Goal: Task Accomplishment & Management: Manage account settings

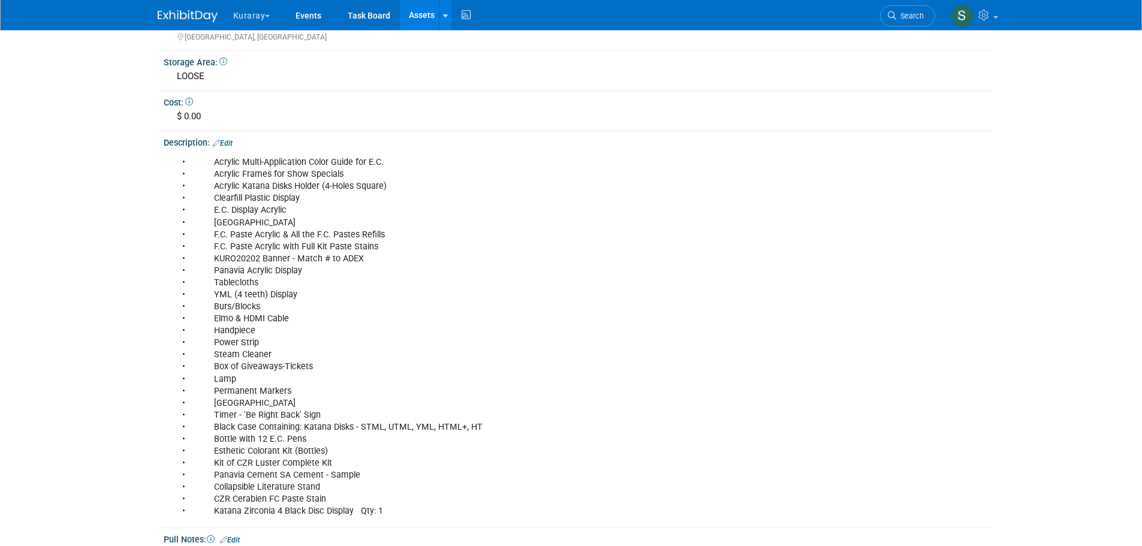
drag, startPoint x: 0, startPoint y: 0, endPoint x: 237, endPoint y: 13, distance: 237.2
click at [237, 13] on button "Kuraray" at bounding box center [258, 13] width 53 height 26
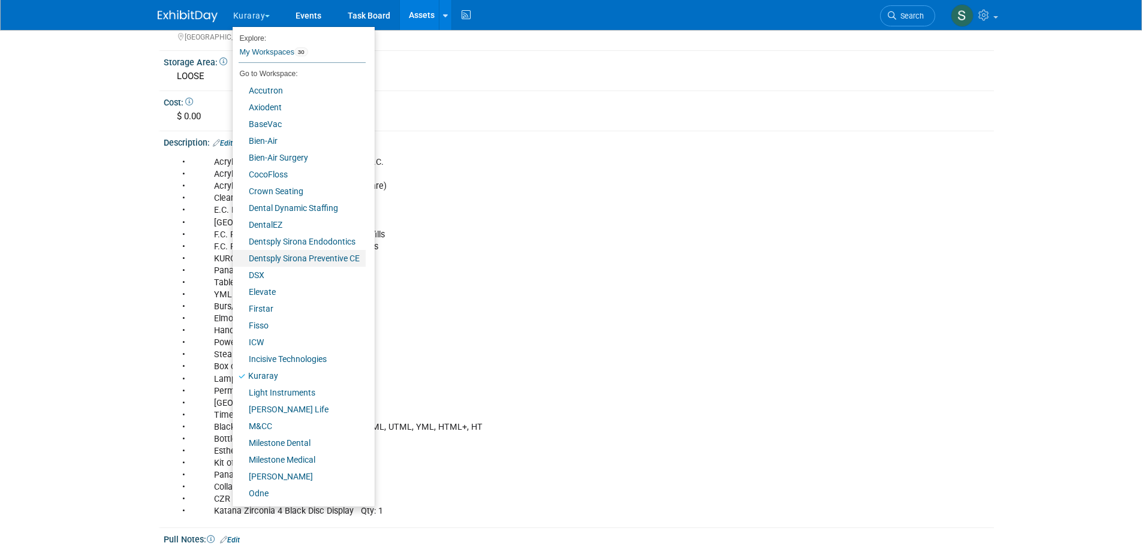
click at [300, 252] on link "Dentsply Sirona Preventive CE" at bounding box center [299, 258] width 133 height 17
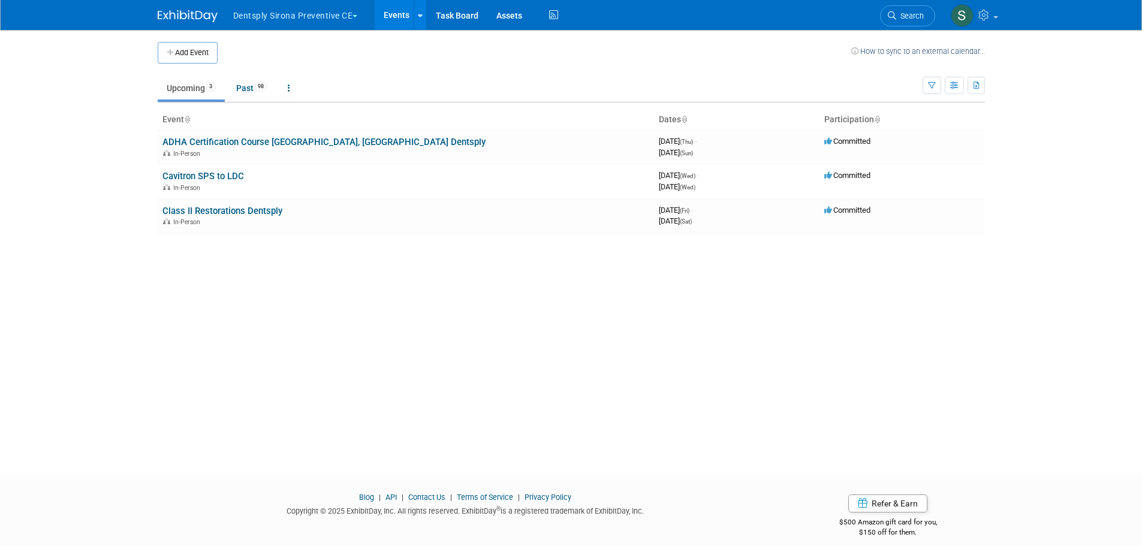
click at [242, 211] on link "Class II Restorations Dentsply" at bounding box center [222, 211] width 120 height 11
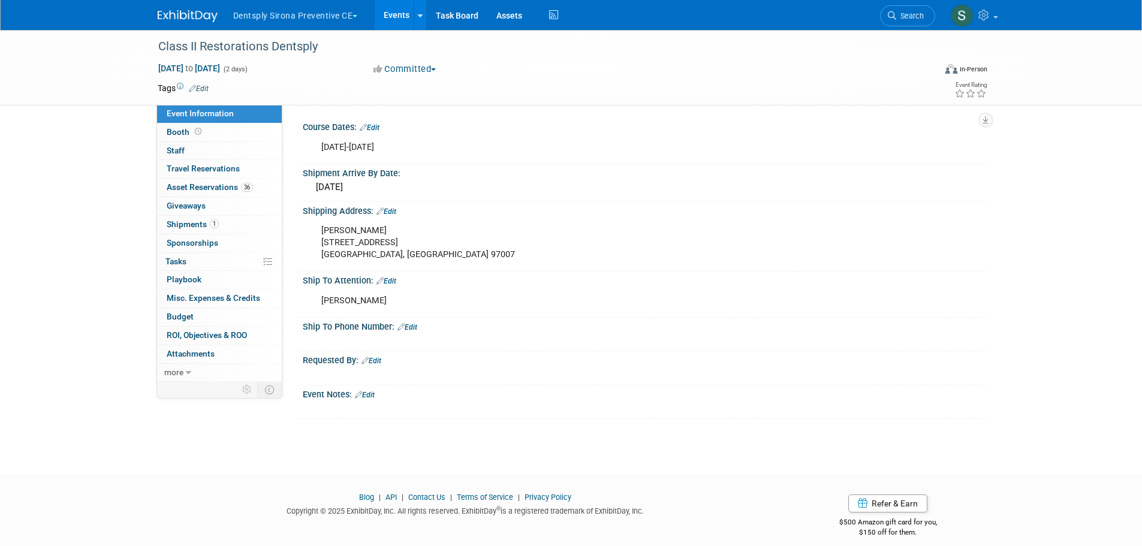
click at [232, 190] on span "Asset Reservations 36" at bounding box center [210, 187] width 86 height 10
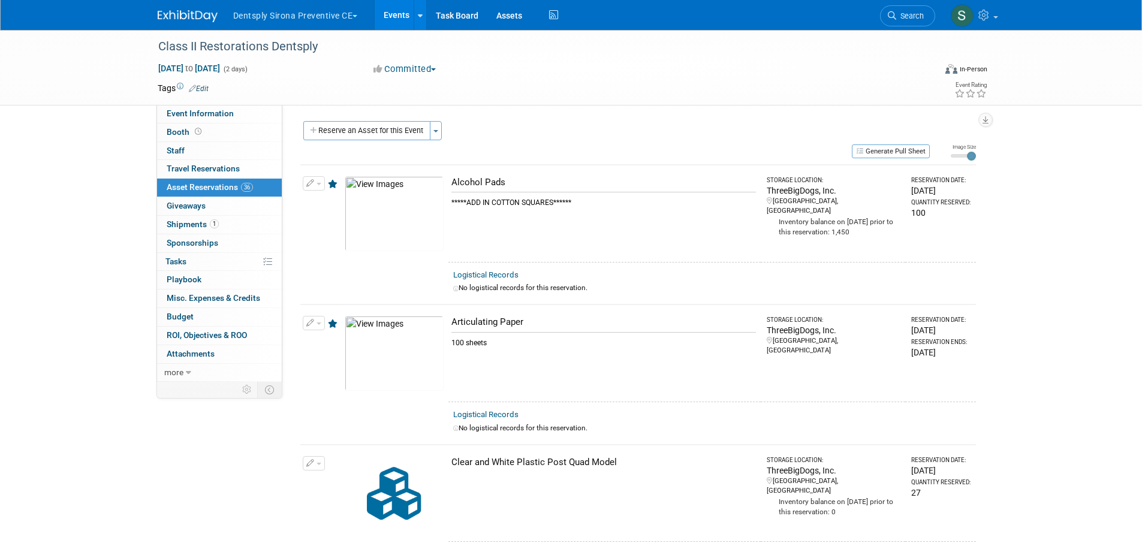
click at [219, 112] on span "Event Information" at bounding box center [200, 114] width 67 height 10
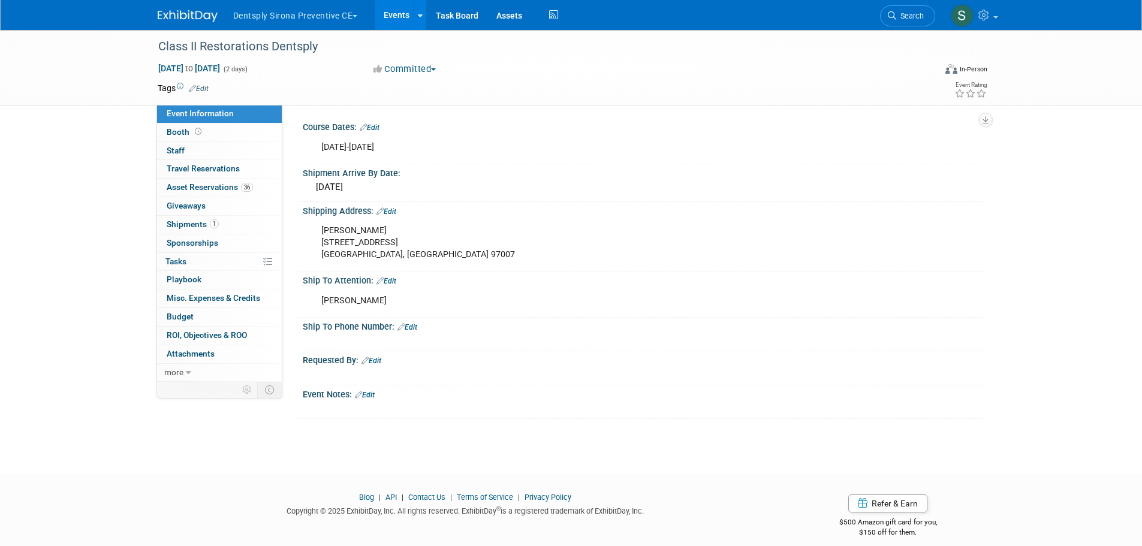
click at [321, 233] on div "Kirsten Drucker 10170 SW Snowgoose Pl. Beaverton, OR 97007" at bounding box center [583, 243] width 540 height 48
drag, startPoint x: 320, startPoint y: 228, endPoint x: 402, endPoint y: 249, distance: 84.4
click at [402, 249] on div "Kirsten Drucker 10170 SW Snowgoose Pl. Beaverton, OR 97007" at bounding box center [583, 243] width 540 height 48
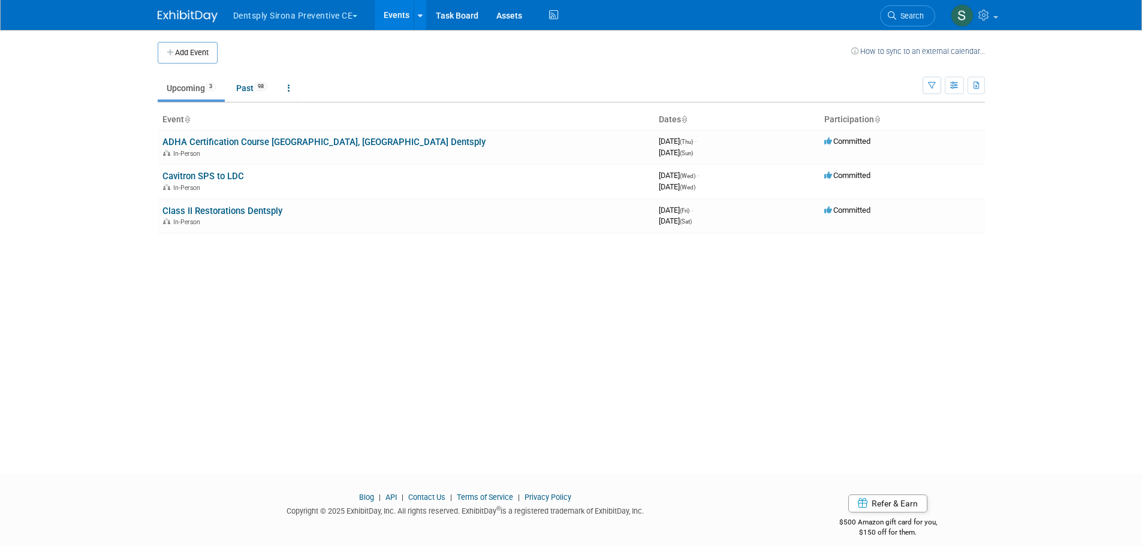
click at [227, 178] on link "Cavitron SPS to LDC" at bounding box center [203, 176] width 82 height 11
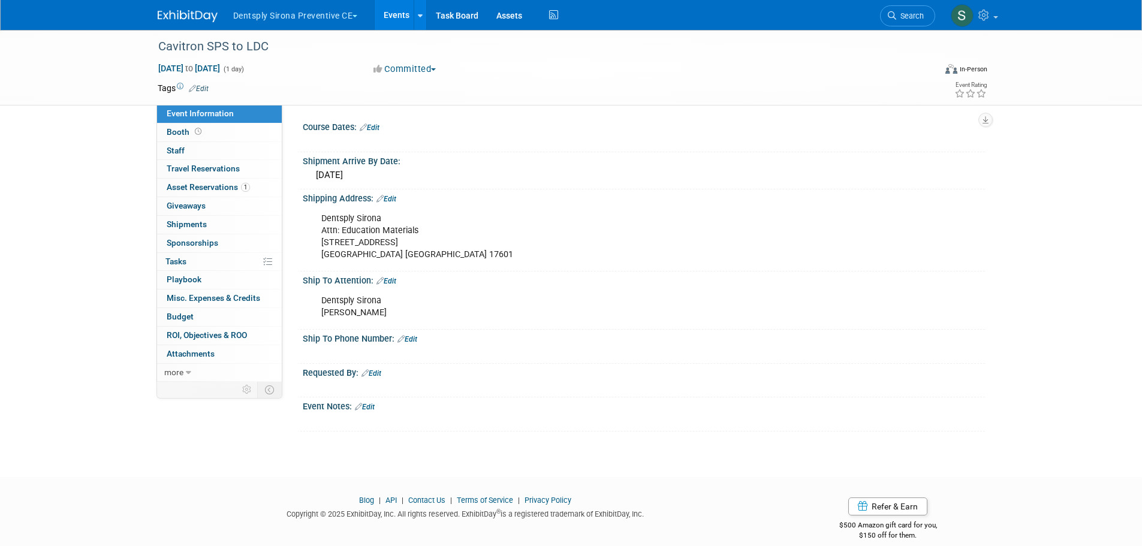
click at [372, 239] on div "Dentsply Sirona Attn: Education Materials [STREET_ADDRESS]" at bounding box center [583, 237] width 540 height 60
drag, startPoint x: 403, startPoint y: 254, endPoint x: 315, endPoint y: 218, distance: 95.2
click at [315, 218] on div "Dentsply Sirona Attn: Education Materials 1800 Cloister Drive Lancaster PA 17601" at bounding box center [583, 237] width 540 height 60
copy div "Dentsply Sirona Attn: Education Materials 1800 Cloister Drive Lancaster PA 17601"
click at [211, 188] on span "Asset Reservations 1" at bounding box center [208, 187] width 83 height 10
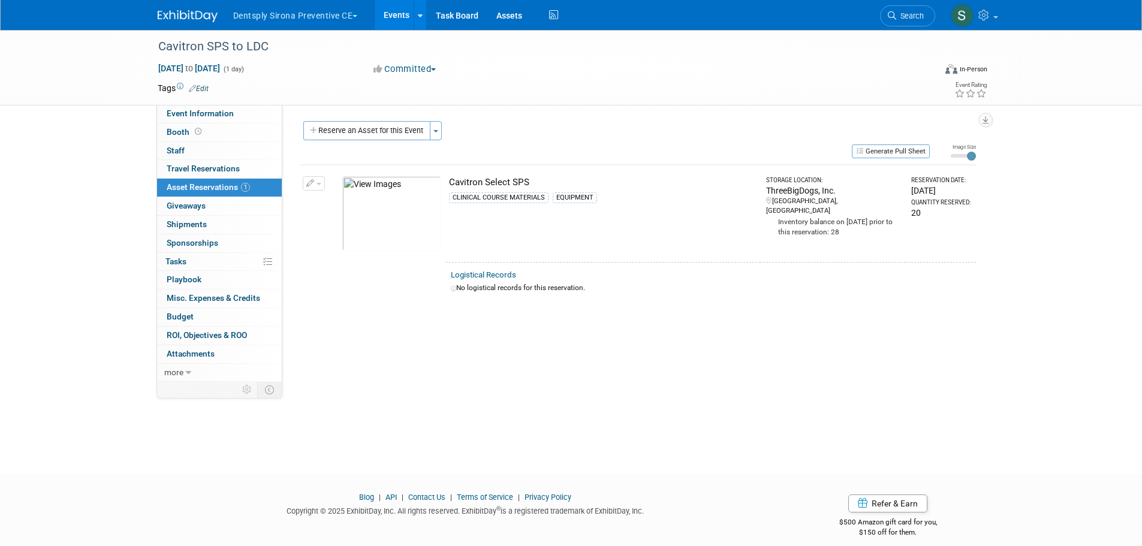
click at [913, 146] on button "Generate Pull Sheet" at bounding box center [891, 151] width 78 height 14
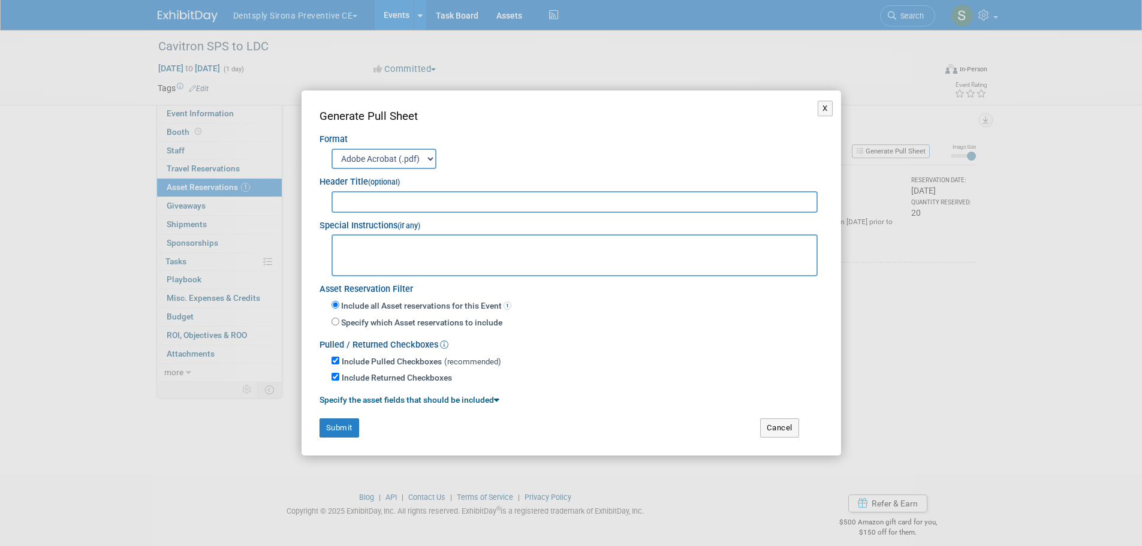
click at [385, 201] on input "text" at bounding box center [575, 202] width 487 height 22
drag, startPoint x: 385, startPoint y: 201, endPoint x: 670, endPoint y: 488, distance: 404.5
click at [670, 488] on div "X Generate Pull Sheet Format Adobe Acrobat (.pdf) MS-Word (.docx) Exports to MS…" at bounding box center [571, 273] width 1142 height 546
type input "Cavitrons SPS to LDC"
click at [354, 252] on textarea at bounding box center [575, 255] width 487 height 42
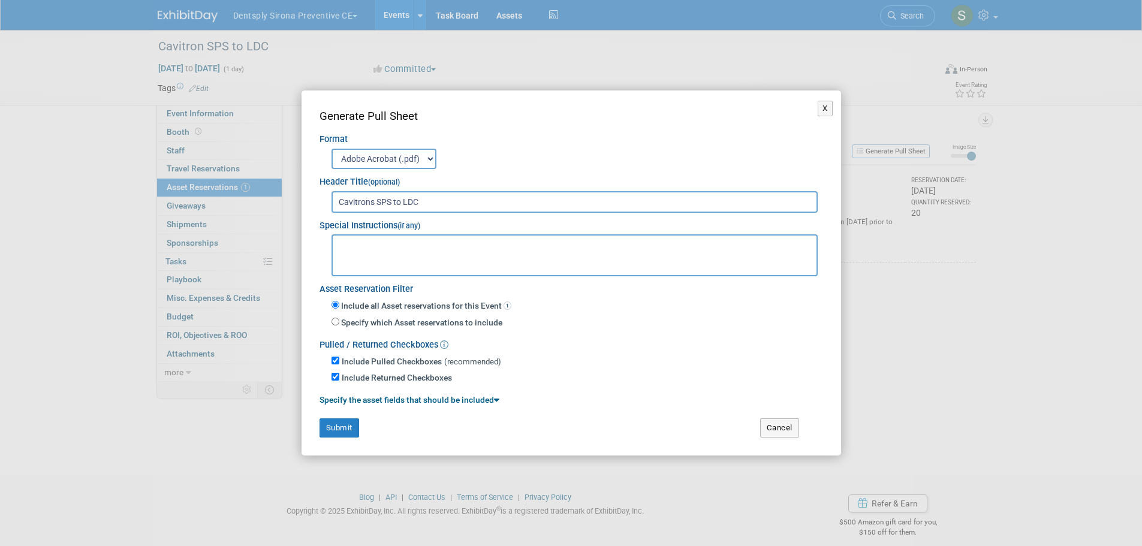
paste textarea "Dentsply Sirona Attn: Education Materials 1800 Cloister Drive Lancaster PA 17601"
type textarea "Dentsply Sirona Attn: Education Materials 1800 Cloister Drive Lancaster PA 17601"
click at [345, 426] on button "Submit" at bounding box center [340, 428] width 40 height 19
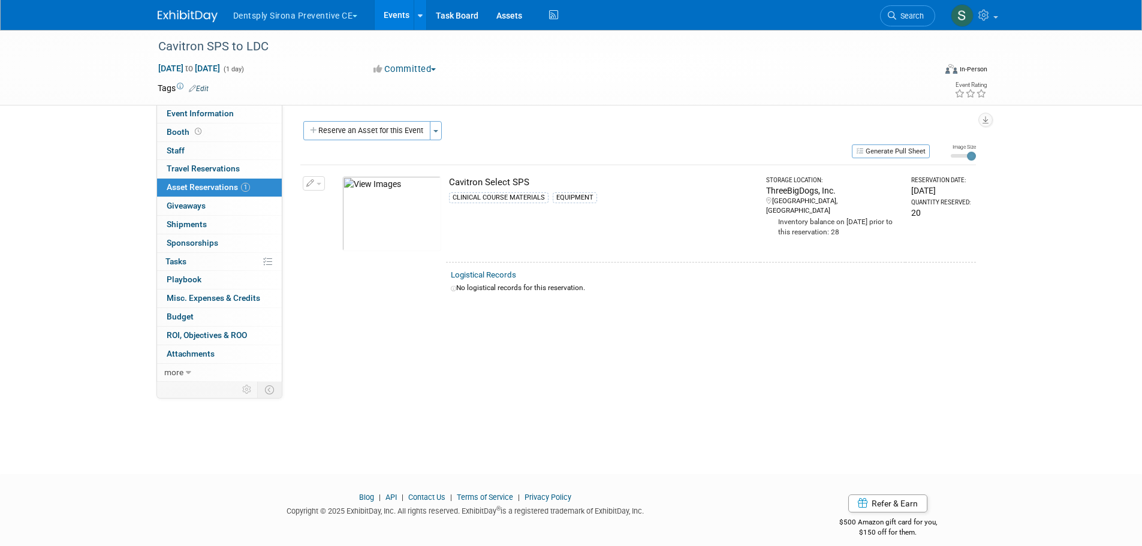
click at [81, 198] on div "Cavitron SPS to LDC Oct 1, 2025 to Oct 1, 2025 (1 day) Oct 1, 2025 to Oct 1, 20…" at bounding box center [571, 241] width 1142 height 423
click at [191, 226] on span "Shipments 1" at bounding box center [193, 224] width 52 height 10
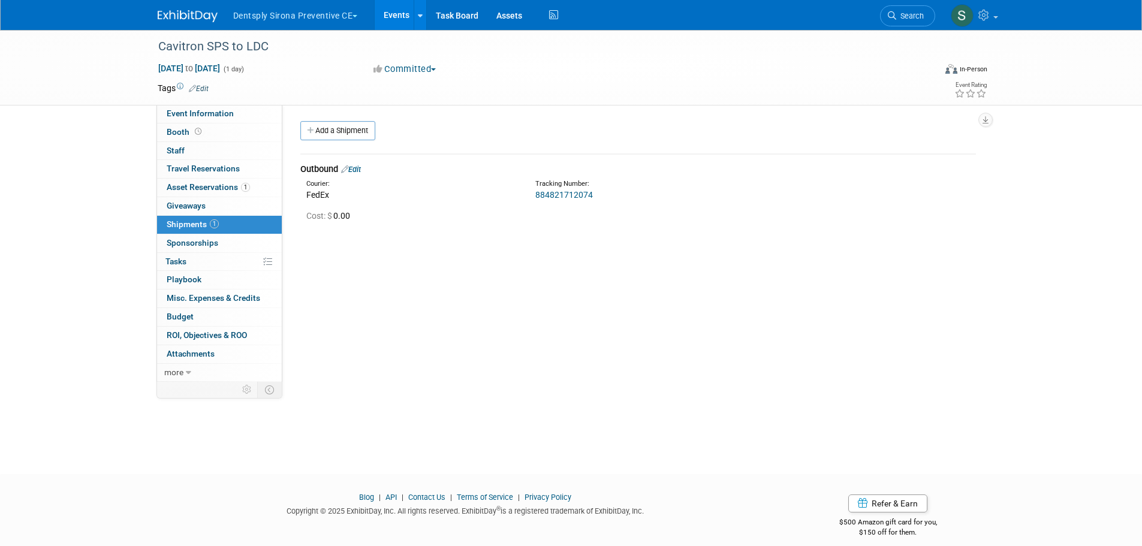
drag, startPoint x: 594, startPoint y: 195, endPoint x: 535, endPoint y: 201, distance: 58.5
click at [535, 201] on td "Outbound Edit Courier: FedEx Tracking Number: 884821712074 Cost: $ 0.00" at bounding box center [638, 193] width 676 height 79
click at [535, 201] on div at bounding box center [638, 203] width 694 height 4
drag, startPoint x: 533, startPoint y: 197, endPoint x: 594, endPoint y: 198, distance: 60.6
click at [594, 198] on div "Tracking Number: 884821712074" at bounding box center [669, 190] width 287 height 22
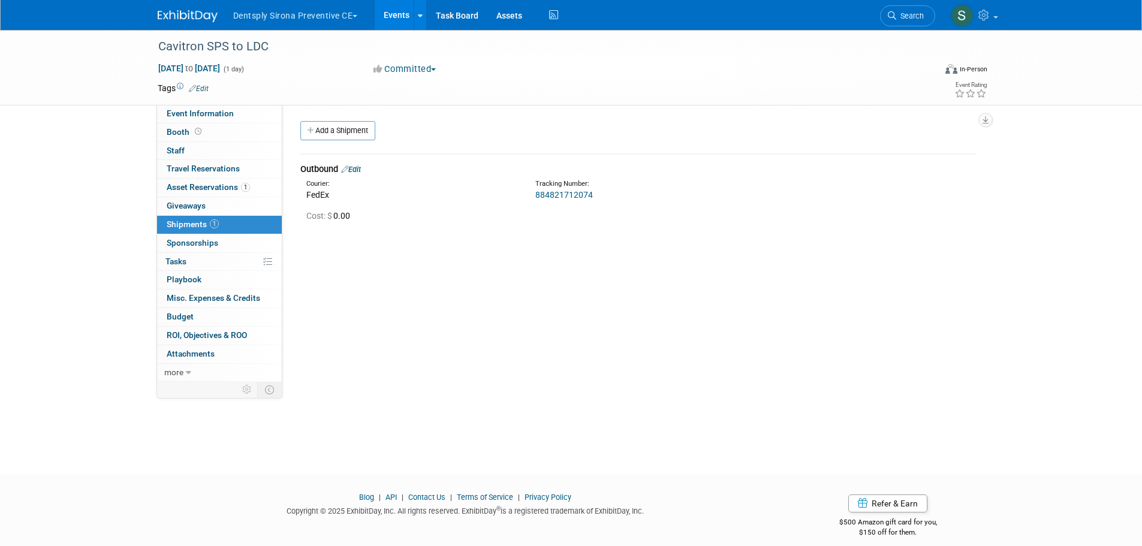
copy link "884821712074"
click at [562, 289] on div "Course Dates: Edit X Shipment Arrive By Date: October 2nd Shipping Address: Edi…" at bounding box center [633, 243] width 703 height 277
click at [318, 16] on button "Dentsply Sirona Preventive CE" at bounding box center [302, 13] width 141 height 26
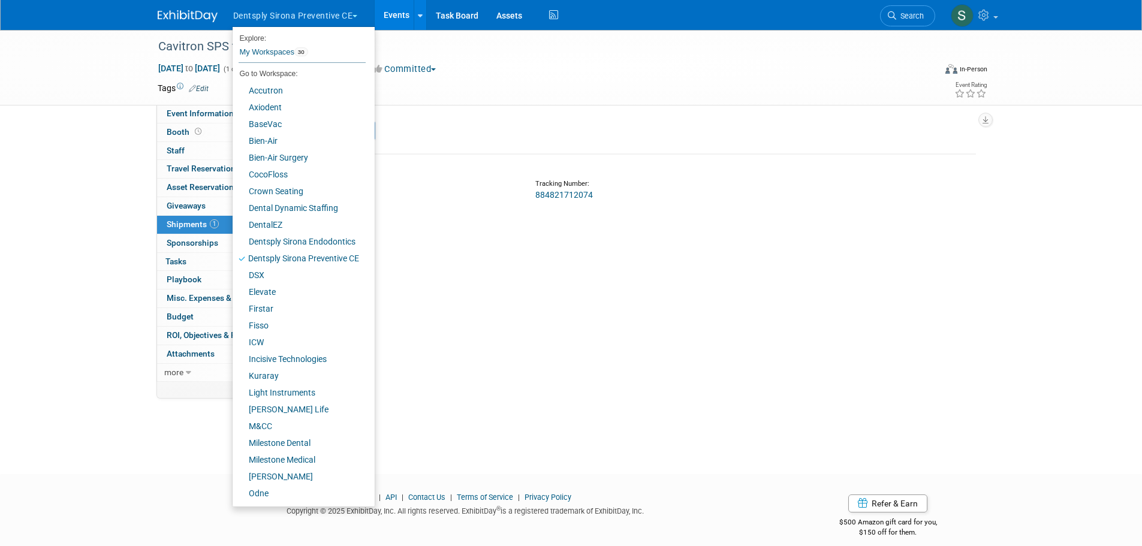
click at [555, 50] on div "Cavitron SPS to LDC" at bounding box center [535, 47] width 763 height 22
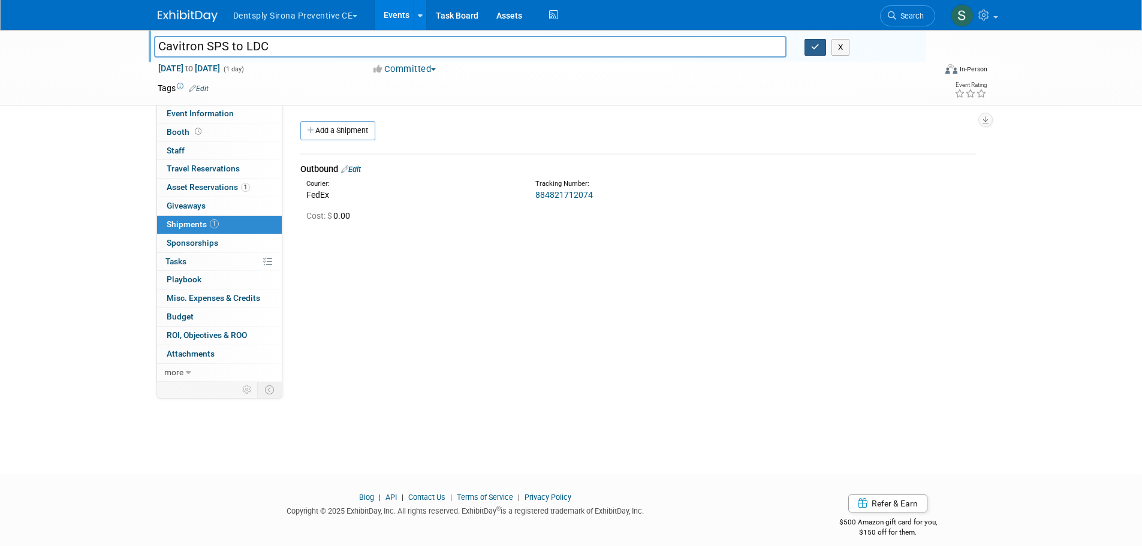
click at [824, 50] on button "button" at bounding box center [816, 47] width 22 height 17
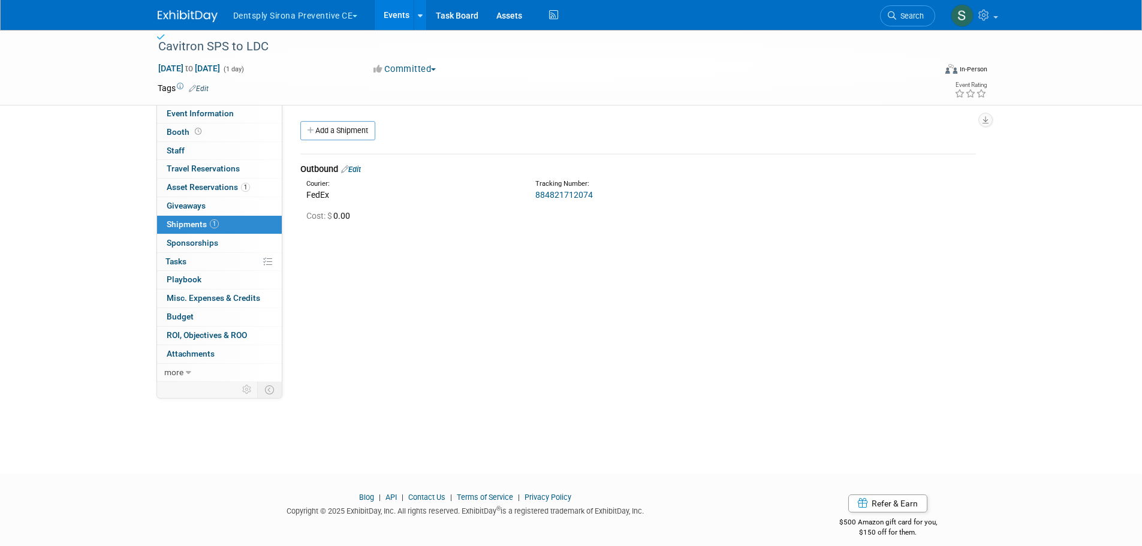
click at [299, 21] on button "Dentsply Sirona Preventive CE" at bounding box center [302, 13] width 141 height 26
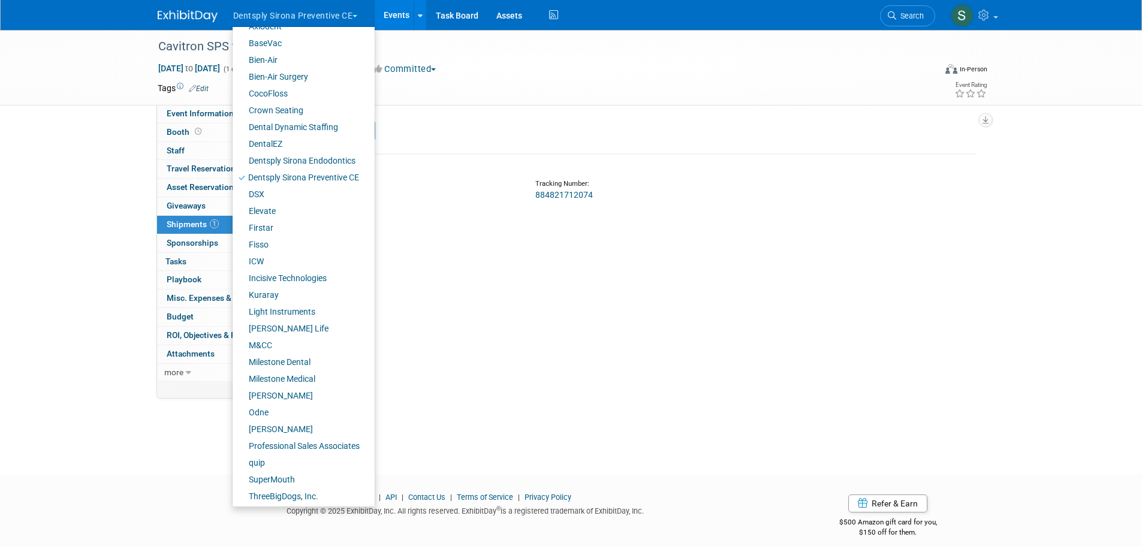
scroll to position [83, 0]
click at [284, 471] on link "SuperMouth" at bounding box center [299, 477] width 133 height 17
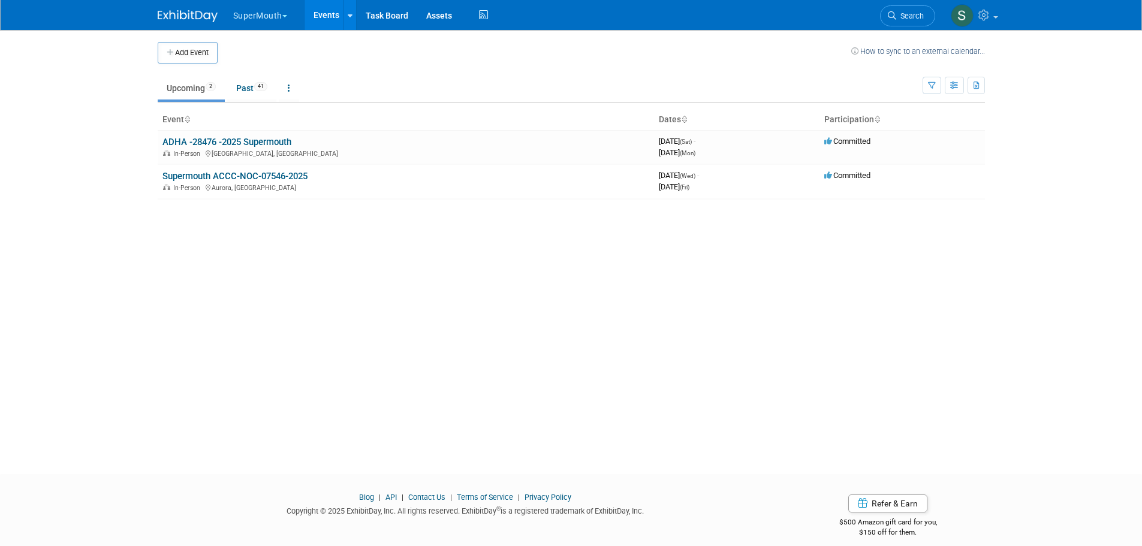
click at [191, 52] on button "Add Event" at bounding box center [188, 53] width 60 height 22
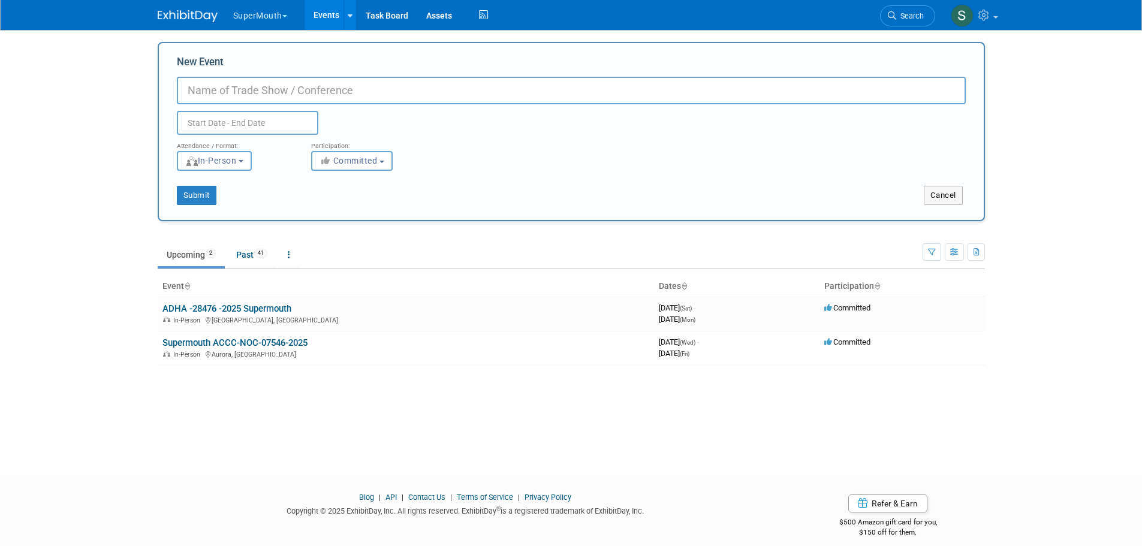
click at [227, 89] on input "New Event" at bounding box center [571, 91] width 789 height 28
paste input "78583-2026-Supermouth Yankee Dental Congress"
drag, startPoint x: 249, startPoint y: 89, endPoint x: 224, endPoint y: 91, distance: 25.8
click at [224, 91] on input "78583-2026-Supermouth Yankee Dental Congress" at bounding box center [571, 91] width 789 height 28
click at [422, 95] on input "78583-Supermouth Yankee Dental Congress" at bounding box center [571, 91] width 789 height 28
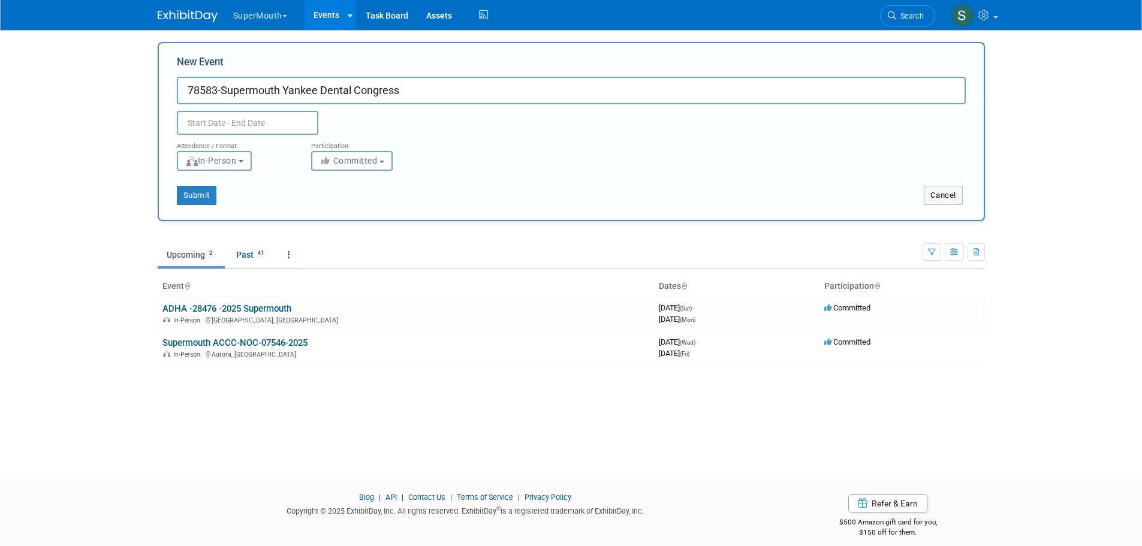
paste input "2026-"
type input "78583-Supermouth Yankee Dental Congress-2026"
click at [274, 118] on input "text" at bounding box center [248, 123] width 142 height 24
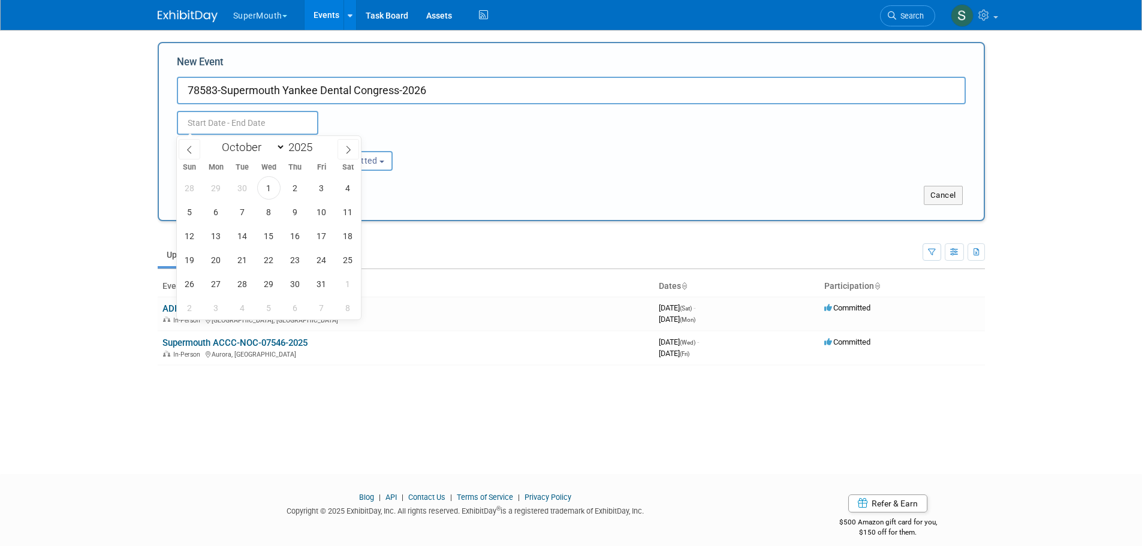
click at [347, 147] on icon at bounding box center [348, 150] width 8 height 8
select select "11"
click at [347, 147] on icon at bounding box center [348, 150] width 8 height 8
type input "2026"
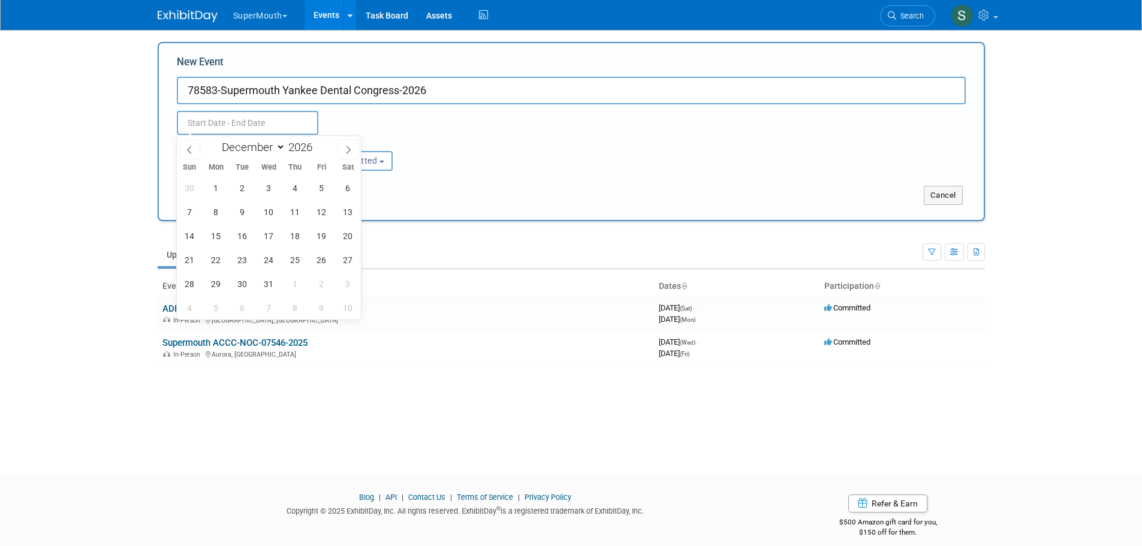
select select "0"
click at [294, 281] on span "29" at bounding box center [295, 283] width 23 height 23
click at [346, 280] on span "31" at bounding box center [347, 283] width 23 height 23
type input "Jan 29, 2026 to Jan 31, 2026"
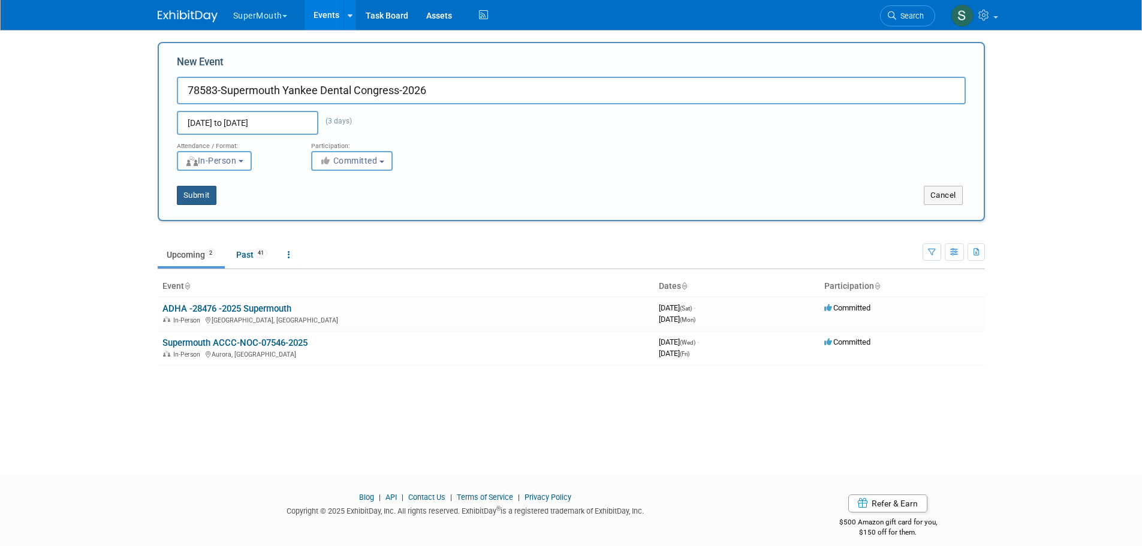
click at [209, 198] on button "Submit" at bounding box center [197, 195] width 40 height 19
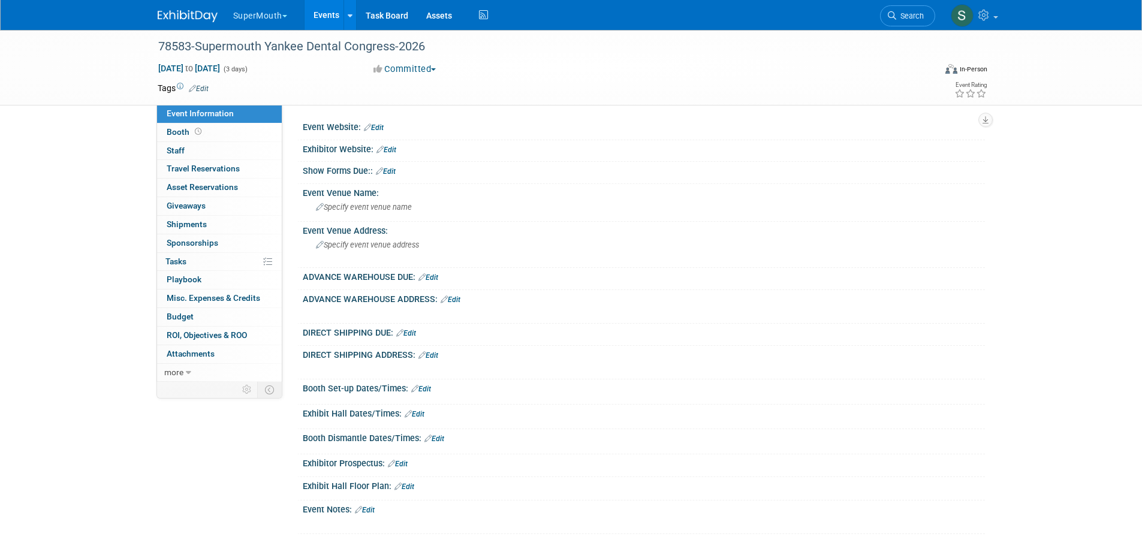
click at [381, 129] on link "Edit" at bounding box center [374, 128] width 20 height 8
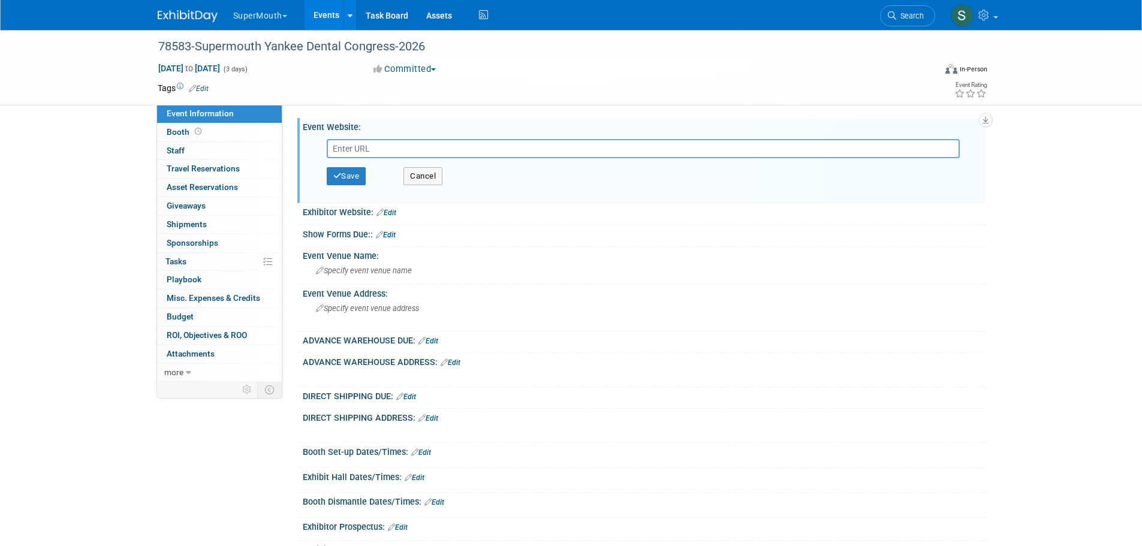
click at [359, 147] on input "text" at bounding box center [643, 148] width 633 height 19
paste input "https://www.yankeedental.com/exhibitors/"
type input "https://www.yankeedental.com/exhibitors/"
click at [357, 176] on button "Save" at bounding box center [347, 176] width 40 height 18
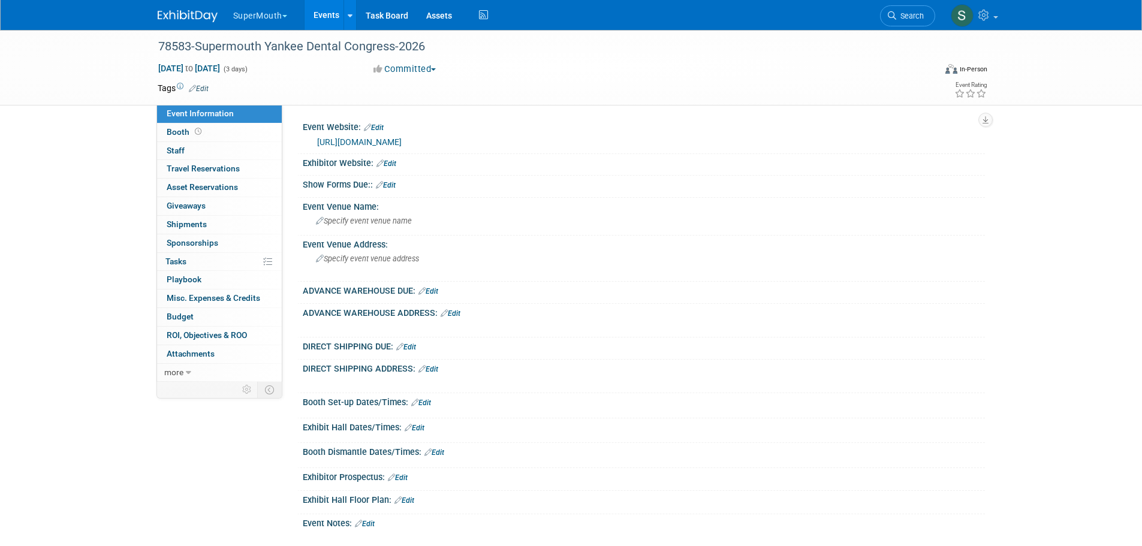
click at [393, 162] on link "Edit" at bounding box center [387, 163] width 20 height 8
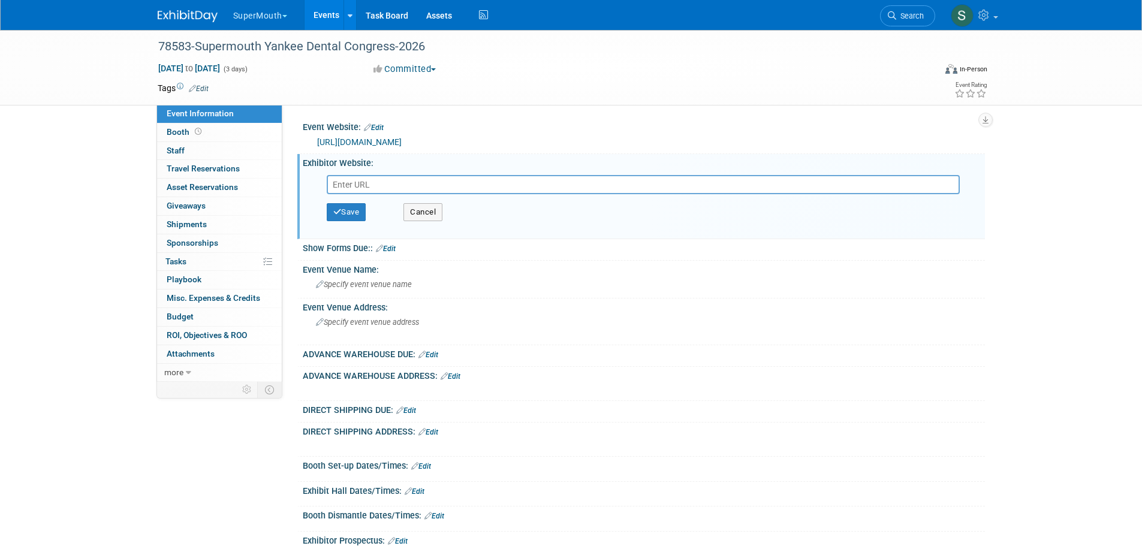
click at [344, 185] on input "text" at bounding box center [643, 184] width 633 height 19
paste input "https://www.freemanco.com/documents/quick-facts5?showId=538472&venueId=10000026…"
type input "https://www.freemanco.com/documents/quick-facts5?showId=538472&venueId=10000026…"
click at [354, 213] on button "Save" at bounding box center [347, 212] width 40 height 18
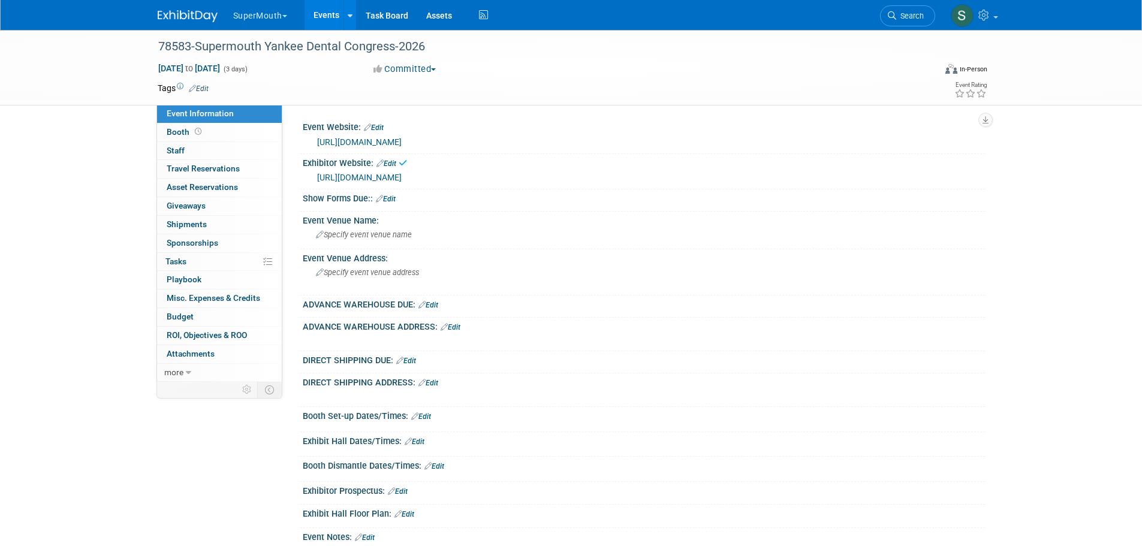
click at [392, 198] on link "Edit" at bounding box center [386, 199] width 20 height 8
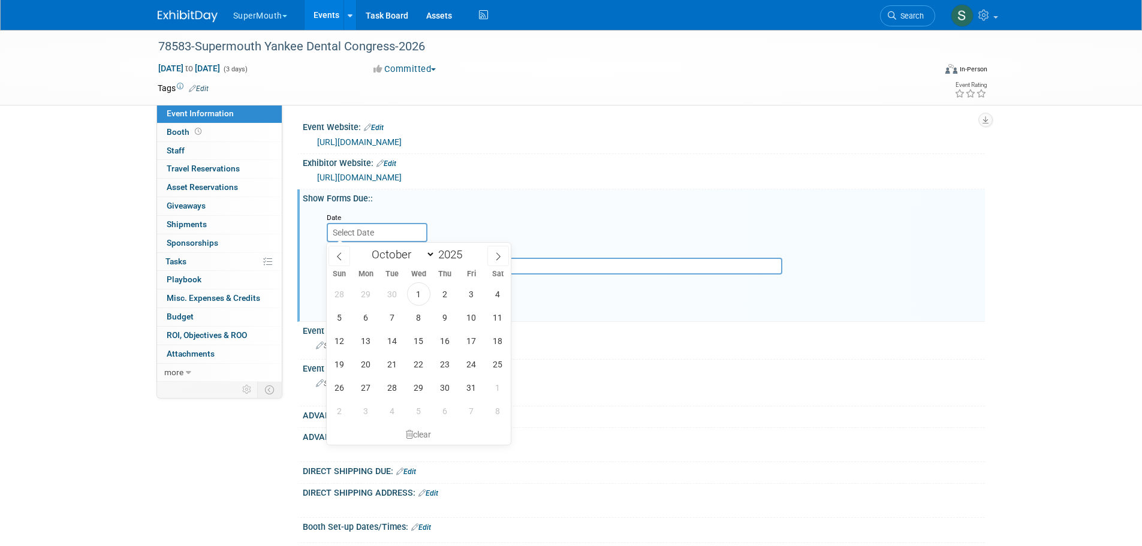
click at [371, 237] on body "SuperMouth Explore: My Workspaces 30 Go to Workspace: Accutron Axiodent BaseVac…" at bounding box center [571, 273] width 1142 height 546
click at [502, 254] on icon at bounding box center [498, 256] width 8 height 8
select select "11"
click at [502, 254] on icon at bounding box center [498, 256] width 8 height 8
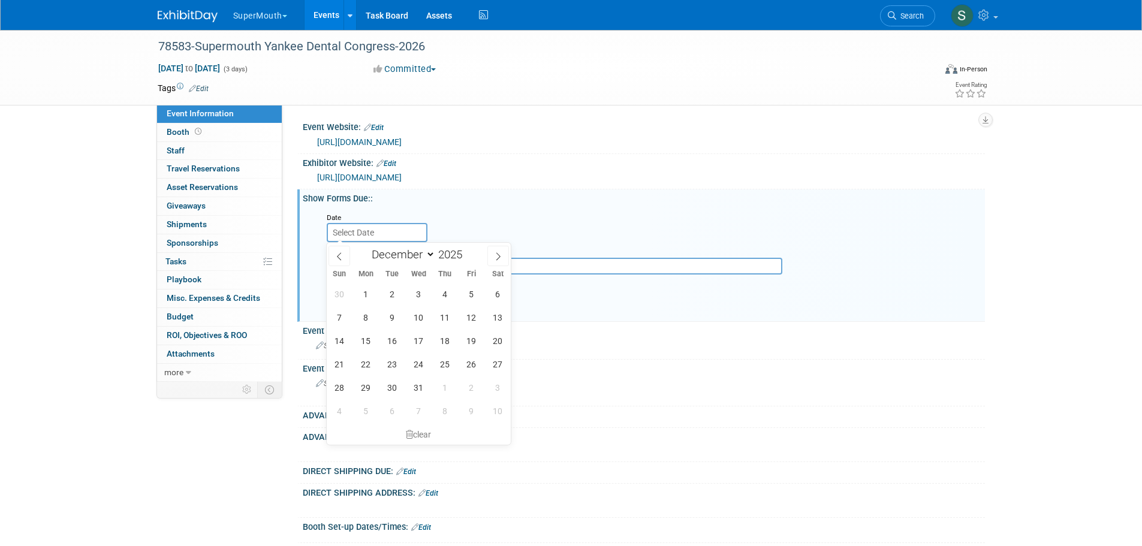
type input "2026"
click at [502, 254] on icon at bounding box center [498, 256] width 8 height 8
click at [331, 255] on span at bounding box center [340, 256] width 22 height 20
click at [495, 255] on icon at bounding box center [498, 256] width 8 height 8
click at [339, 249] on span at bounding box center [340, 256] width 22 height 20
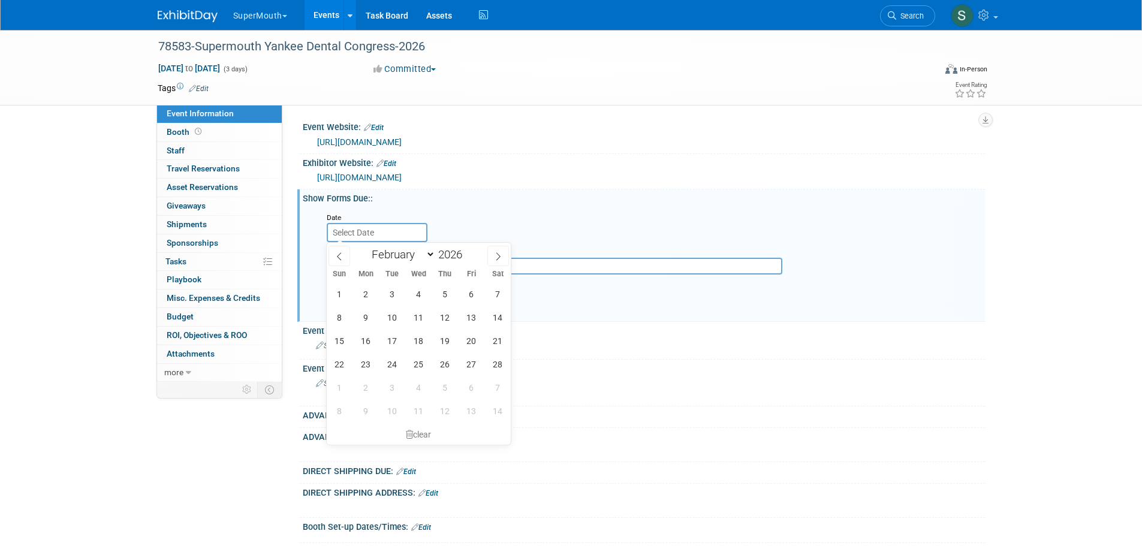
select select "0"
click at [366, 319] on span "5" at bounding box center [365, 317] width 23 height 23
type input "Jan 5, 2026"
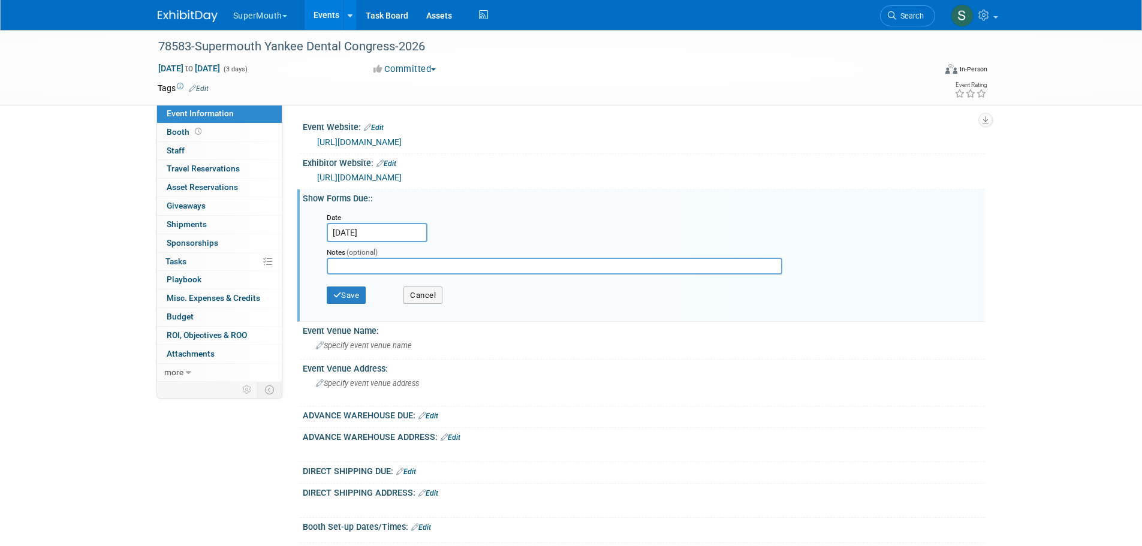
click at [375, 267] on input "text" at bounding box center [555, 266] width 456 height 17
type input "Freeman"
click at [352, 297] on button "Save" at bounding box center [347, 296] width 40 height 18
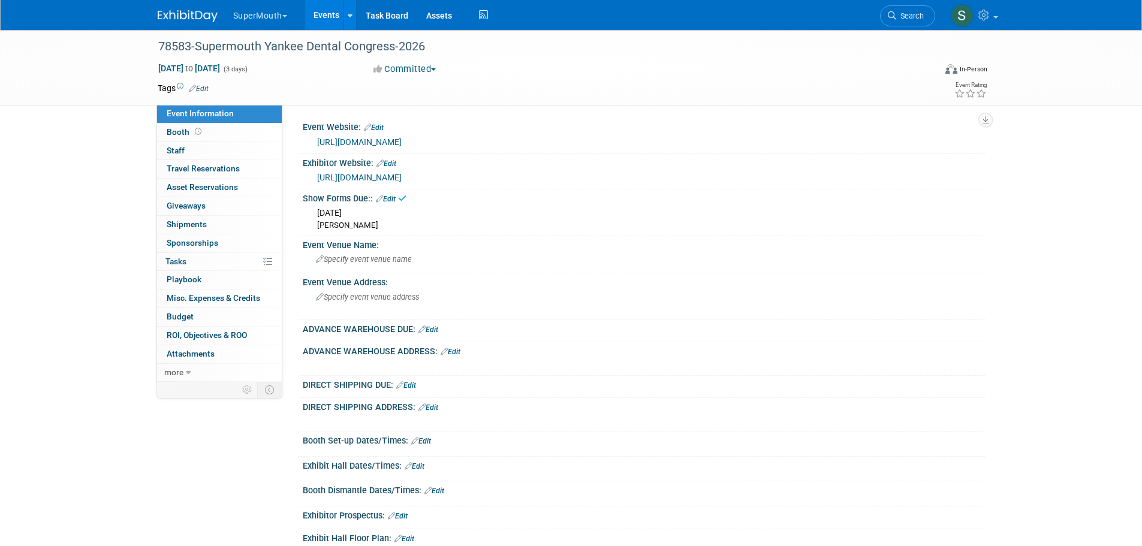
click at [383, 260] on span "Specify event venue name" at bounding box center [364, 259] width 96 height 9
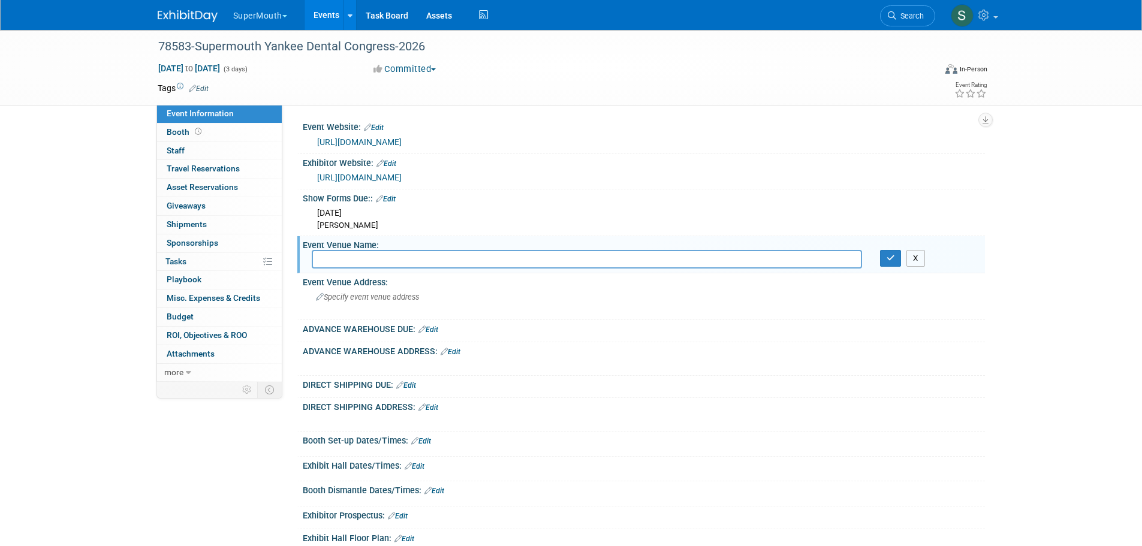
click at [918, 258] on button "X" at bounding box center [916, 258] width 19 height 17
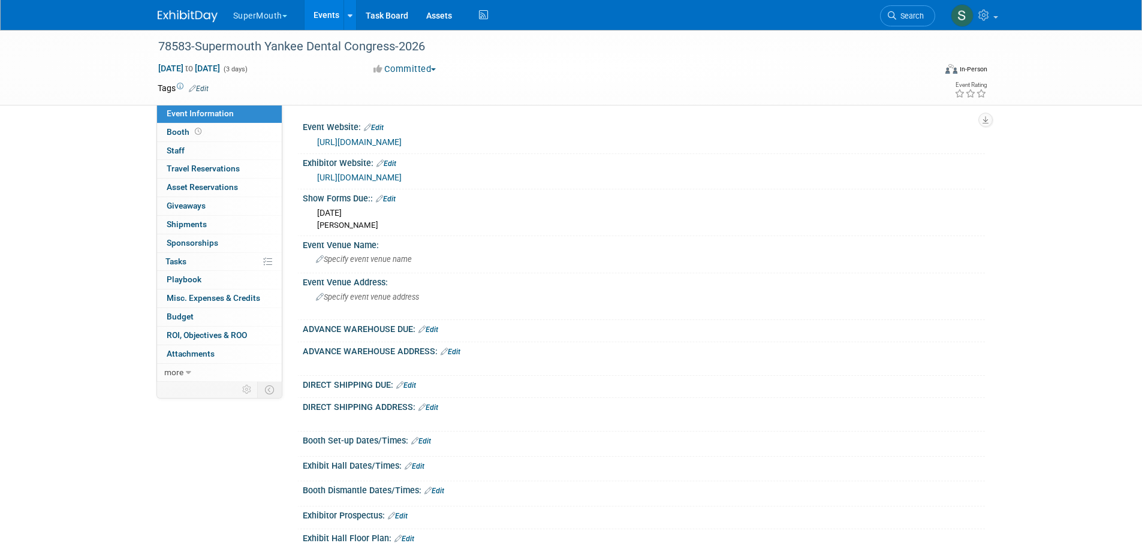
click at [260, 14] on button "SuperMouth" at bounding box center [267, 13] width 70 height 26
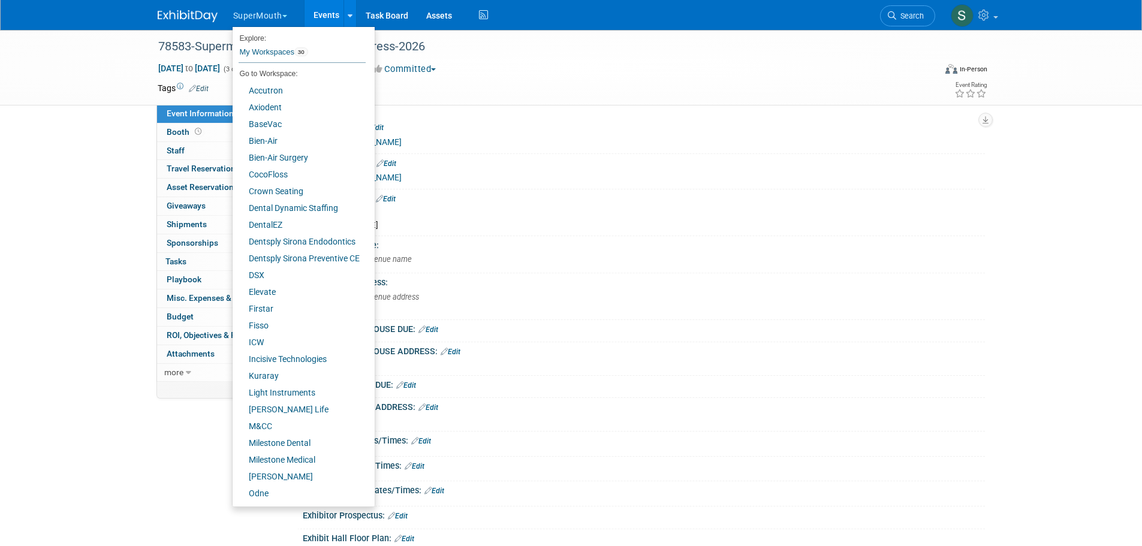
click at [327, 13] on link "Events" at bounding box center [327, 15] width 44 height 30
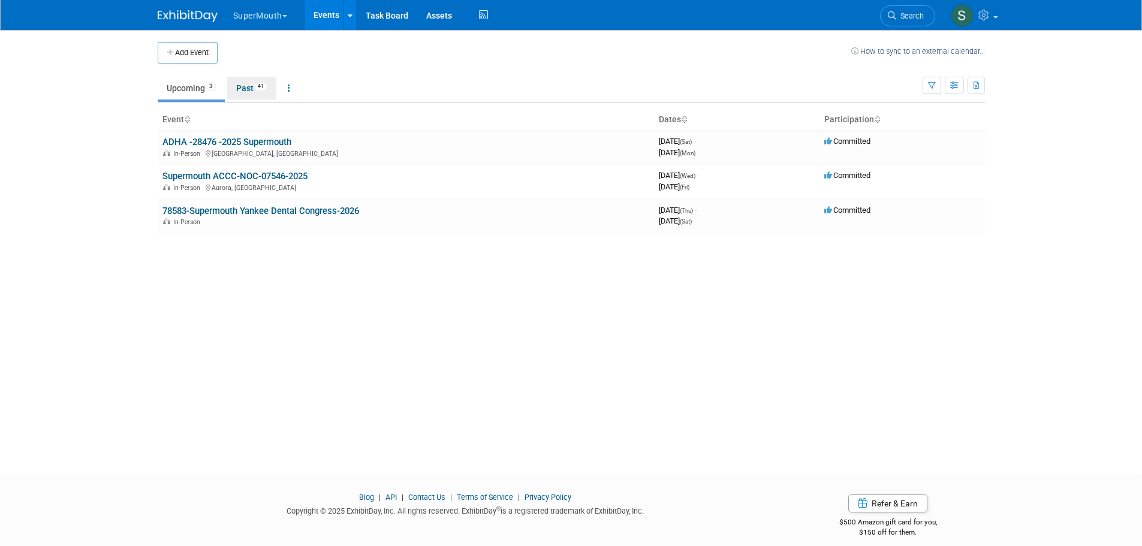
click at [257, 88] on link "Past 41" at bounding box center [251, 88] width 49 height 23
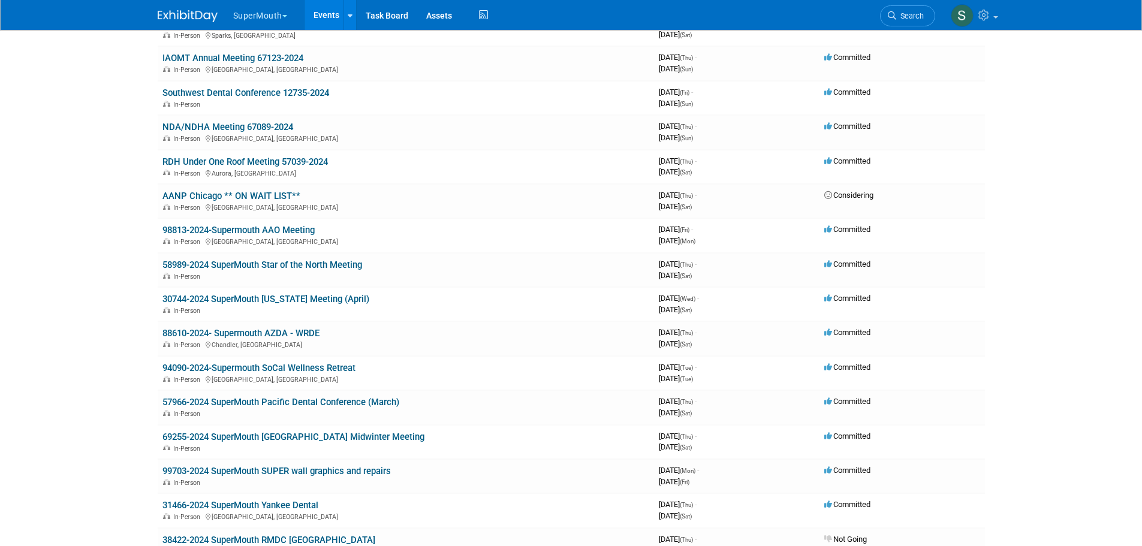
scroll to position [679, 0]
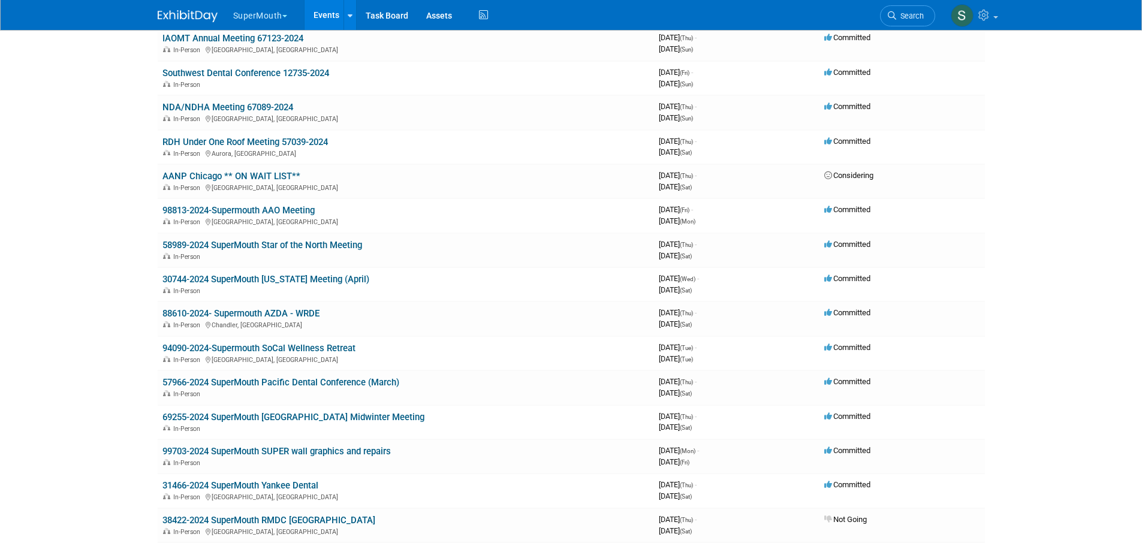
click at [301, 484] on link "31466-2024 SuperMouth Yankee Dental" at bounding box center [240, 485] width 156 height 11
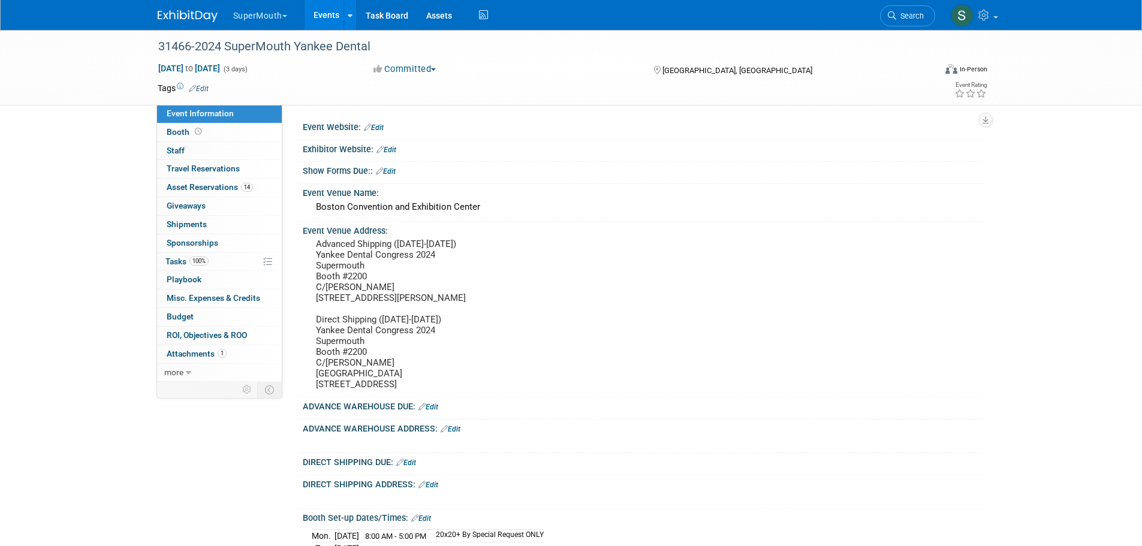
click at [260, 13] on button "SuperMouth" at bounding box center [267, 13] width 70 height 26
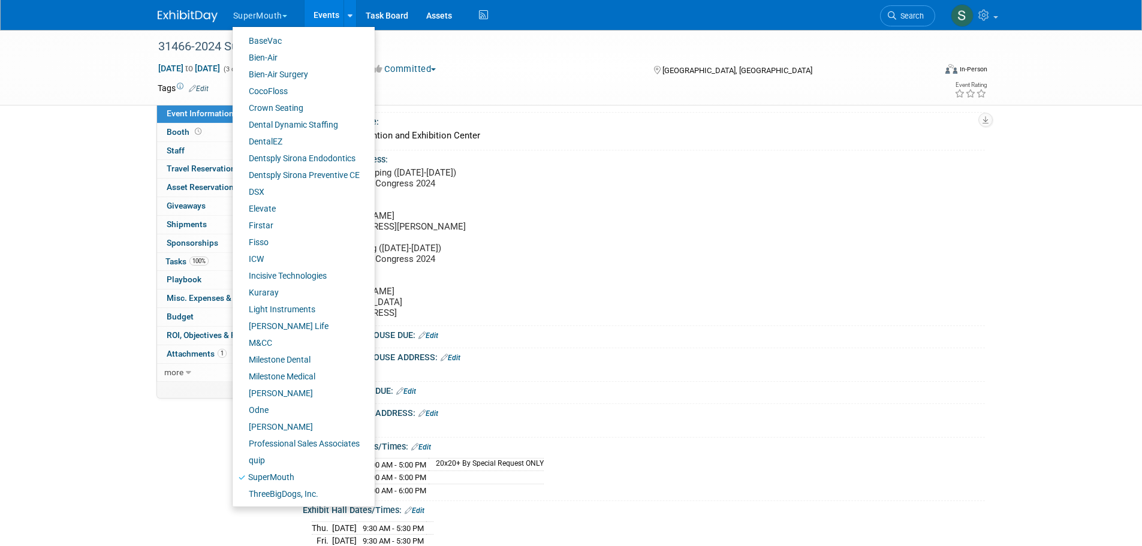
scroll to position [180, 0]
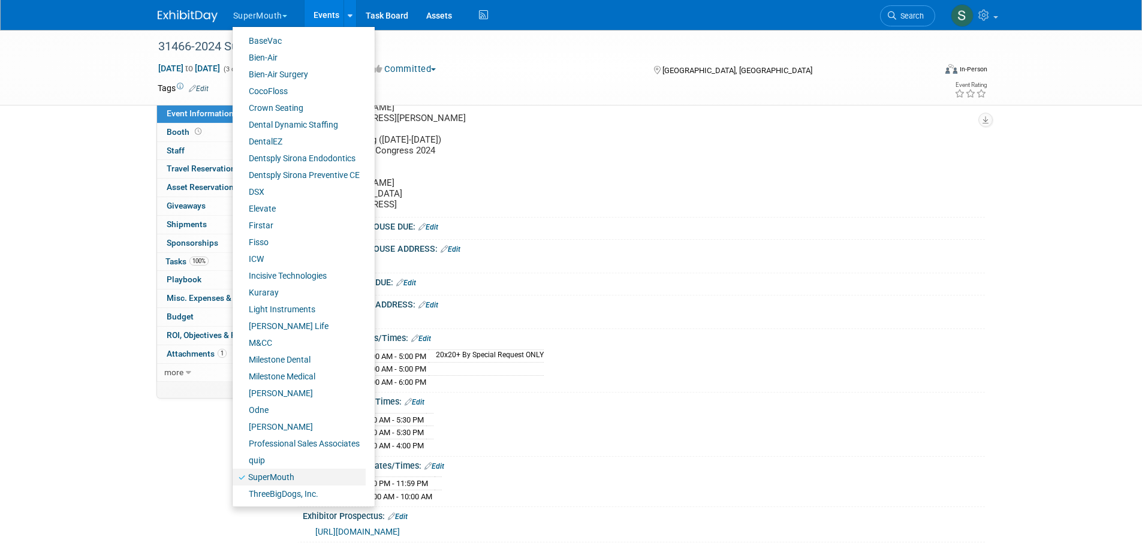
click at [297, 472] on link "SuperMouth" at bounding box center [299, 477] width 133 height 17
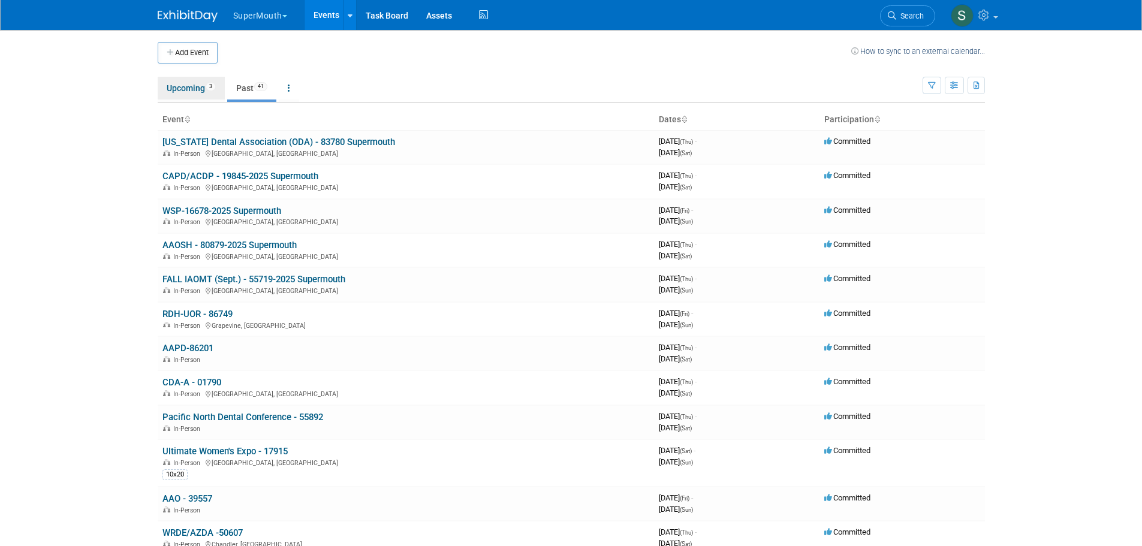
click at [186, 90] on link "Upcoming 3" at bounding box center [191, 88] width 67 height 23
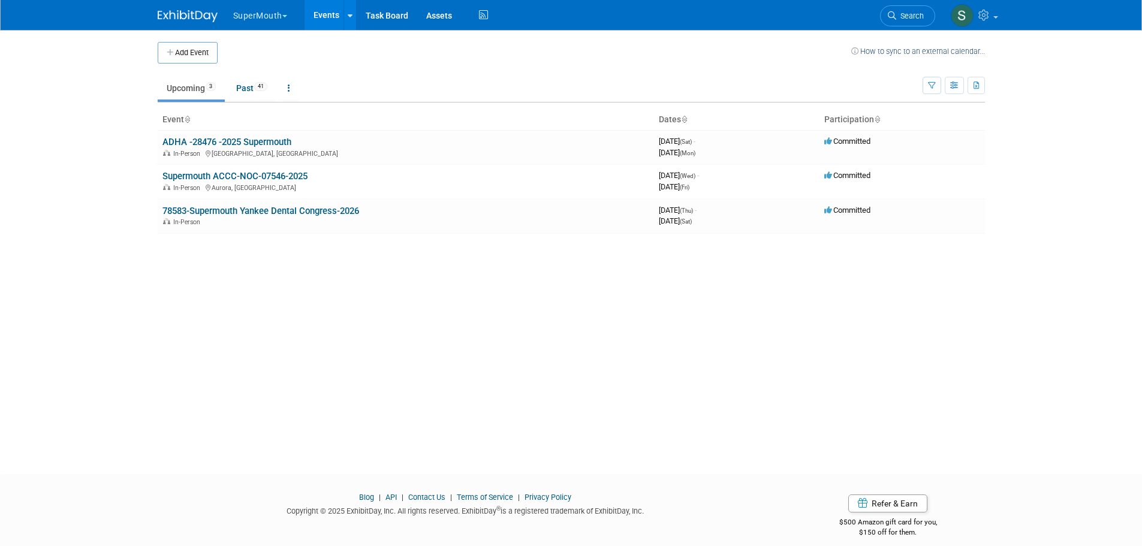
click at [279, 212] on link "78583-Supermouth Yankee Dental Congress-2026" at bounding box center [260, 211] width 197 height 11
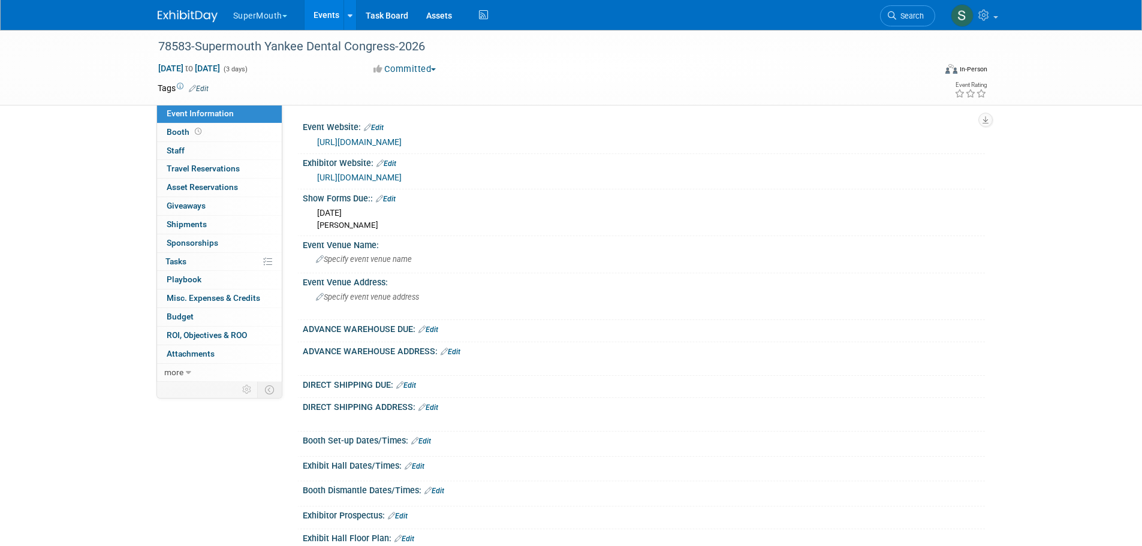
click at [380, 260] on span "Specify event venue name" at bounding box center [364, 259] width 96 height 9
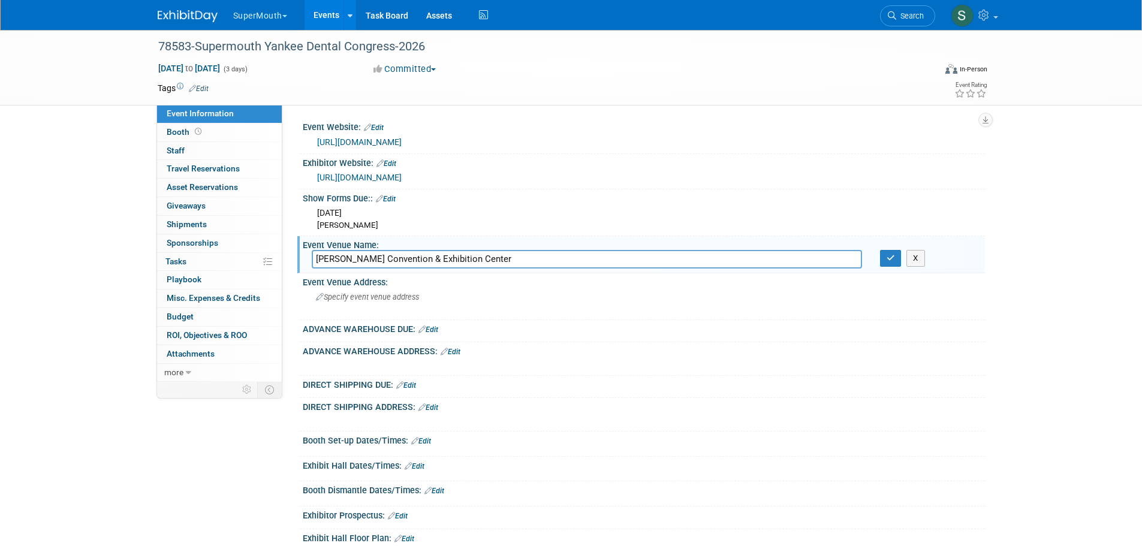
type input "[PERSON_NAME] Convention & Exhibition Center"
click at [892, 263] on button "button" at bounding box center [891, 258] width 22 height 17
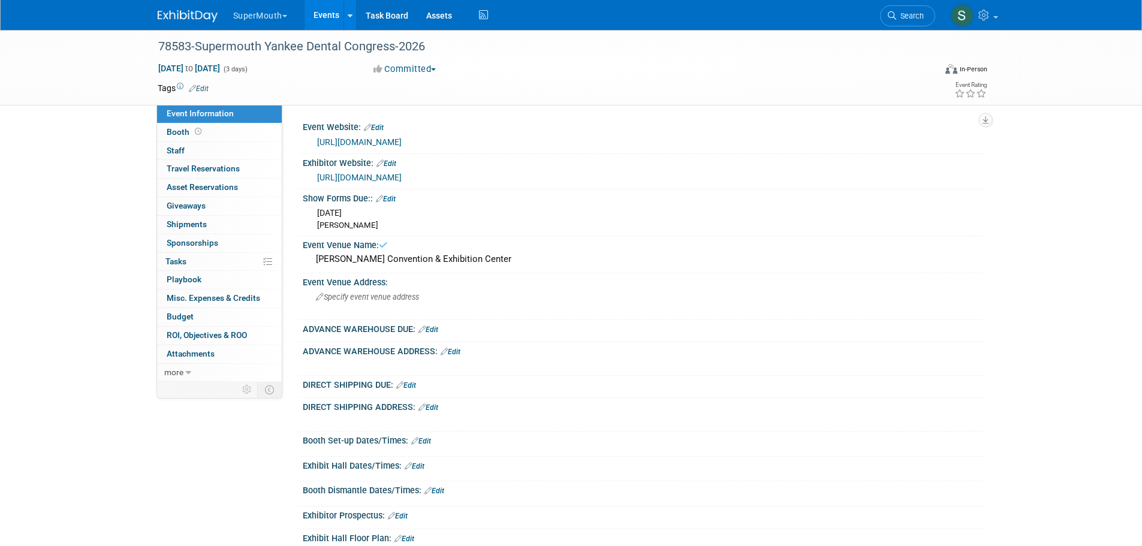
click at [330, 297] on span "Specify event venue address" at bounding box center [367, 297] width 103 height 9
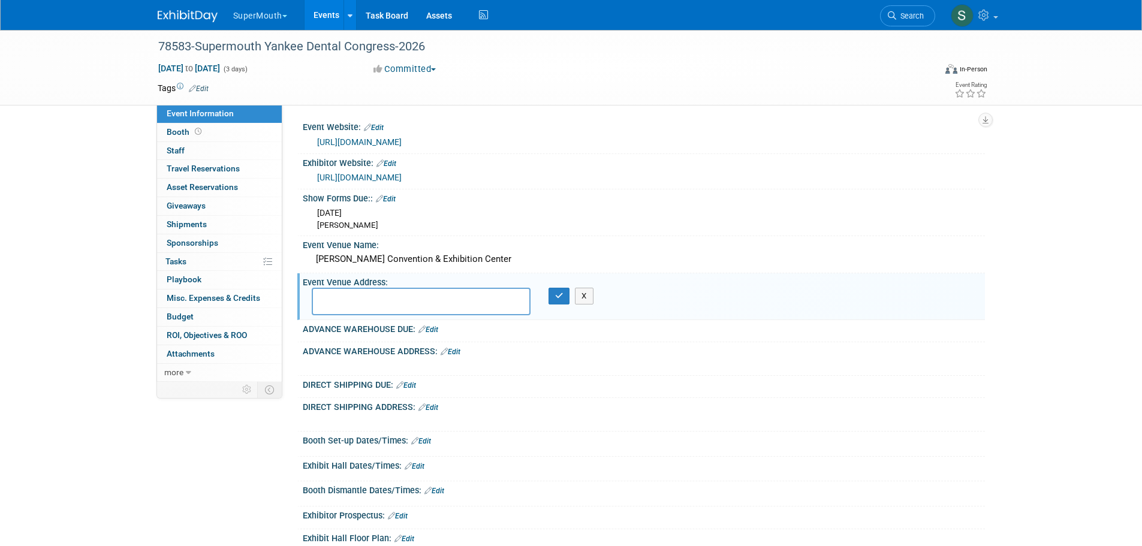
drag, startPoint x: 350, startPoint y: 305, endPoint x: 348, endPoint y: 297, distance: 7.9
click at [350, 304] on textarea at bounding box center [421, 302] width 219 height 28
paste textarea "Exhibiting Company Name / Booth Number Yankee Dental Congress 2026 C/[PERSON_NA…"
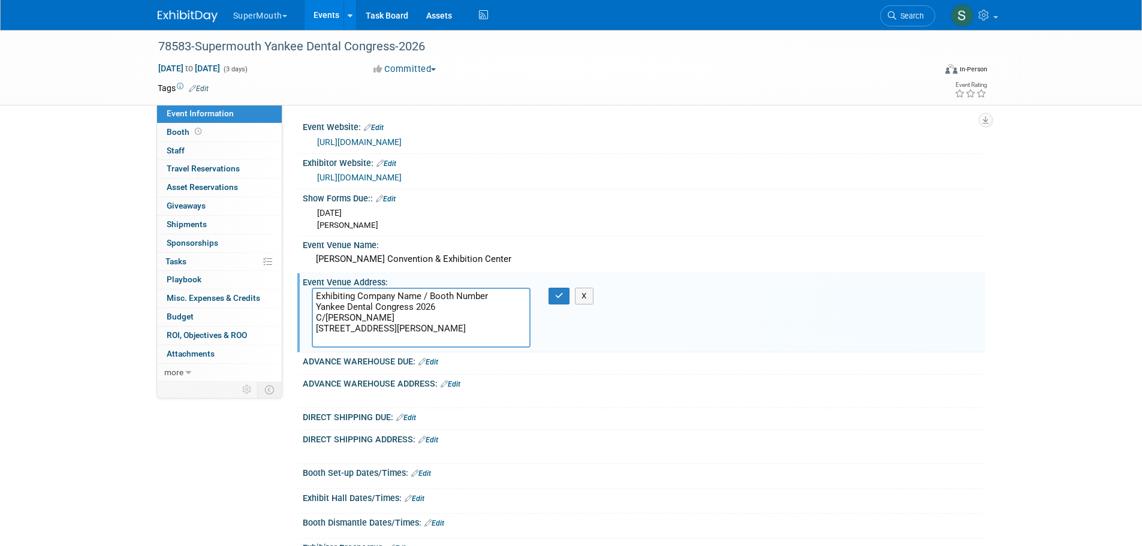
drag, startPoint x: 497, startPoint y: 295, endPoint x: 312, endPoint y: 293, distance: 184.7
click at [312, 293] on textarea "Exhibiting Company Name / Booth Number Yankee Dental Congress 2026 C/[PERSON_NA…" at bounding box center [421, 318] width 219 height 60
type textarea "Supermouth Booth #516 Yankee Dental Congress [STREET_ADDRESS][PERSON_NAME][PERS…"
drag, startPoint x: 414, startPoint y: 343, endPoint x: 309, endPoint y: 287, distance: 118.3
click at [309, 288] on div "Supermouth Booth #516 Yankee Dental Congress [STREET_ADDRESS][PERSON_NAME][PERS…" at bounding box center [421, 318] width 237 height 60
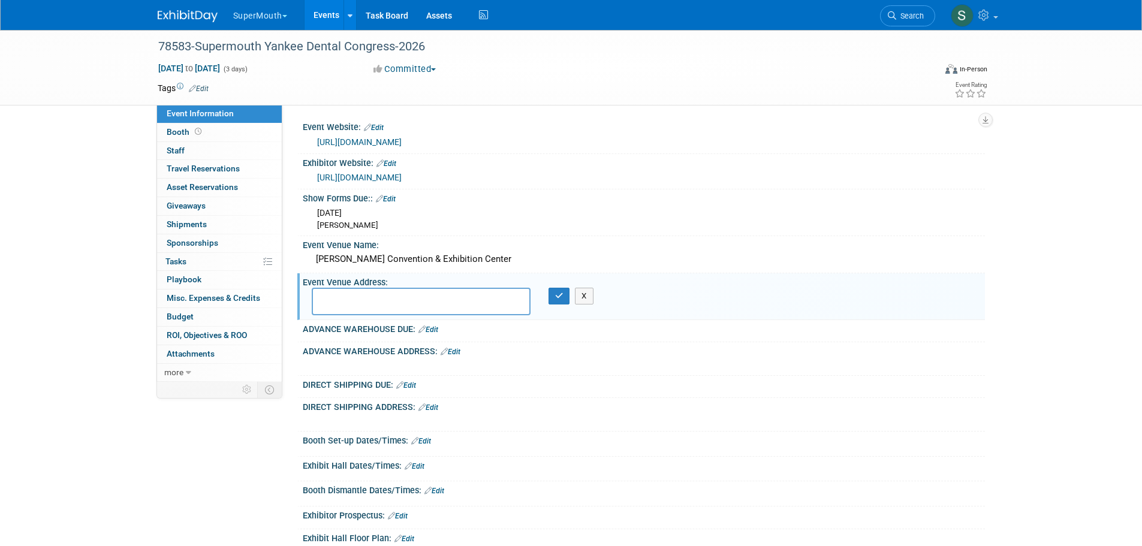
click at [456, 351] on link "Edit" at bounding box center [451, 352] width 20 height 8
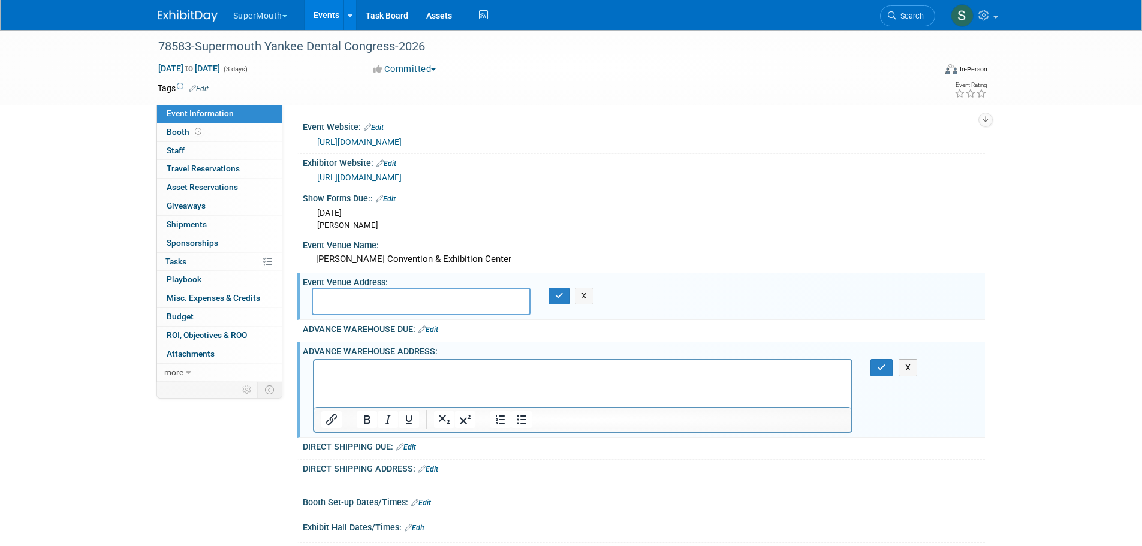
click at [328, 372] on p "Rich Text Area. Press ALT-0 for help." at bounding box center [583, 371] width 524 height 12
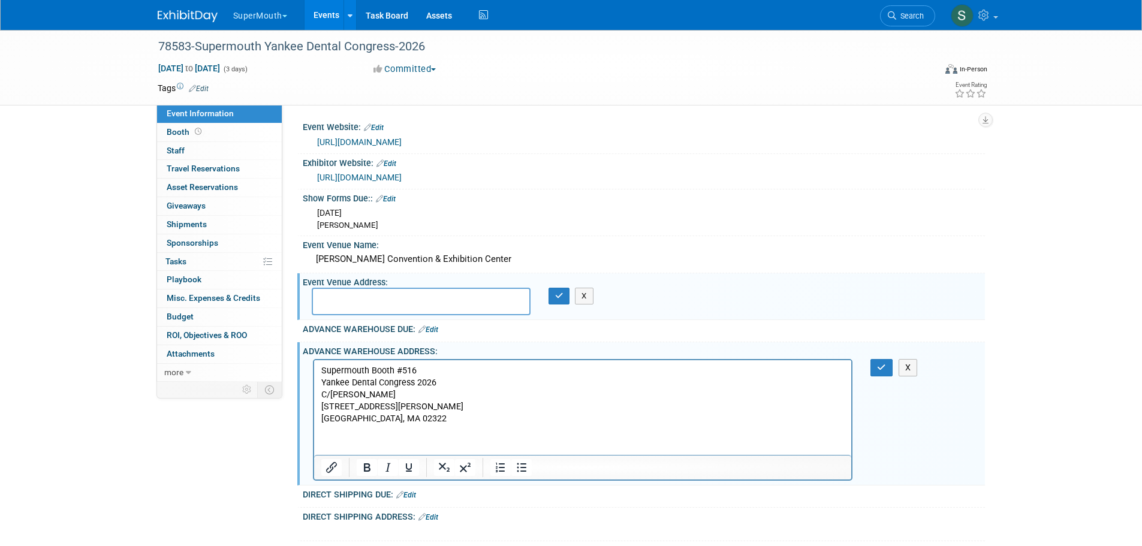
click at [378, 425] on html "Supermouth Booth #516 Yankee Dental Congress [STREET_ADDRESS][PERSON_NAME][PERS…" at bounding box center [583, 392] width 538 height 65
click at [400, 425] on html "Supermouth Booth #516 Yankee Dental Congress [STREET_ADDRESS][PERSON_NAME][PERS…" at bounding box center [583, 392] width 538 height 65
click at [880, 367] on icon "button" at bounding box center [881, 367] width 9 height 8
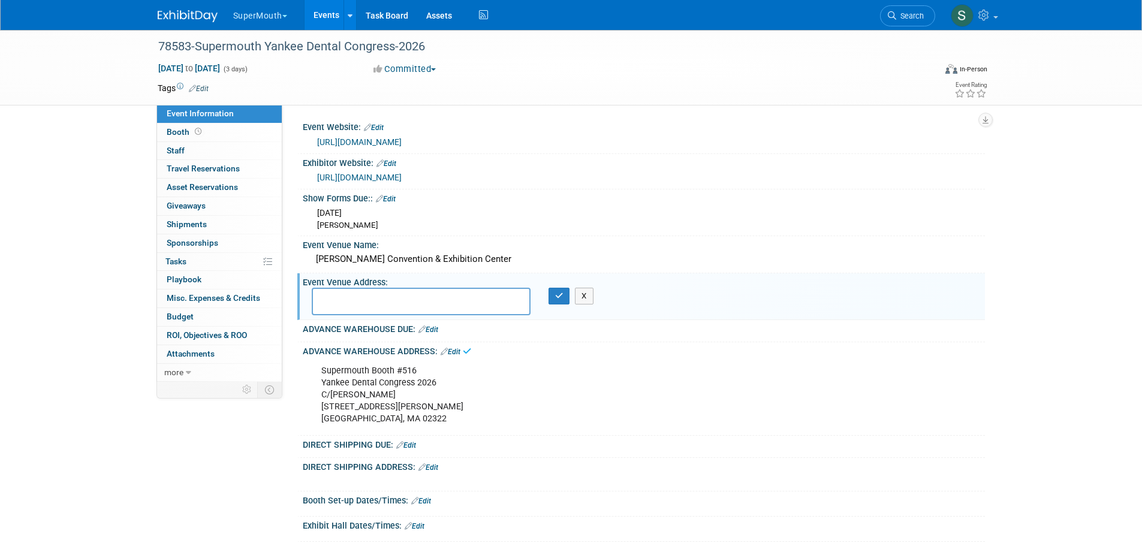
click at [384, 304] on textarea at bounding box center [421, 302] width 219 height 28
click at [342, 302] on textarea at bounding box center [421, 302] width 219 height 28
paste textarea "[PERSON_NAME] Convention & Exhibition Center C/[PERSON_NAME] [STREET_ADDRESS]"
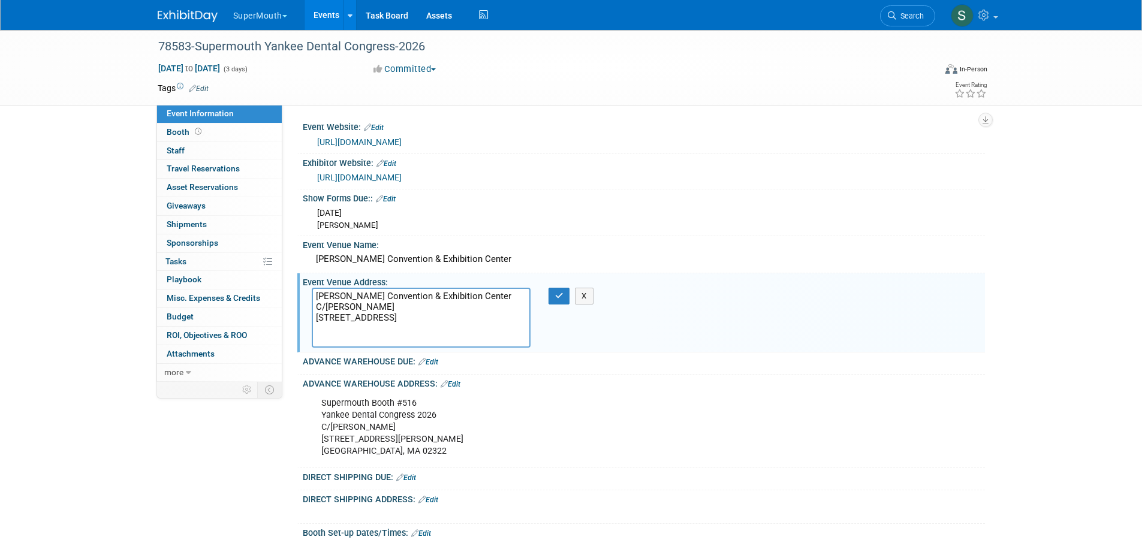
drag, startPoint x: 383, startPoint y: 315, endPoint x: 197, endPoint y: 320, distance: 185.9
click at [239, 319] on div "Event Information Event Info Booth Booth 0 Staff 0 Staff 0 Travel Reservations …" at bounding box center [571, 354] width 845 height 649
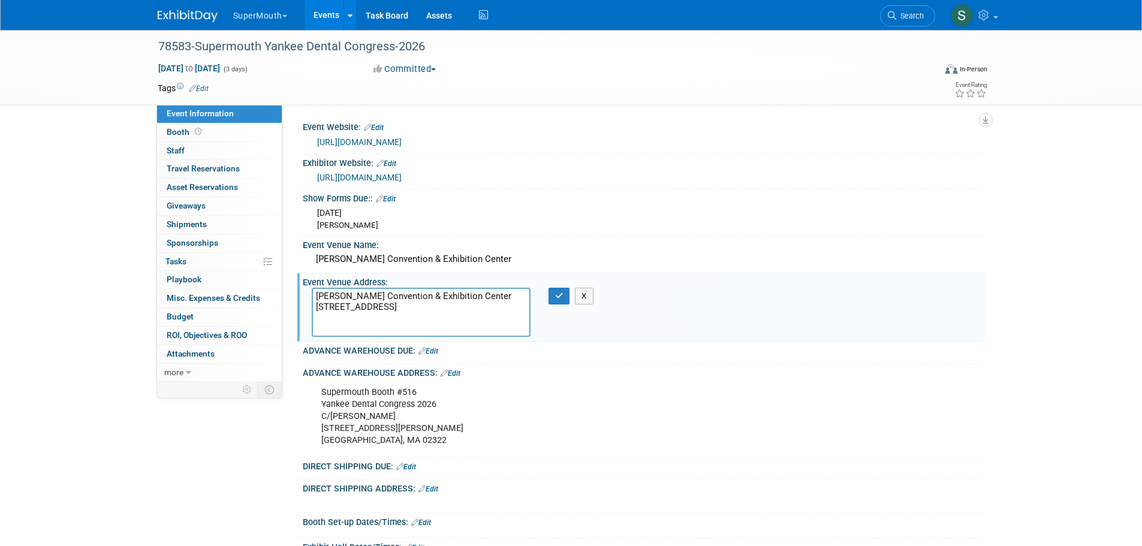
type textarea "[PERSON_NAME] Convention & Exhibition Center [STREET_ADDRESS]"
click at [556, 296] on icon "button" at bounding box center [559, 296] width 8 height 8
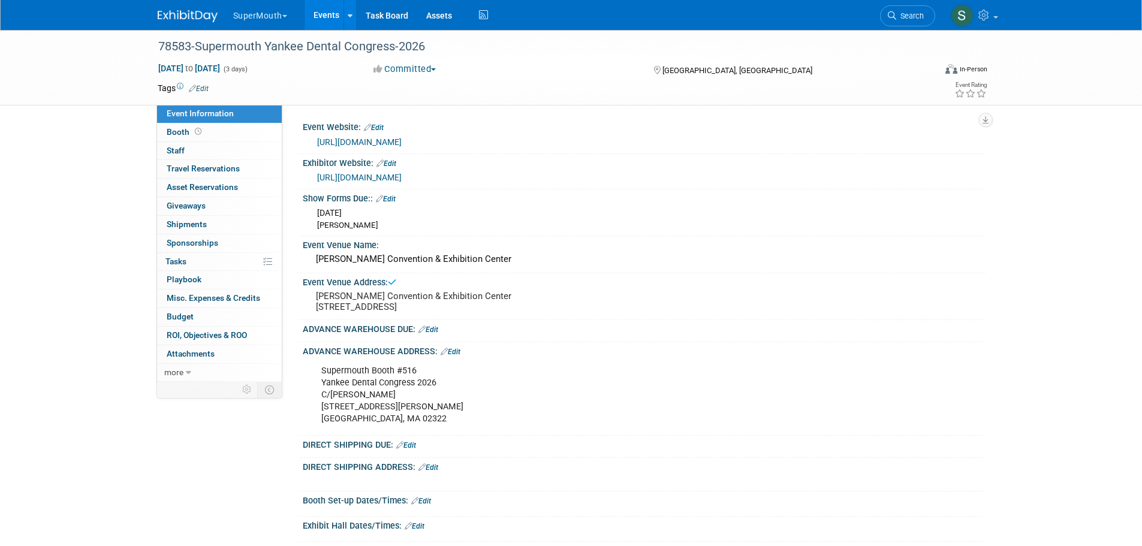
click at [436, 334] on link "Edit" at bounding box center [429, 330] width 20 height 8
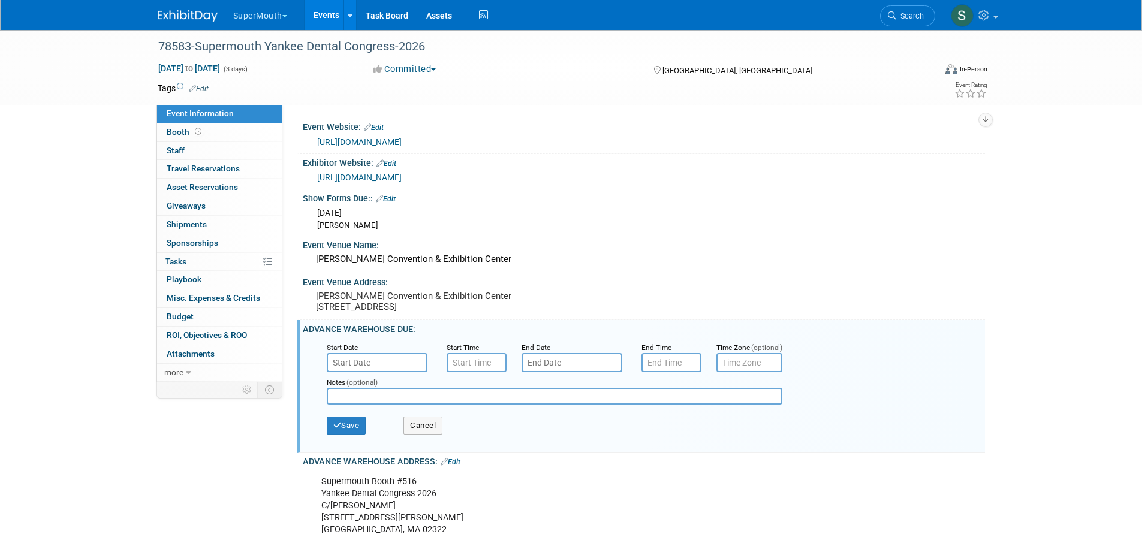
click at [372, 372] on input "text" at bounding box center [377, 362] width 101 height 19
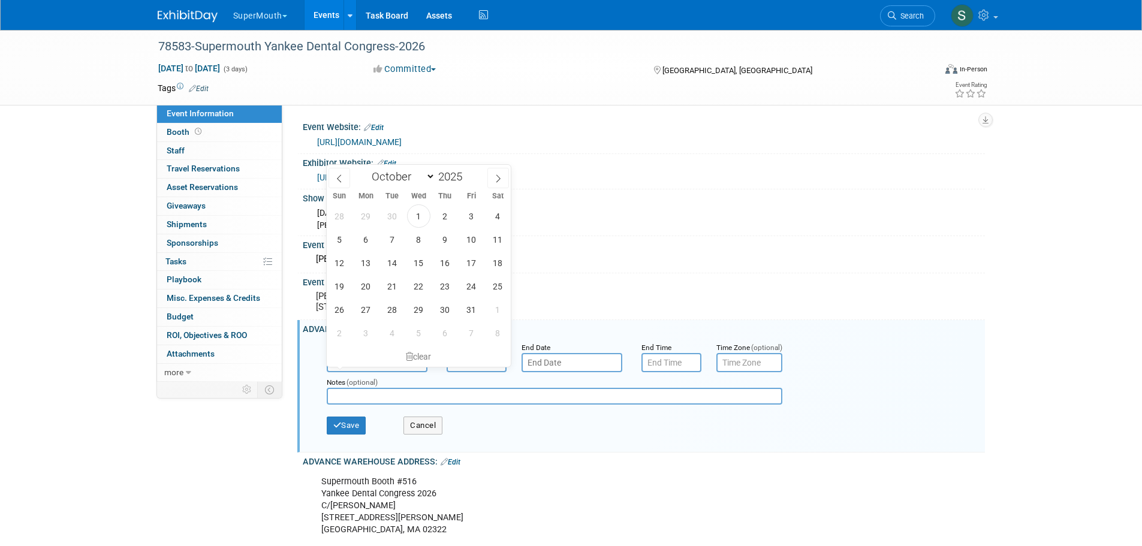
click at [496, 183] on span at bounding box center [498, 178] width 22 height 20
select select "11"
click at [498, 183] on span at bounding box center [498, 178] width 22 height 20
type input "2026"
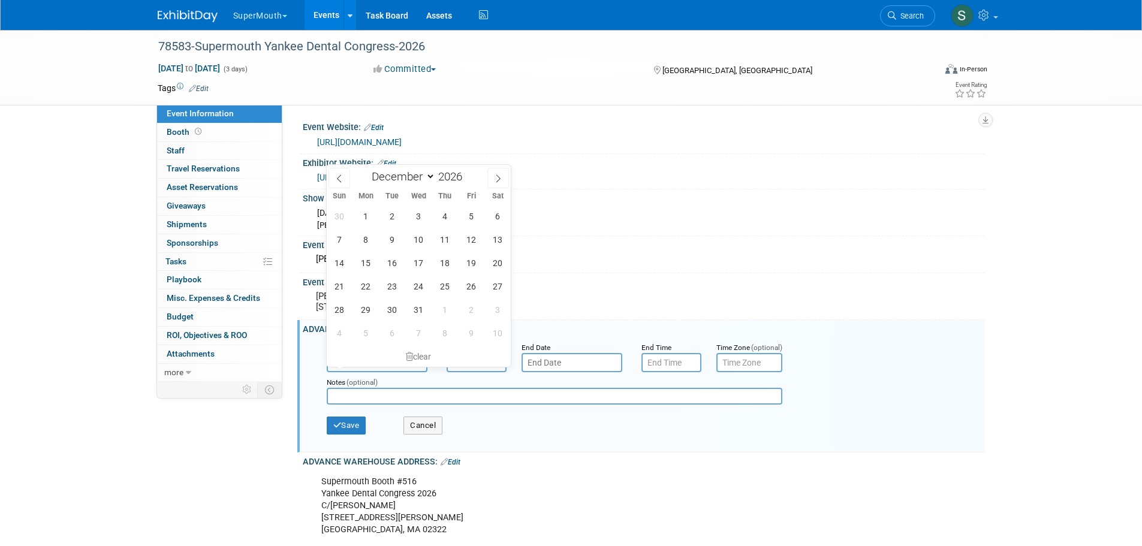
select select "0"
click at [373, 236] on span "5" at bounding box center [365, 239] width 23 height 23
type input "[DATE]"
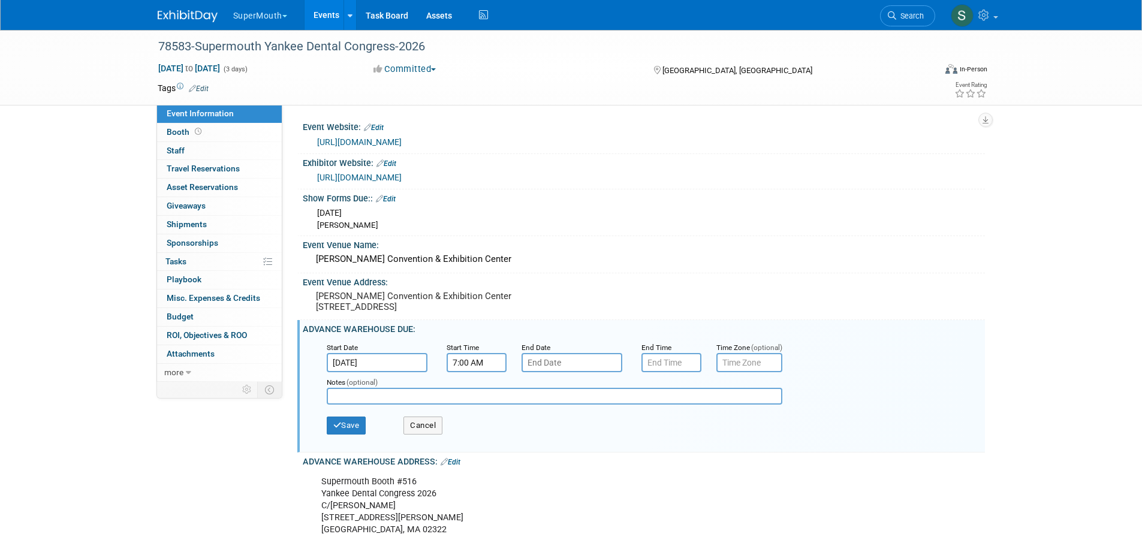
click at [484, 371] on input "7:00 AM" at bounding box center [477, 362] width 60 height 19
click at [470, 403] on span at bounding box center [474, 392] width 21 height 21
type input "8:00 AM"
click at [559, 482] on span at bounding box center [563, 471] width 81 height 21
click at [568, 369] on input "text" at bounding box center [572, 362] width 101 height 19
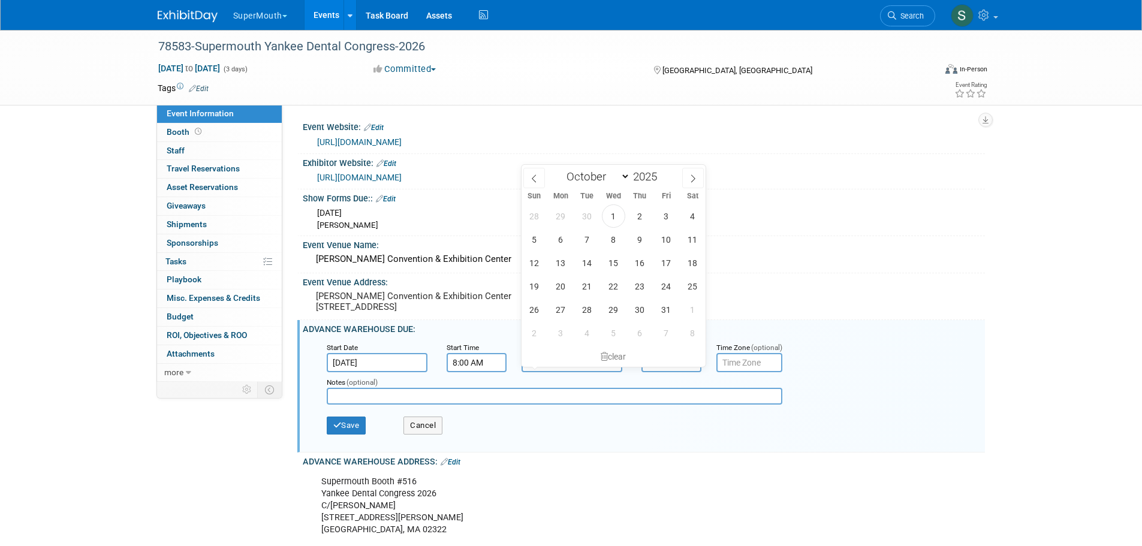
click at [687, 177] on span at bounding box center [693, 178] width 22 height 20
select select "11"
click at [687, 177] on span at bounding box center [693, 178] width 22 height 20
type input "2026"
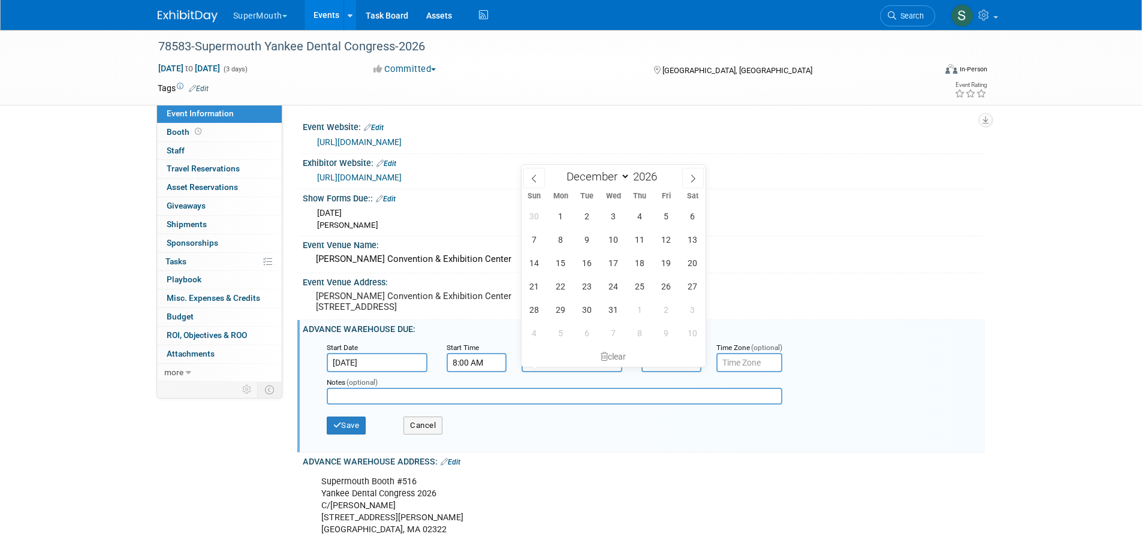
select select "0"
click at [618, 288] on span "21" at bounding box center [613, 286] width 23 height 23
type input "[DATE]"
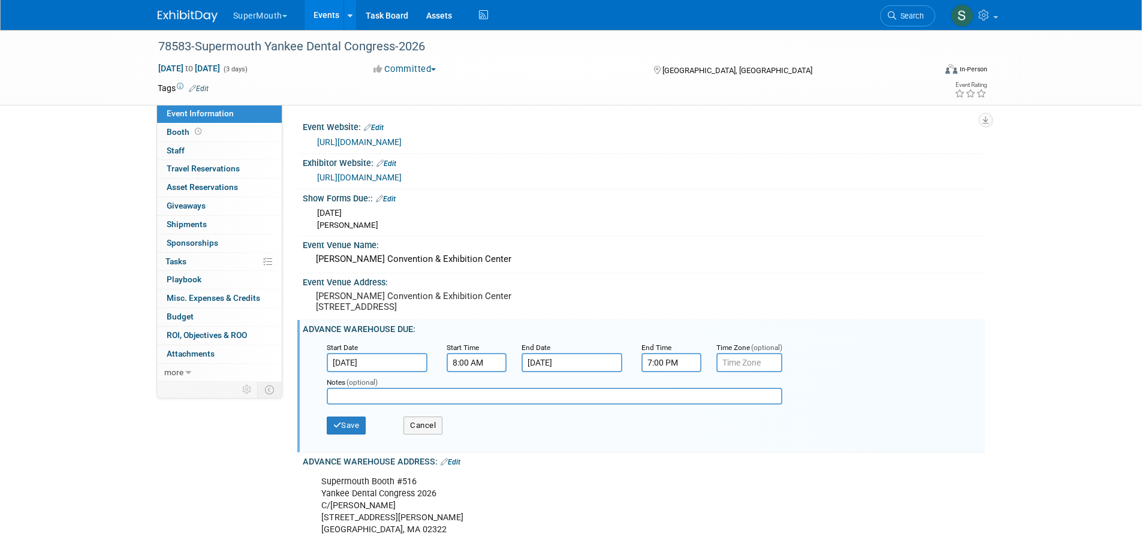
click at [652, 372] on input "7:00 PM" at bounding box center [672, 362] width 60 height 19
click at [667, 448] on span at bounding box center [669, 444] width 21 height 21
type input "4:00 PM"
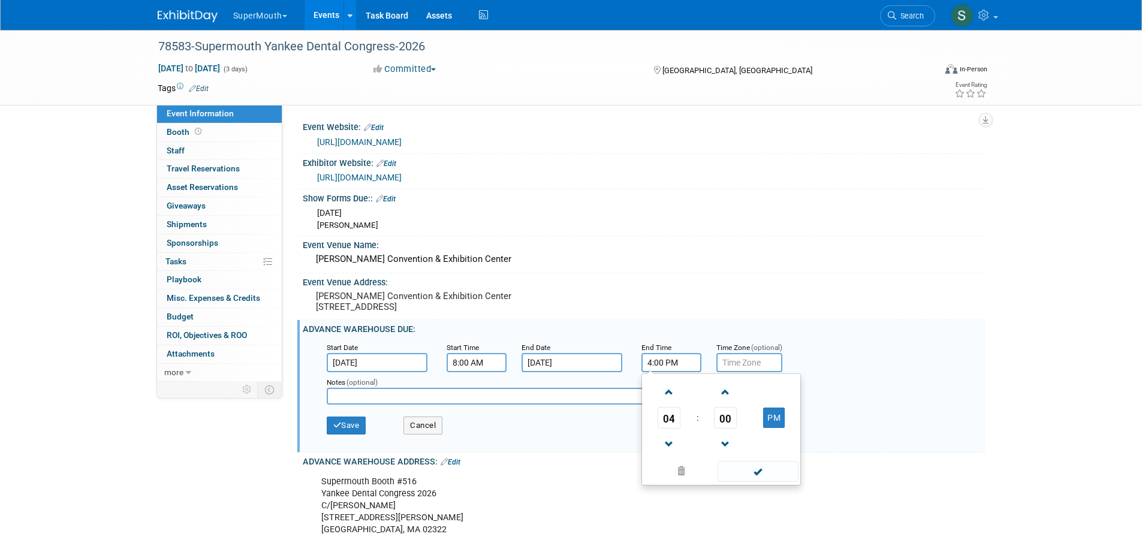
click at [735, 474] on span at bounding box center [758, 471] width 81 height 21
click at [667, 405] on input "text" at bounding box center [555, 396] width 456 height 17
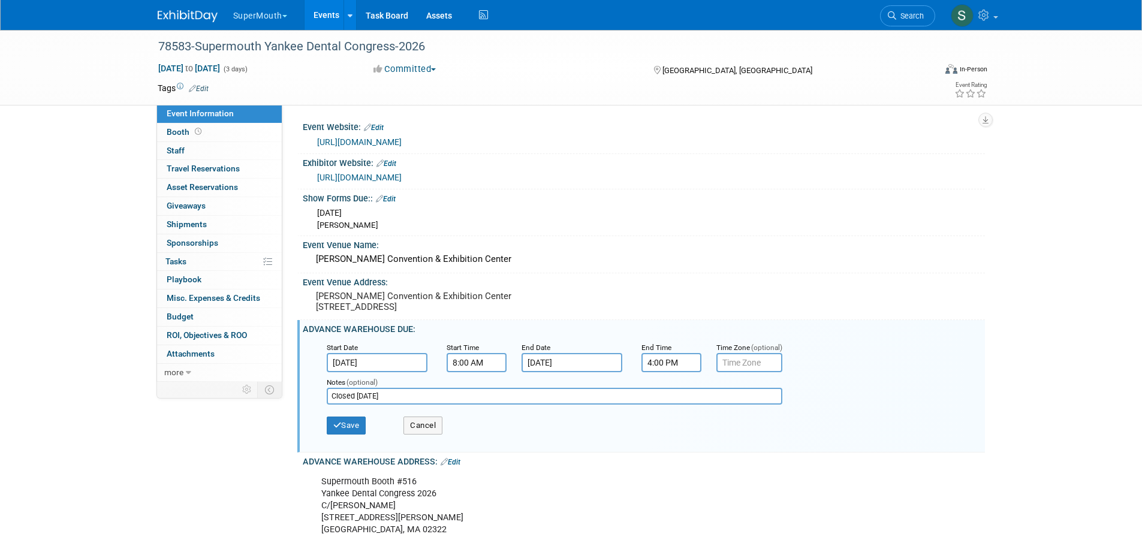
type input "Closed [DATE]"
click at [361, 433] on button "Save" at bounding box center [347, 426] width 40 height 18
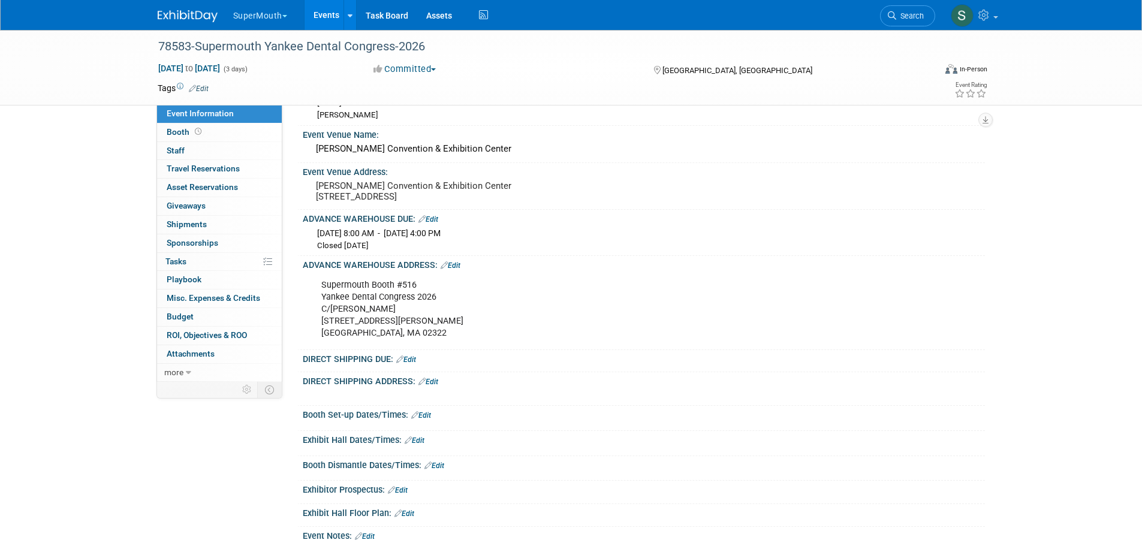
scroll to position [120, 0]
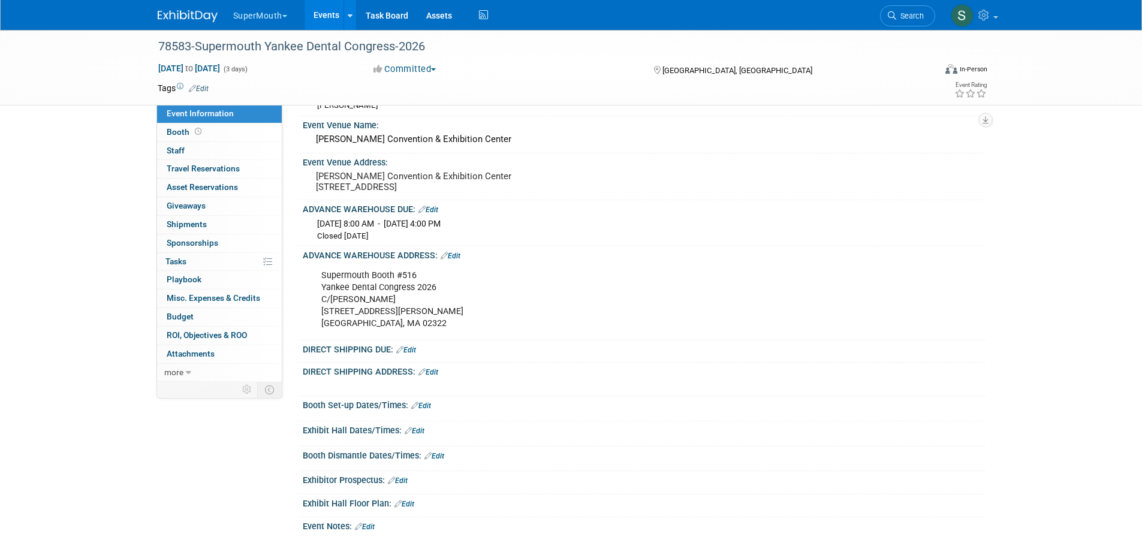
click at [414, 354] on link "Edit" at bounding box center [406, 350] width 20 height 8
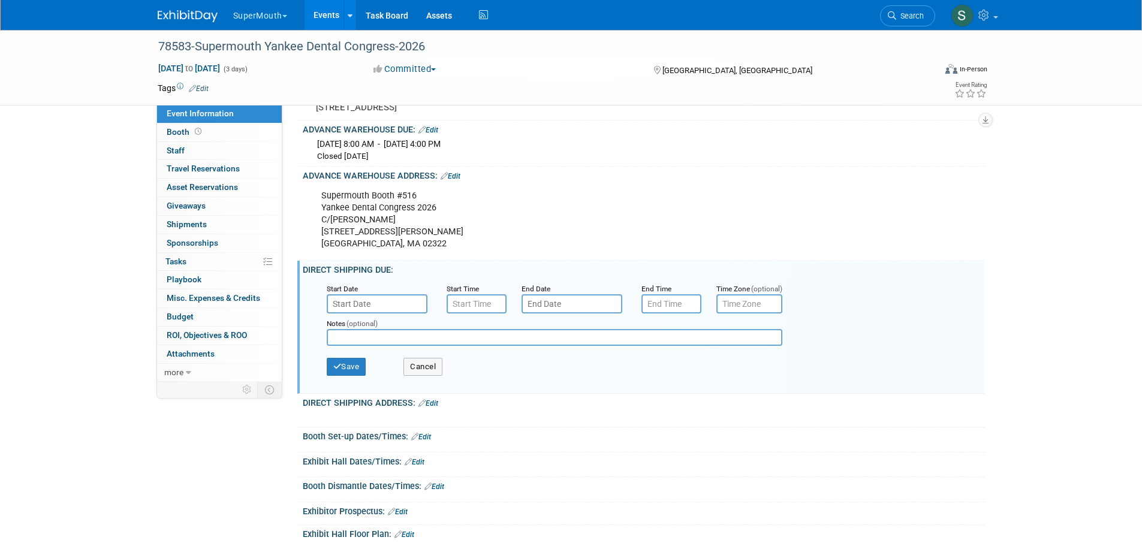
scroll to position [260, 0]
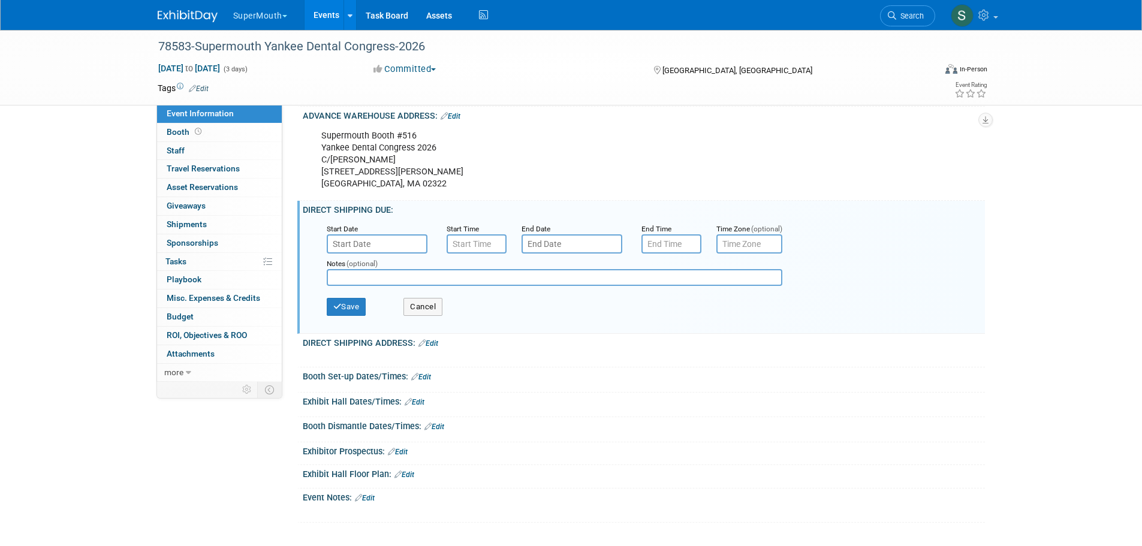
click at [380, 254] on input "text" at bounding box center [377, 243] width 101 height 19
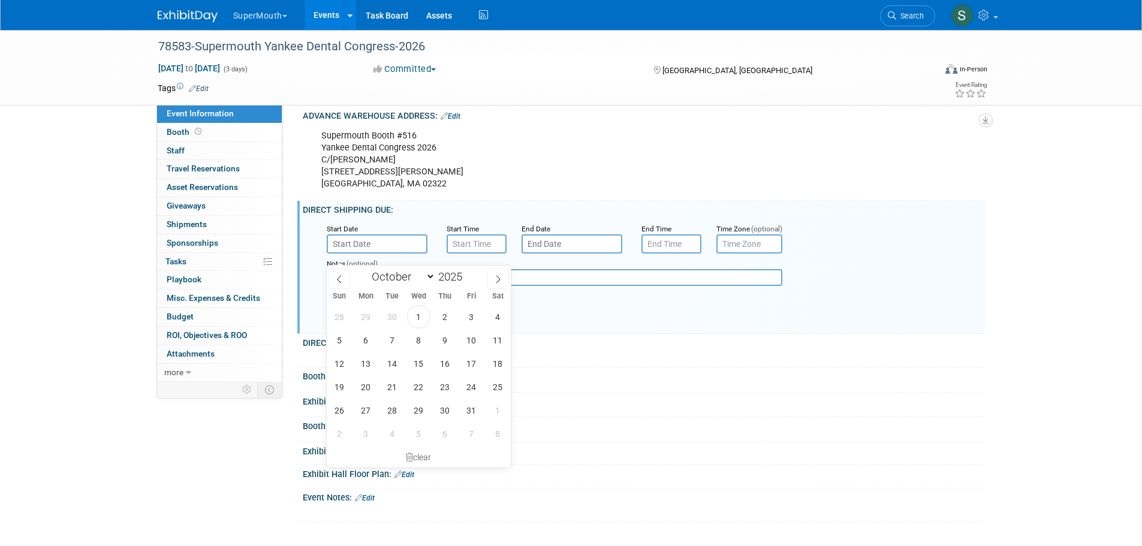
click at [498, 278] on icon at bounding box center [498, 279] width 8 height 8
select select "11"
click at [498, 278] on icon at bounding box center [498, 279] width 8 height 8
type input "2026"
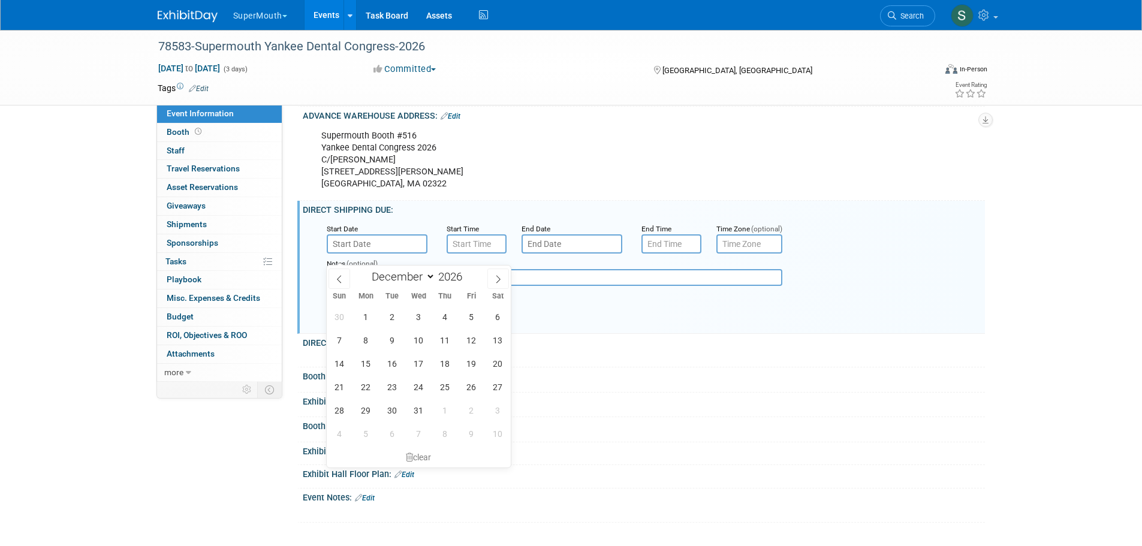
select select "0"
click at [359, 414] on span "26" at bounding box center [365, 410] width 23 height 23
type input "[DATE]"
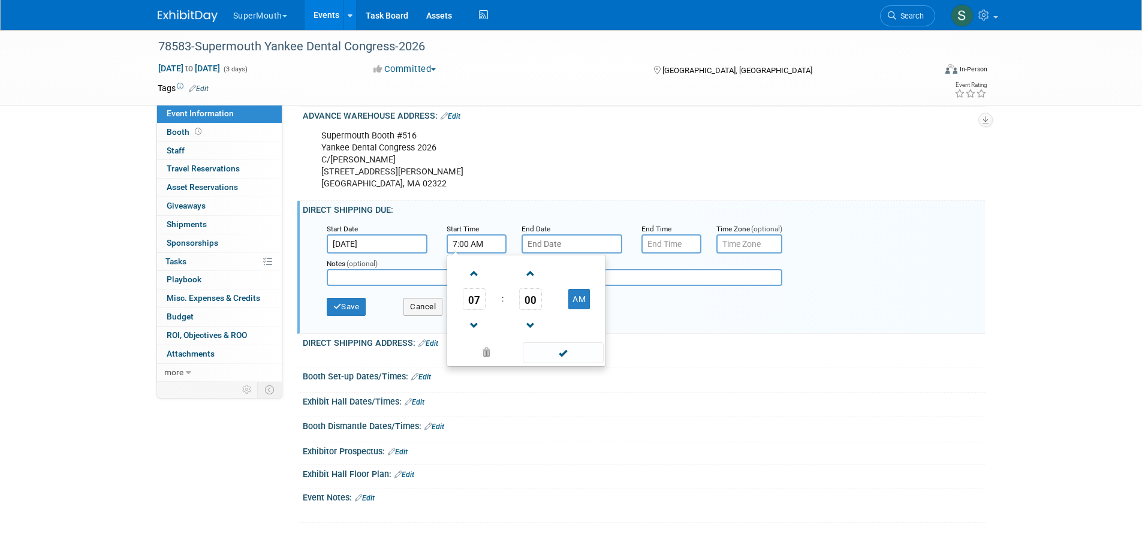
click at [473, 254] on input "7:00 AM" at bounding box center [477, 243] width 60 height 19
click at [478, 281] on span at bounding box center [474, 273] width 21 height 21
type input "8:00 AM"
click at [547, 357] on span at bounding box center [563, 352] width 81 height 21
click at [568, 254] on input "text" at bounding box center [572, 243] width 101 height 19
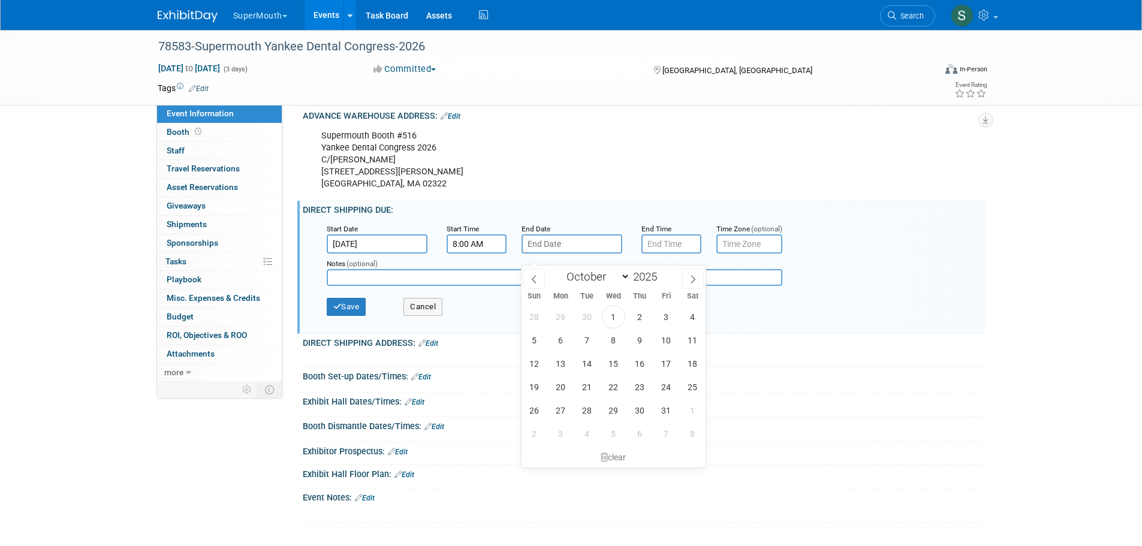
click at [693, 281] on icon at bounding box center [693, 279] width 4 height 8
select select "11"
click at [693, 281] on icon at bounding box center [693, 279] width 4 height 8
type input "2026"
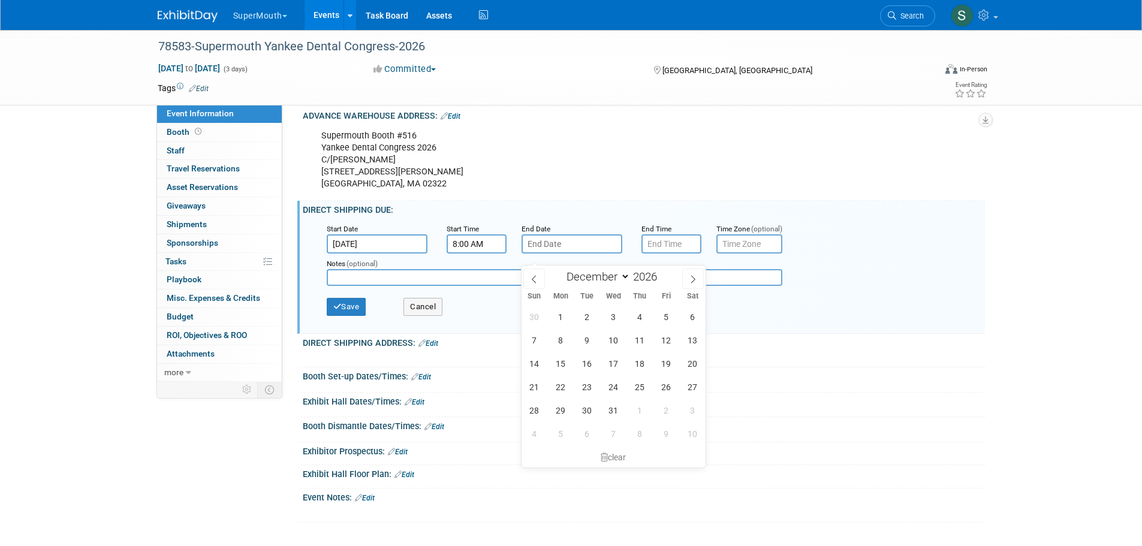
select select "0"
click at [645, 405] on span "29" at bounding box center [639, 410] width 23 height 23
type input "[DATE]"
click at [664, 254] on input "7:00 PM" at bounding box center [672, 243] width 60 height 19
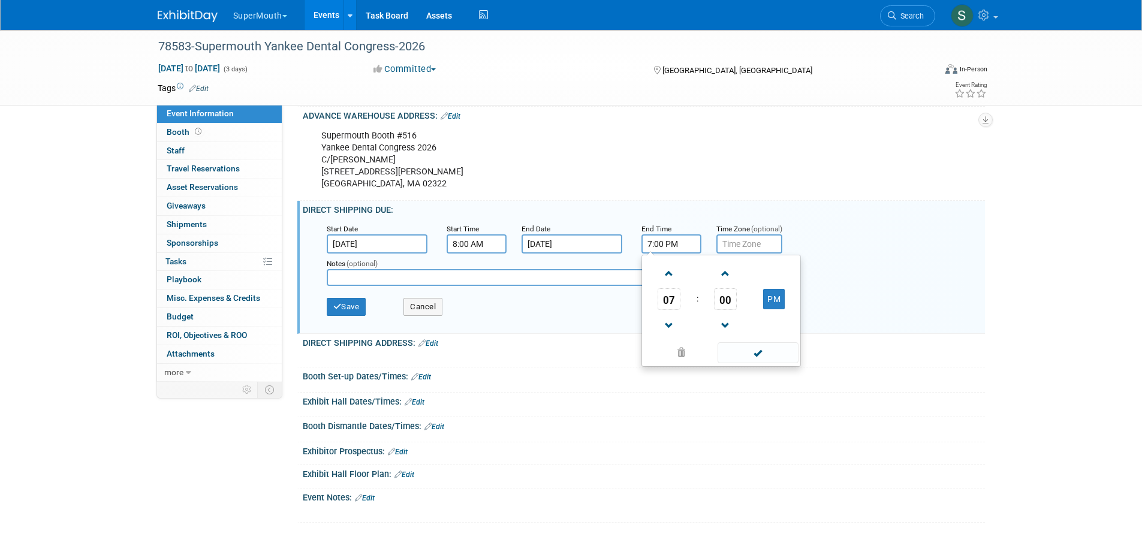
click at [671, 330] on span at bounding box center [669, 325] width 21 height 21
type input "4:00 PM"
click at [738, 363] on span at bounding box center [758, 352] width 81 height 21
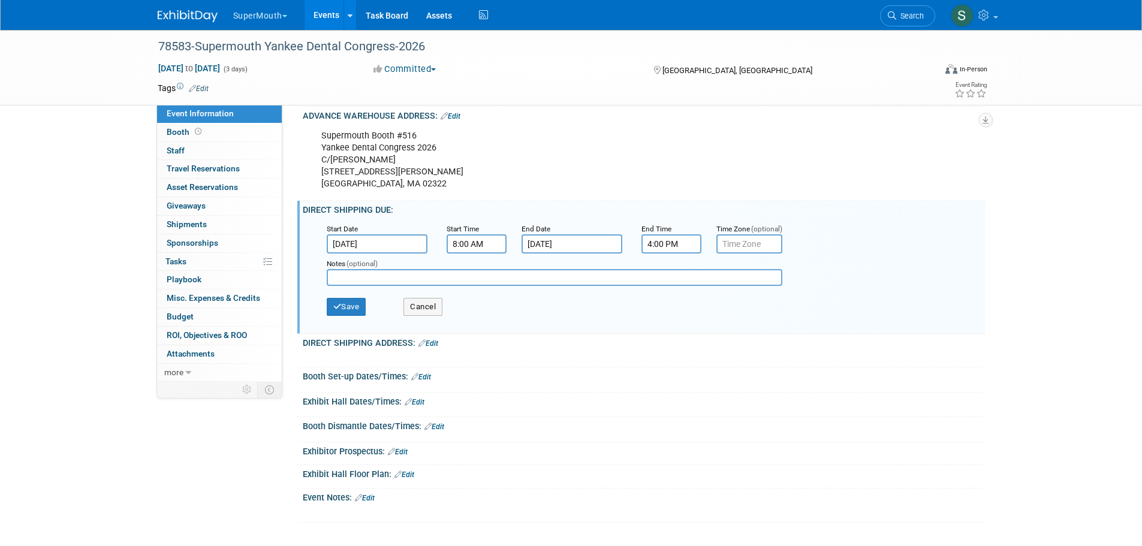
drag, startPoint x: 688, startPoint y: 347, endPoint x: 663, endPoint y: 340, distance: 26.0
drag, startPoint x: 663, startPoint y: 340, endPoint x: 360, endPoint y: 318, distance: 303.6
click at [360, 316] on button "Save" at bounding box center [347, 307] width 40 height 18
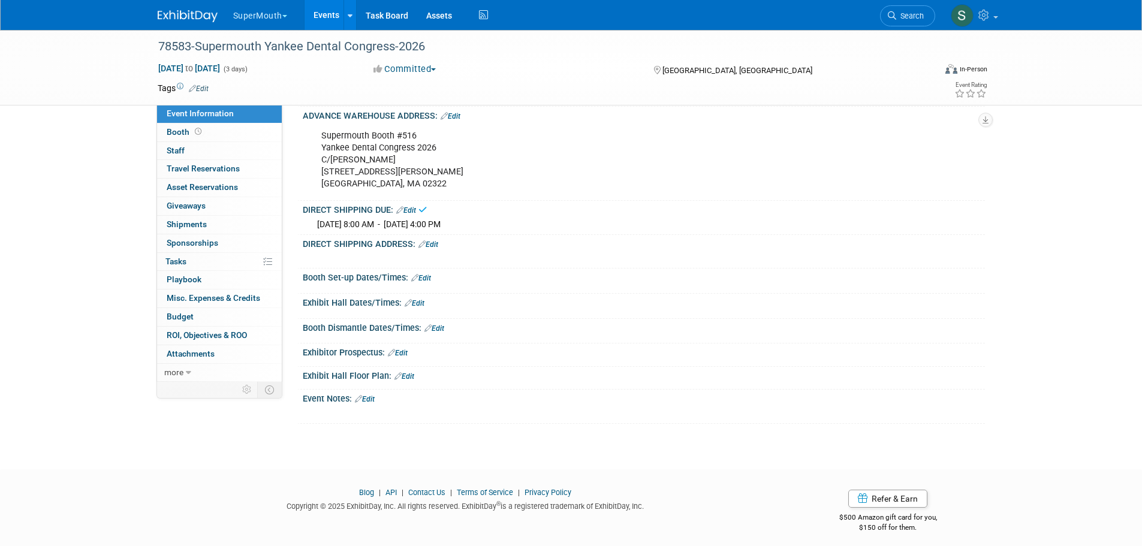
click at [436, 249] on link "Edit" at bounding box center [429, 244] width 20 height 8
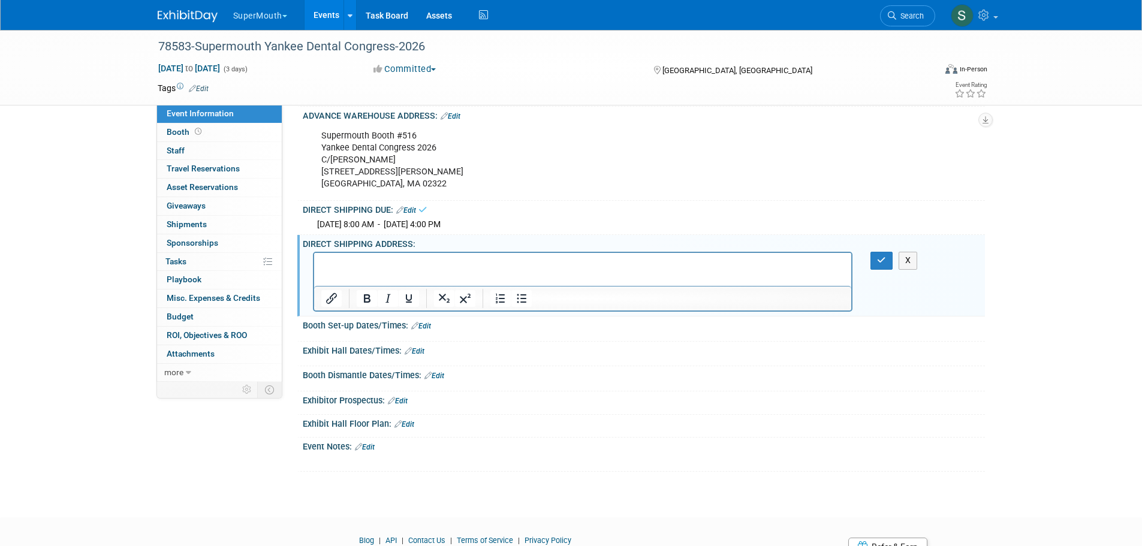
scroll to position [0, 0]
click at [356, 261] on p "Rich Text Area. Press ALT-0 for help." at bounding box center [583, 264] width 524 height 12
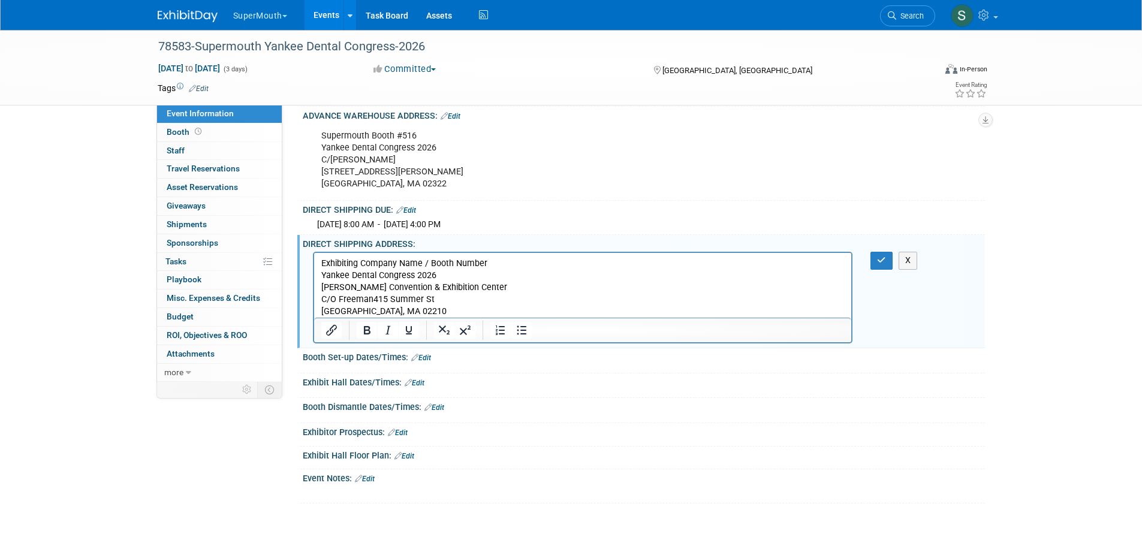
drag, startPoint x: 498, startPoint y: 256, endPoint x: 379, endPoint y: 264, distance: 119.6
click at [380, 264] on html "Exhibiting Company Name / Booth Number Yankee Dental Congress 2026 [PERSON_NAME…" at bounding box center [583, 285] width 538 height 65
drag, startPoint x: 493, startPoint y: 264, endPoint x: 313, endPoint y: 260, distance: 179.9
click at [314, 260] on html "Exhibiting Company Name / Booth Number Yankee Dental Congress 2026 [PERSON_NAME…" at bounding box center [583, 285] width 538 height 65
click at [886, 264] on icon "button" at bounding box center [881, 260] width 9 height 8
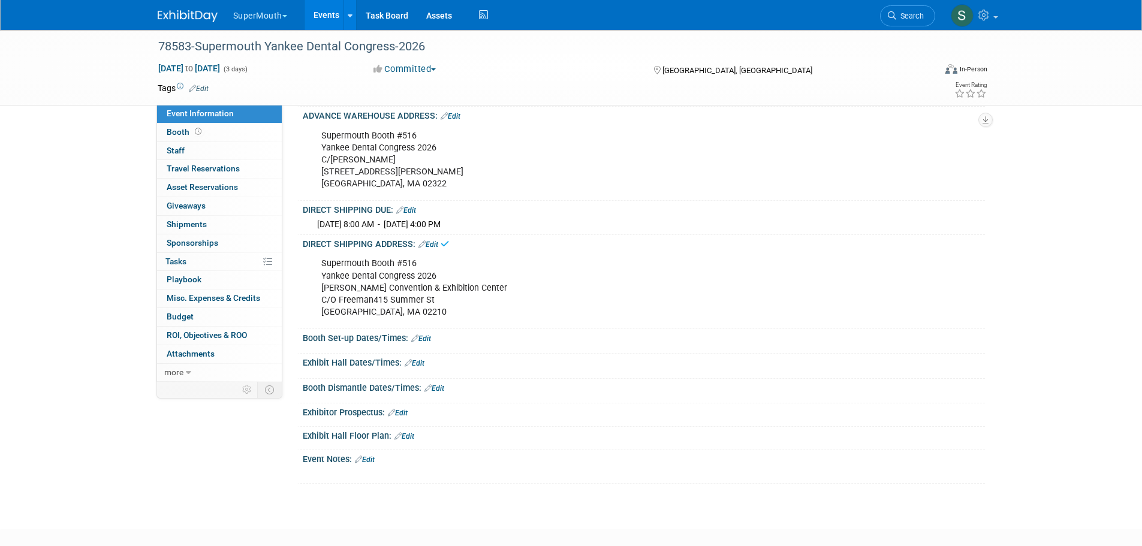
click at [422, 343] on link "Edit" at bounding box center [421, 339] width 20 height 8
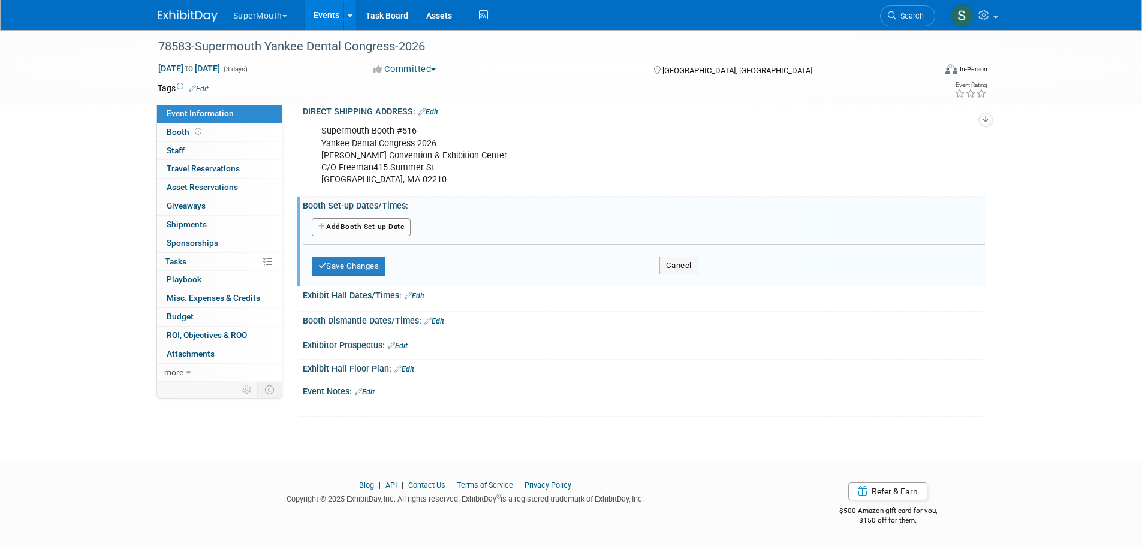
scroll to position [400, 0]
click at [373, 231] on button "Add Another Booth Set-up Date" at bounding box center [362, 227] width 100 height 18
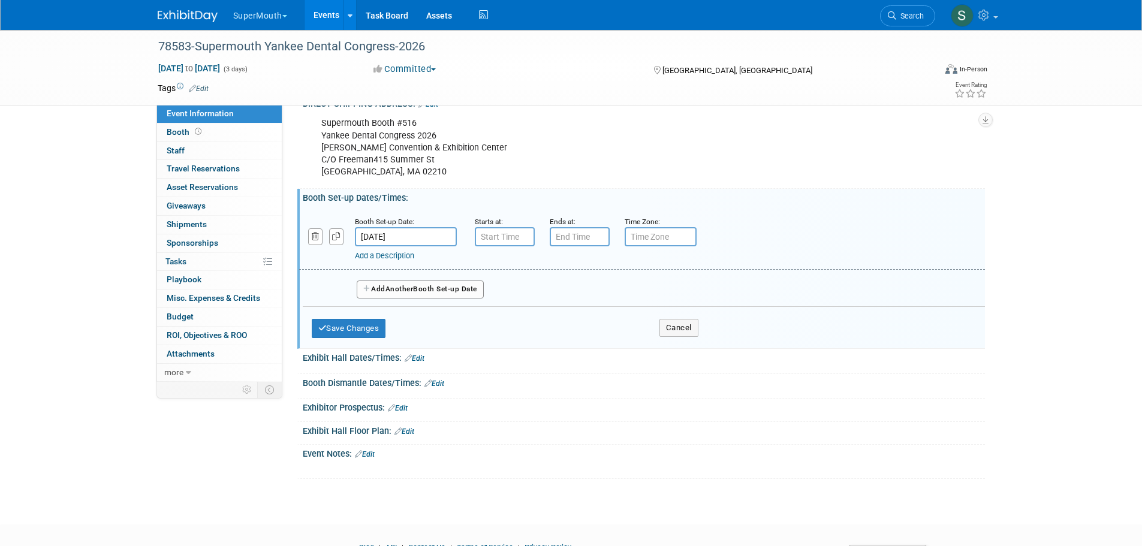
click at [398, 293] on span "Another" at bounding box center [400, 289] width 28 height 8
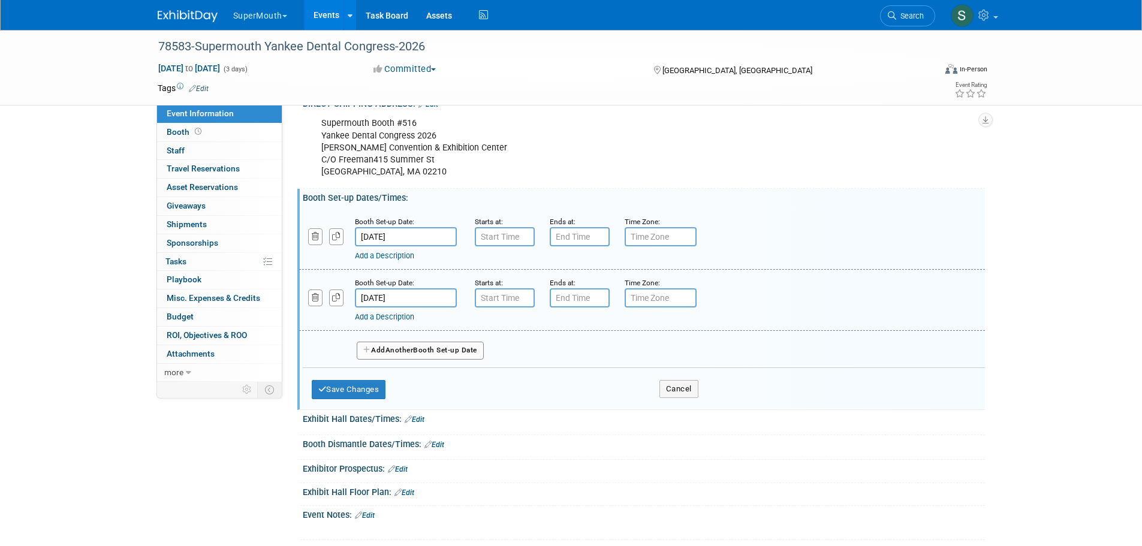
click at [409, 360] on button "Add Another Booth Set-up Date" at bounding box center [420, 351] width 127 height 18
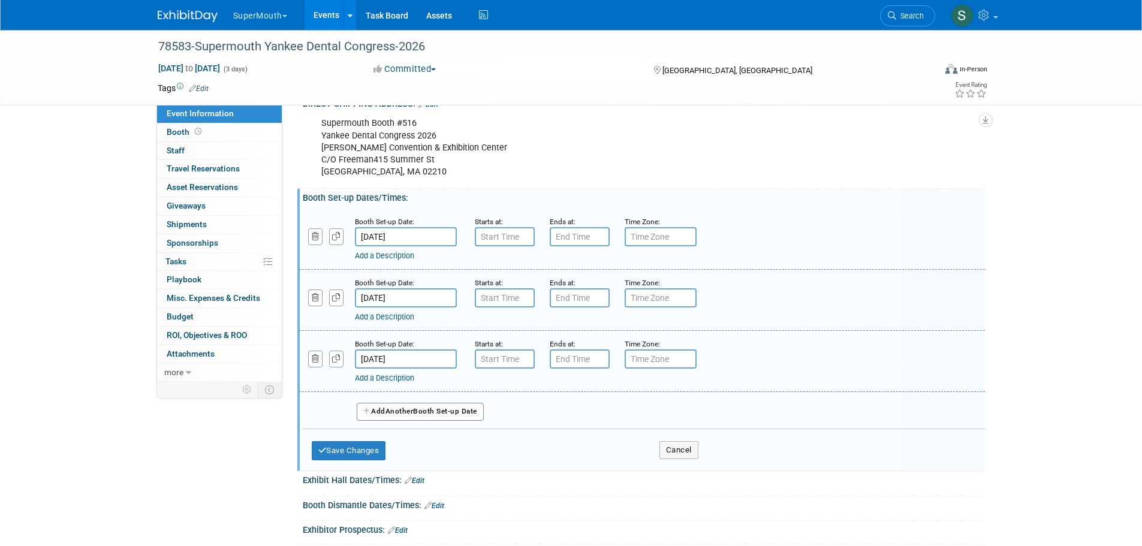
click at [400, 260] on link "Add a Description" at bounding box center [384, 255] width 59 height 9
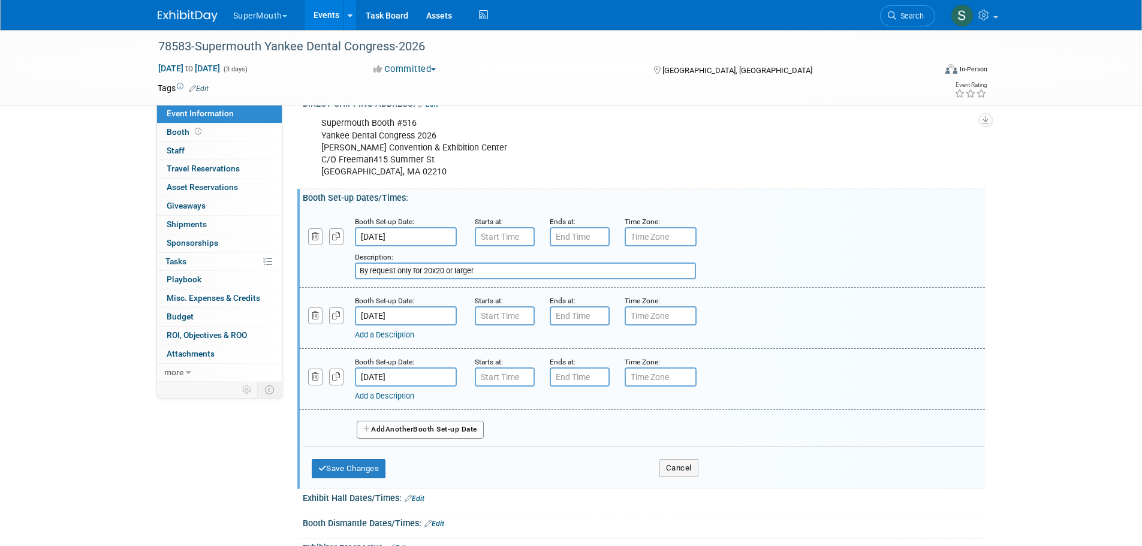
type input "By request only for 20x20 or larger"
click at [507, 246] on input "7:00 AM" at bounding box center [505, 236] width 60 height 19
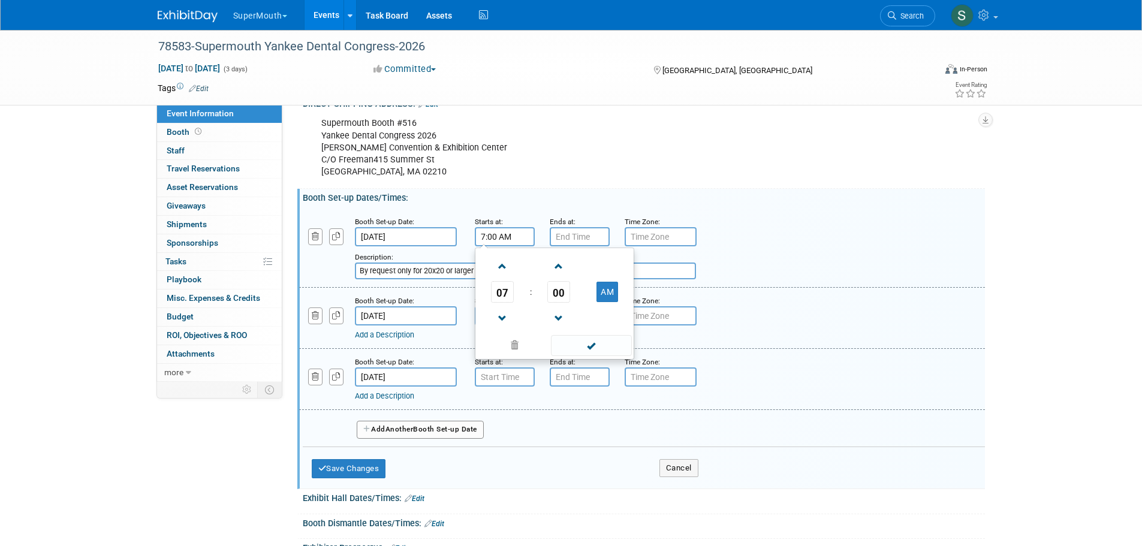
click at [510, 274] on span at bounding box center [502, 266] width 21 height 21
type input "8:00 AM"
click at [594, 353] on span at bounding box center [591, 345] width 81 height 21
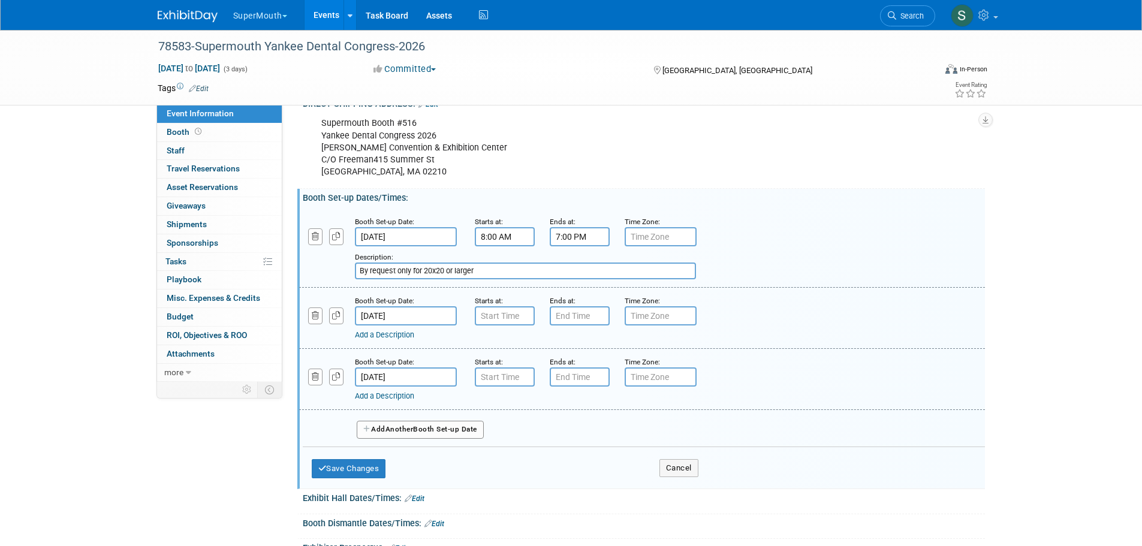
click at [592, 246] on input "7:00 PM" at bounding box center [580, 236] width 60 height 19
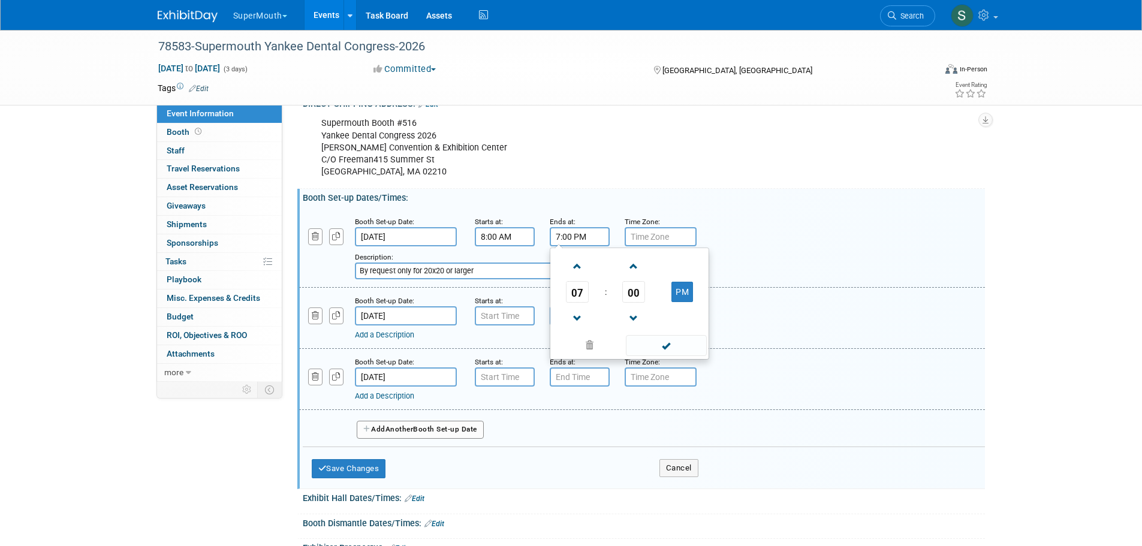
click at [582, 326] on span at bounding box center [577, 318] width 21 height 21
click at [634, 303] on span "00" at bounding box center [633, 292] width 23 height 22
click at [634, 303] on td "30" at bounding box center [649, 299] width 38 height 32
type input "5:30 PM"
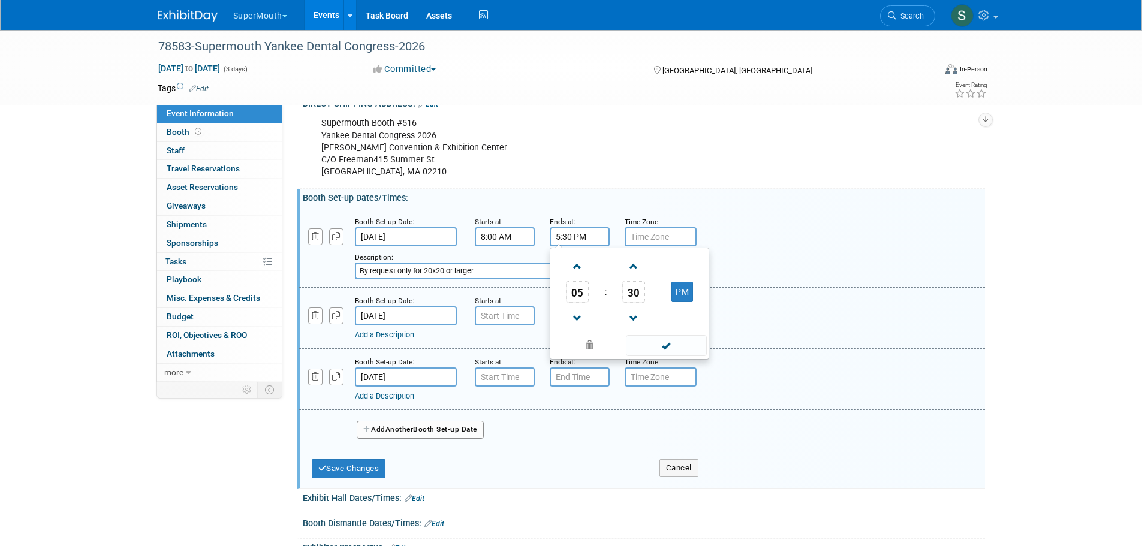
click at [658, 355] on span at bounding box center [666, 345] width 81 height 21
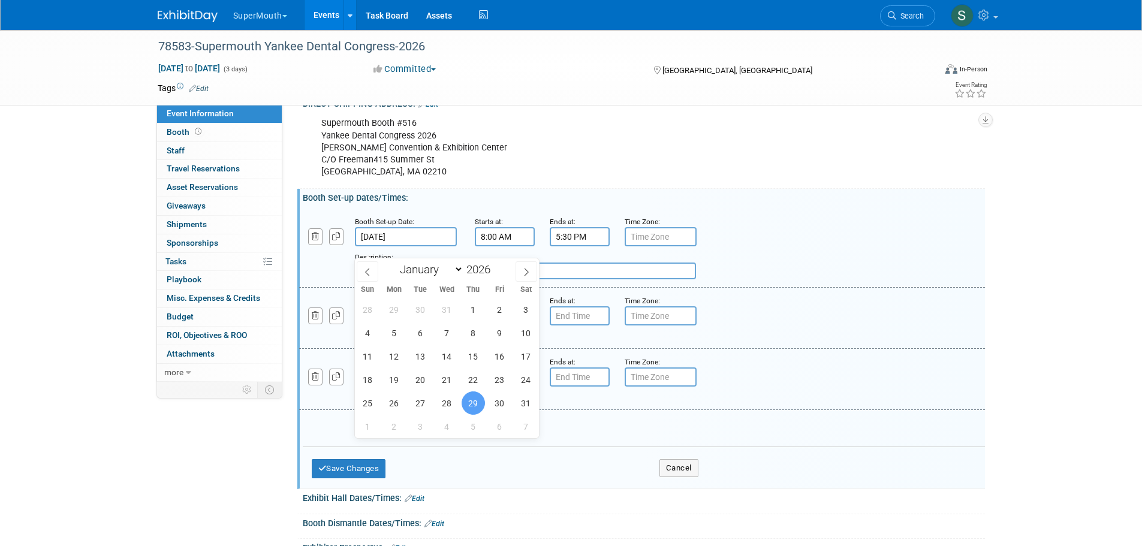
click at [389, 244] on input "[DATE]" at bounding box center [406, 236] width 102 height 19
click at [399, 395] on span "26" at bounding box center [394, 403] width 23 height 23
type input "[DATE]"
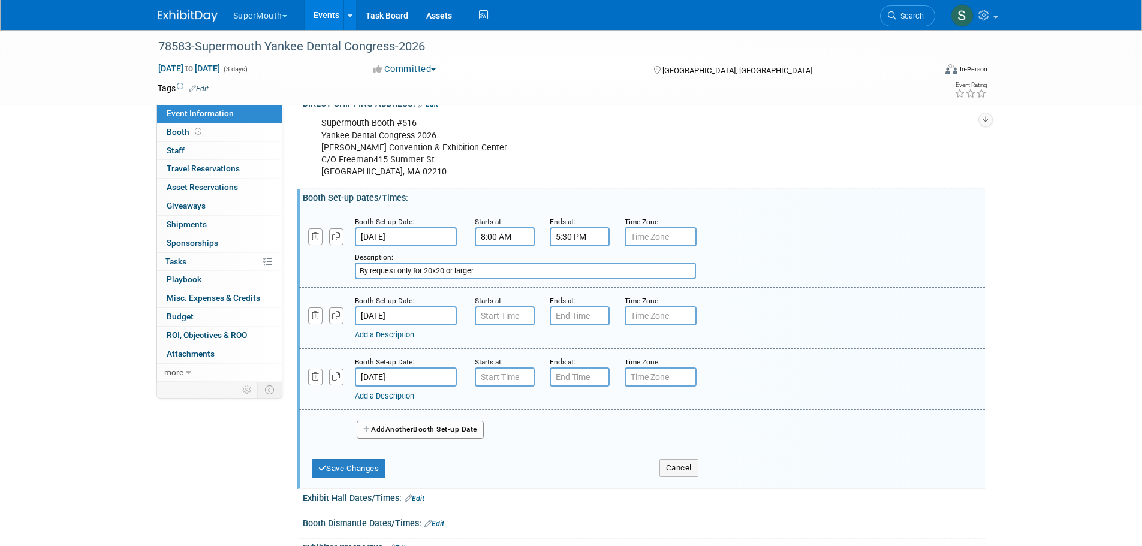
click at [416, 326] on input "[DATE]" at bounding box center [406, 315] width 102 height 19
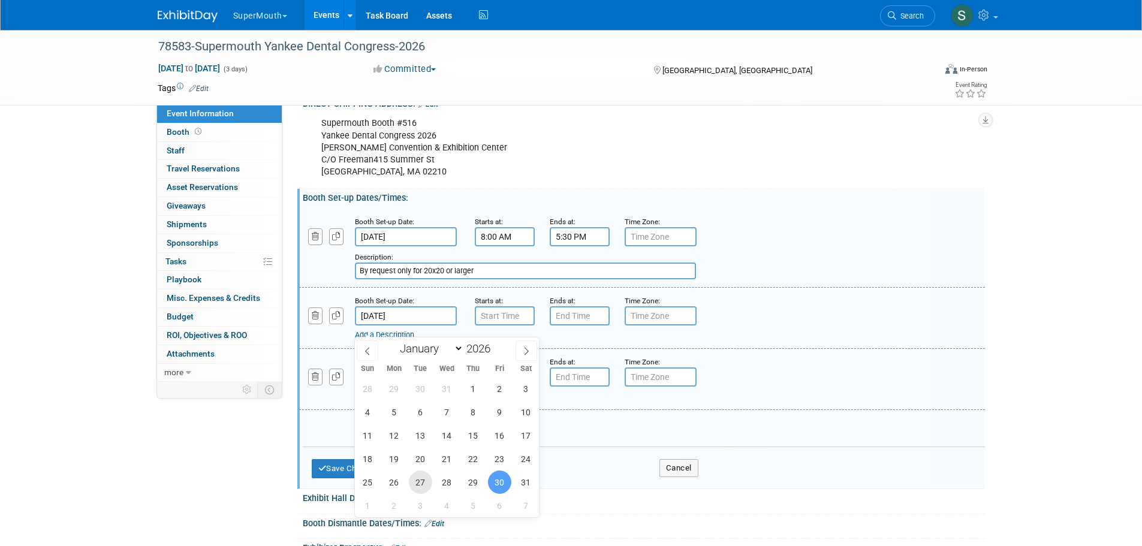
click at [423, 479] on span "27" at bounding box center [420, 482] width 23 height 23
type input "[DATE]"
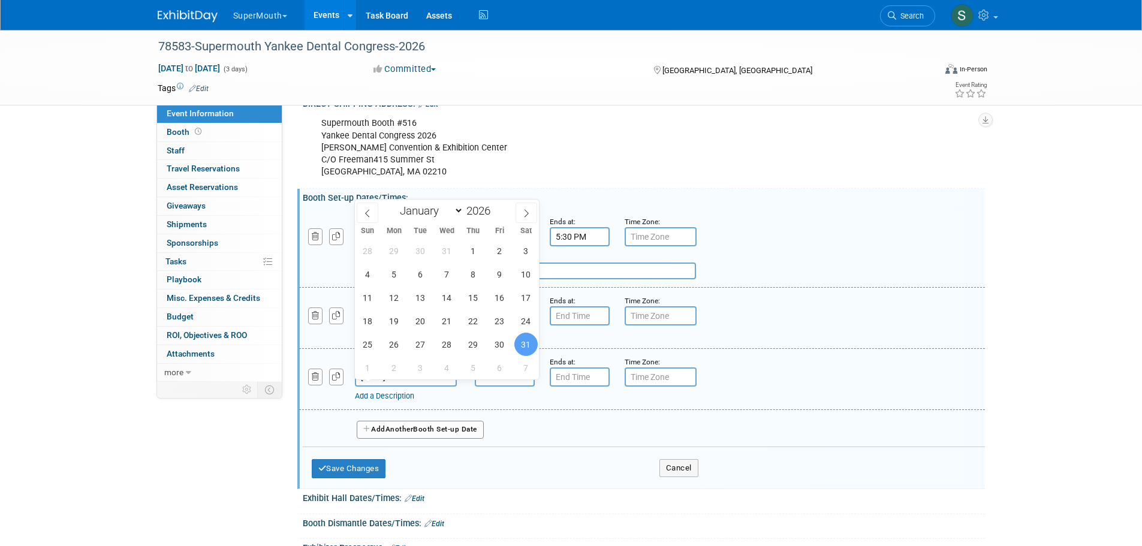
click at [419, 383] on input "[DATE]" at bounding box center [406, 377] width 102 height 19
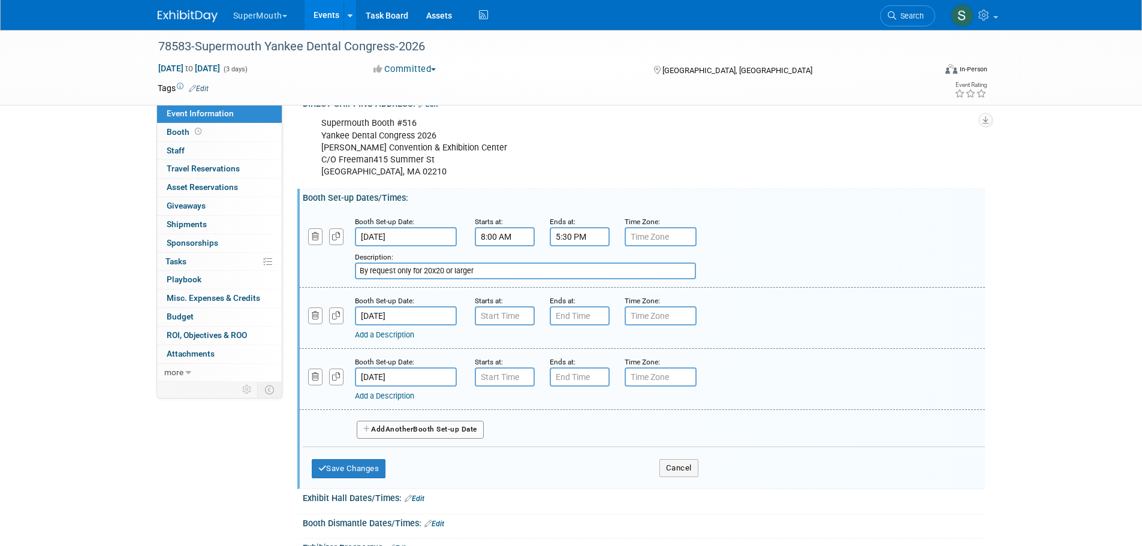
click at [617, 180] on div "Supermouth Booth #516 Yankee Dental Congress 2026 [PERSON_NAME] Convention & Ex…" at bounding box center [583, 148] width 540 height 72
click at [408, 384] on input "[DATE]" at bounding box center [406, 377] width 102 height 19
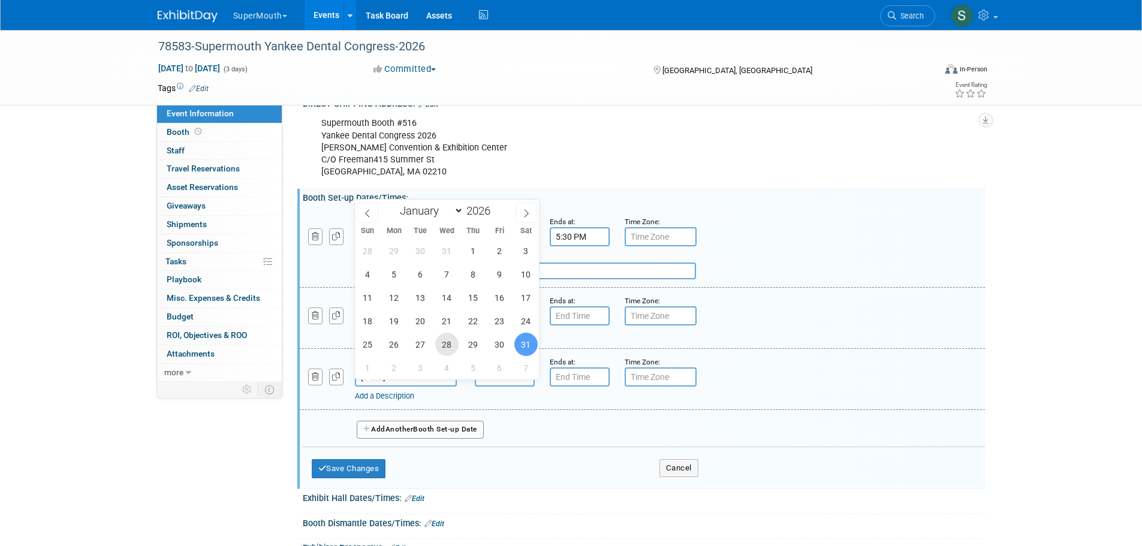
click at [453, 345] on span "28" at bounding box center [446, 344] width 23 height 23
type input "[DATE]"
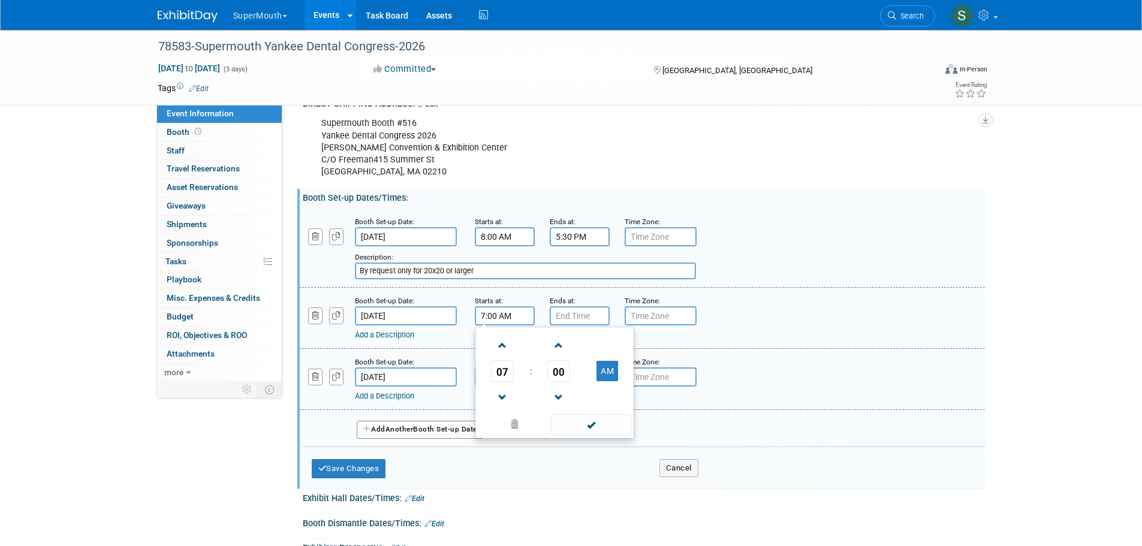
click at [511, 326] on input "7:00 AM" at bounding box center [505, 315] width 60 height 19
click at [506, 356] on span at bounding box center [502, 345] width 21 height 21
type input "8:00 AM"
click at [580, 429] on span at bounding box center [591, 424] width 81 height 21
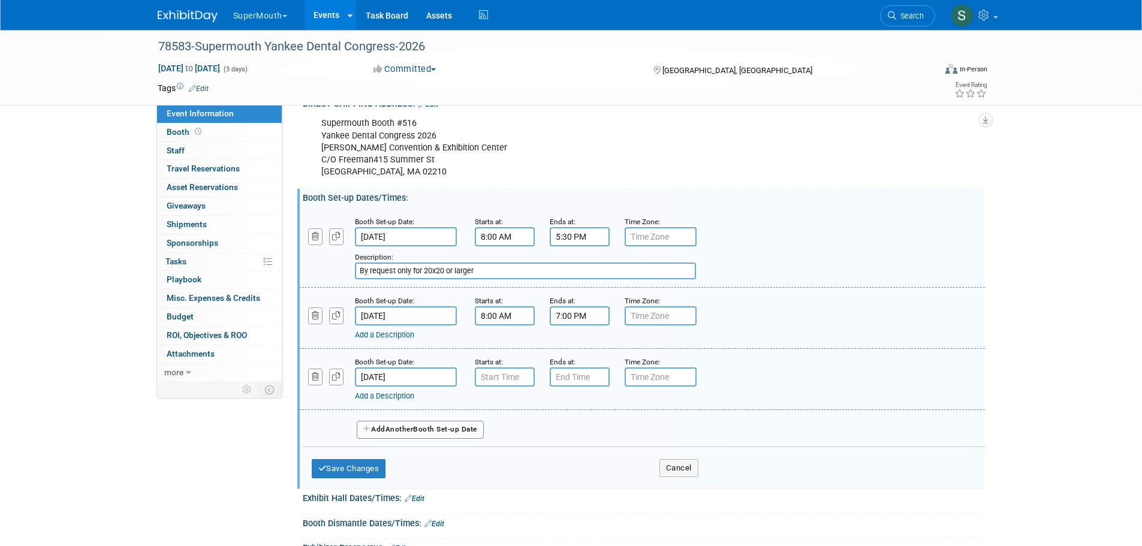
click at [568, 326] on input "7:00 PM" at bounding box center [580, 315] width 60 height 19
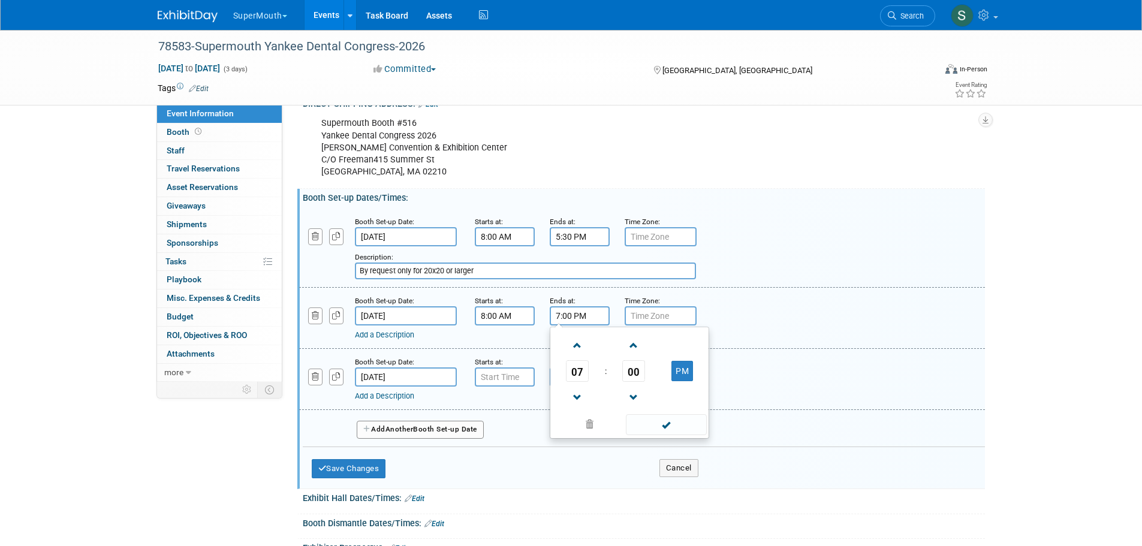
click at [571, 408] on span at bounding box center [577, 397] width 21 height 21
type input "5:00 PM"
click at [660, 433] on span at bounding box center [666, 424] width 81 height 21
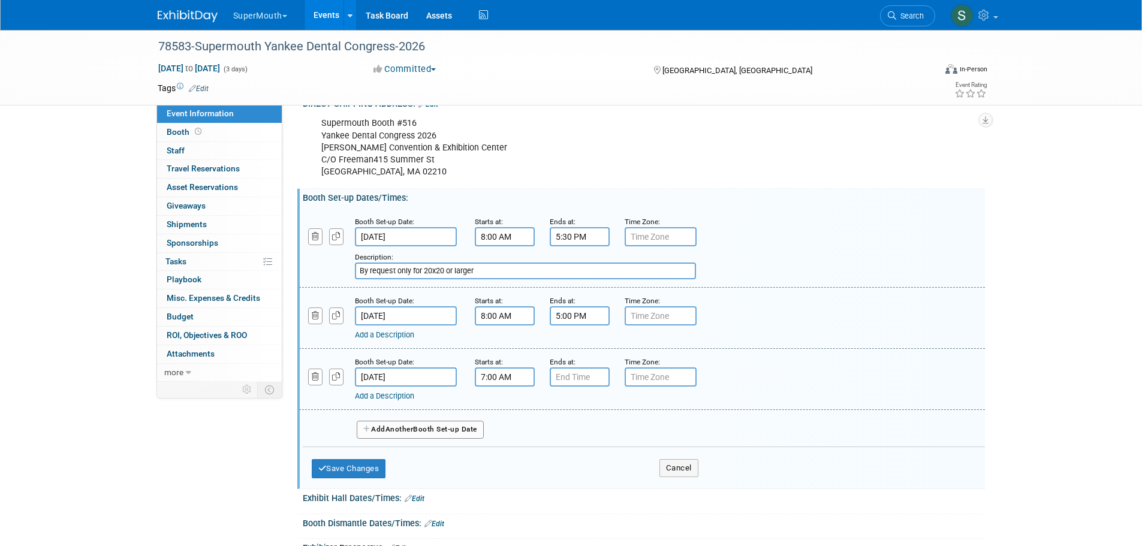
click at [504, 386] on input "7:00 AM" at bounding box center [505, 377] width 60 height 19
click at [552, 442] on span "00" at bounding box center [558, 433] width 23 height 22
click at [574, 445] on td "30" at bounding box center [574, 439] width 38 height 32
type input "7:30 AM"
click at [589, 486] on span at bounding box center [591, 485] width 81 height 21
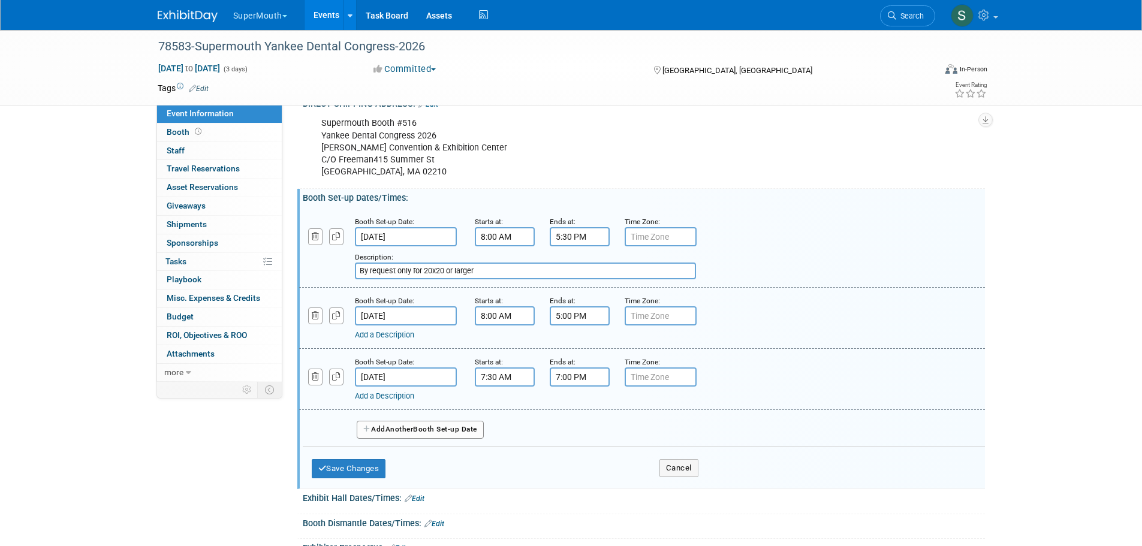
click at [583, 386] on input "7:00 PM" at bounding box center [580, 377] width 60 height 19
click at [580, 459] on span at bounding box center [577, 458] width 21 height 21
type input "6:00 PM"
click at [682, 493] on span at bounding box center [666, 485] width 81 height 21
click at [377, 474] on button "Save Changes" at bounding box center [349, 468] width 74 height 19
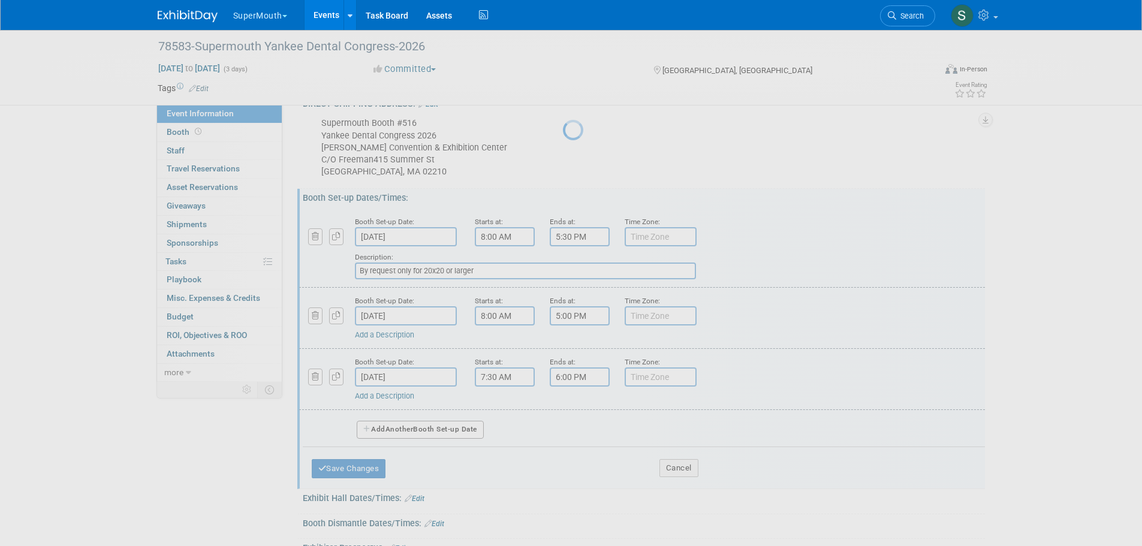
scroll to position [334, 0]
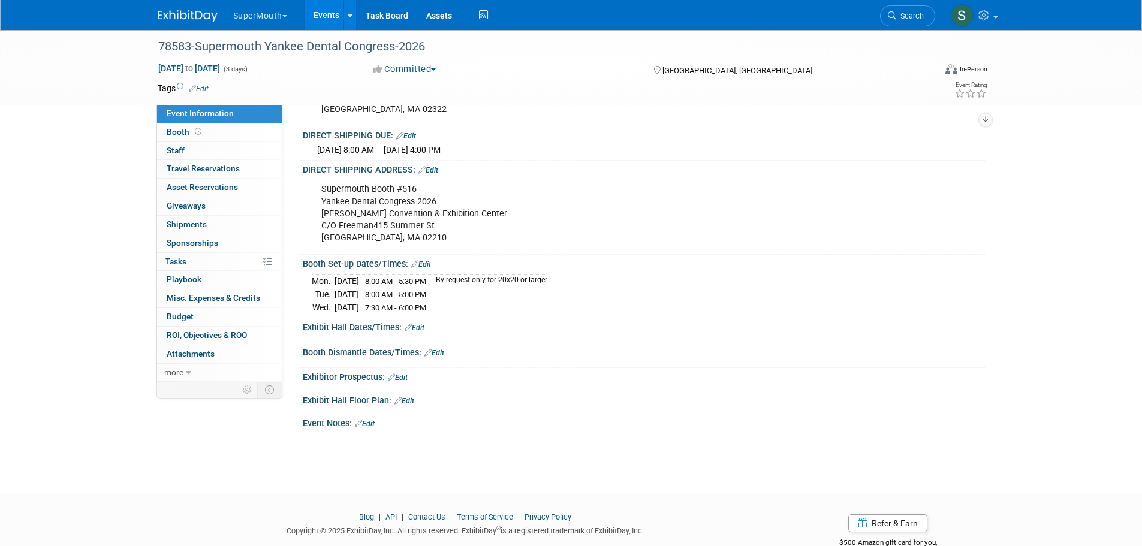
click at [419, 332] on link "Edit" at bounding box center [415, 328] width 20 height 8
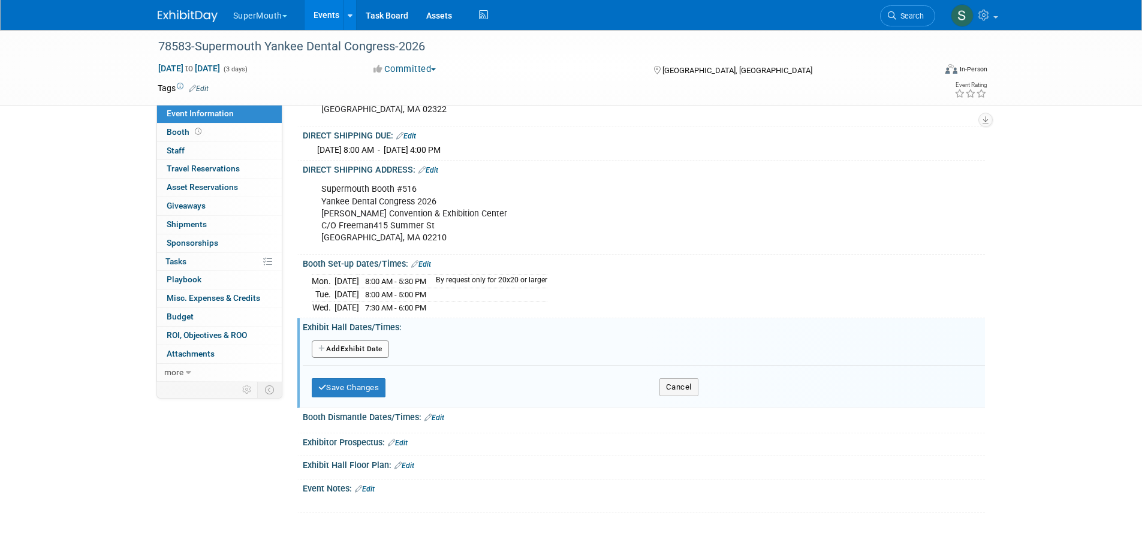
click at [380, 356] on button "Add Another Exhibit Date" at bounding box center [350, 350] width 77 height 18
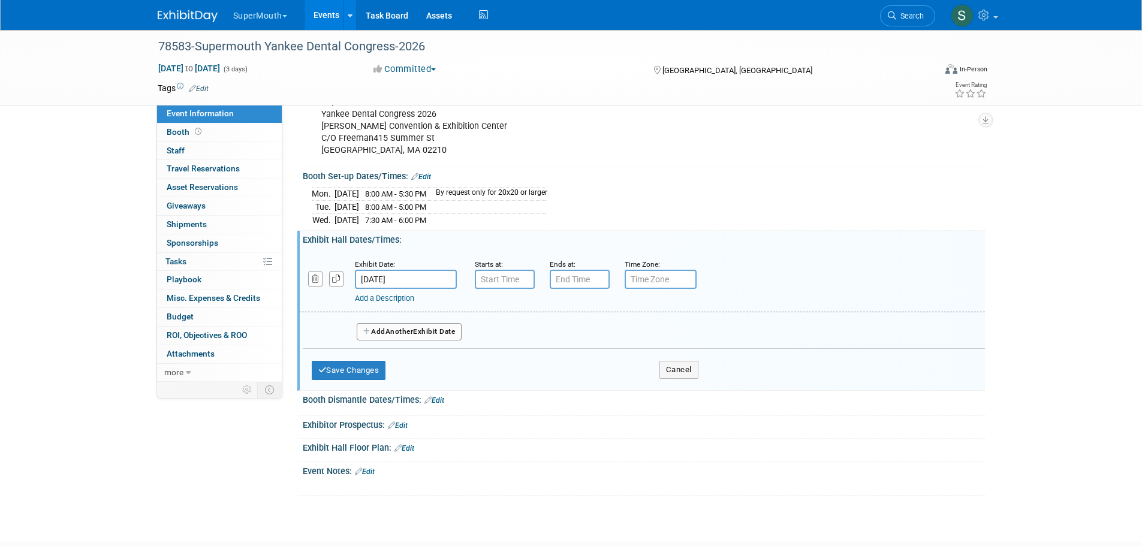
scroll to position [454, 0]
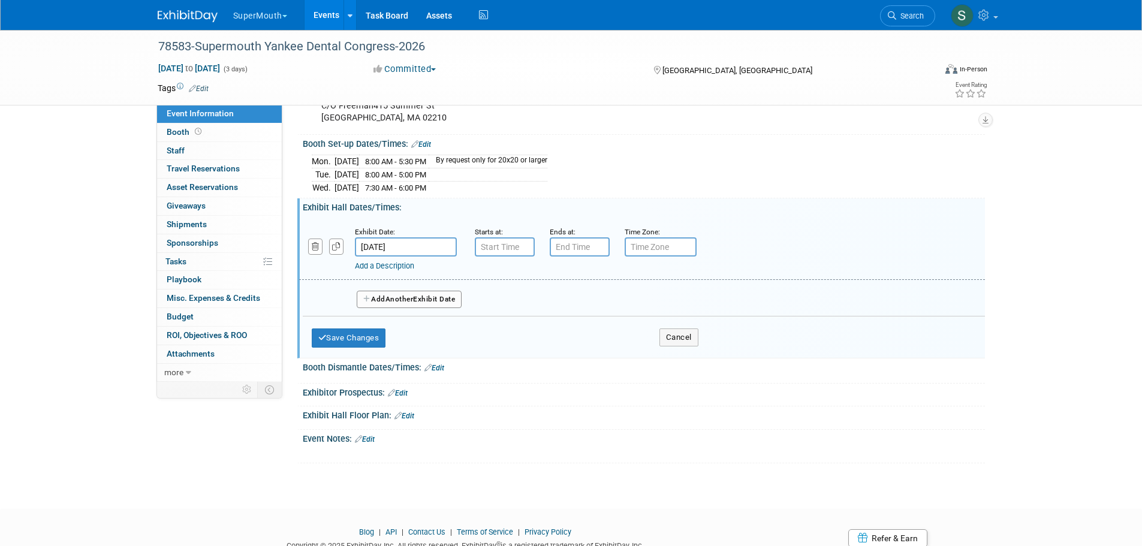
click at [427, 309] on button "Add Another Exhibit Date" at bounding box center [410, 300] width 106 height 18
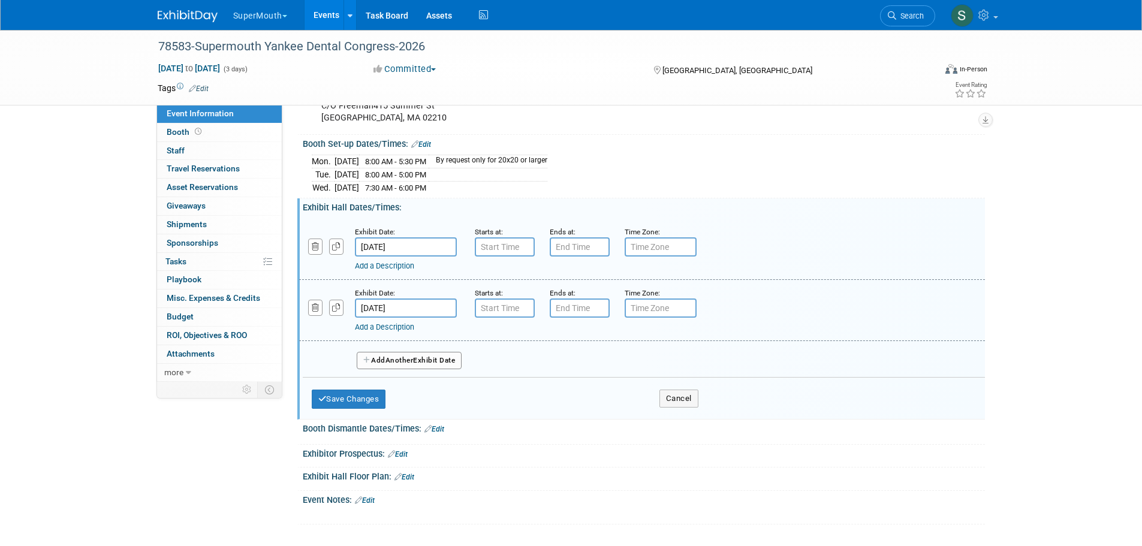
click at [414, 365] on span "Another" at bounding box center [400, 360] width 28 height 8
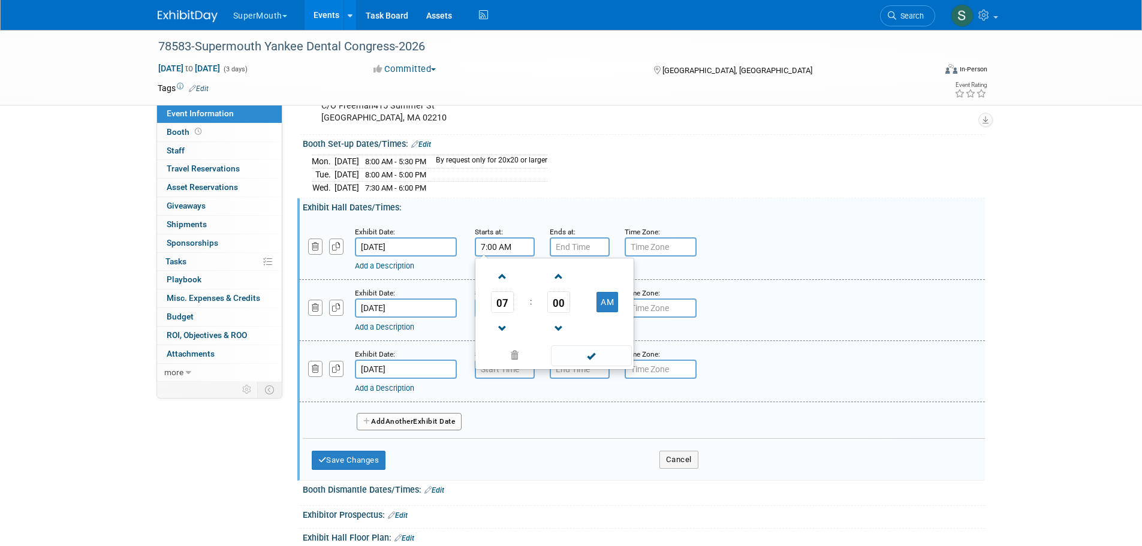
click at [511, 256] on input "7:00 AM" at bounding box center [505, 246] width 60 height 19
click at [502, 279] on span at bounding box center [502, 276] width 21 height 21
click at [555, 309] on span "00" at bounding box center [558, 302] width 23 height 22
click at [561, 313] on td "30" at bounding box center [574, 309] width 38 height 32
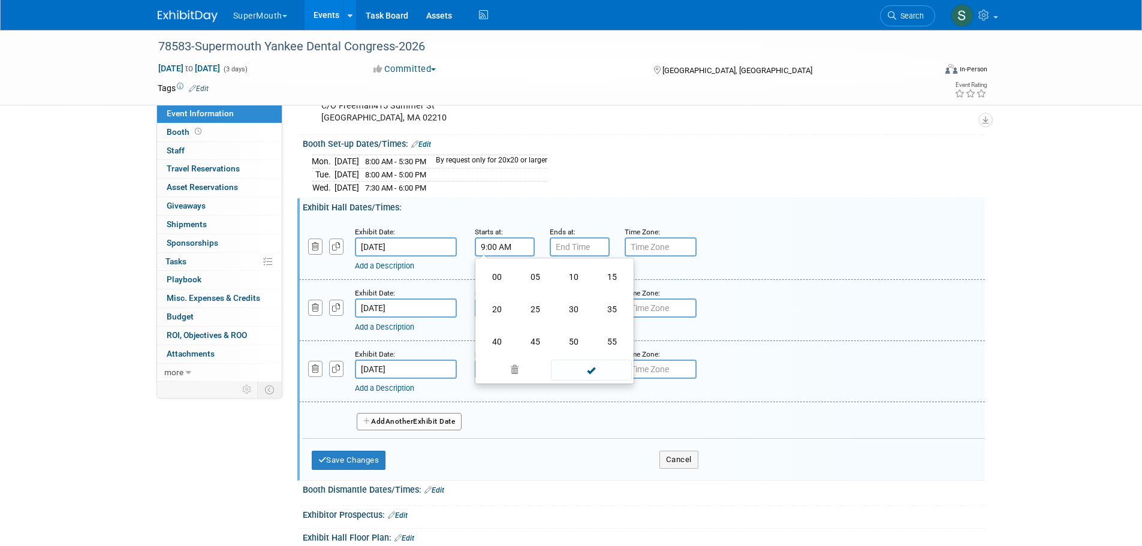
type input "9:30 AM"
click at [583, 365] on span at bounding box center [591, 355] width 81 height 21
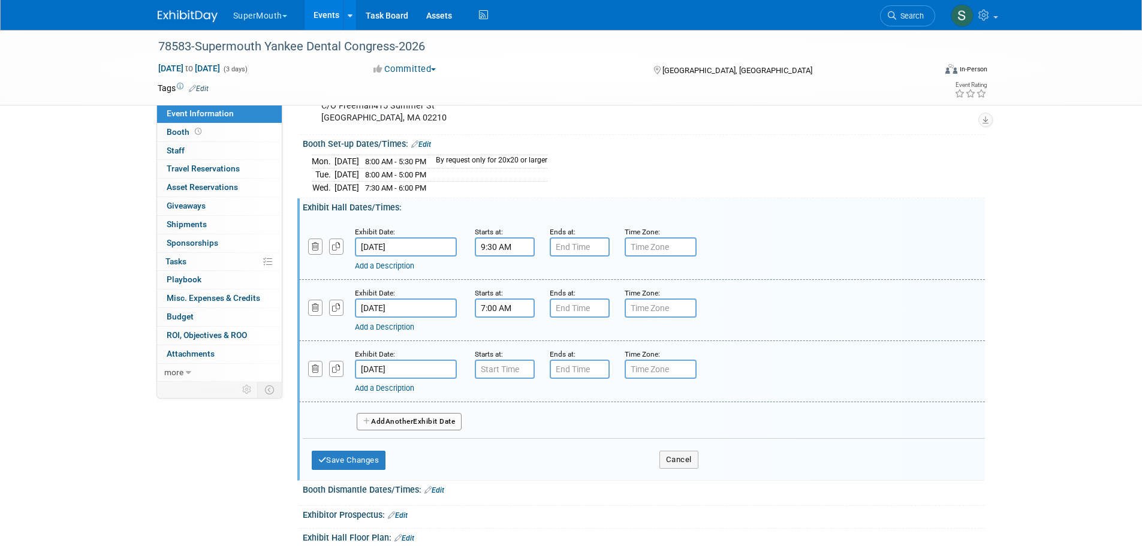
click at [498, 310] on input "7:00 AM" at bounding box center [505, 308] width 60 height 19
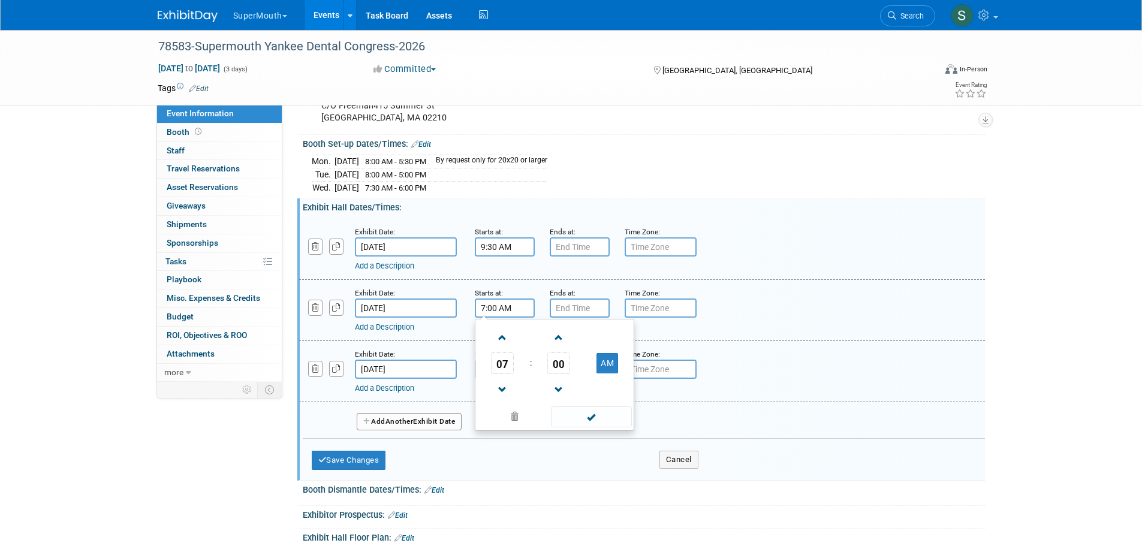
click at [502, 341] on span at bounding box center [502, 337] width 21 height 21
click at [562, 369] on span "00" at bounding box center [558, 364] width 23 height 22
click at [571, 372] on td "30" at bounding box center [574, 370] width 38 height 32
type input "9:30 AM"
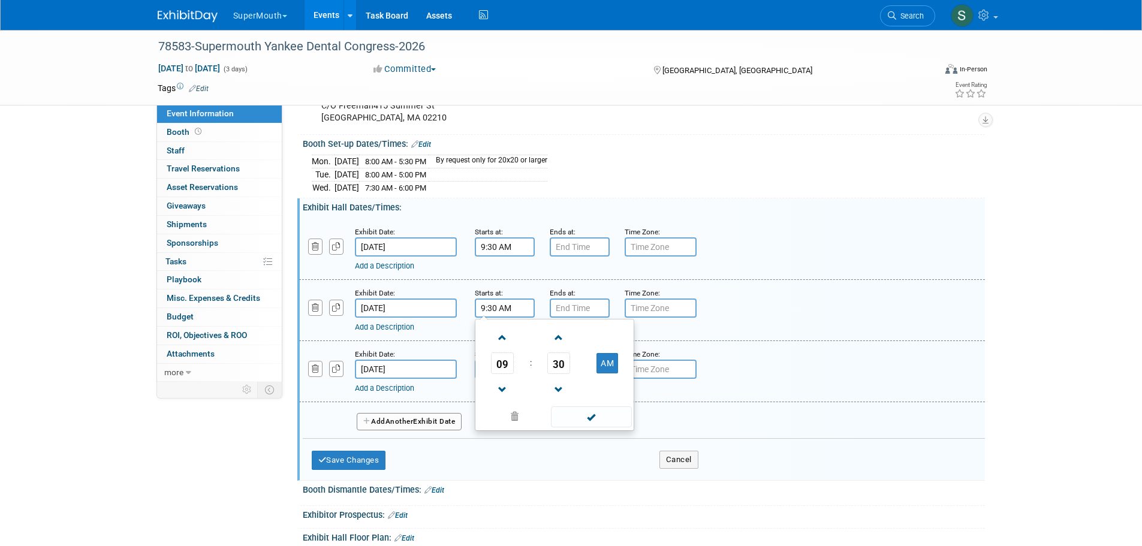
click at [576, 422] on span at bounding box center [591, 417] width 81 height 21
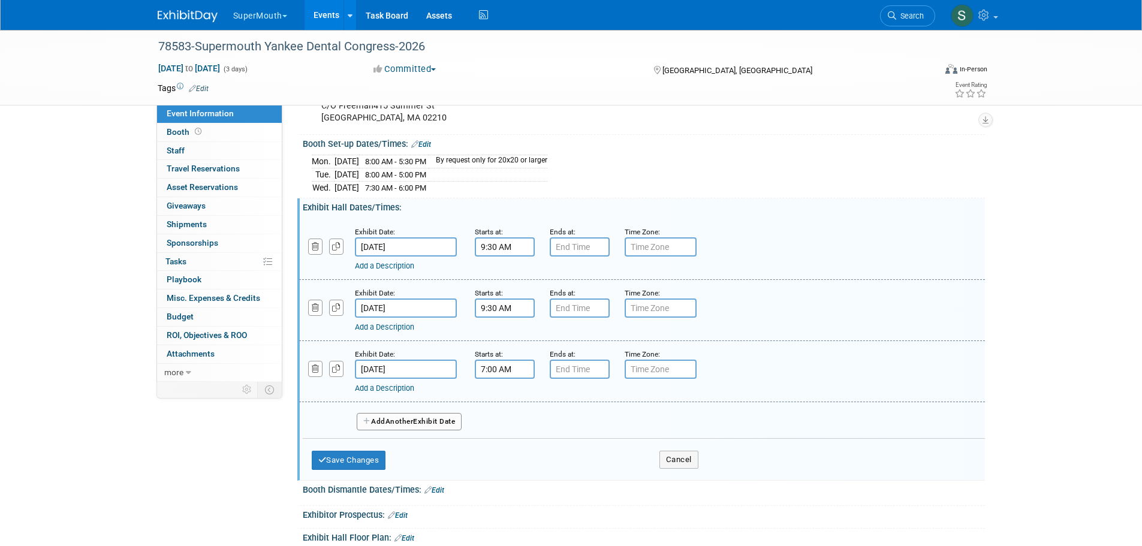
click at [524, 377] on input "7:00 AM" at bounding box center [505, 369] width 60 height 19
click at [502, 402] on span at bounding box center [502, 399] width 21 height 21
type input "9:00 AM"
click at [604, 488] on span at bounding box center [591, 478] width 81 height 21
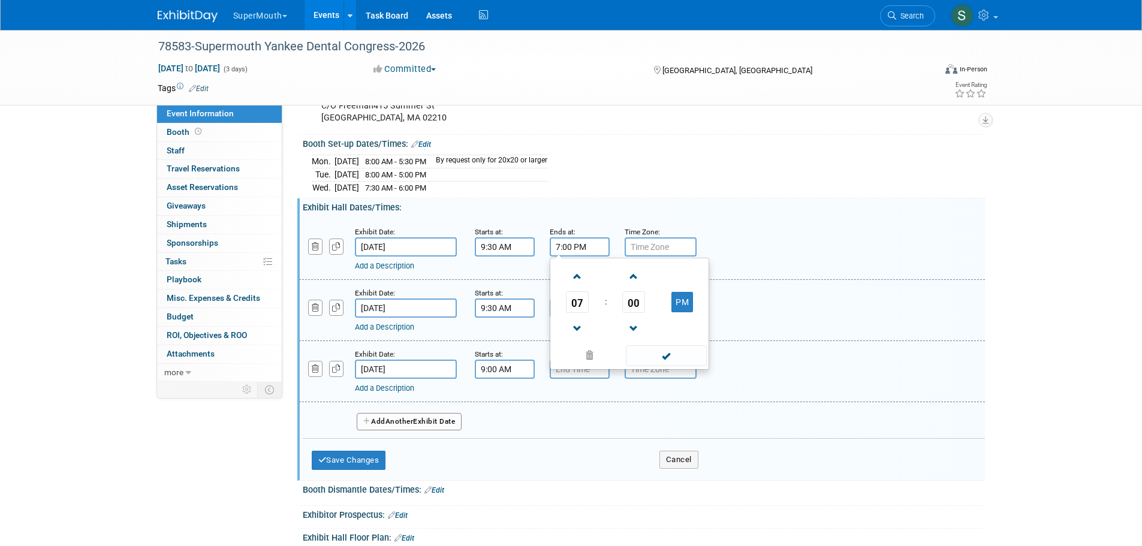
click at [590, 257] on input "7:00 PM" at bounding box center [580, 246] width 60 height 19
click at [577, 339] on span at bounding box center [577, 328] width 21 height 21
click at [651, 313] on td "00" at bounding box center [634, 302] width 50 height 22
click at [636, 313] on span "00" at bounding box center [633, 302] width 23 height 22
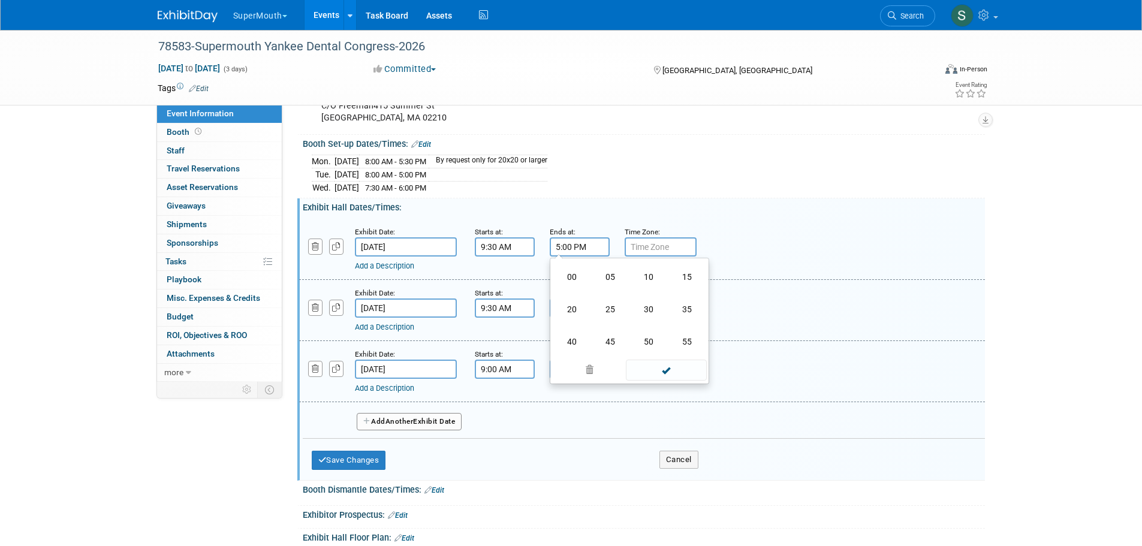
click at [642, 326] on td "30" at bounding box center [649, 309] width 38 height 32
type input "5:30 PM"
click at [647, 366] on span at bounding box center [666, 355] width 81 height 21
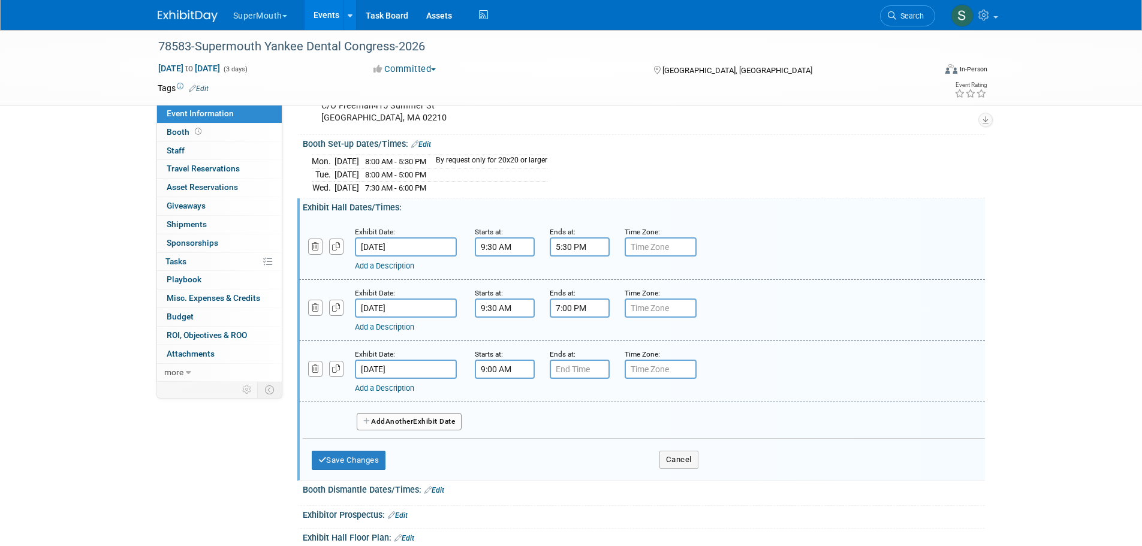
click at [570, 317] on input "7:00 PM" at bounding box center [580, 308] width 60 height 19
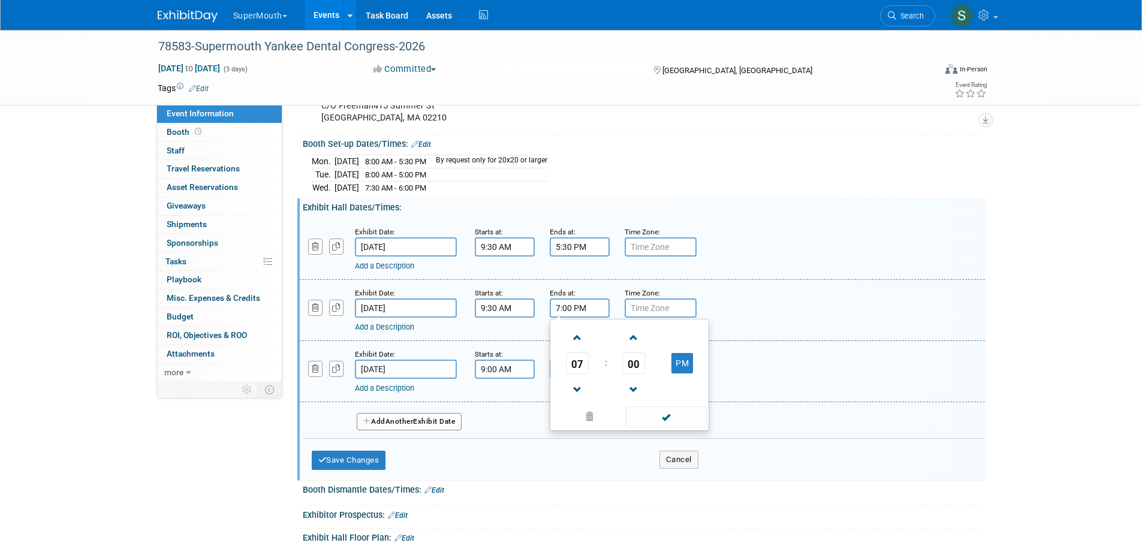
click at [572, 397] on span at bounding box center [577, 390] width 21 height 21
click at [632, 374] on span "00" at bounding box center [633, 364] width 23 height 22
click at [633, 376] on td "30" at bounding box center [649, 370] width 38 height 32
type input "5:30 PM"
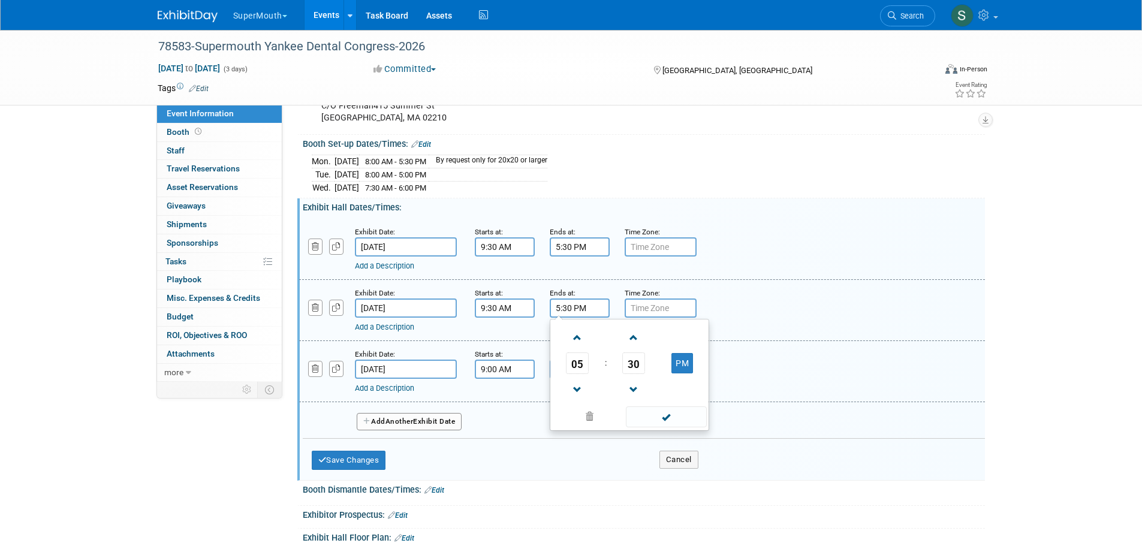
click at [652, 420] on span at bounding box center [666, 417] width 81 height 21
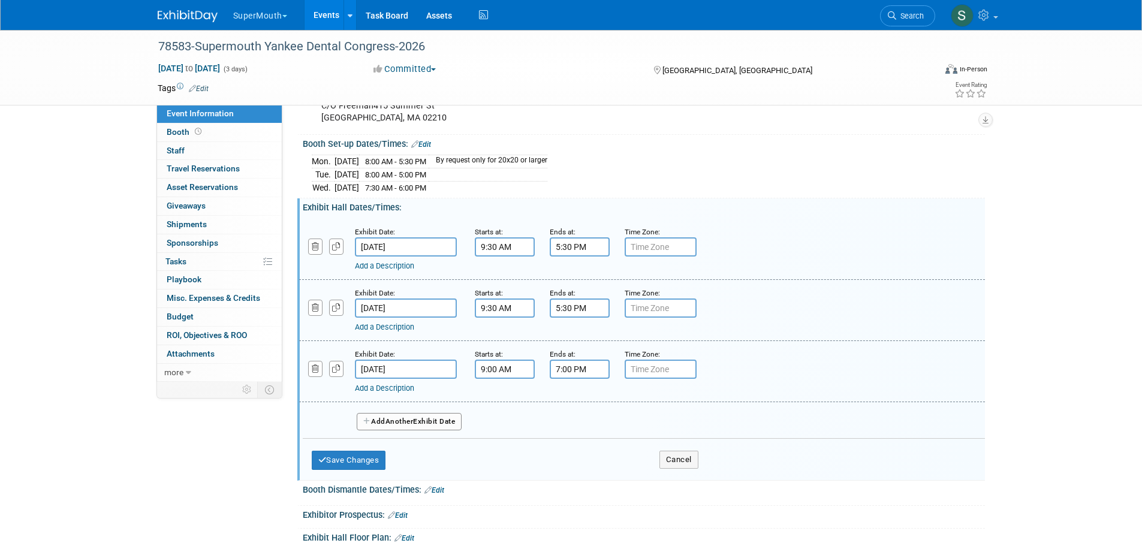
click at [580, 379] on input "7:00 PM" at bounding box center [580, 369] width 60 height 19
click at [578, 453] on span at bounding box center [577, 451] width 21 height 21
type input "4:00 PM"
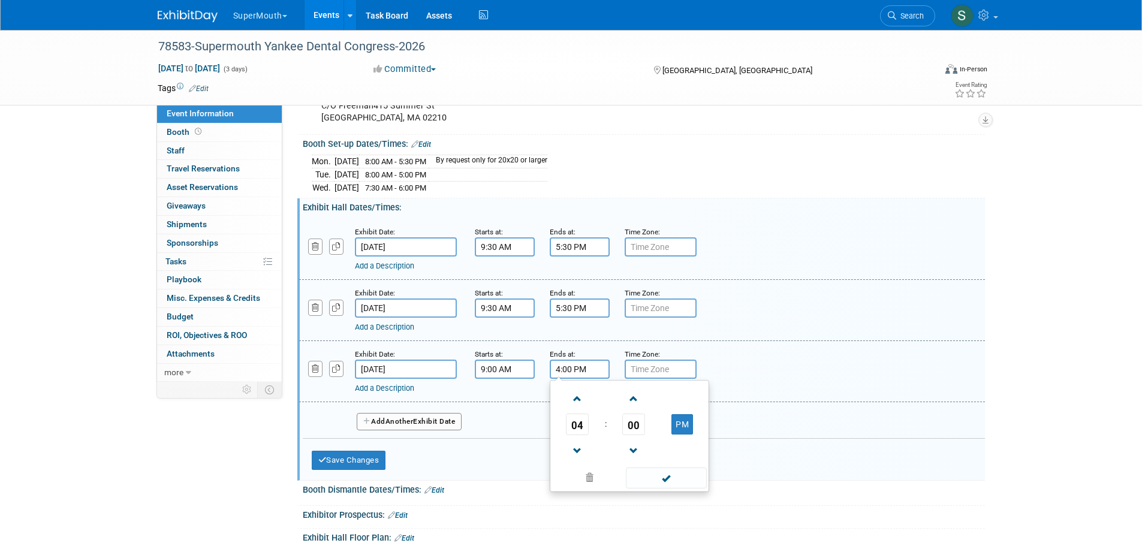
click at [660, 482] on span at bounding box center [666, 478] width 81 height 21
click at [371, 465] on button "Save Changes" at bounding box center [349, 460] width 74 height 19
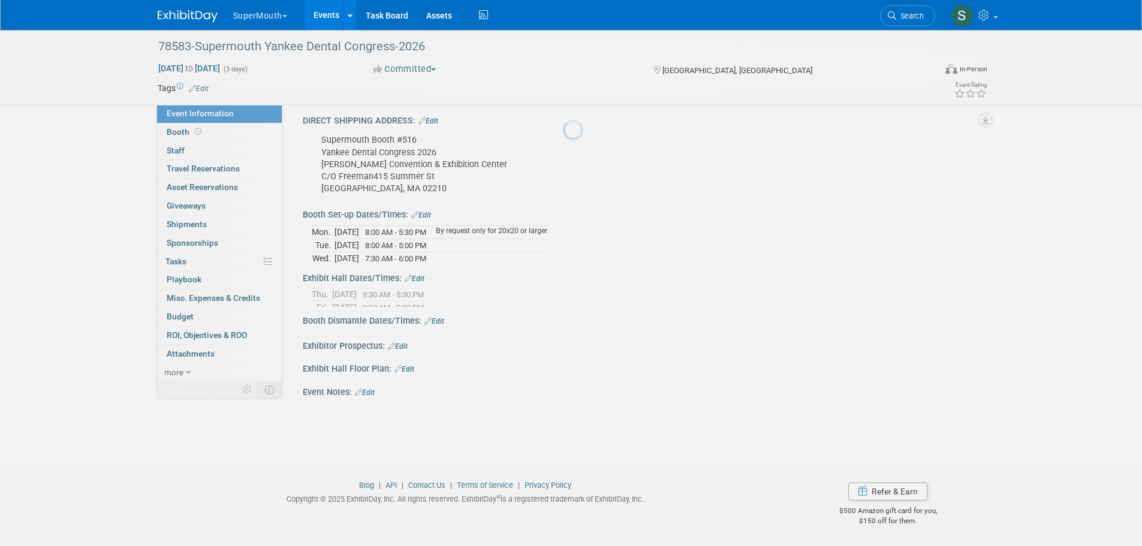
scroll to position [372, 0]
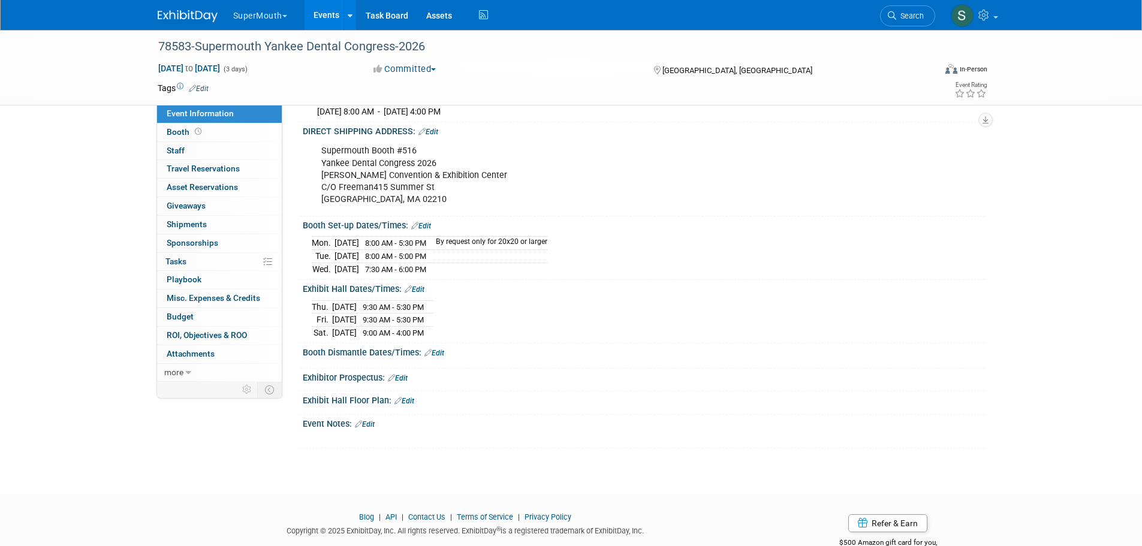
click at [444, 357] on link "Edit" at bounding box center [435, 353] width 20 height 8
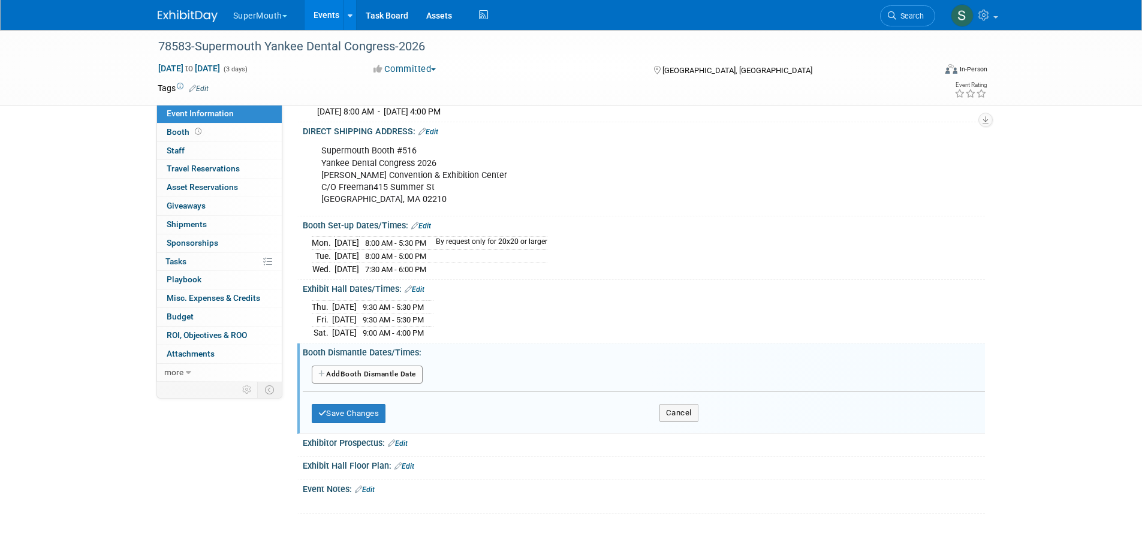
click at [410, 381] on button "Add Another Booth Dismantle Date" at bounding box center [367, 375] width 111 height 18
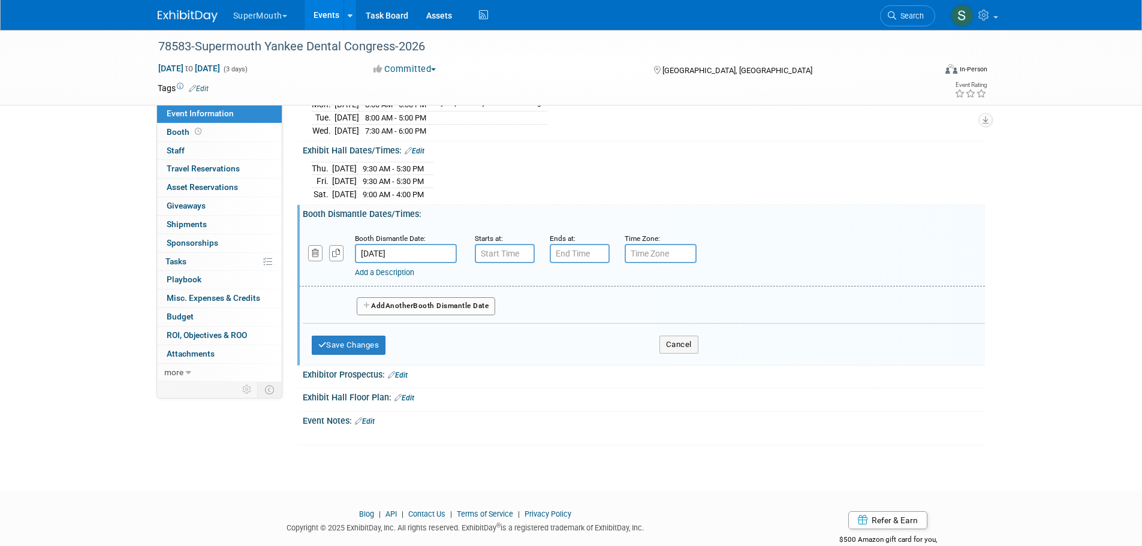
scroll to position [512, 0]
click at [482, 311] on button "Add Another Booth Dismantle Date" at bounding box center [426, 305] width 139 height 18
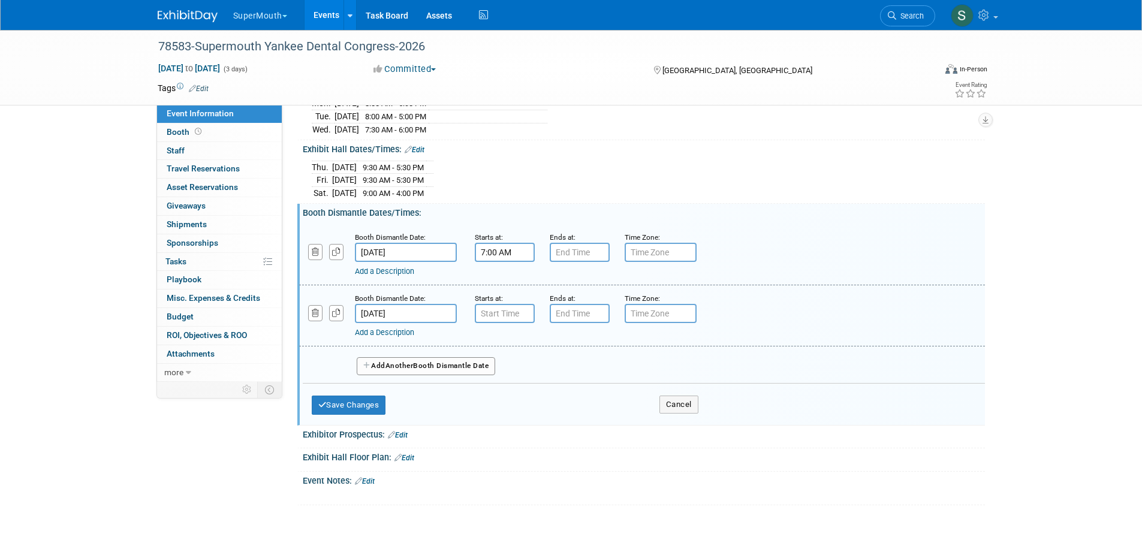
click at [513, 261] on input "7:00 AM" at bounding box center [505, 252] width 60 height 19
click at [505, 344] on span at bounding box center [502, 334] width 21 height 21
click at [604, 318] on button "AM" at bounding box center [608, 307] width 22 height 20
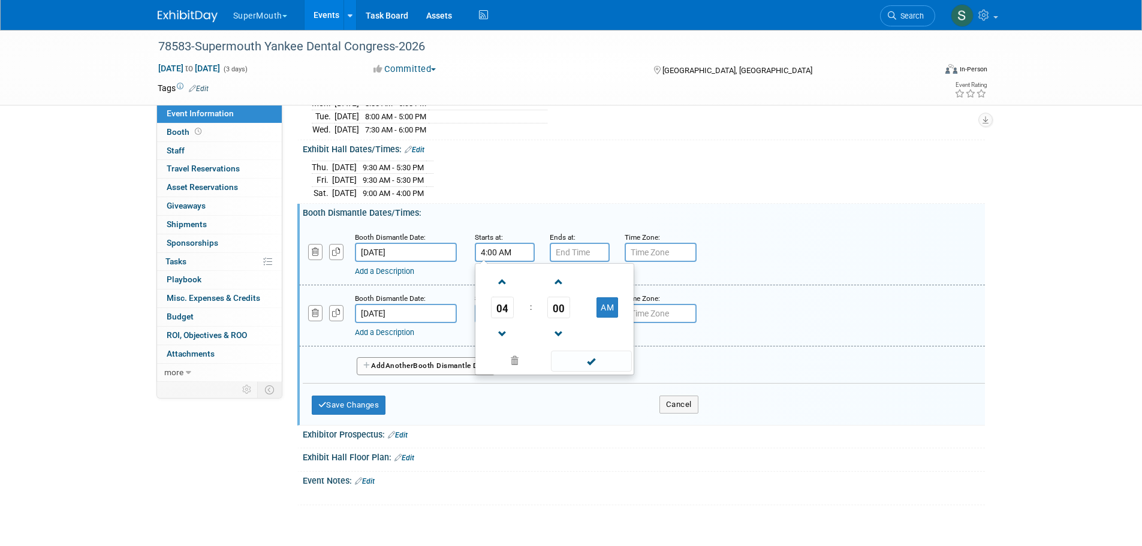
type input "4:00 PM"
click at [601, 372] on span at bounding box center [591, 361] width 81 height 21
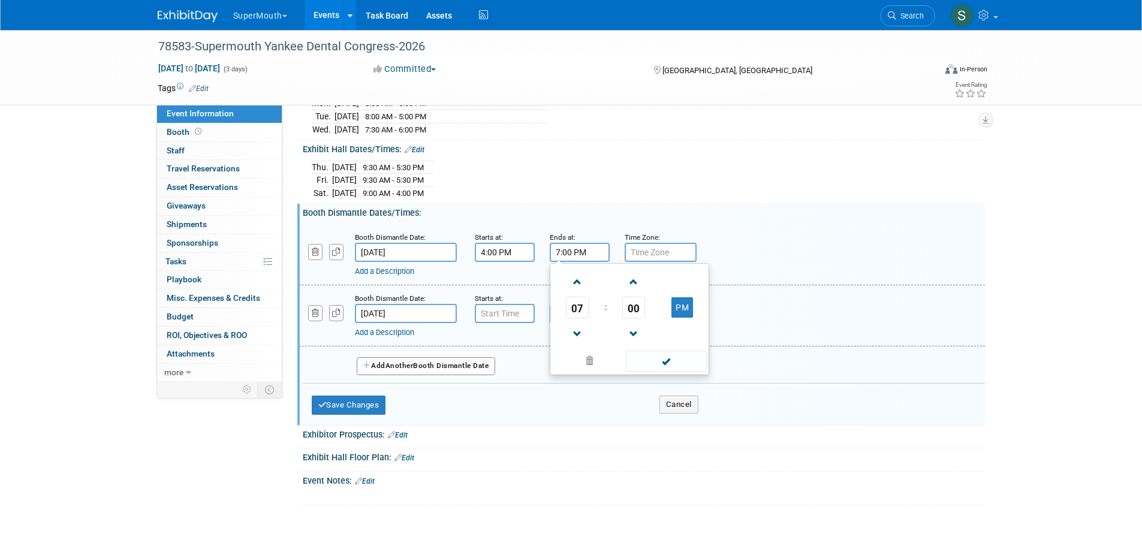
click at [593, 260] on input "7:00 PM" at bounding box center [580, 252] width 60 height 19
click at [576, 291] on span at bounding box center [577, 282] width 21 height 21
type input "10:00 PM"
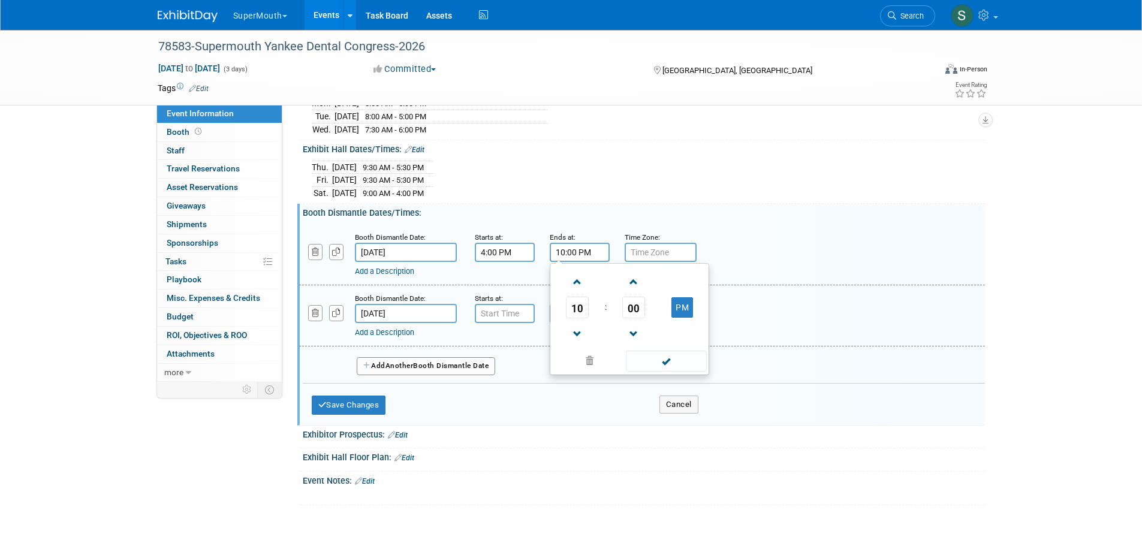
click at [690, 371] on span at bounding box center [666, 361] width 81 height 21
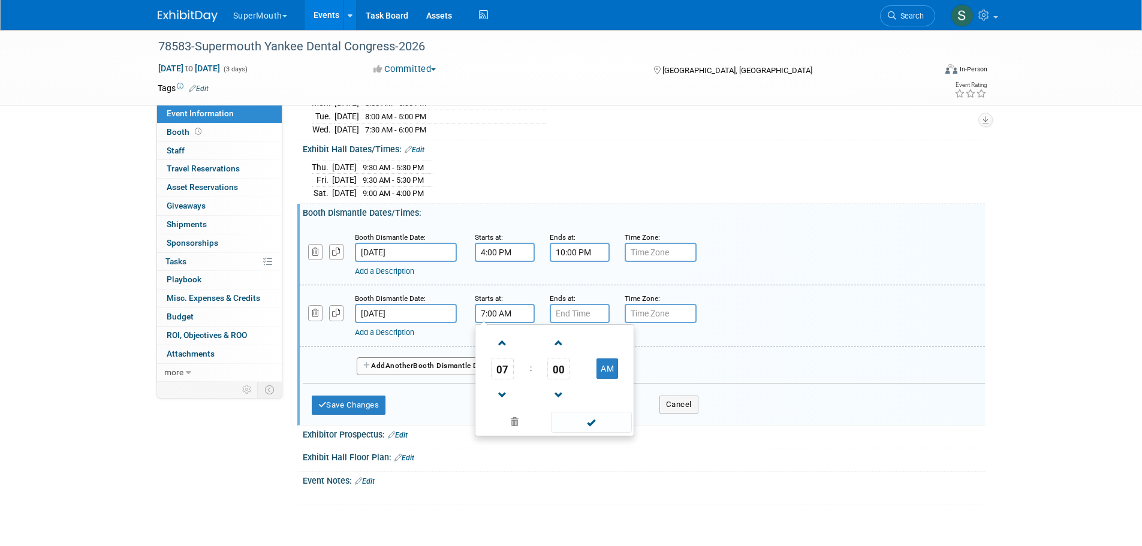
click at [502, 323] on input "7:00 AM" at bounding box center [505, 313] width 60 height 19
click at [498, 350] on span at bounding box center [502, 343] width 21 height 21
type input "8:00 AM"
click at [597, 423] on span at bounding box center [591, 422] width 81 height 21
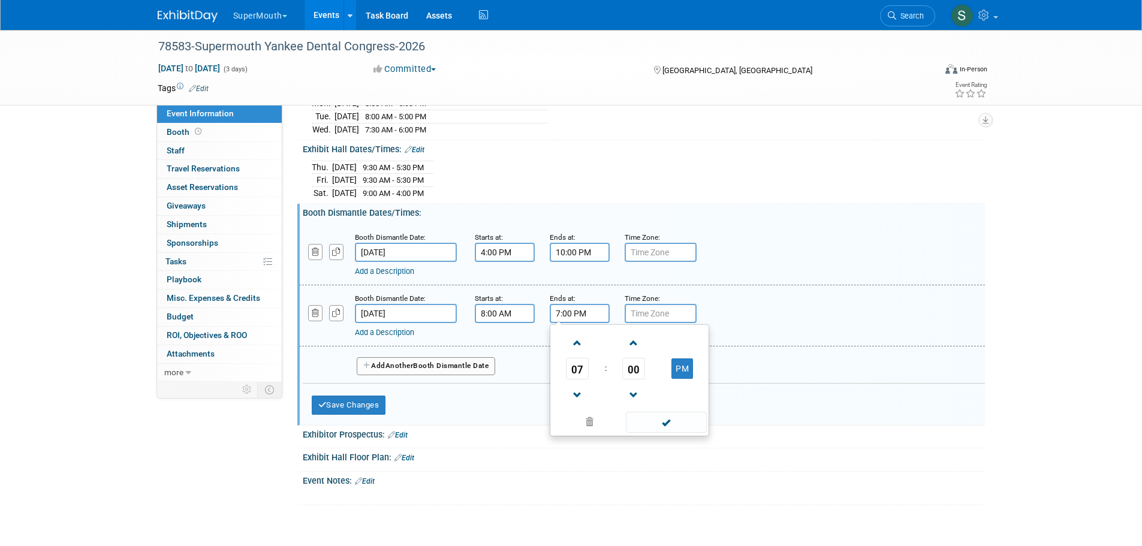
click at [598, 320] on input "7:00 PM" at bounding box center [580, 313] width 60 height 19
click at [580, 405] on span at bounding box center [577, 395] width 21 height 21
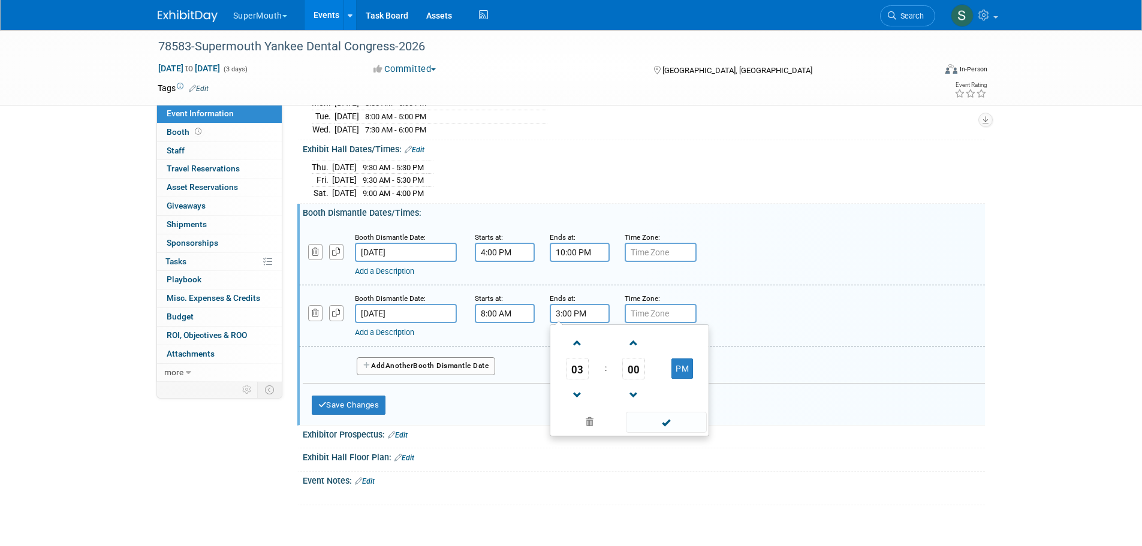
click at [580, 405] on span at bounding box center [577, 395] width 21 height 21
type input "12:00 PM"
click at [661, 433] on span at bounding box center [666, 422] width 81 height 21
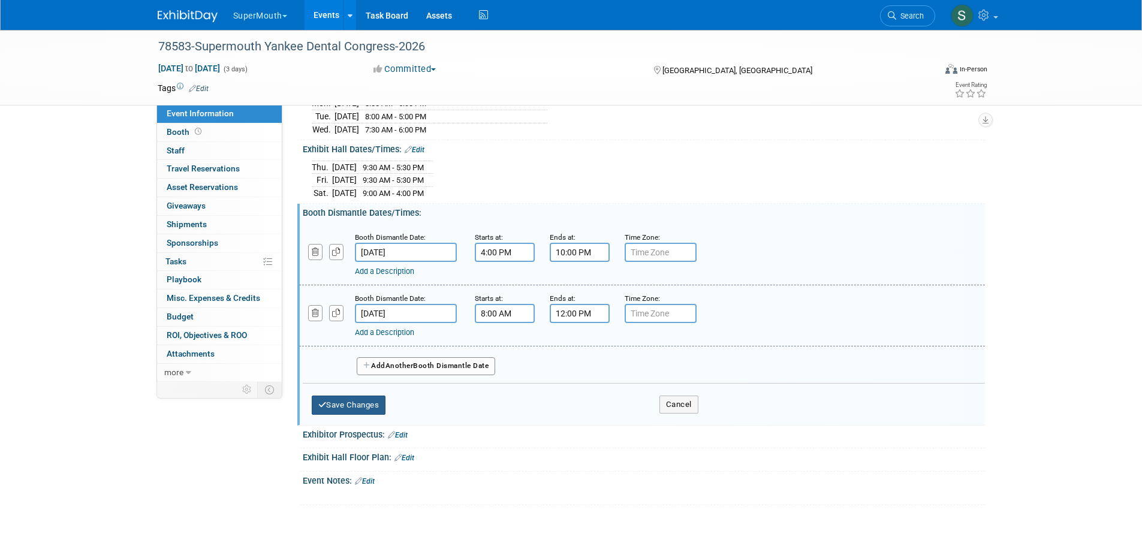
click at [352, 408] on button "Save Changes" at bounding box center [349, 405] width 74 height 19
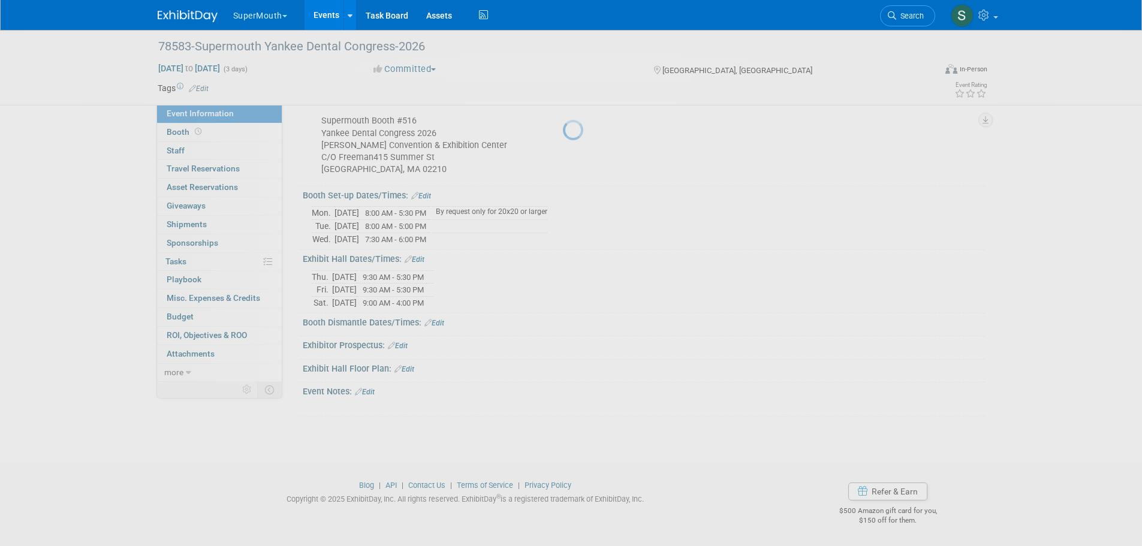
scroll to position [410, 0]
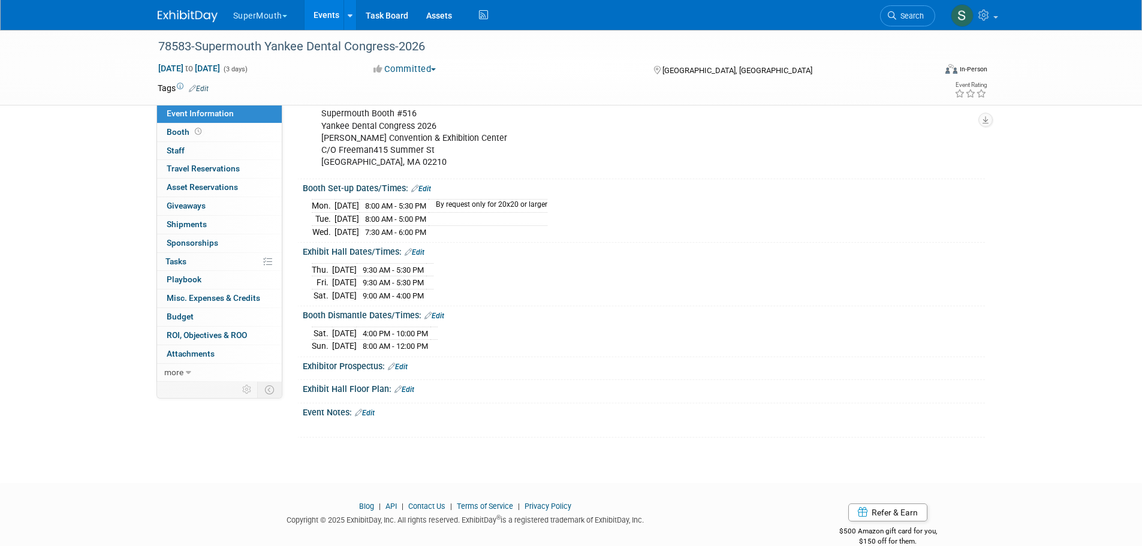
click at [401, 371] on link "Edit" at bounding box center [398, 367] width 20 height 8
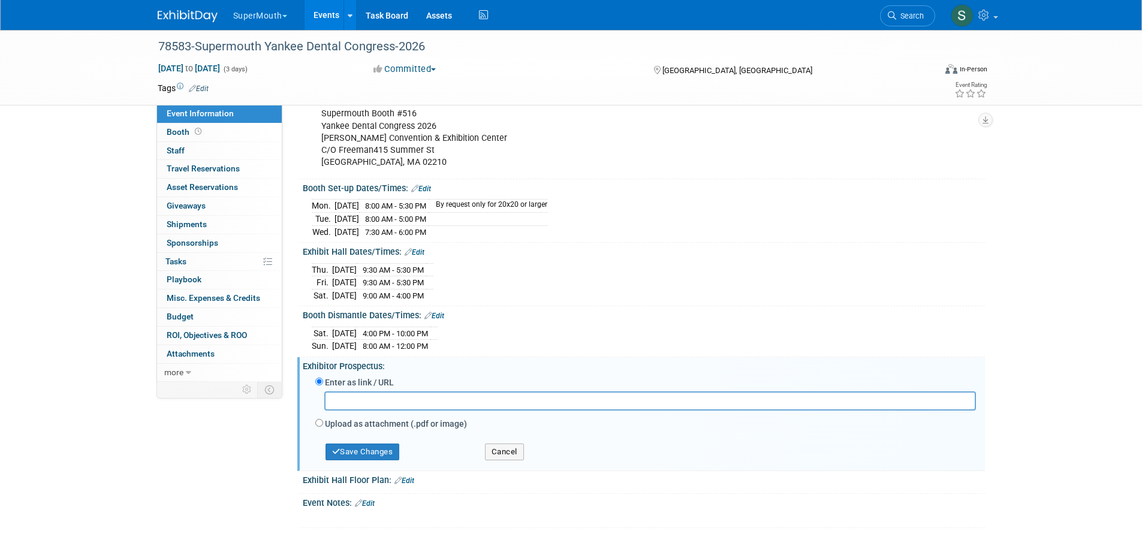
click at [375, 410] on input "text" at bounding box center [650, 401] width 652 height 19
paste input "[URL][DOMAIN_NAME]"
type input "[URL][DOMAIN_NAME]"
click at [376, 460] on button "Save Changes" at bounding box center [363, 452] width 74 height 17
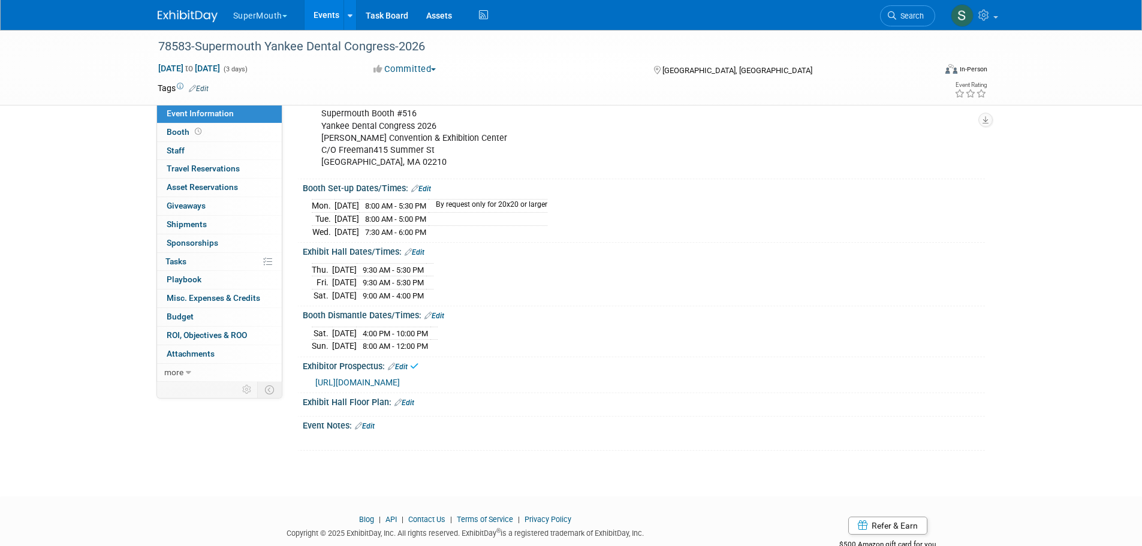
click at [407, 407] on link "Edit" at bounding box center [405, 403] width 20 height 8
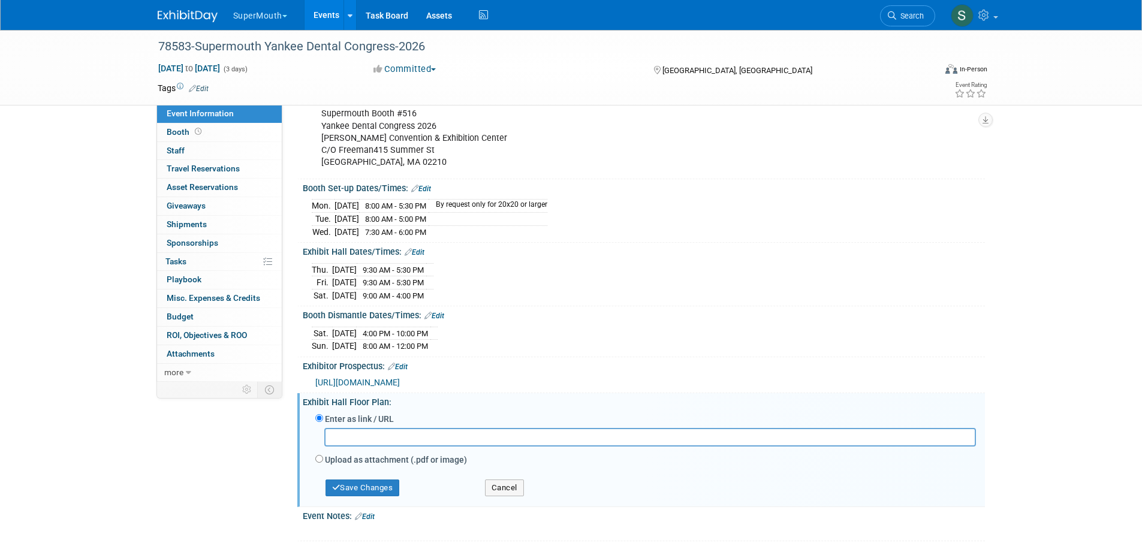
click at [378, 447] on input "text" at bounding box center [650, 437] width 652 height 19
paste input "[URL][DOMAIN_NAME]"
type input "[URL][DOMAIN_NAME]"
click at [371, 496] on button "Save Changes" at bounding box center [363, 488] width 74 height 17
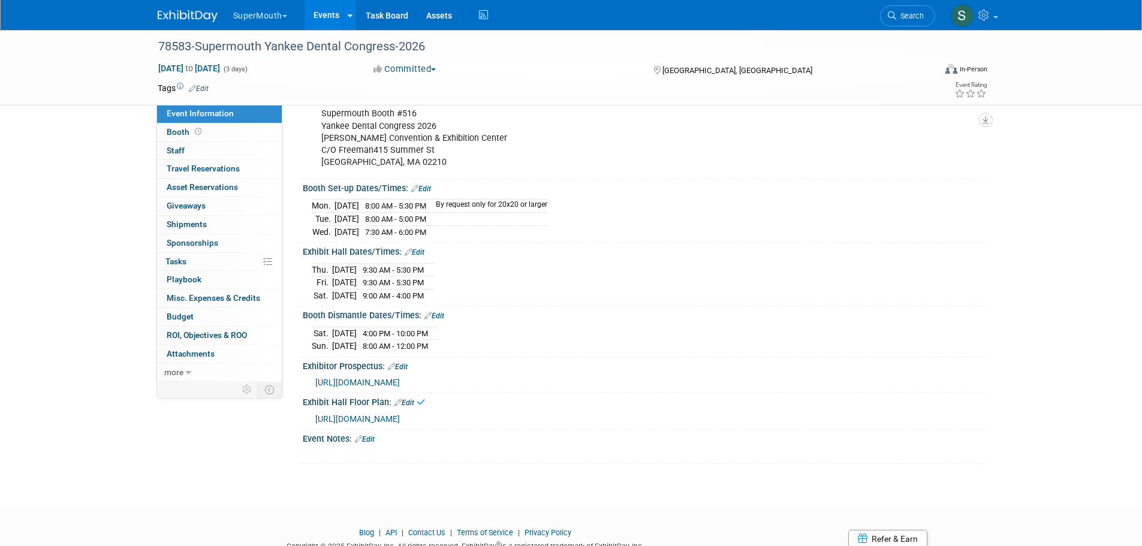
scroll to position [464, 0]
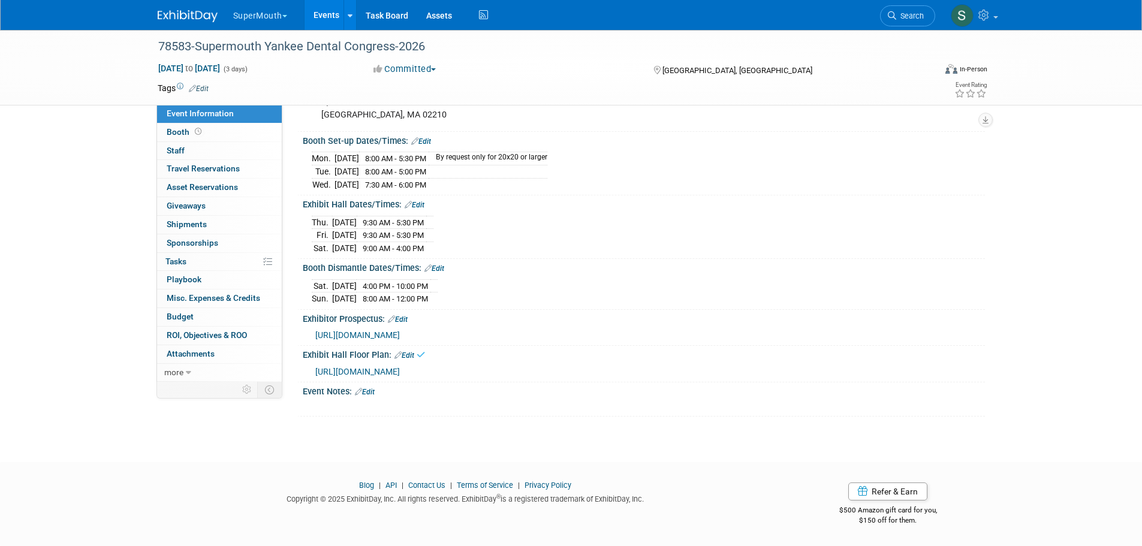
click at [367, 392] on link "Edit" at bounding box center [365, 392] width 20 height 8
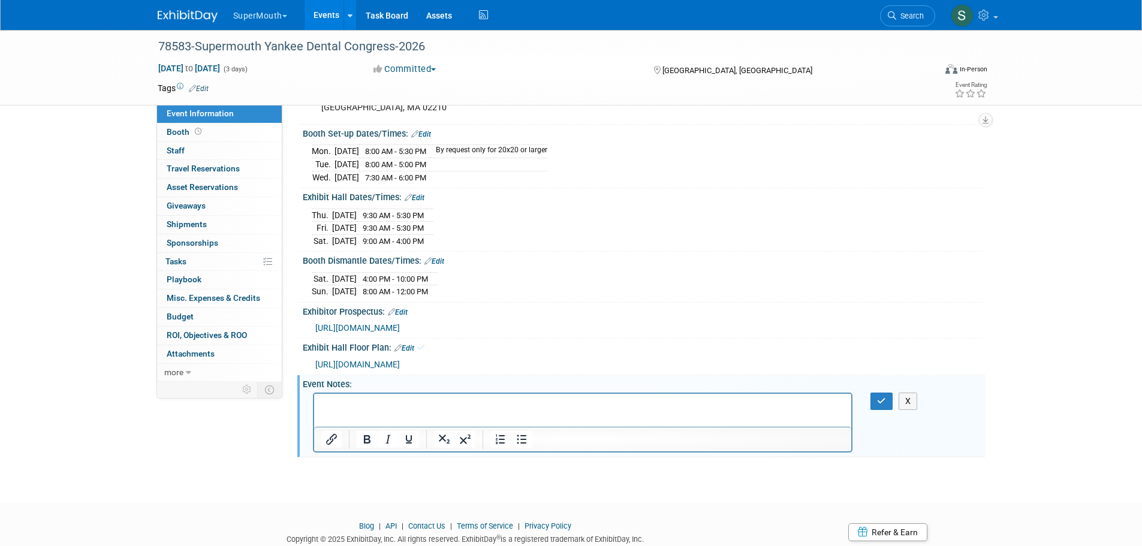
scroll to position [0, 0]
click at [340, 395] on html at bounding box center [583, 401] width 538 height 17
click at [649, 407] on p "All labor services performed after 4:30 PM will have overtime charges applied." at bounding box center [583, 410] width 524 height 24
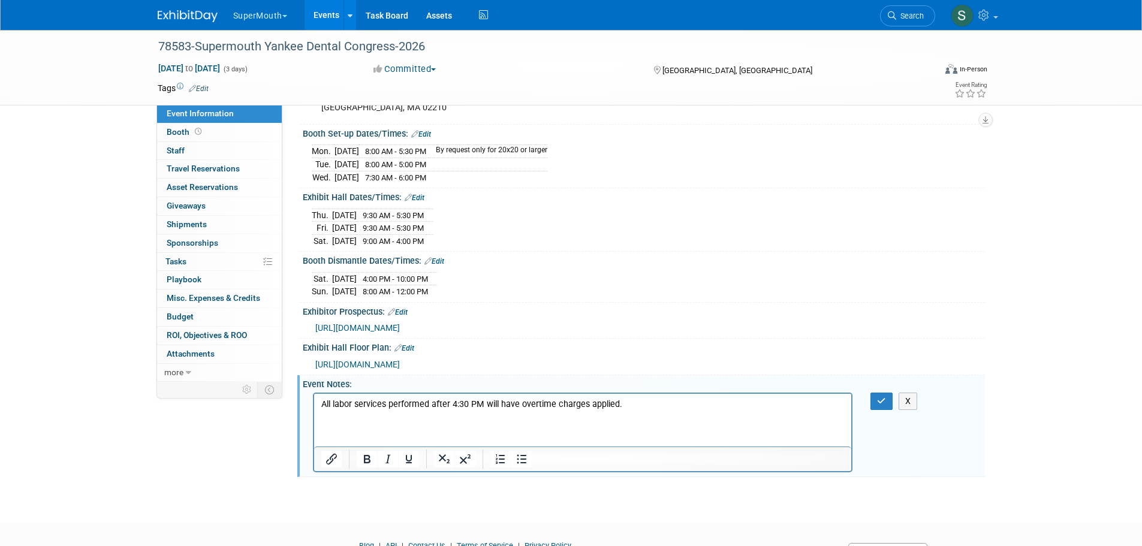
click at [330, 416] on p "Rich Text Area. Press ALT-0 for help." at bounding box center [583, 416] width 524 height 12
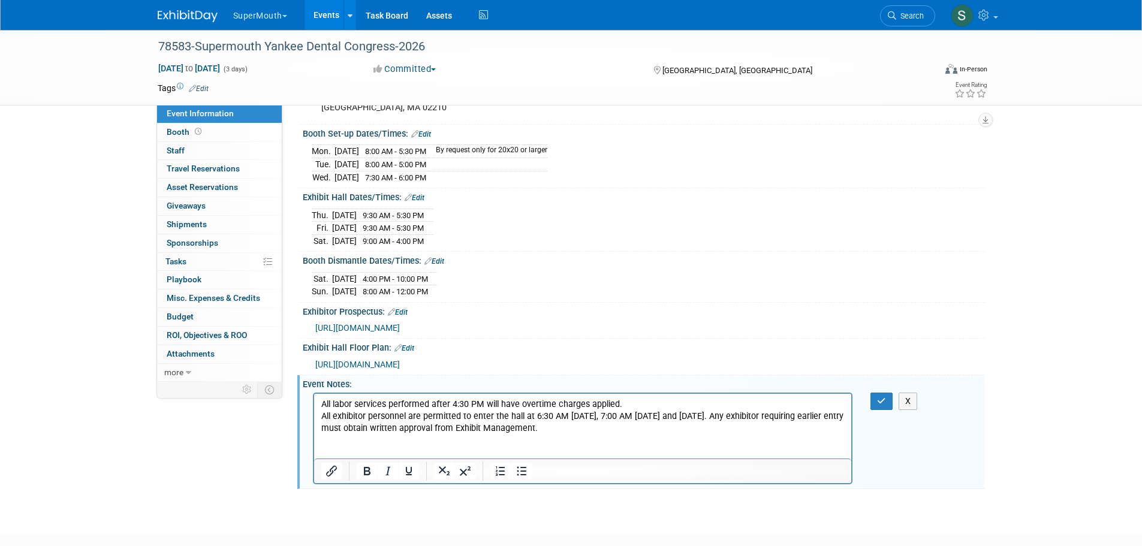
click at [611, 429] on p "All exhibitor personnel are permitted to enter the hall at 6:30 AM [DATE], 7:00…" at bounding box center [583, 422] width 524 height 24
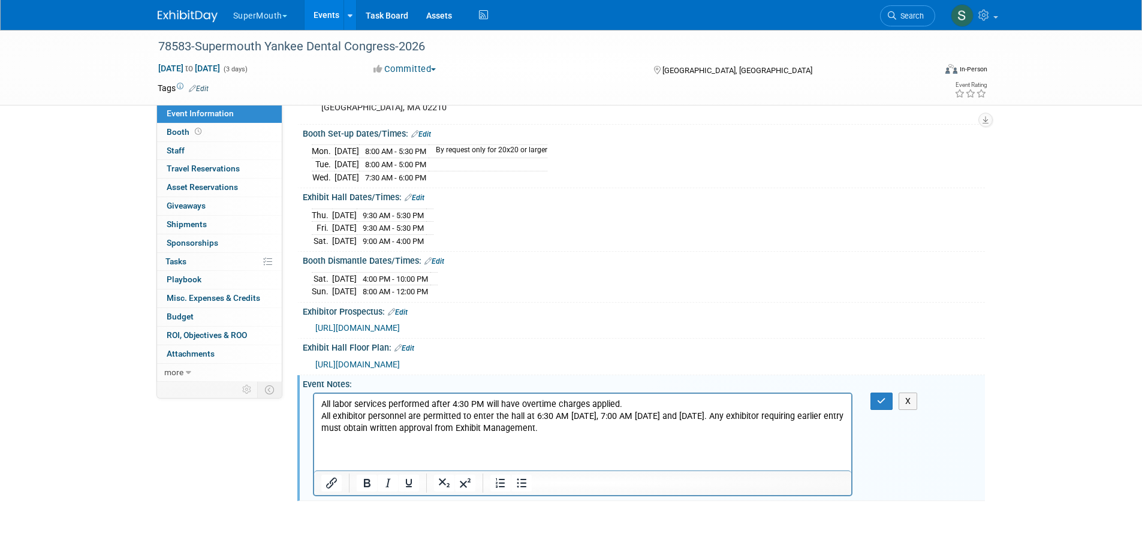
click at [377, 441] on p "Rich Text Area. Press ALT-0 for help." at bounding box center [583, 440] width 524 height 12
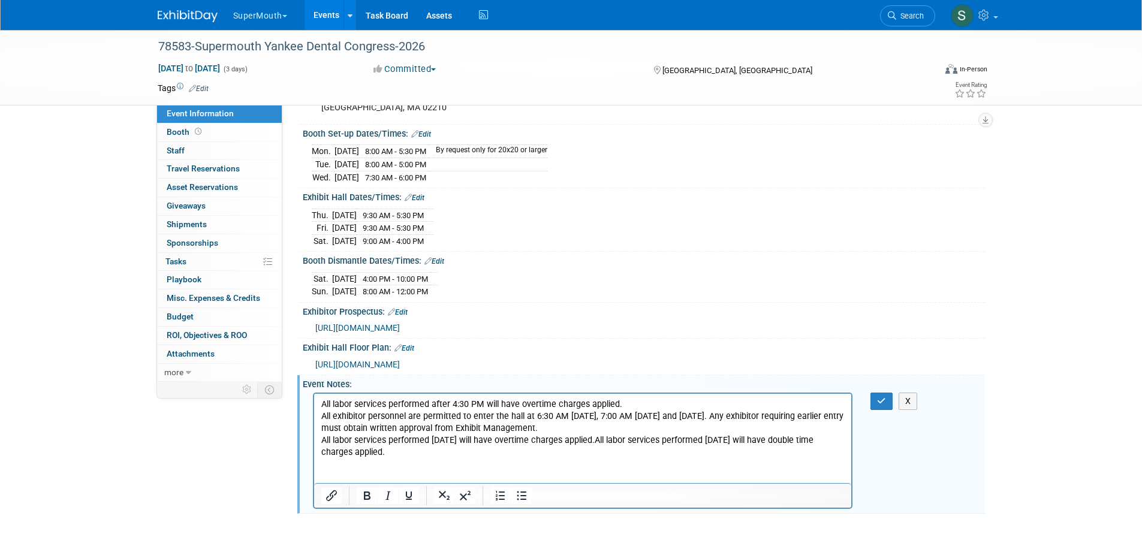
click at [325, 466] on p "Rich Text Area. Press ALT-0 for help." at bounding box center [583, 470] width 524 height 24
paste body "Rich Text Area. Press ALT-0 for help."
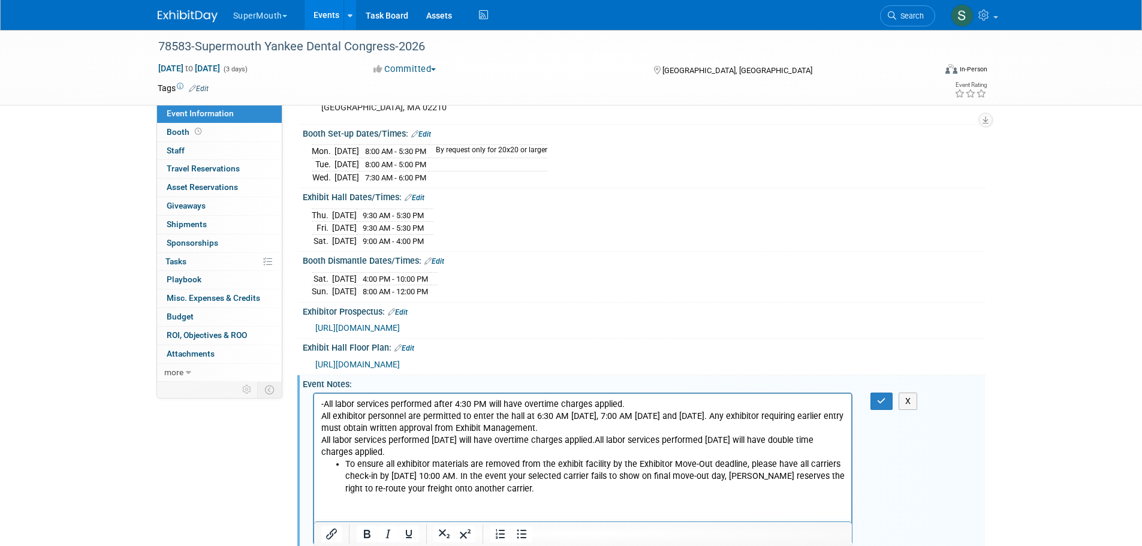
click at [316, 417] on html "-All labor services performed after 4:30 PM will have overtime charges applied.…" at bounding box center [583, 455] width 538 height 125
click at [317, 425] on html "-All labor services performed after 4:30 PM will have overtime charges applied.…" at bounding box center [583, 455] width 538 height 125
click at [318, 438] on html "-All labor services performed after 4:30 PM will have overtime charges applied.…" at bounding box center [583, 455] width 538 height 125
click at [688, 493] on li "To ensure all exhibitor materials are removed from the exhibit facility by the …" at bounding box center [595, 476] width 500 height 36
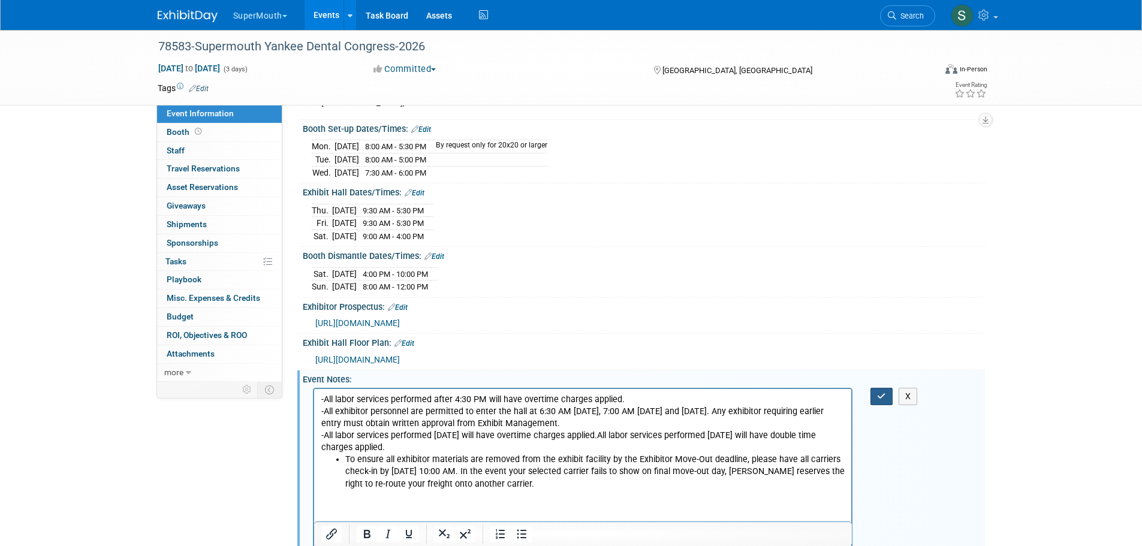
click at [881, 401] on icon "button" at bounding box center [881, 396] width 9 height 8
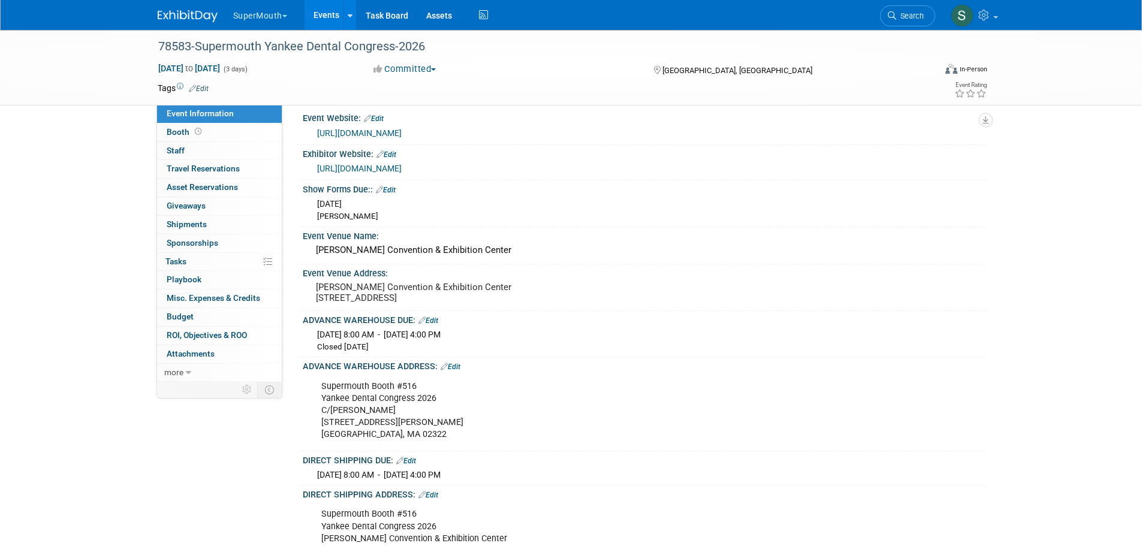
scroll to position [0, 0]
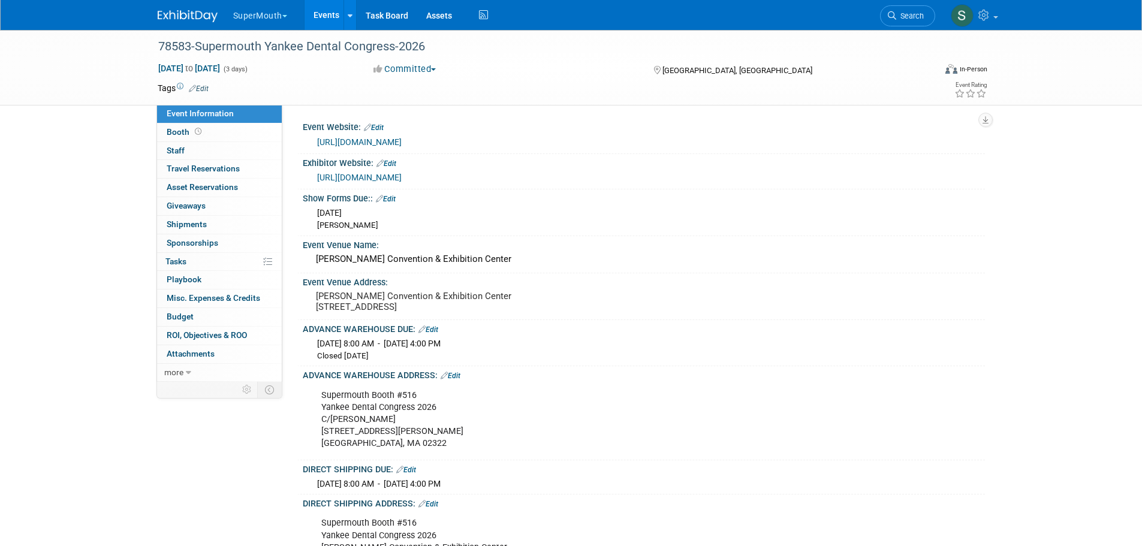
click at [174, 136] on span "Booth" at bounding box center [185, 132] width 37 height 10
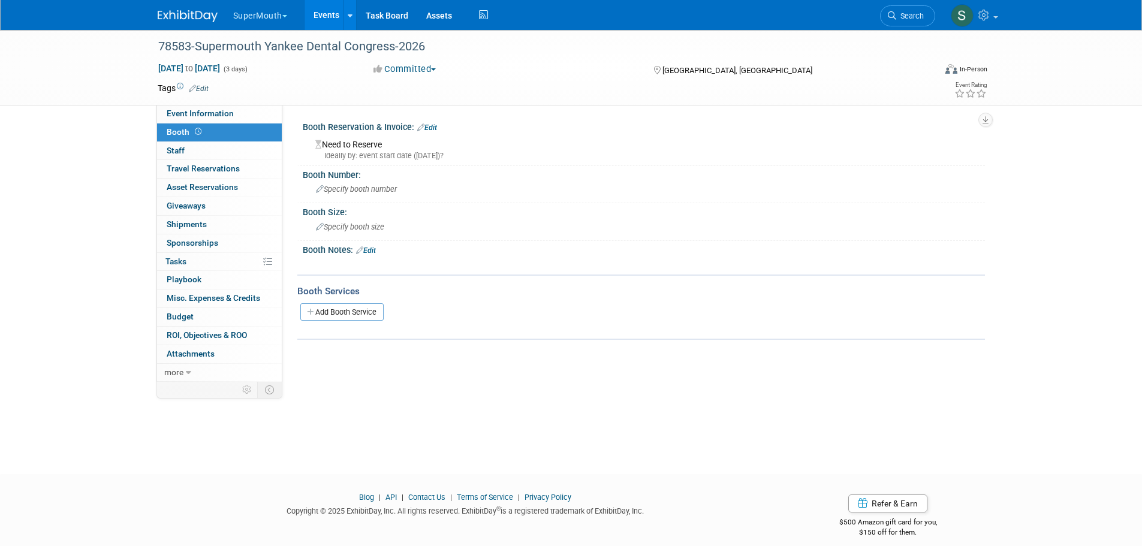
click at [356, 188] on span "Specify booth number" at bounding box center [356, 189] width 81 height 9
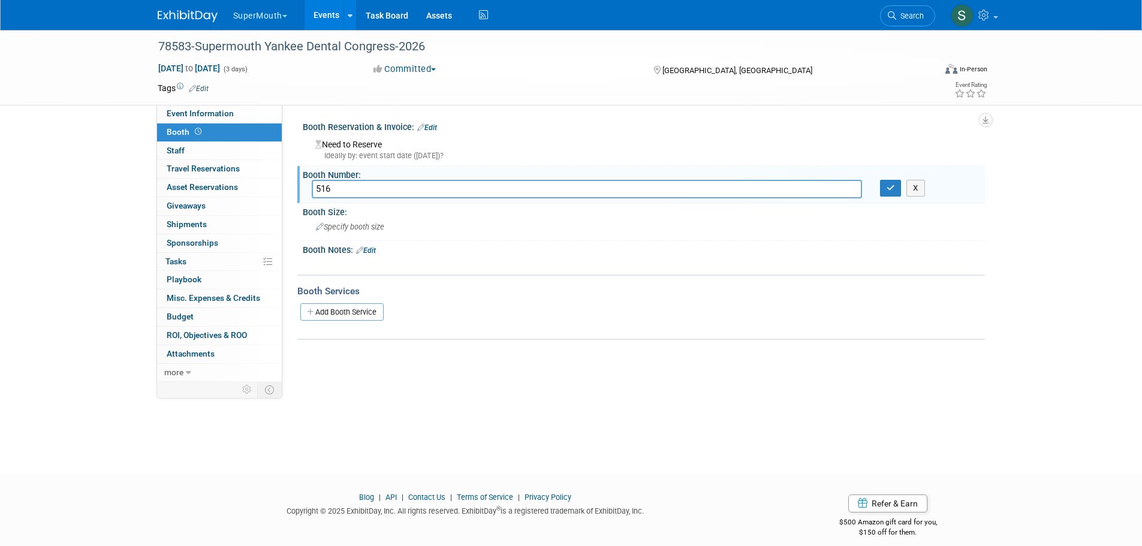
type input "516"
click at [375, 229] on span "Specify booth size" at bounding box center [350, 226] width 68 height 9
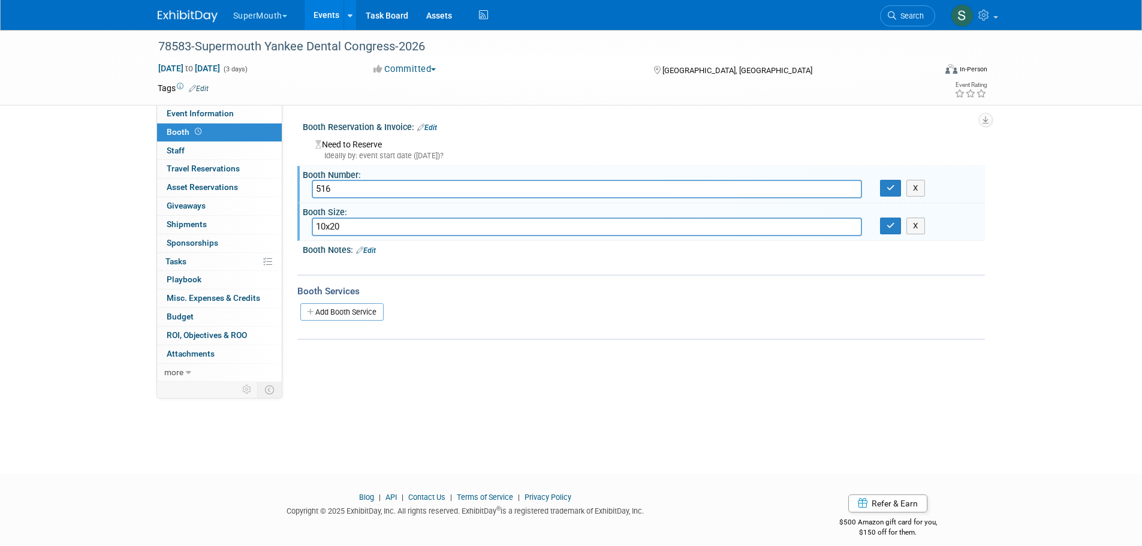
type input "10x20"
click at [894, 189] on icon "button" at bounding box center [891, 188] width 8 height 8
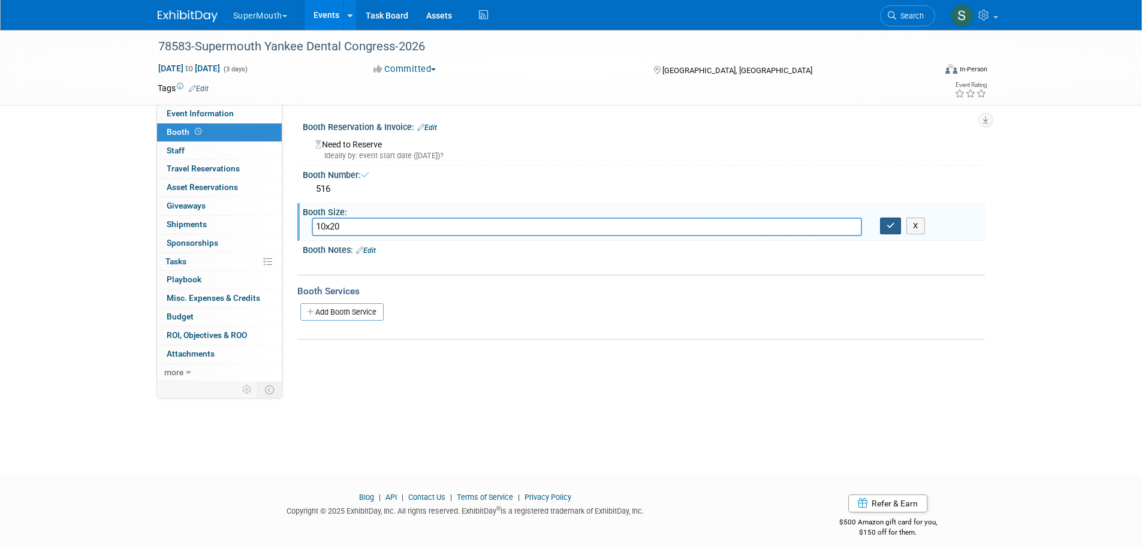
click at [889, 224] on icon "button" at bounding box center [891, 226] width 8 height 8
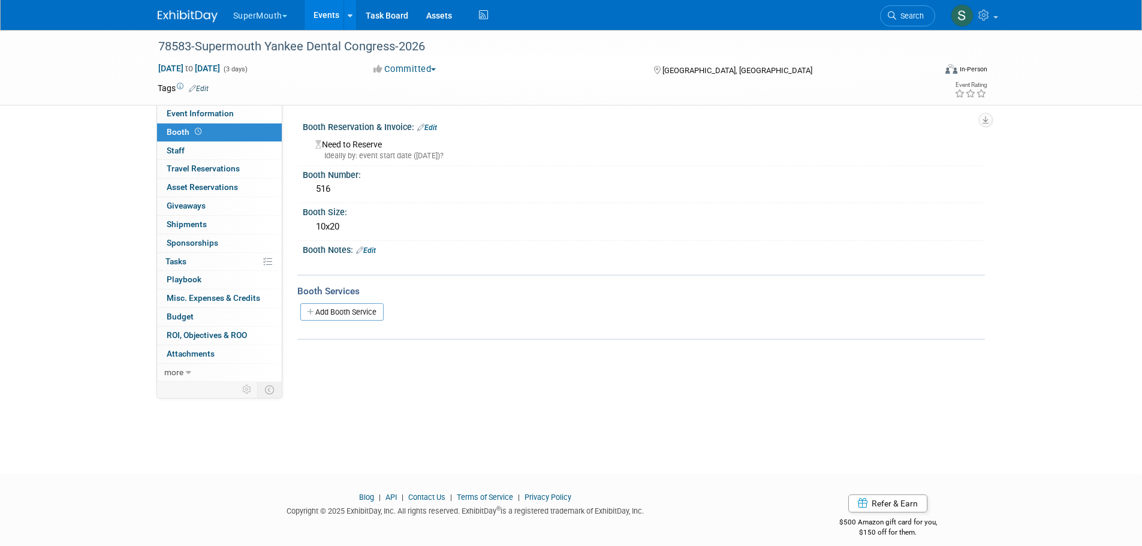
click at [222, 115] on span "Event Information" at bounding box center [200, 114] width 67 height 10
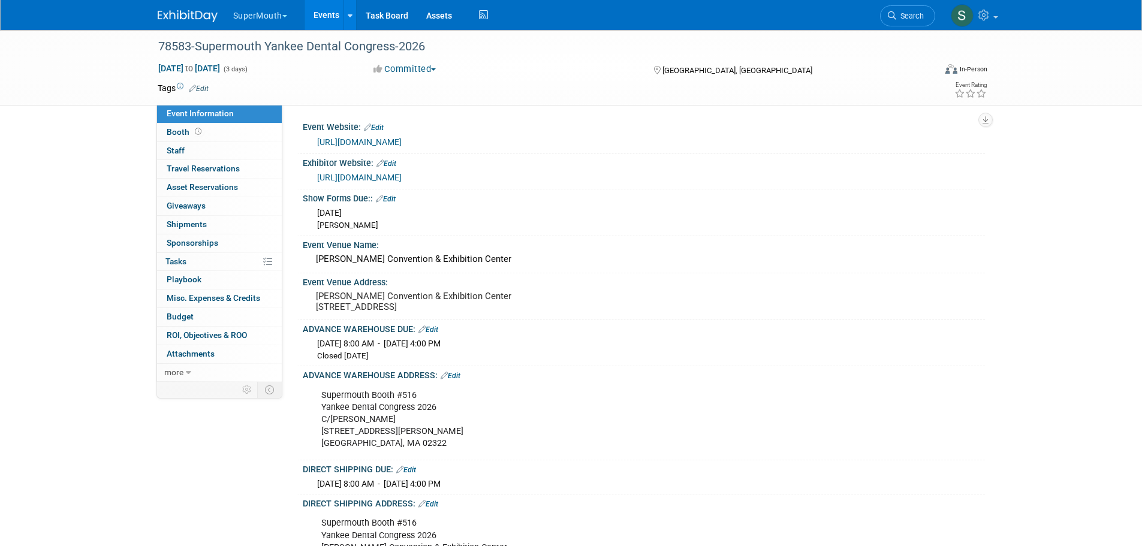
click at [262, 46] on div "78583-Supermouth Yankee Dental Congress-2026" at bounding box center [535, 47] width 763 height 22
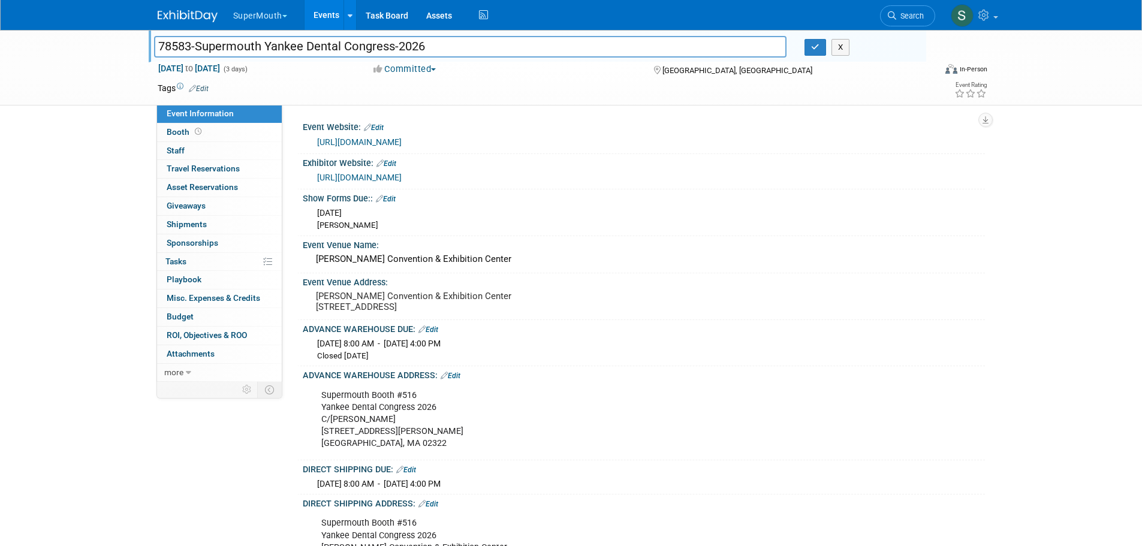
click at [262, 46] on input "78583-Supermouth Yankee Dental Congress-2026" at bounding box center [470, 46] width 633 height 21
click at [263, 46] on input "78583-Supermouth Yankee Dental Congress-2026" at bounding box center [470, 46] width 633 height 21
type input "78583-Yankee Dental Congress-2026"
click at [807, 47] on button "button" at bounding box center [816, 47] width 22 height 17
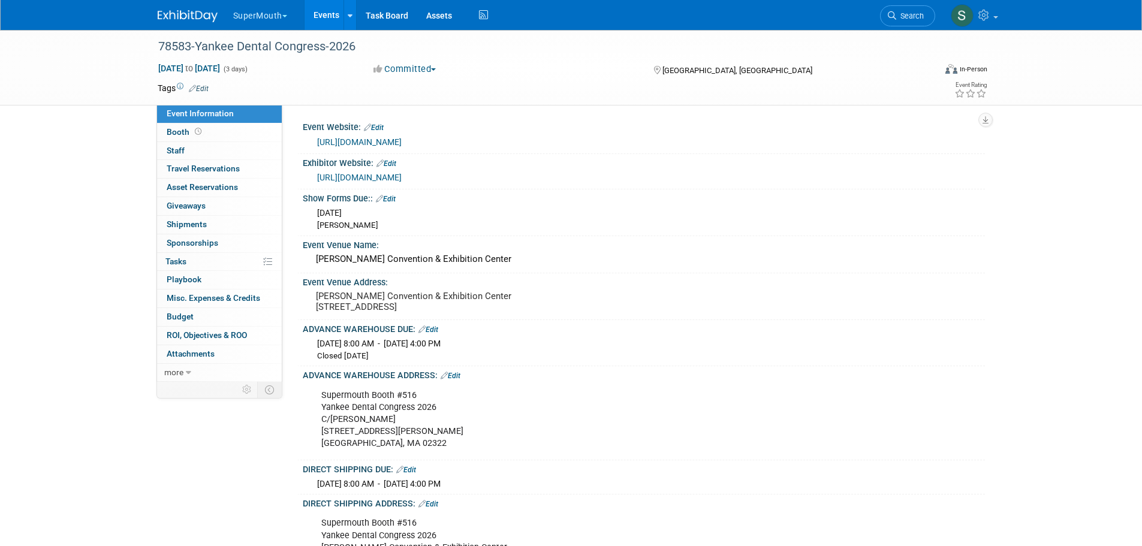
click at [719, 275] on div "Event Venue Address:" at bounding box center [644, 280] width 682 height 15
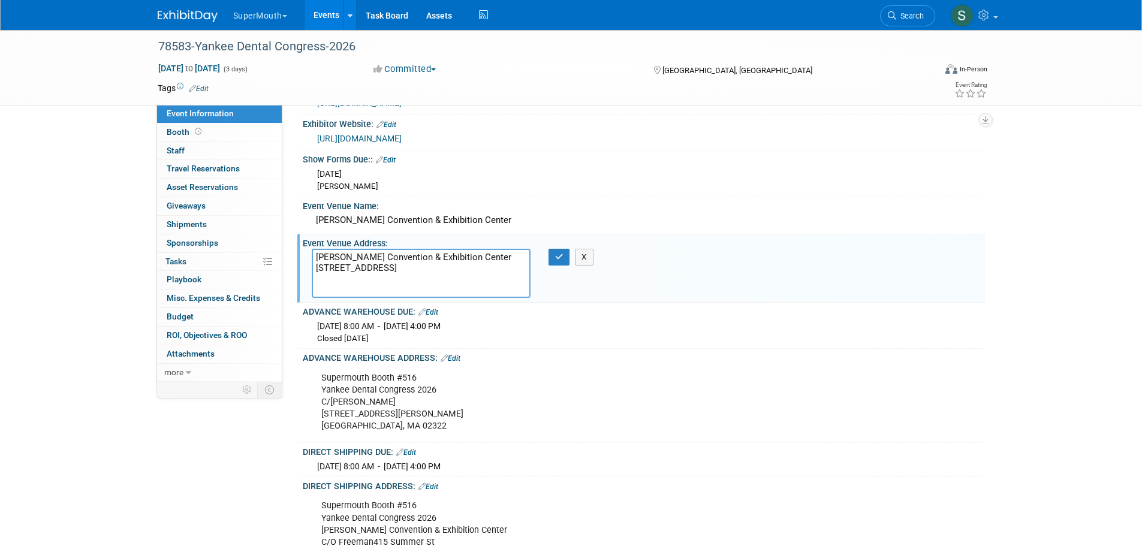
scroll to position [160, 0]
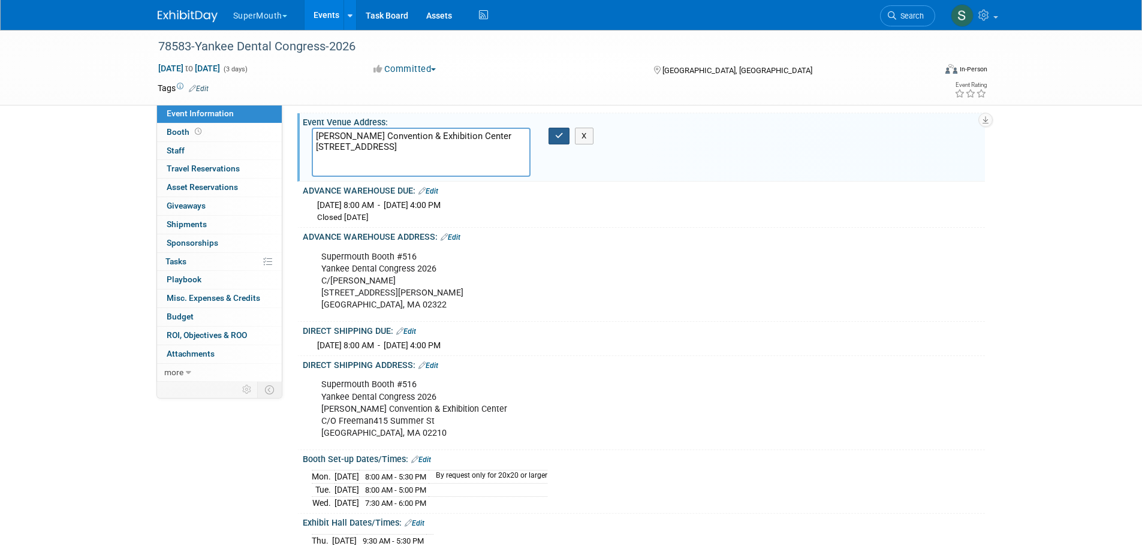
click at [560, 143] on button "button" at bounding box center [560, 136] width 22 height 17
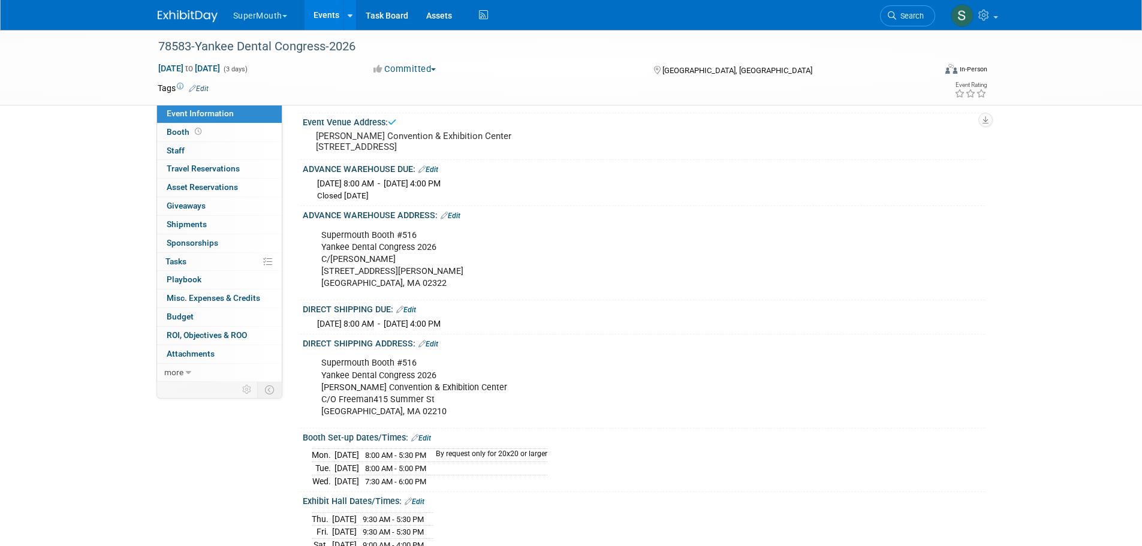
click at [94, 216] on div "78583-Yankee Dental Congress-[DATE], 2026 to [DATE] (3 days) [DATE] to [DATE] C…" at bounding box center [571, 374] width 1142 height 1009
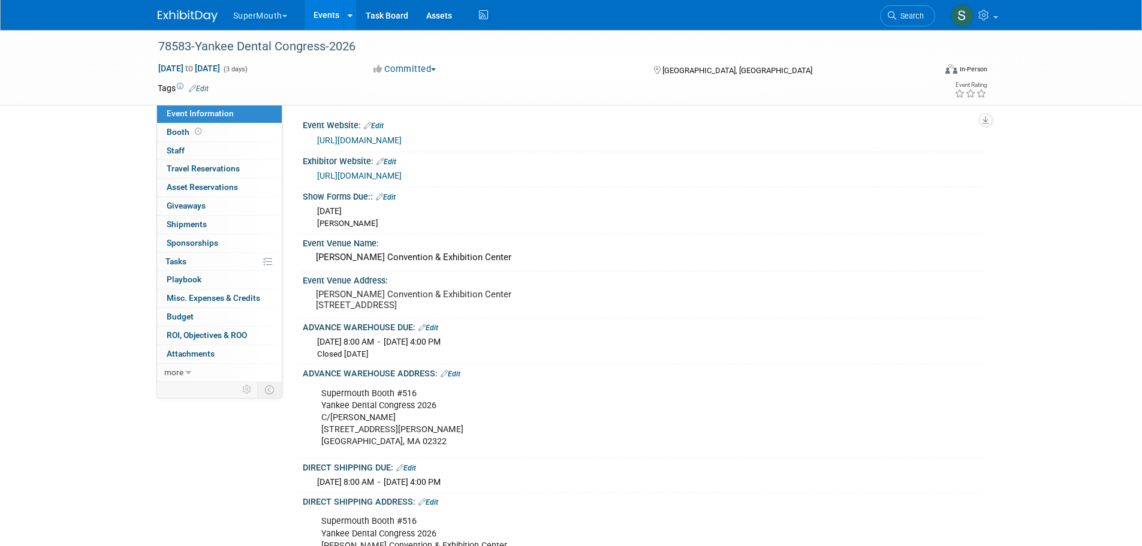
scroll to position [0, 0]
click at [784, 265] on div "[PERSON_NAME] Convention & Exhibition Center" at bounding box center [644, 259] width 664 height 19
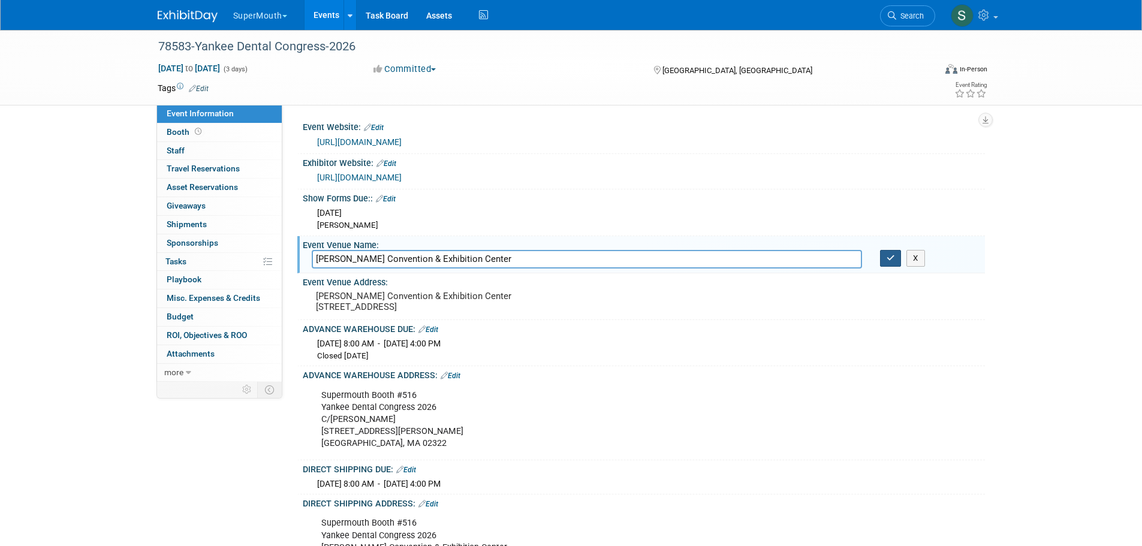
click at [890, 259] on icon "button" at bounding box center [891, 258] width 8 height 8
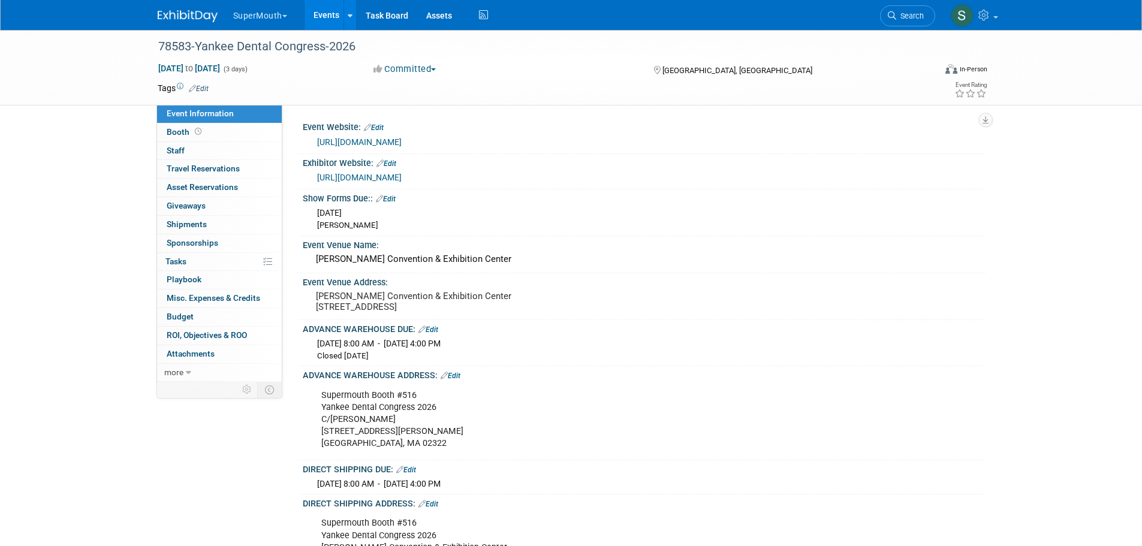
click at [267, 19] on button "SuperMouth" at bounding box center [267, 13] width 70 height 26
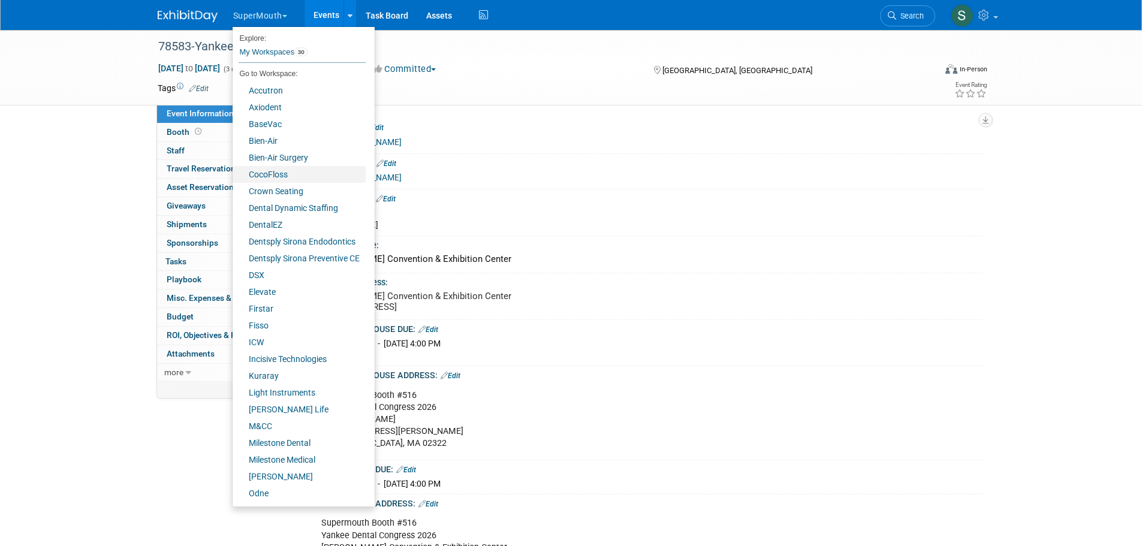
click at [276, 177] on link "CocoFloss" at bounding box center [299, 174] width 133 height 17
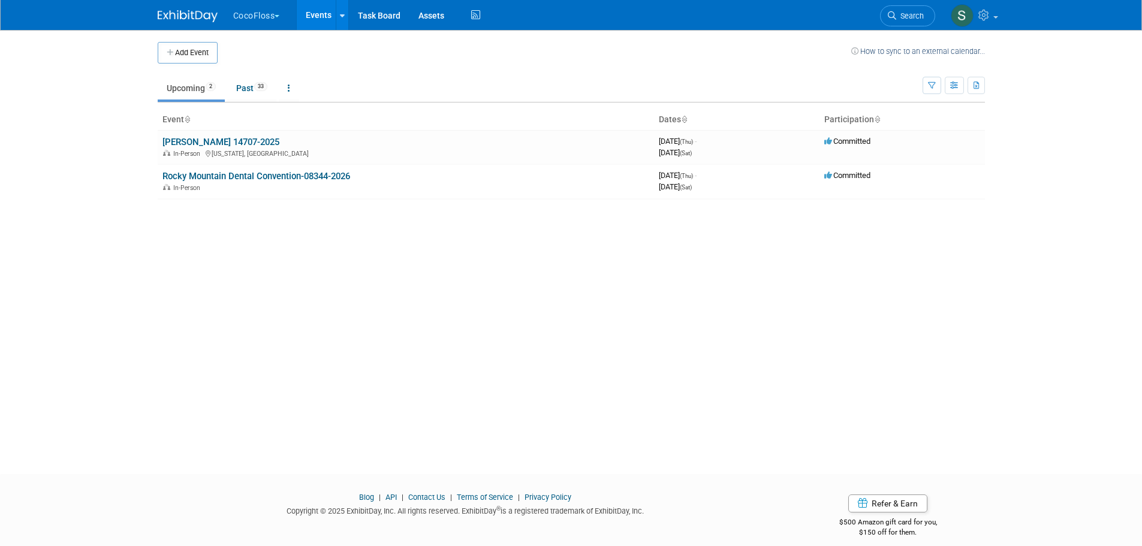
click at [254, 176] on link "Rocky Mountain Dental Convention-08344-2026" at bounding box center [256, 176] width 188 height 11
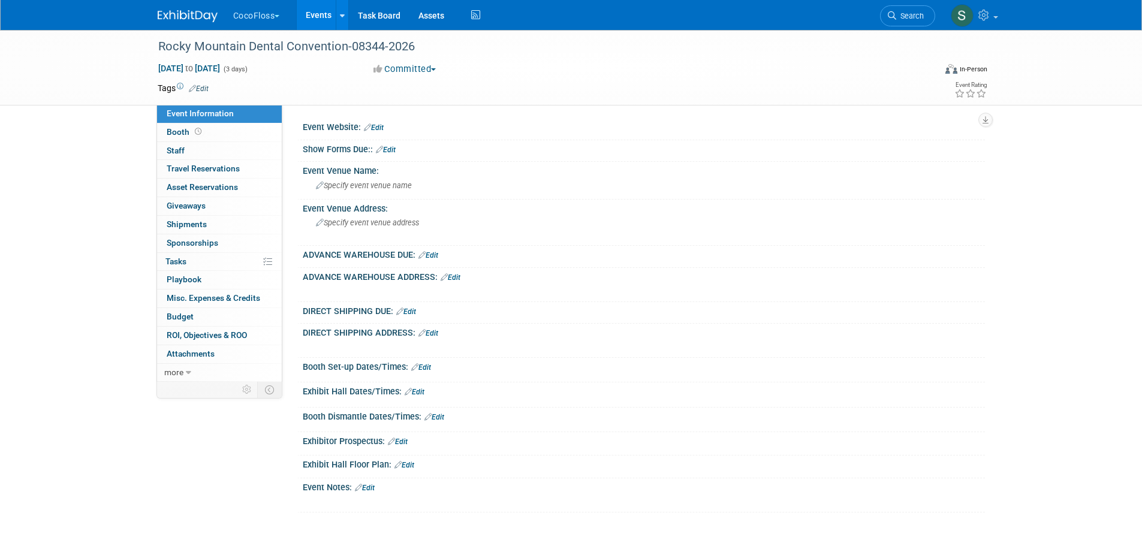
click at [410, 465] on link "Edit" at bounding box center [405, 465] width 20 height 8
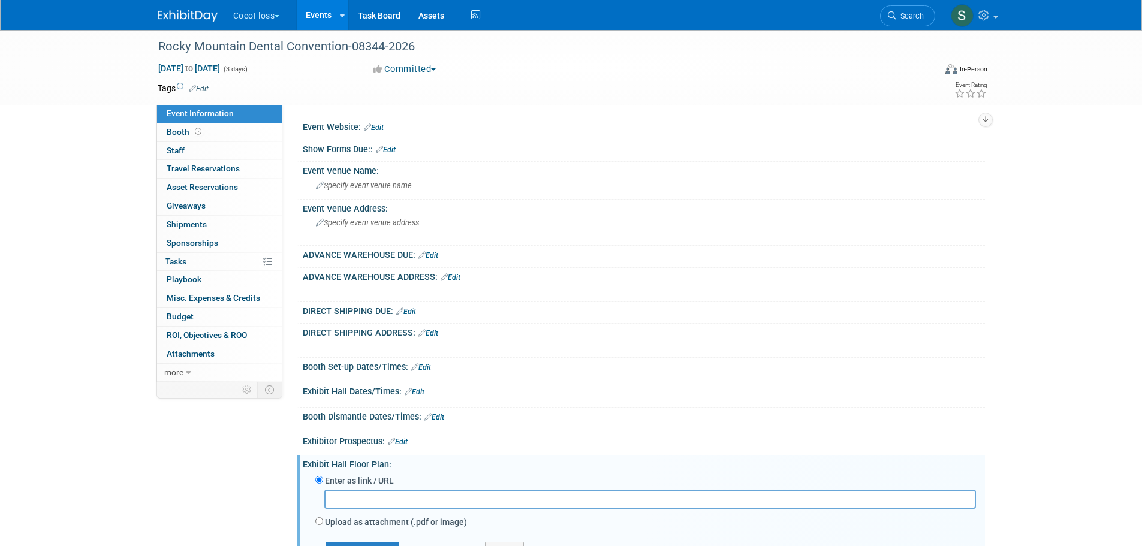
click at [389, 500] on input "text" at bounding box center [650, 499] width 652 height 19
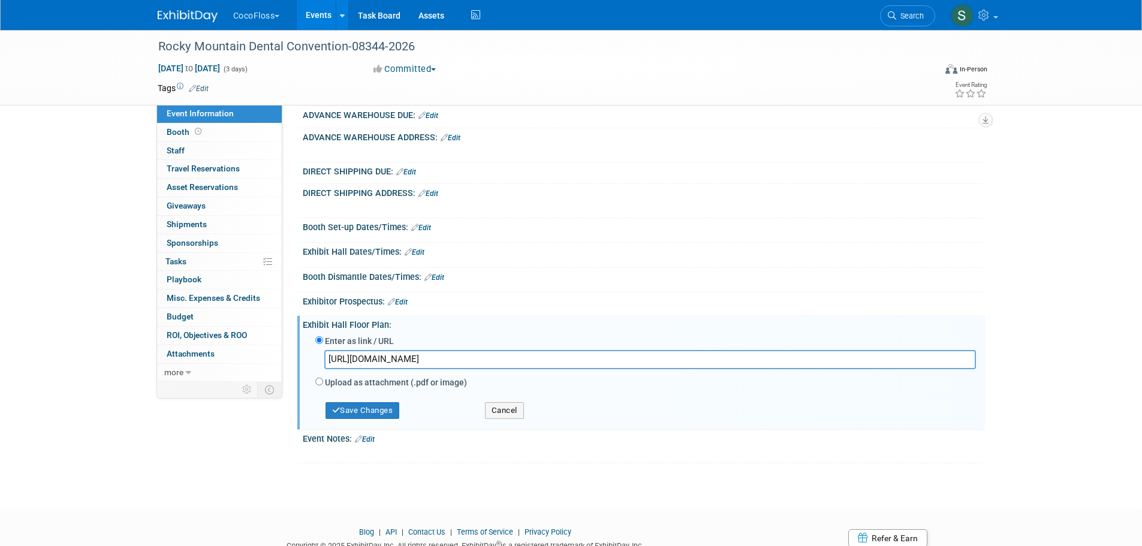
type input "https://s3.goeshow.com/mdds/rmdc/2026/floor_map_and_exhibitor_list.cfm"
click at [395, 407] on button "Save Changes" at bounding box center [363, 410] width 74 height 17
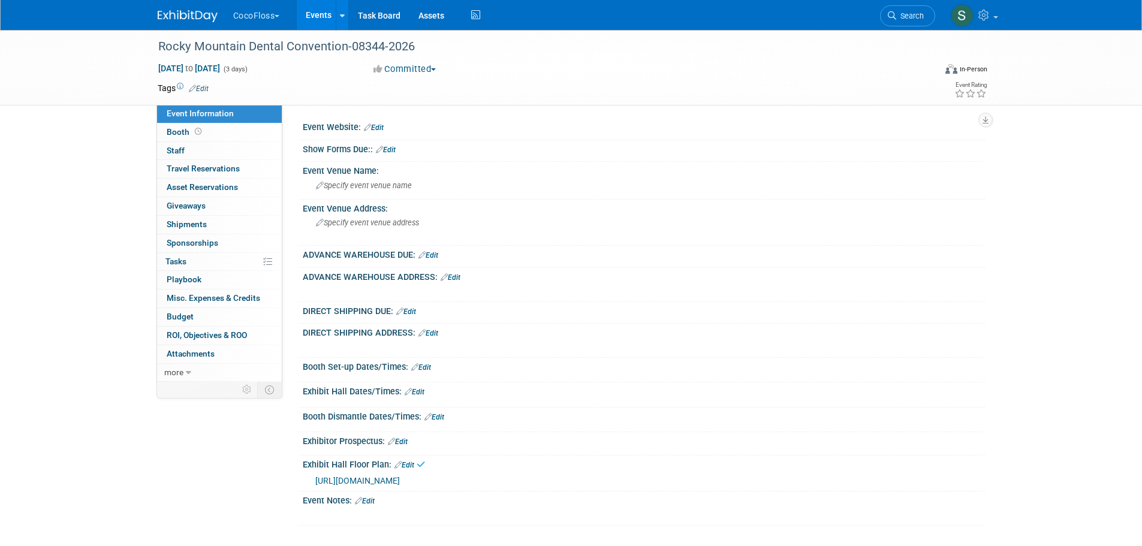
click at [380, 124] on link "Edit" at bounding box center [374, 128] width 20 height 8
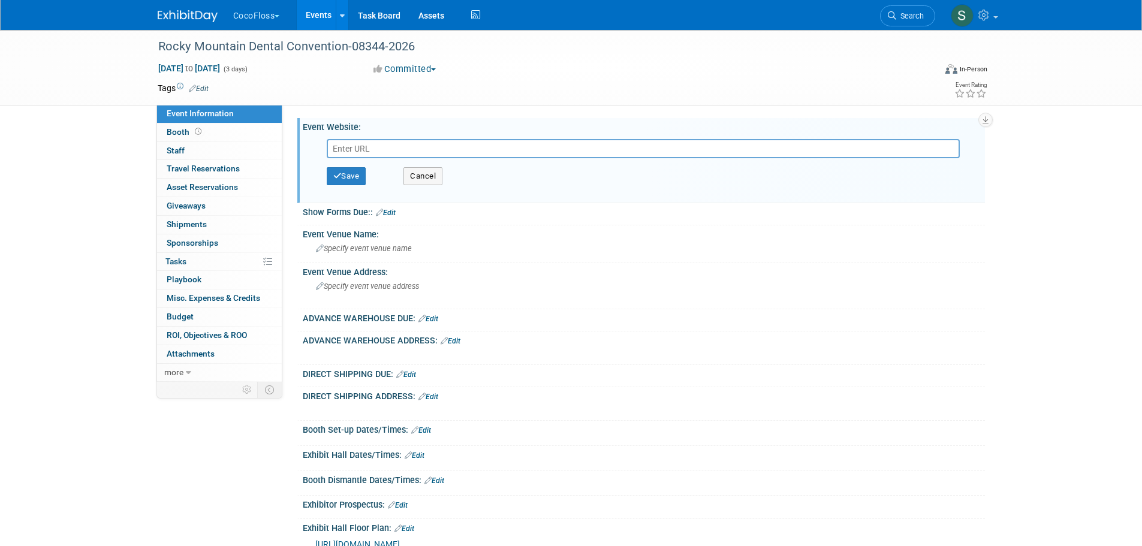
click at [394, 148] on input "text" at bounding box center [643, 148] width 633 height 19
paste input "https://s3.goeshow.com/mdds/rmdc/2026/exh_welcome2.cfm?CFID=9556027&CFTOKEN=b8c…"
type input "https://s3.goeshow.com/mdds/rmdc/2026/exh_welcome2.cfm?CFID=9556027&CFTOKEN=b8c…"
click at [348, 178] on button "Save" at bounding box center [347, 176] width 40 height 18
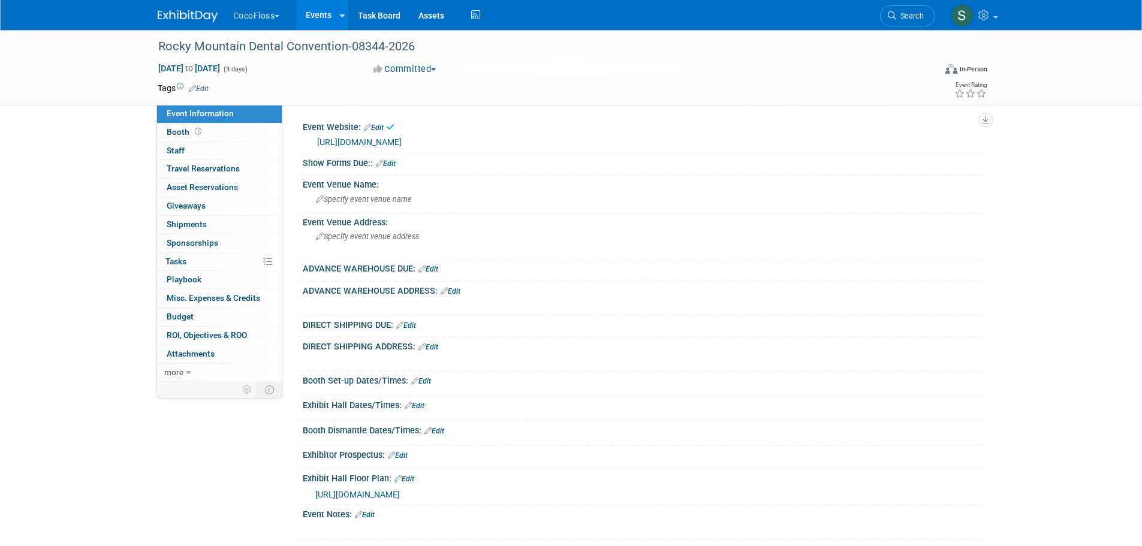
click at [391, 163] on link "Edit" at bounding box center [386, 163] width 20 height 8
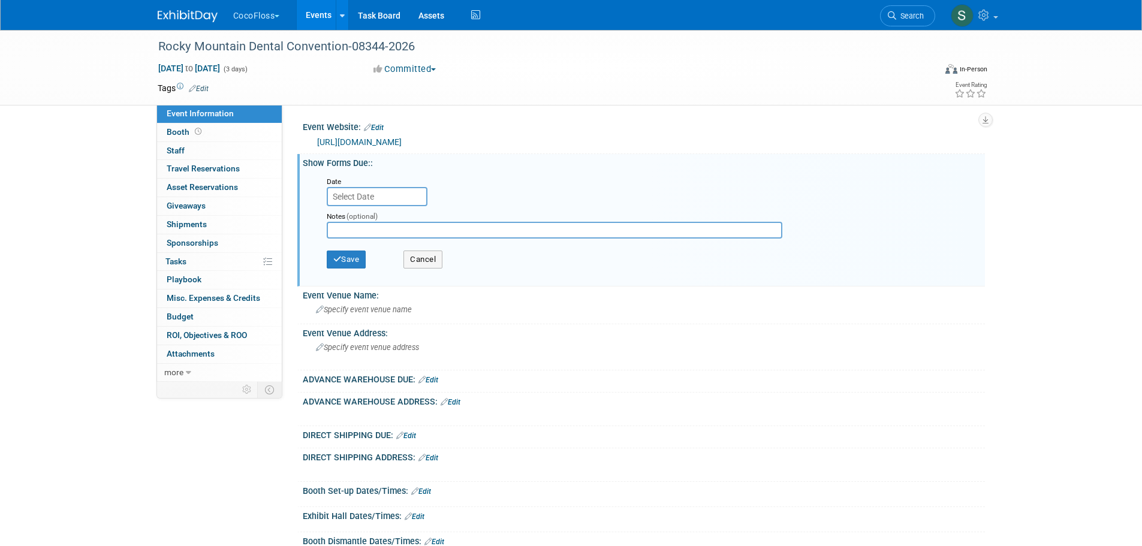
click at [357, 189] on input "text" at bounding box center [377, 196] width 101 height 19
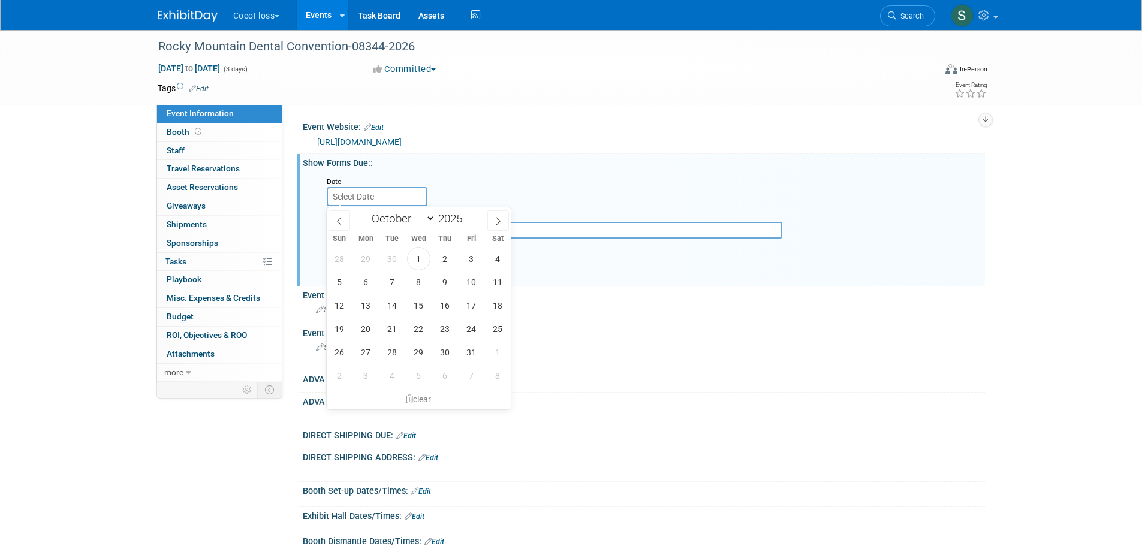
click at [493, 219] on span at bounding box center [498, 220] width 22 height 20
select select "11"
click at [471, 329] on span "26" at bounding box center [471, 328] width 23 height 23
type input "Dec 26, 2025"
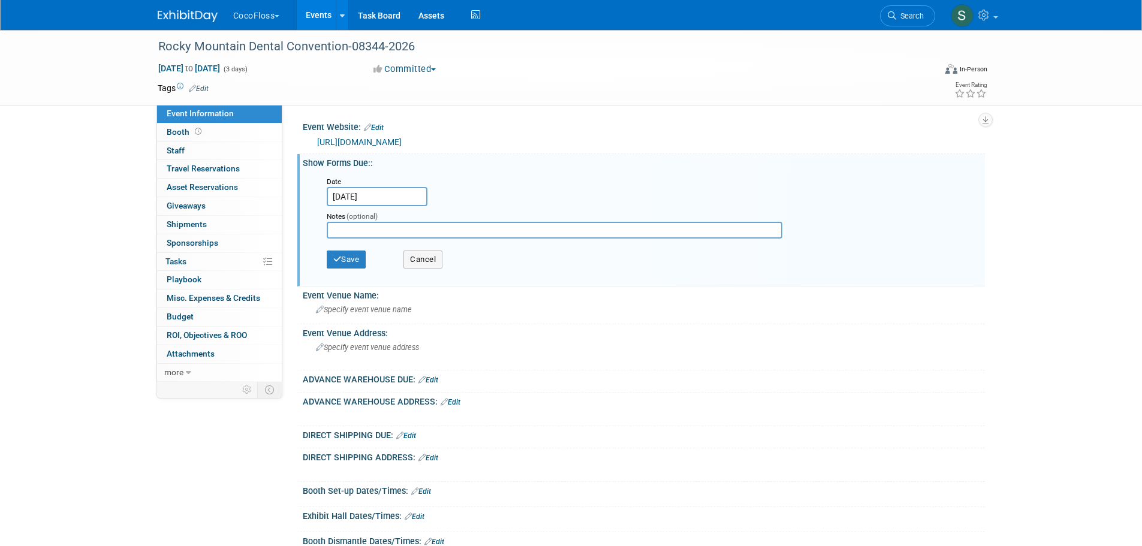
click at [373, 230] on input "text" at bounding box center [555, 230] width 456 height 17
type input "[PERSON_NAME]"
click at [350, 260] on button "Save" at bounding box center [347, 260] width 40 height 18
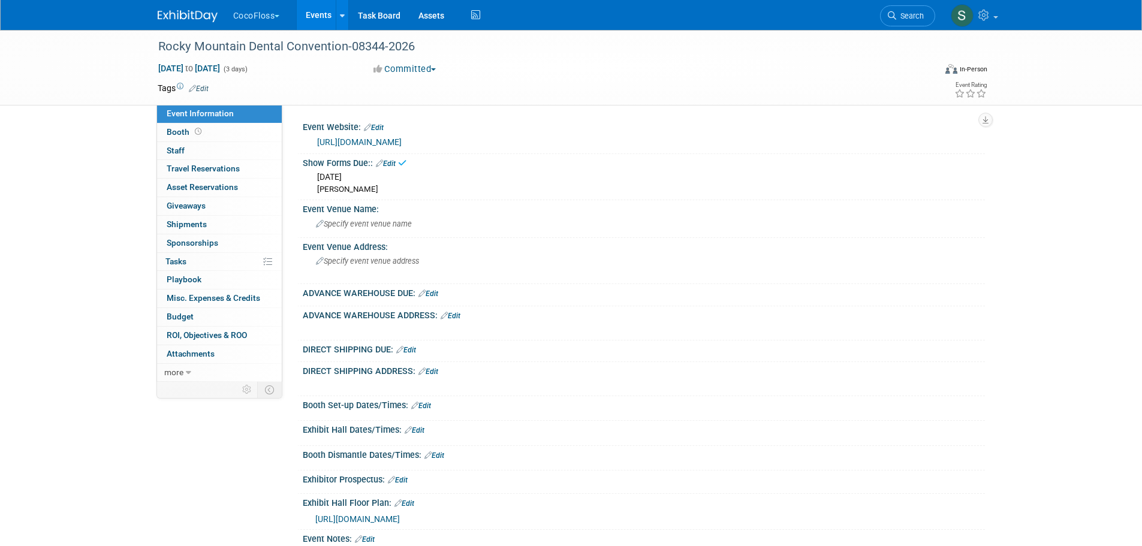
click at [377, 223] on span "Specify event venue name" at bounding box center [364, 223] width 96 height 9
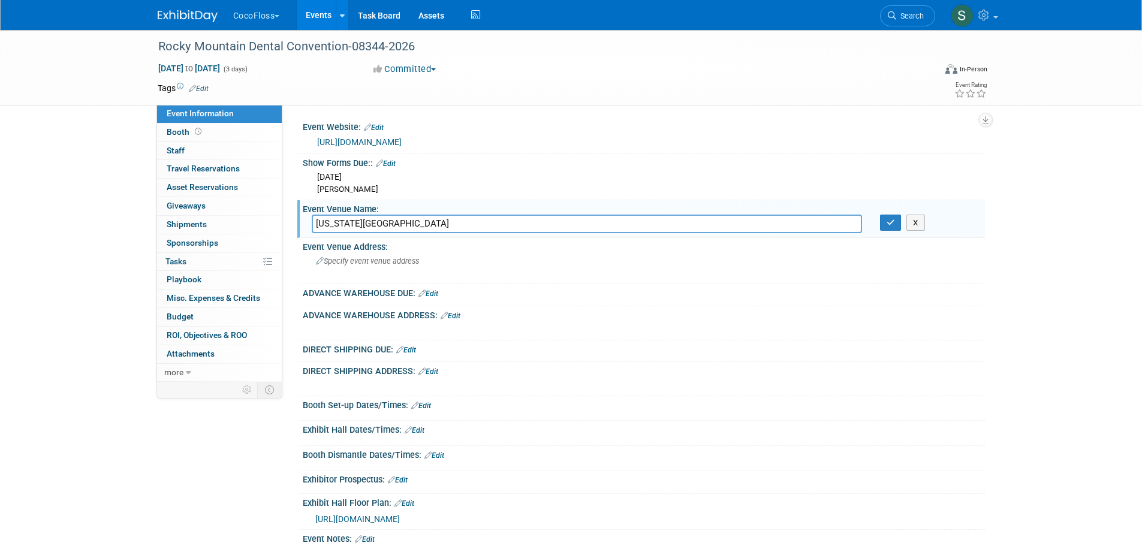
type input "Colorado Convention Center"
click at [887, 221] on icon "button" at bounding box center [891, 223] width 8 height 8
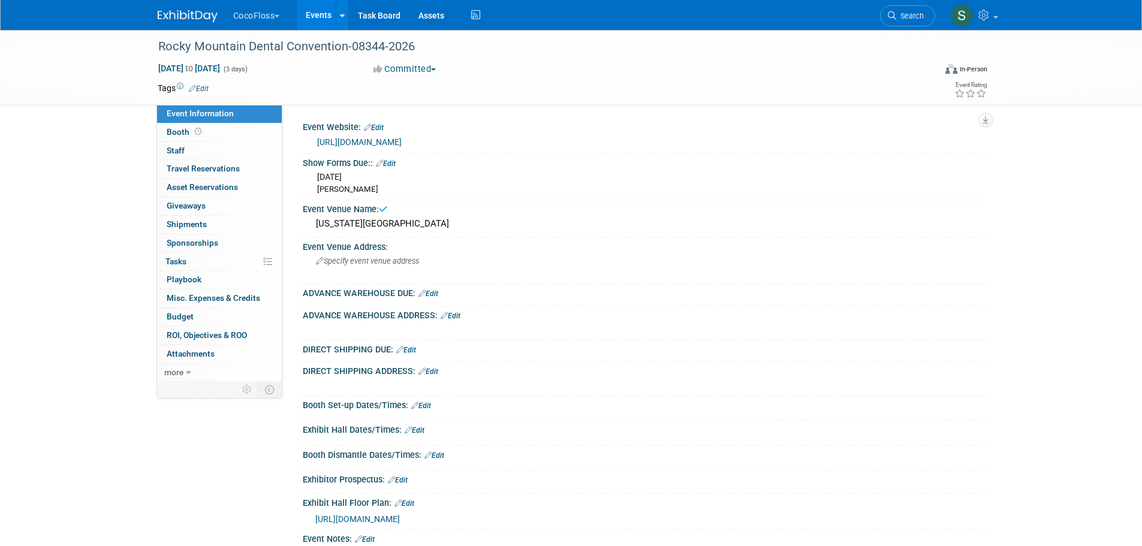
click at [368, 257] on span "Specify event venue address" at bounding box center [367, 261] width 103 height 9
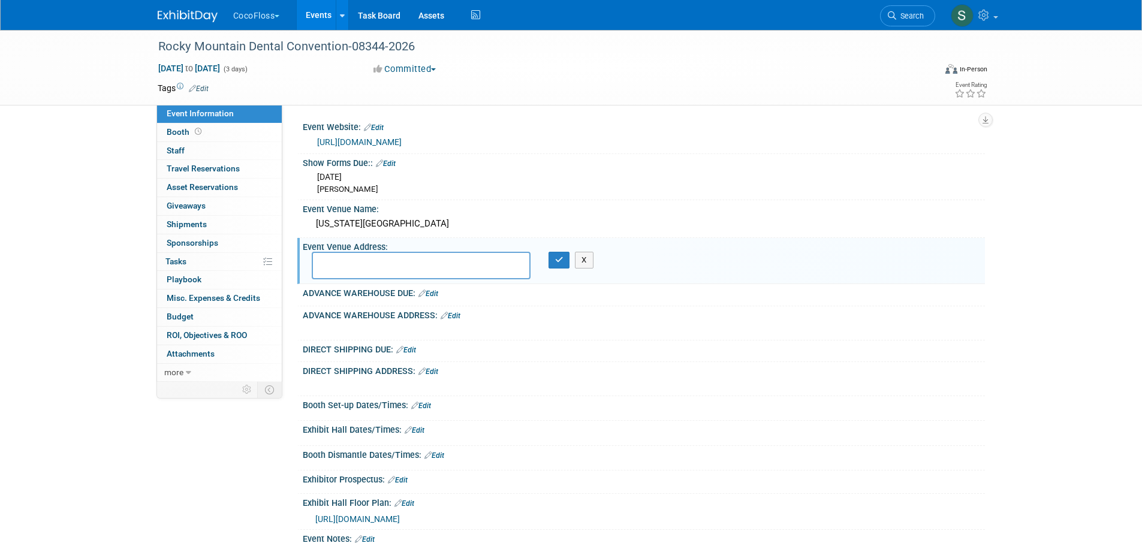
click at [366, 258] on textarea at bounding box center [421, 266] width 219 height 28
paste textarea "Rocky Mountain Dental Convention 2026 Colorado Convention Center C/O Freeman 70…"
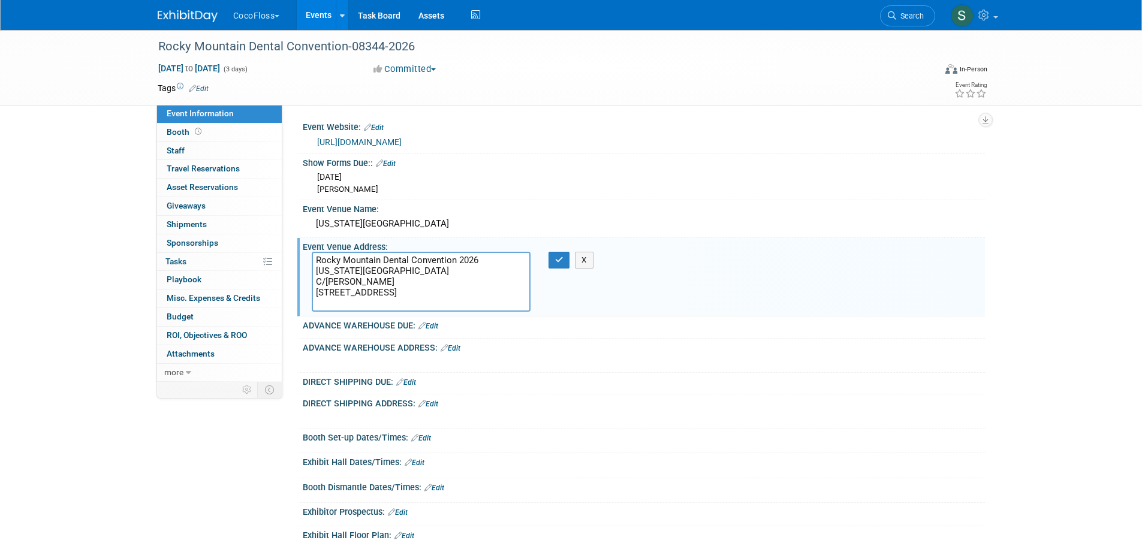
drag, startPoint x: 371, startPoint y: 280, endPoint x: 287, endPoint y: 282, distance: 84.6
click at [287, 282] on div "Event Website: Edit https://s3.goeshow.com/mdds/rmdc/2026/exh_welcome2.cfm?CFID…" at bounding box center [633, 243] width 703 height 277
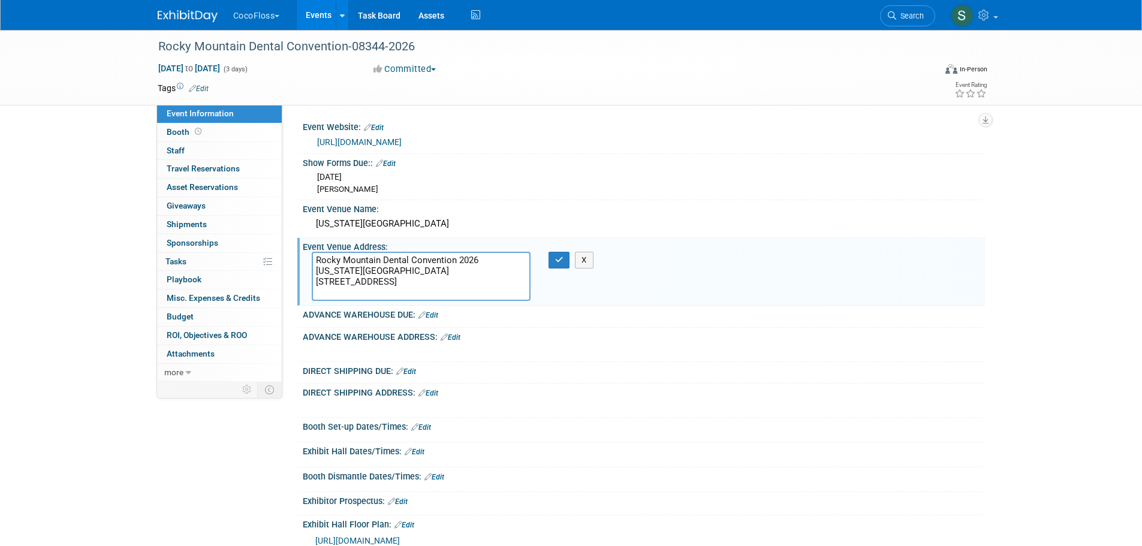
type textarea "Rocky Mountain Dental Convention 2026 Colorado Convention Center 700 14th St De…"
click at [554, 258] on button "button" at bounding box center [560, 260] width 22 height 17
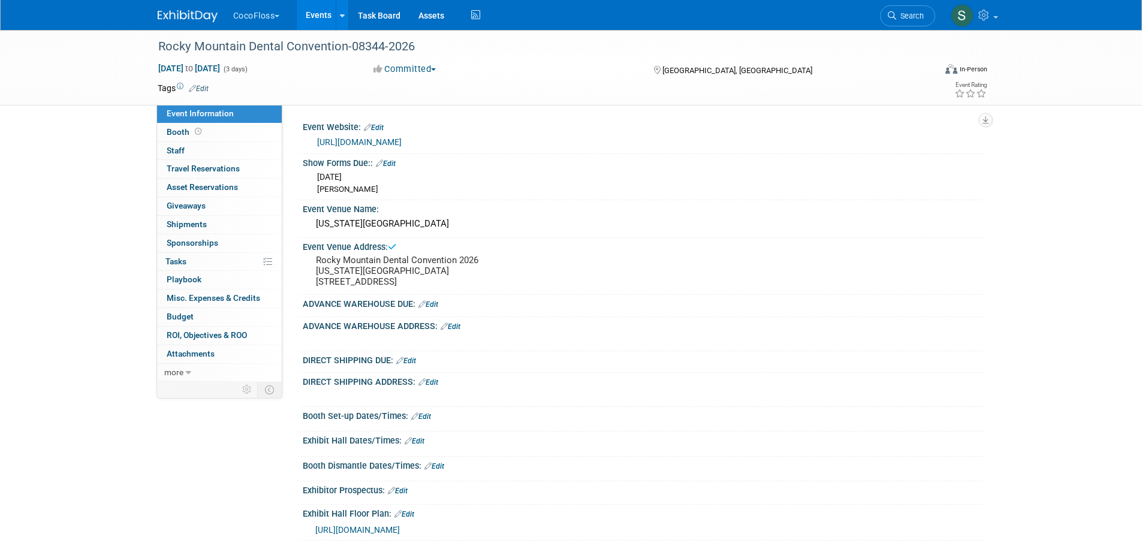
click at [435, 309] on link "Edit" at bounding box center [429, 304] width 20 height 8
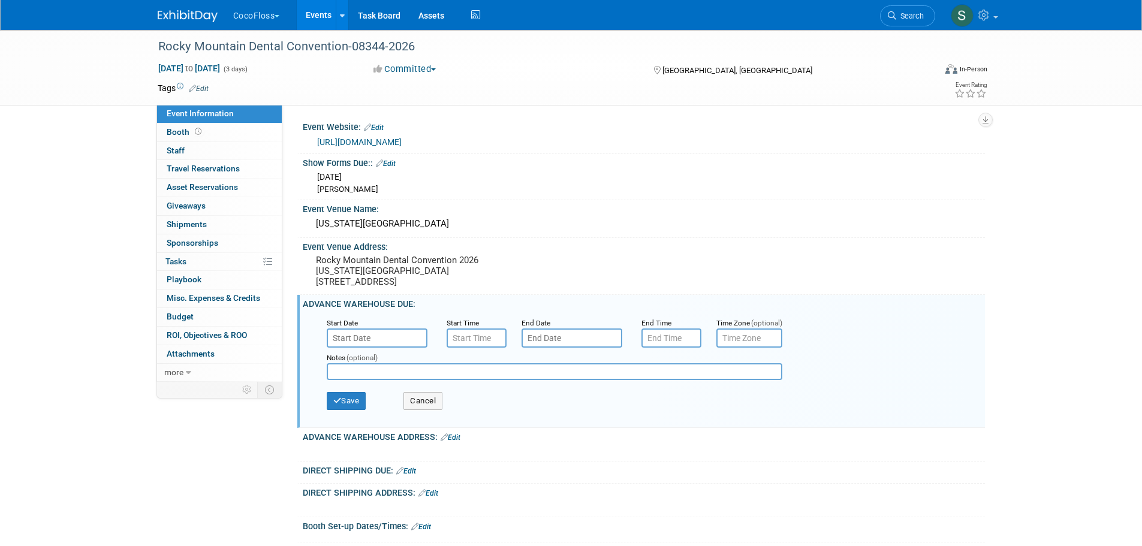
click at [360, 348] on input "text" at bounding box center [377, 338] width 101 height 19
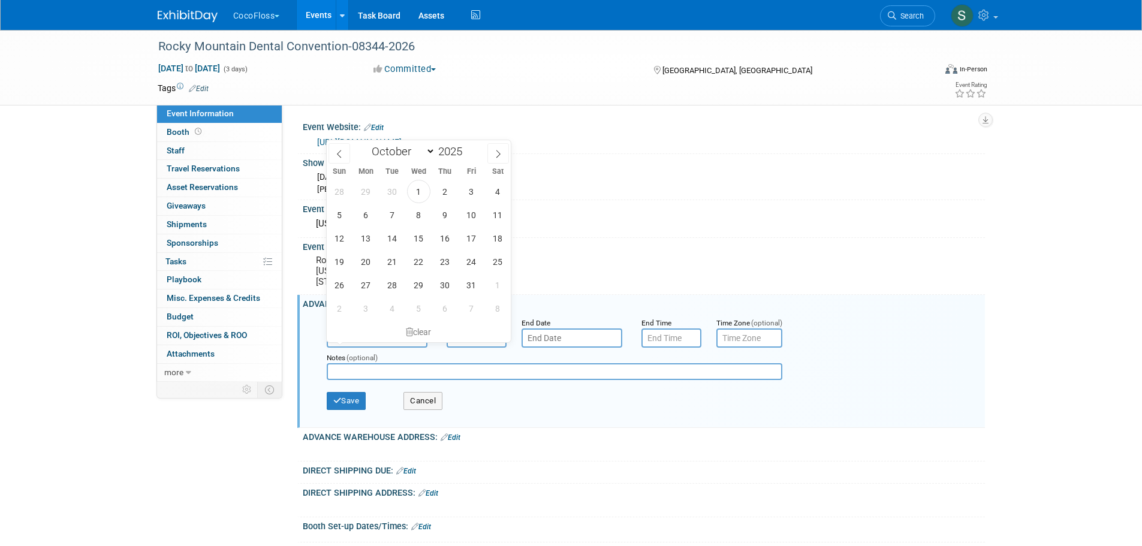
click at [498, 151] on icon at bounding box center [498, 154] width 4 height 8
select select "11"
click at [419, 236] on span "17" at bounding box center [418, 238] width 23 height 23
type input "Dec 17, 2025"
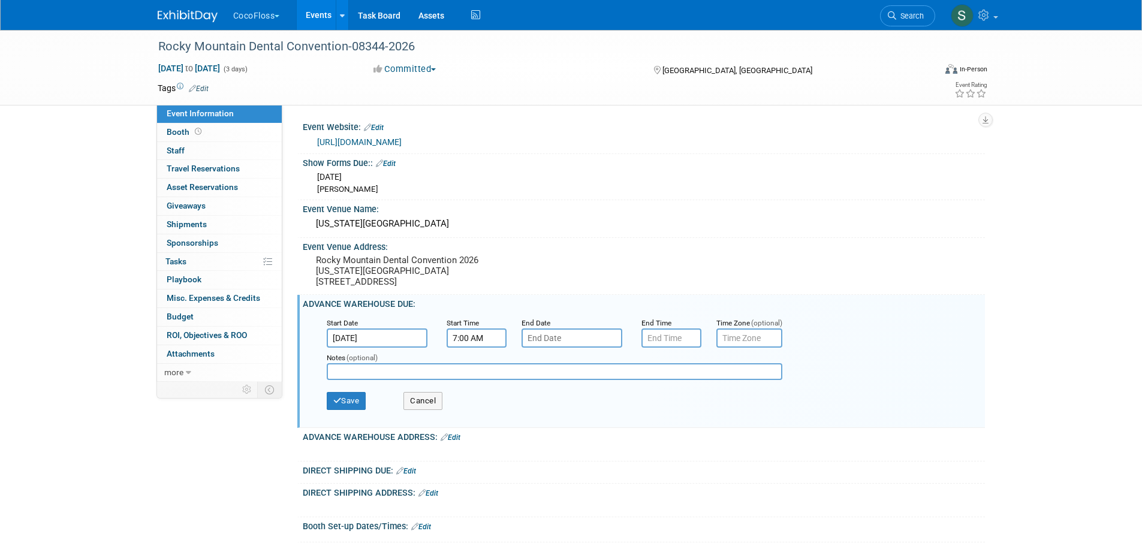
click at [476, 347] on input "7:00 AM" at bounding box center [477, 338] width 60 height 19
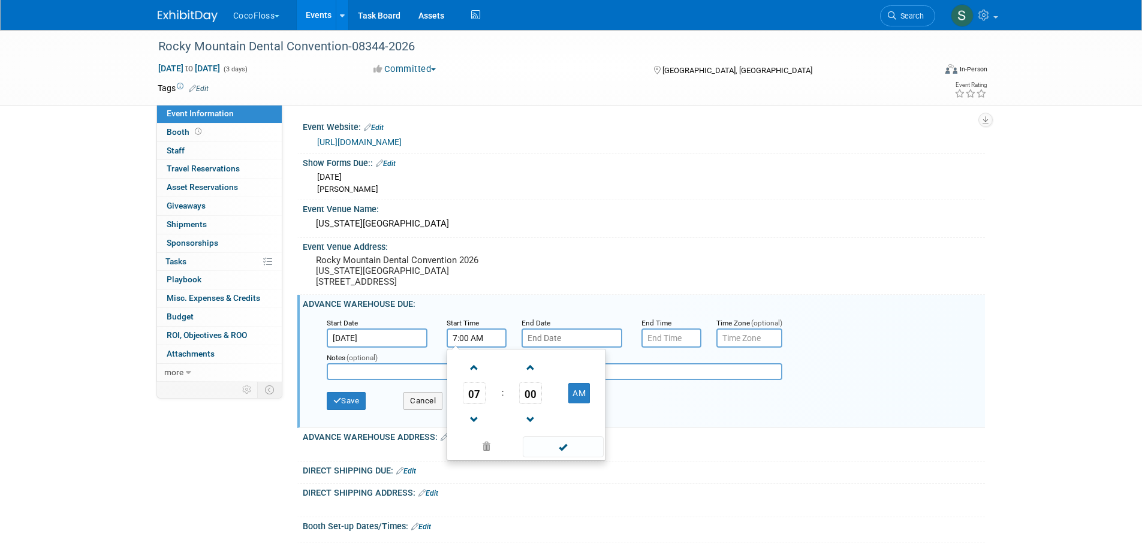
click at [475, 372] on span at bounding box center [474, 367] width 21 height 21
type input "8:00 AM"
click at [564, 454] on span at bounding box center [563, 446] width 81 height 21
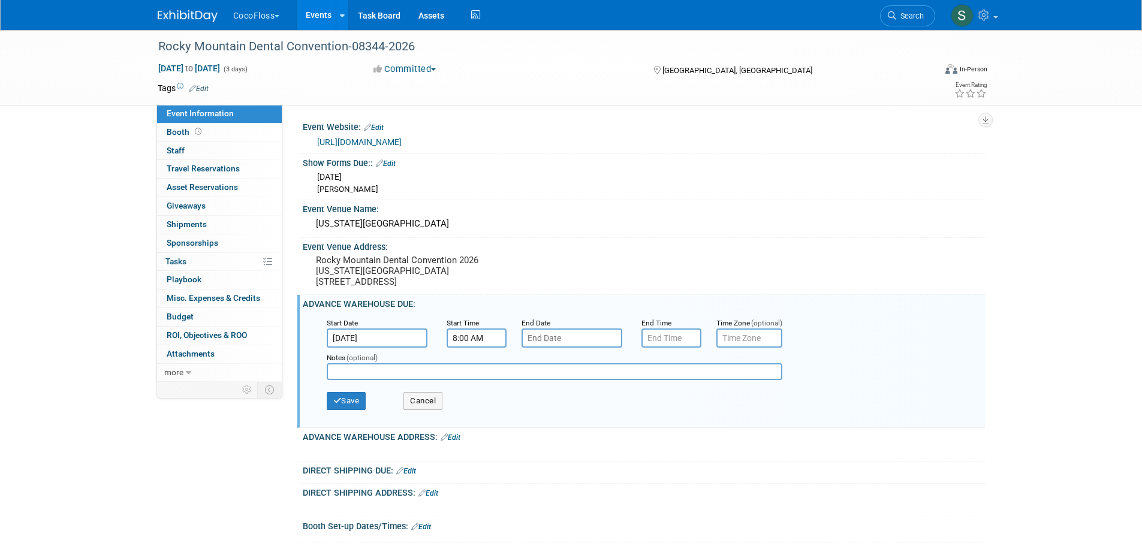
click at [558, 342] on input "text" at bounding box center [572, 338] width 101 height 19
click at [696, 151] on icon at bounding box center [693, 154] width 8 height 8
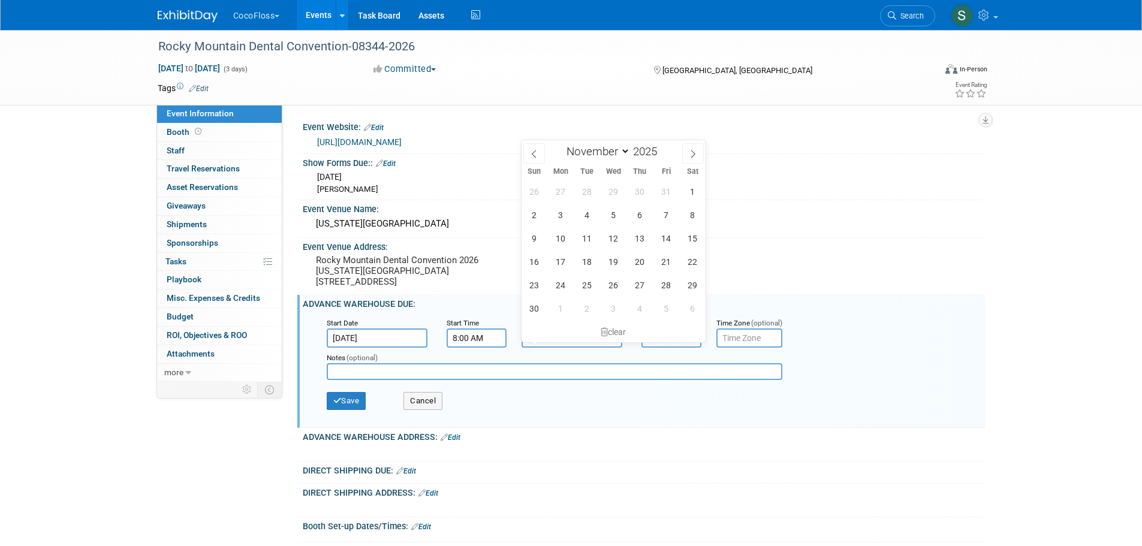
click at [696, 151] on icon at bounding box center [693, 154] width 8 height 8
select select "11"
click at [696, 151] on icon at bounding box center [693, 154] width 8 height 8
type input "2026"
select select "0"
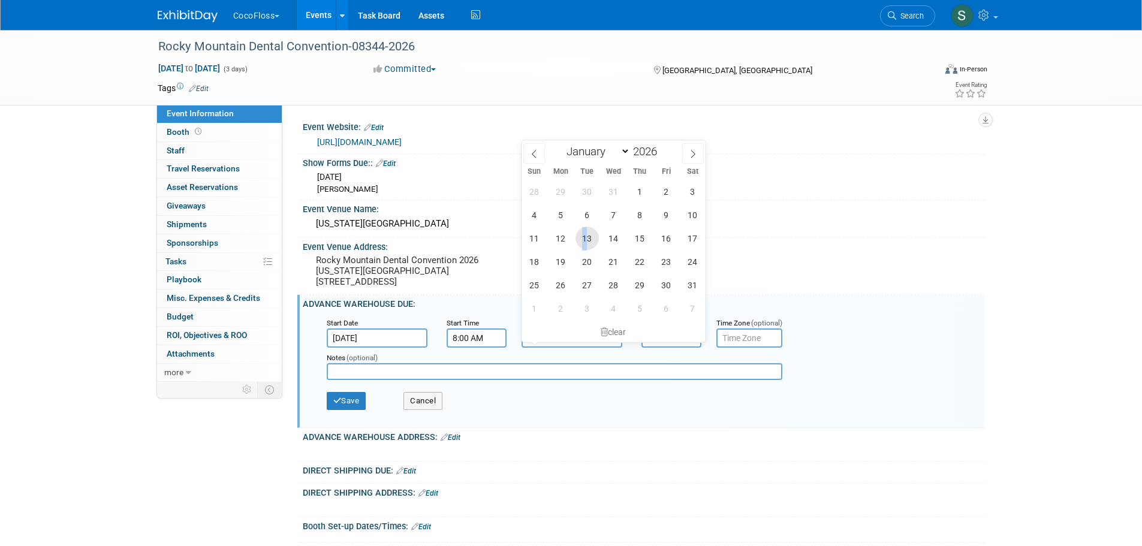
click at [585, 242] on span "13" at bounding box center [587, 238] width 23 height 23
type input "Jan 13, 2026"
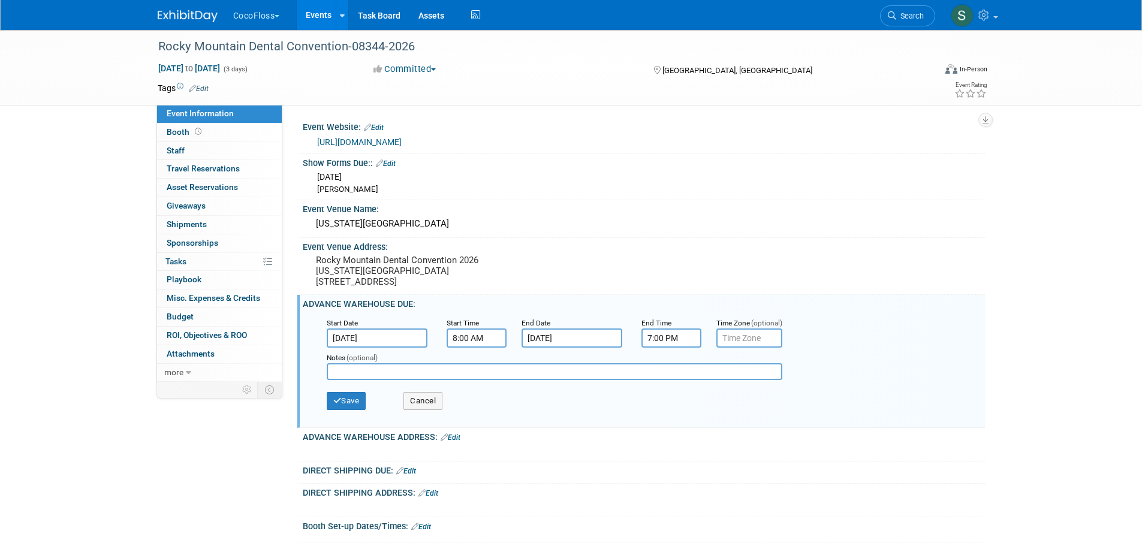
click at [661, 348] on input "7:00 PM" at bounding box center [672, 338] width 60 height 19
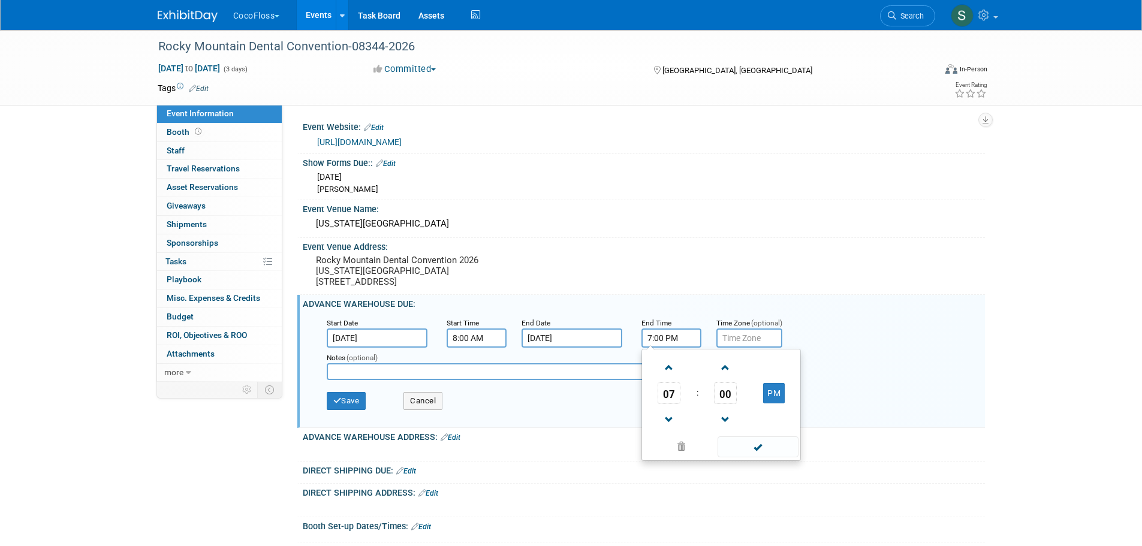
click at [667, 378] on span at bounding box center [669, 367] width 21 height 21
click at [666, 426] on span at bounding box center [669, 420] width 21 height 21
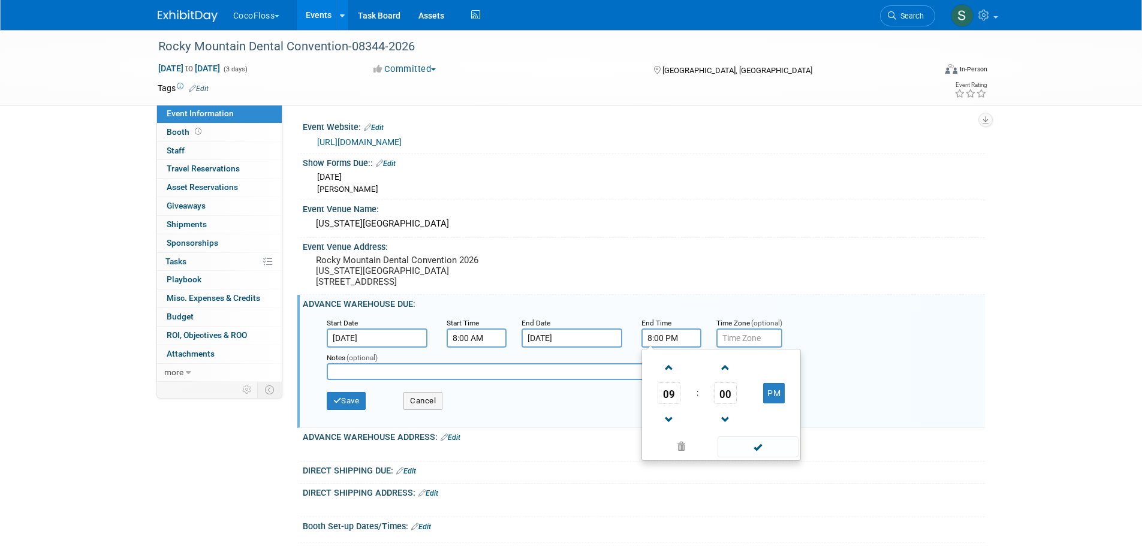
click at [666, 426] on span at bounding box center [669, 420] width 21 height 21
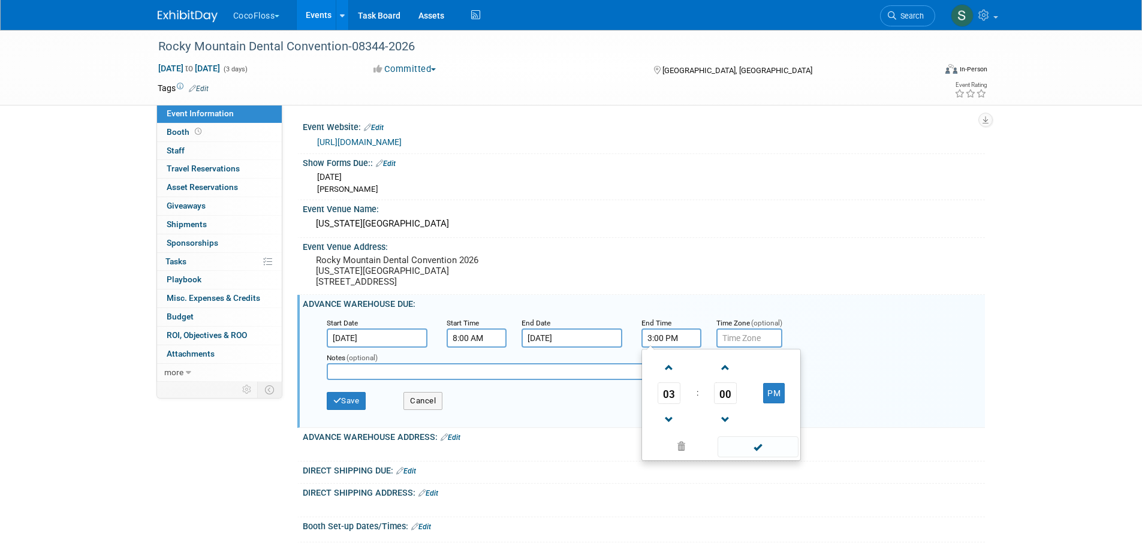
click at [727, 404] on span "00" at bounding box center [725, 394] width 23 height 22
click at [730, 408] on td "30" at bounding box center [740, 400] width 38 height 32
type input "3:30 PM"
click at [734, 450] on span at bounding box center [758, 446] width 81 height 21
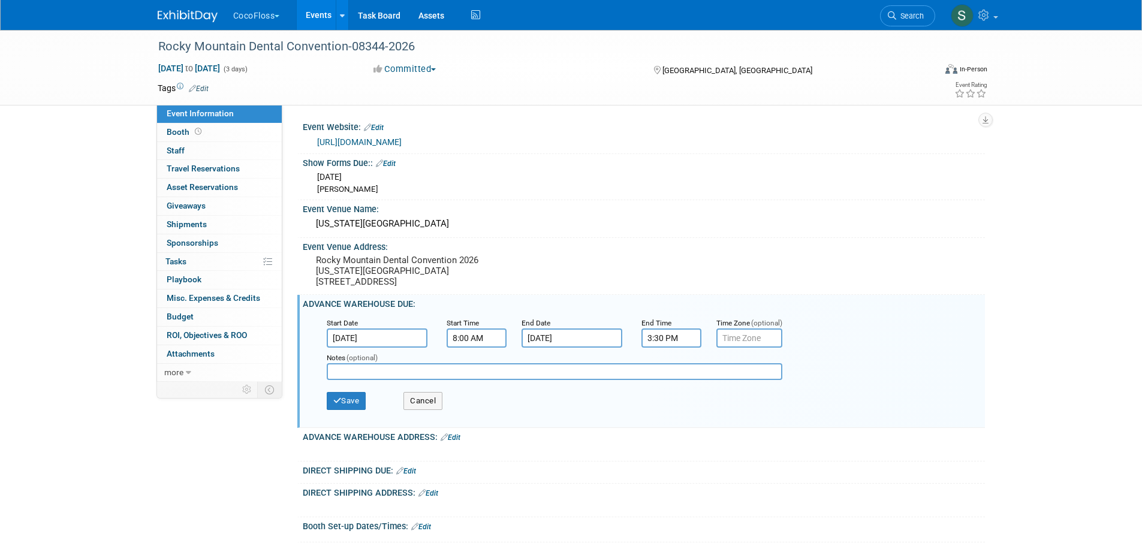
click at [593, 380] on input "text" at bounding box center [555, 371] width 456 height 17
type input "Closed Dec. 24th & 25th, Jan. 1st"
click at [348, 410] on button "Save" at bounding box center [347, 401] width 40 height 18
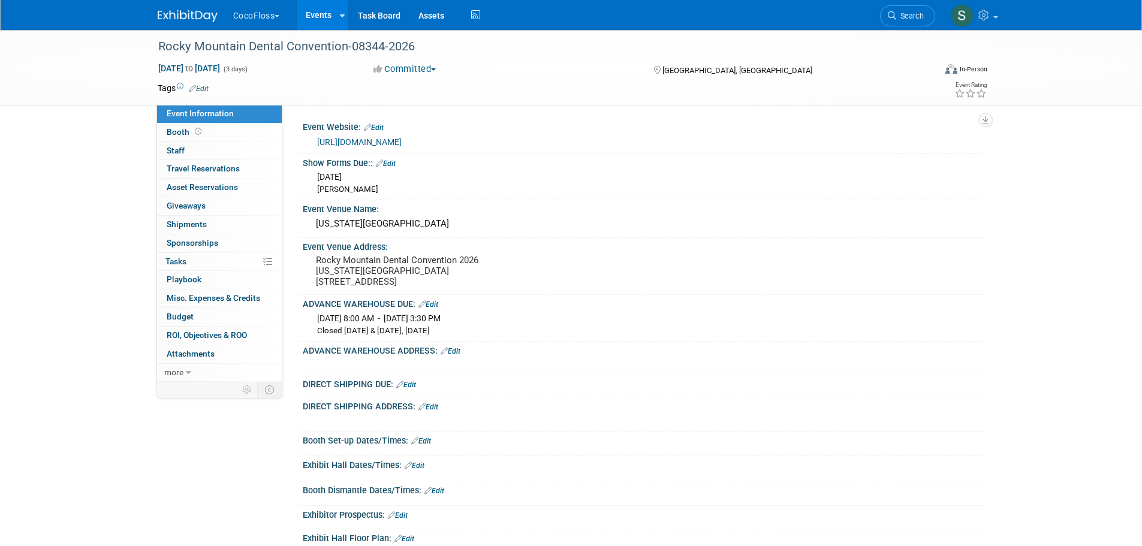
click at [460, 356] on link "Edit" at bounding box center [451, 351] width 20 height 8
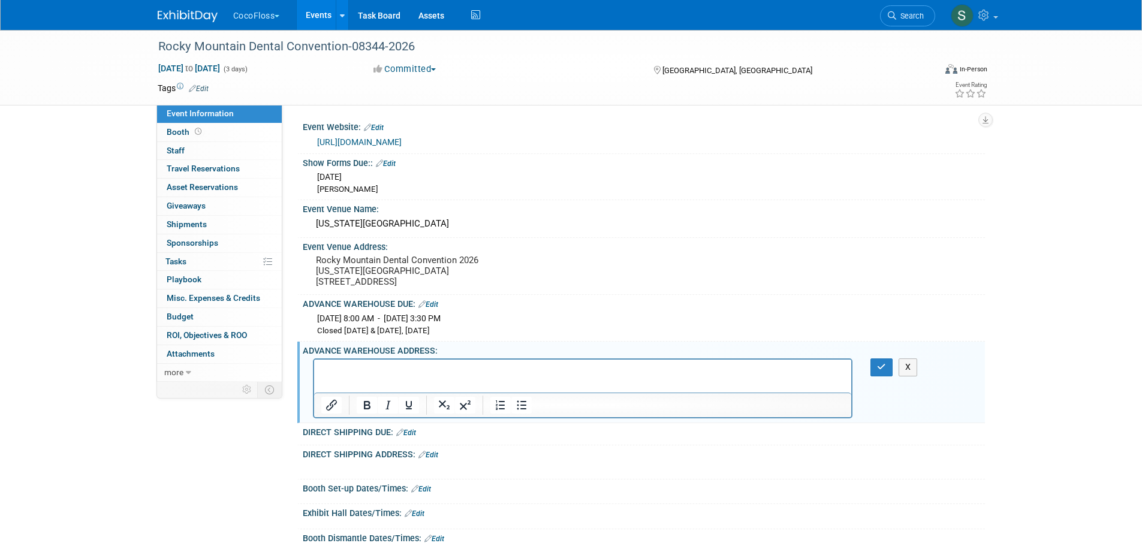
click at [341, 366] on p "Rich Text Area. Press ALT-0 for help." at bounding box center [583, 371] width 524 height 12
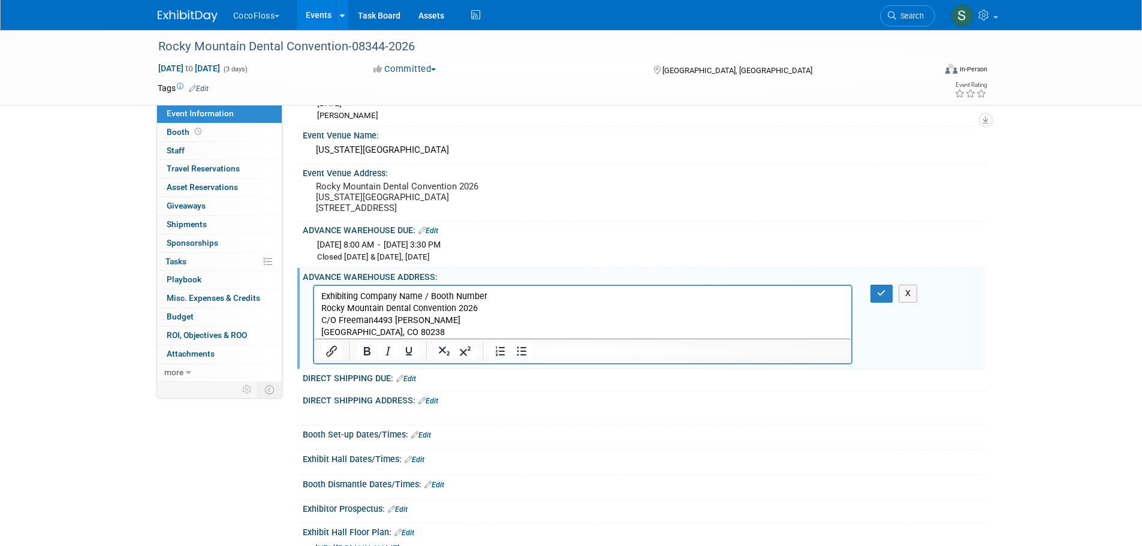
scroll to position [80, 0]
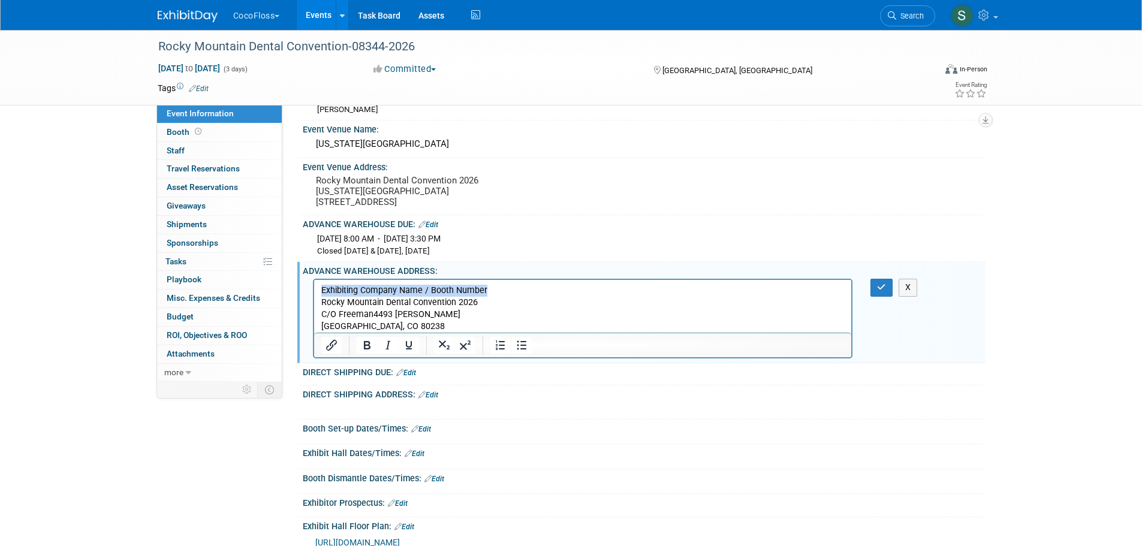
drag, startPoint x: 495, startPoint y: 289, endPoint x: 318, endPoint y: 286, distance: 176.9
click at [318, 286] on html "Exhibiting Company Name / Booth Number Rocky Mountain Dental Convention 2026 C/…" at bounding box center [583, 306] width 538 height 53
drag, startPoint x: 372, startPoint y: 315, endPoint x: 404, endPoint y: 313, distance: 31.9
click at [373, 315] on p "Cocolab Booth # Rocky Mountain Dental Convention 2026 C/O Freeman4493 Florence …" at bounding box center [583, 309] width 524 height 48
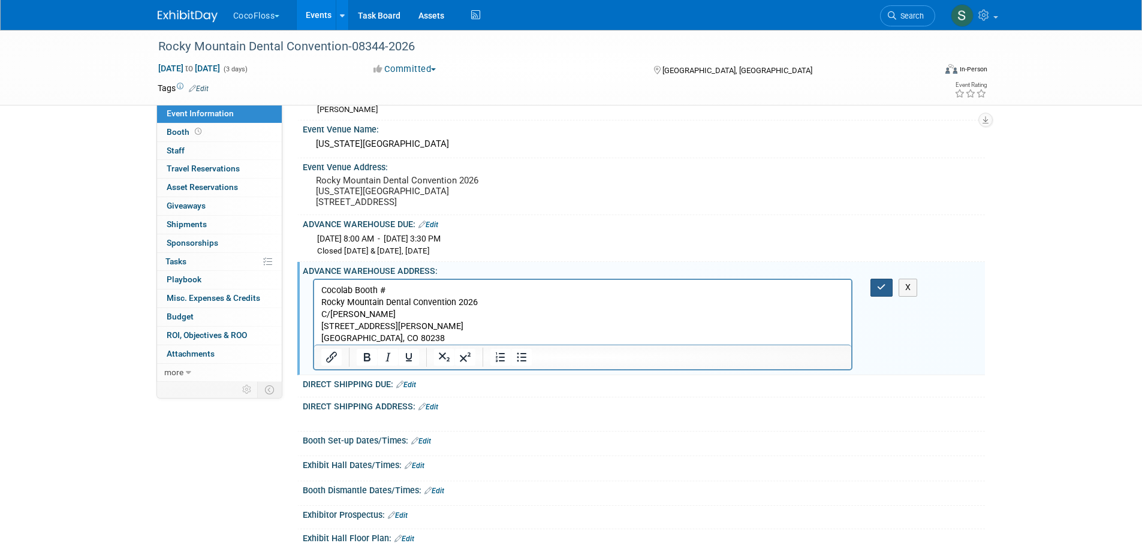
click at [878, 291] on icon "button" at bounding box center [881, 287] width 9 height 8
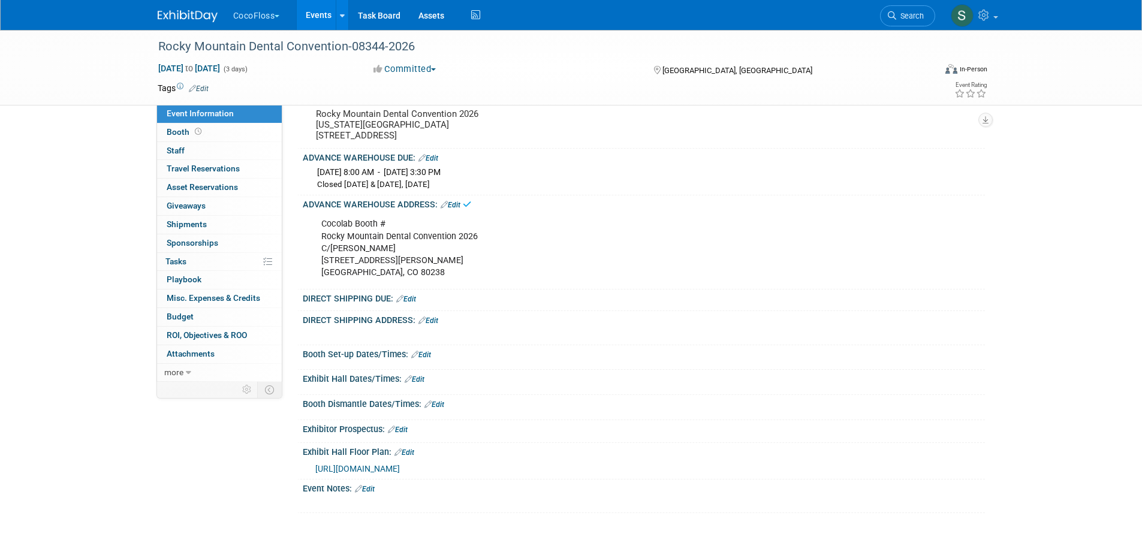
scroll to position [160, 0]
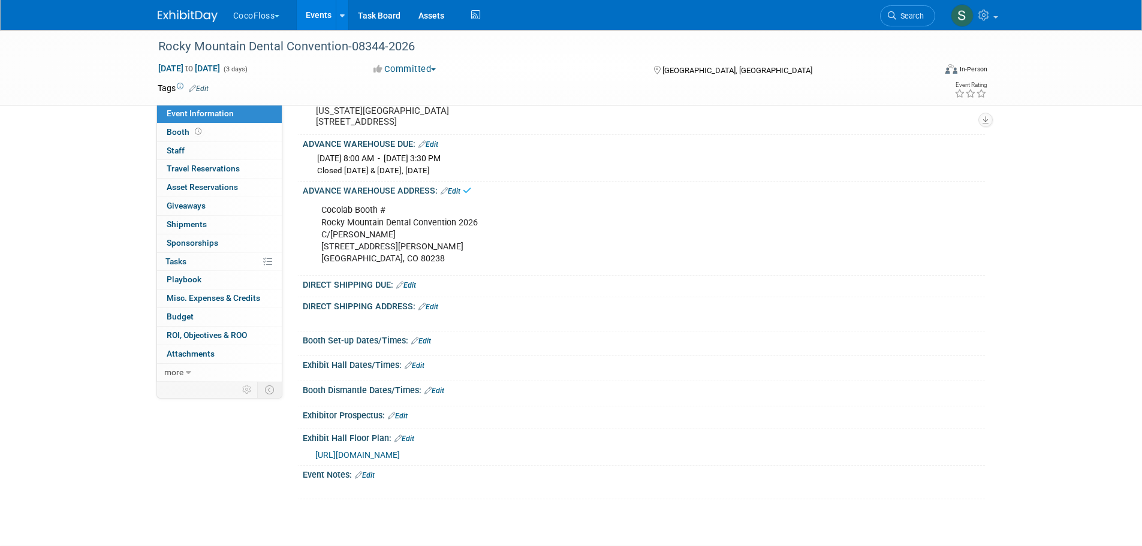
click at [411, 290] on link "Edit" at bounding box center [406, 285] width 20 height 8
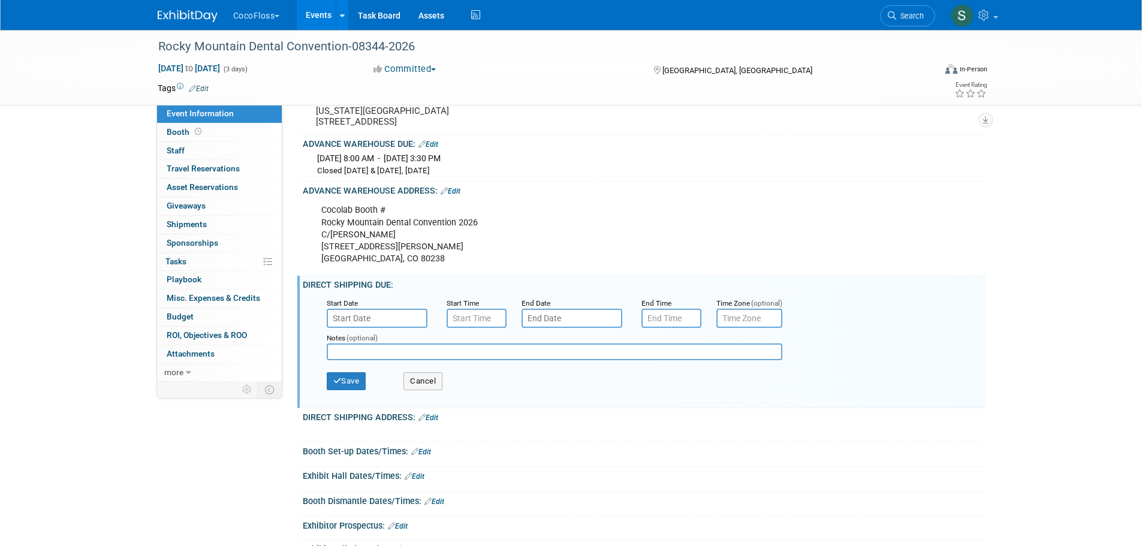
click at [402, 323] on input "text" at bounding box center [377, 318] width 101 height 19
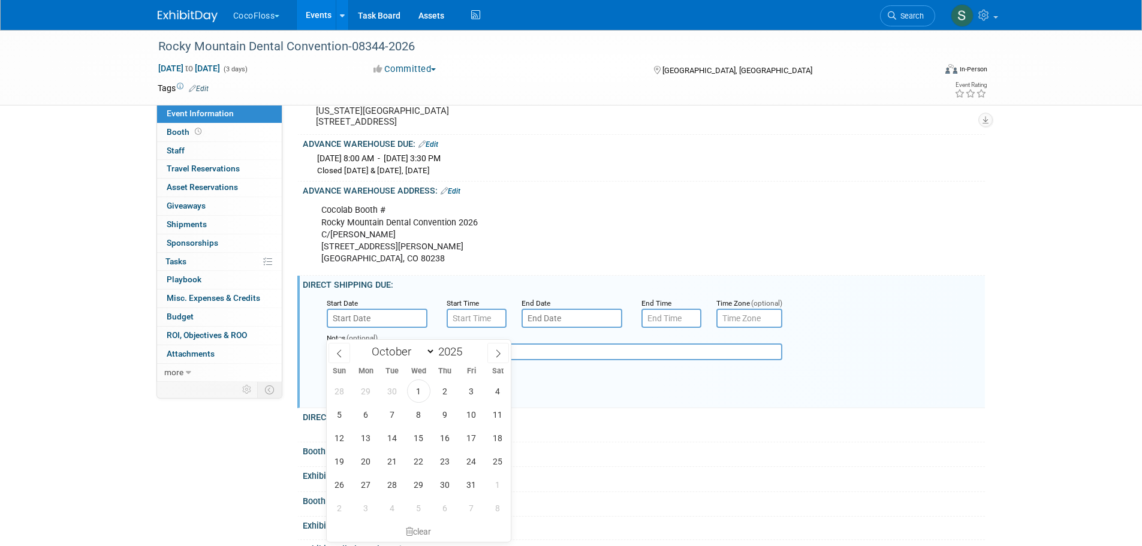
click at [489, 350] on span at bounding box center [498, 353] width 22 height 20
click at [492, 351] on span at bounding box center [498, 353] width 22 height 20
select select "11"
click at [492, 351] on span at bounding box center [498, 353] width 22 height 20
type input "2026"
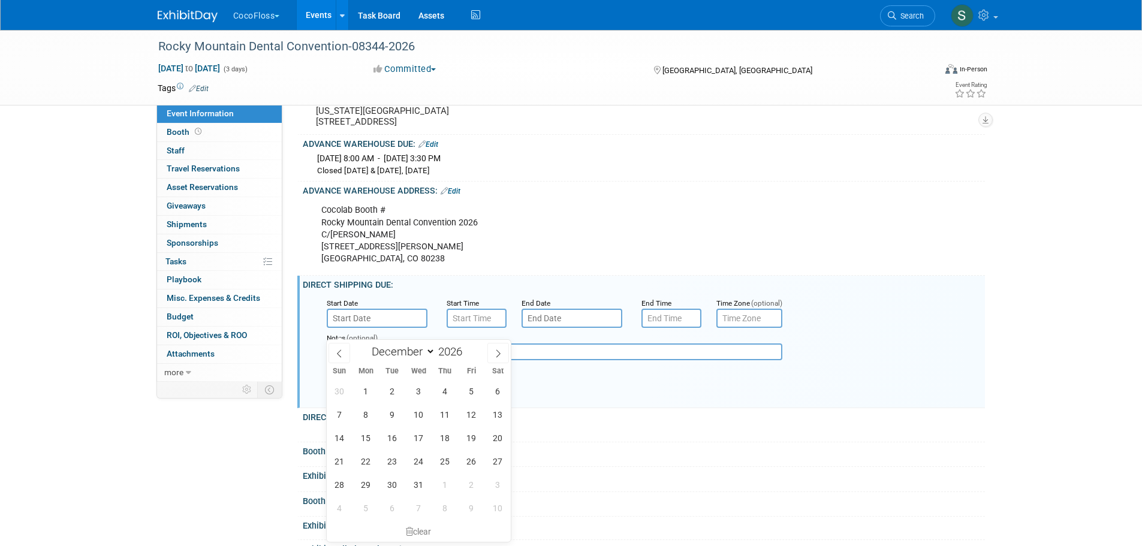
select select "0"
click at [416, 461] on span "21" at bounding box center [418, 461] width 23 height 23
type input "[DATE]"
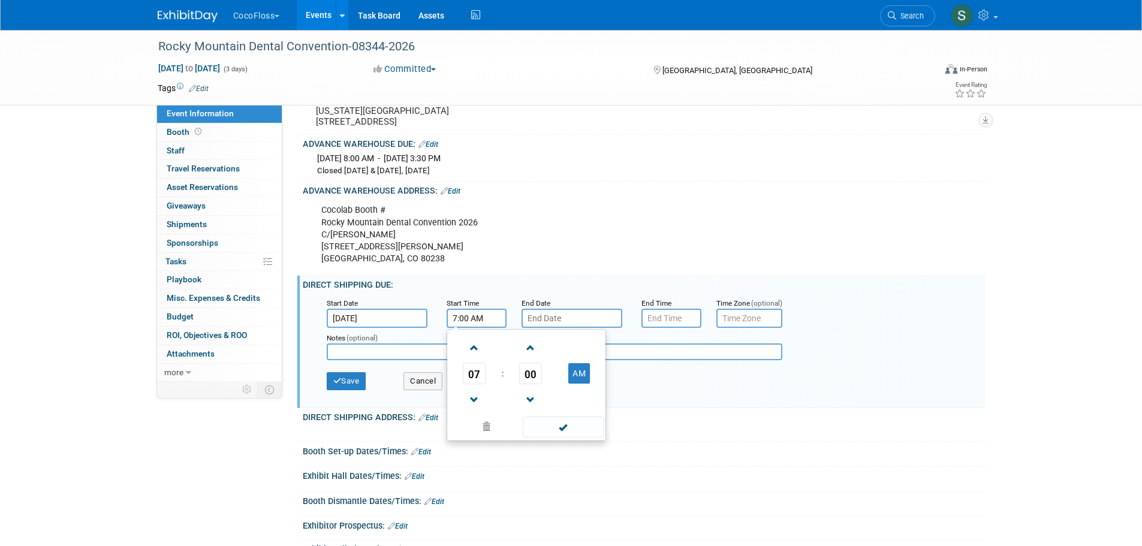
click at [478, 326] on input "7:00 AM" at bounding box center [477, 318] width 60 height 19
click at [476, 356] on span at bounding box center [474, 348] width 21 height 21
type input "8:00 AM"
click at [538, 326] on input "text" at bounding box center [572, 318] width 101 height 19
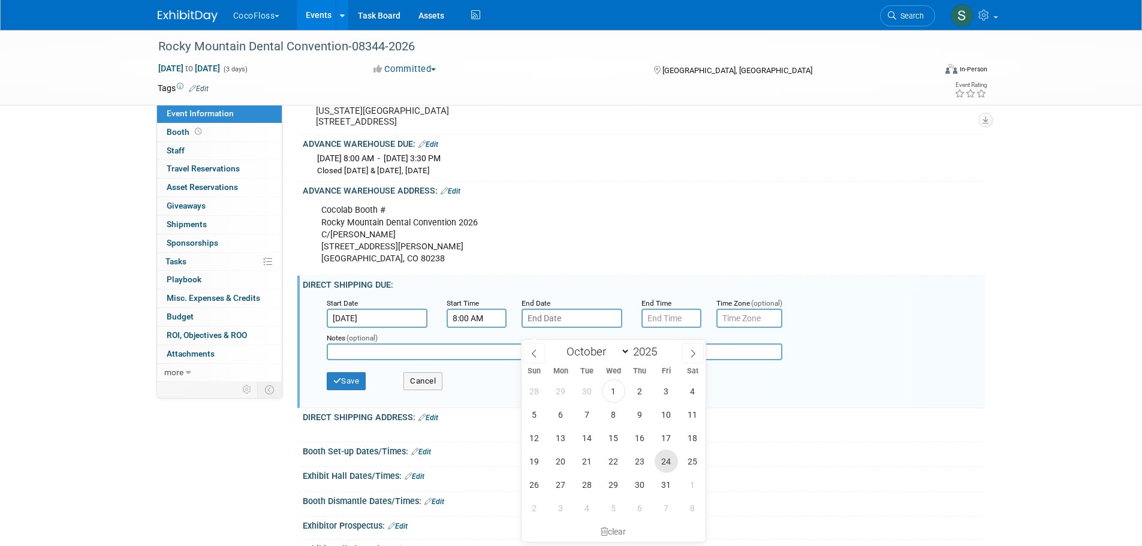
click at [666, 461] on span "24" at bounding box center [666, 461] width 23 height 23
type input "Oct 24, 2025"
click at [577, 328] on input "Oct 24, 2025" at bounding box center [572, 318] width 101 height 19
click at [697, 347] on span at bounding box center [693, 353] width 22 height 20
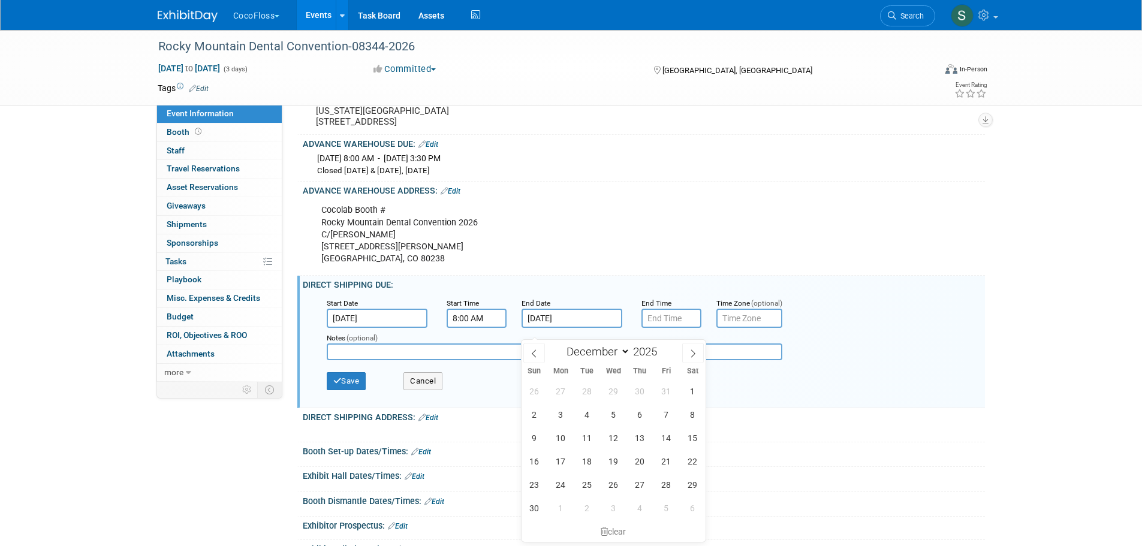
click at [696, 347] on span at bounding box center [693, 353] width 22 height 20
select select "0"
type input "2026"
click at [695, 464] on span "24" at bounding box center [692, 461] width 23 height 23
type input "Jan 24, 2026"
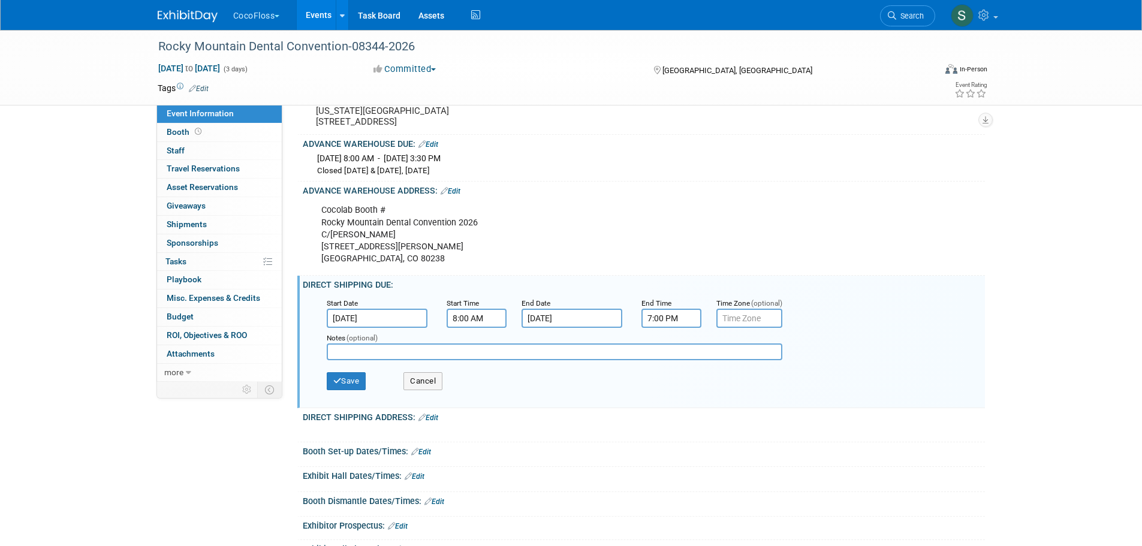
click at [671, 328] on input "7:00 PM" at bounding box center [672, 318] width 60 height 19
click at [667, 411] on span at bounding box center [669, 400] width 21 height 21
click at [668, 411] on span at bounding box center [669, 400] width 21 height 21
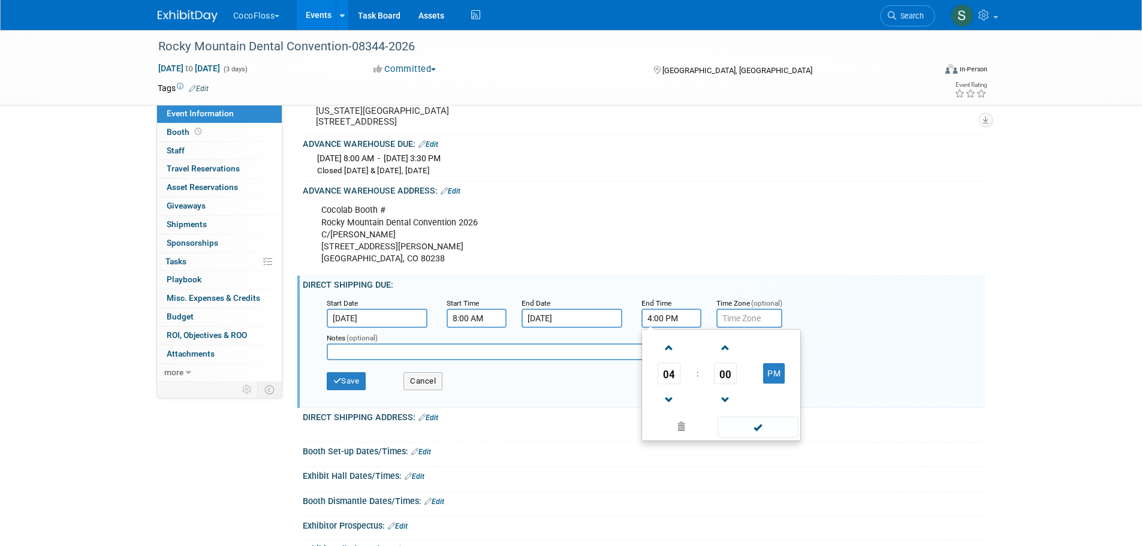
type input "3:00 PM"
click at [787, 438] on span at bounding box center [758, 427] width 81 height 21
click at [462, 328] on input "8:00 AM" at bounding box center [477, 318] width 60 height 19
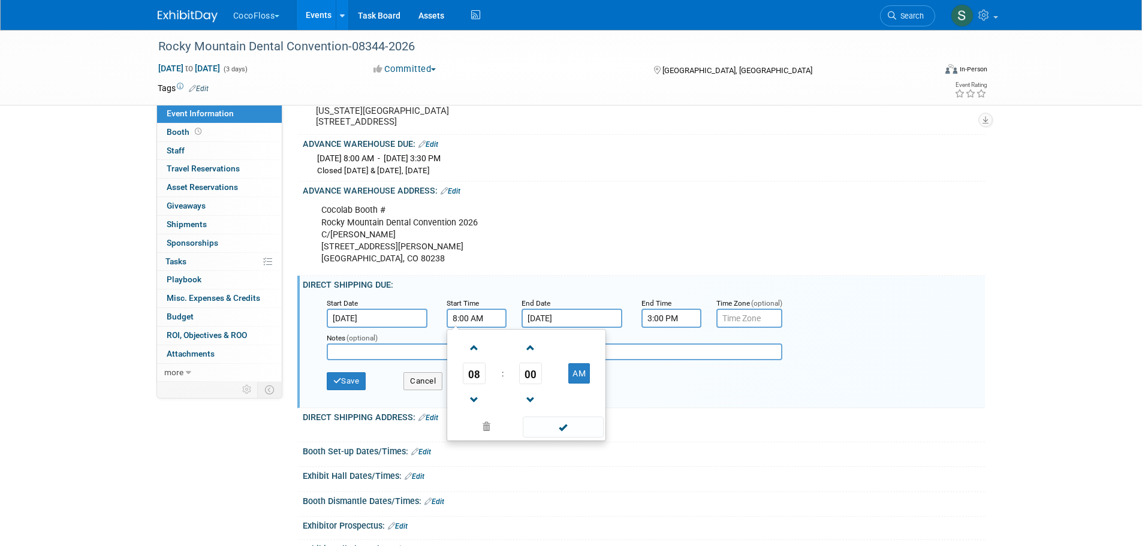
click at [469, 356] on span at bounding box center [474, 348] width 21 height 21
type input "9:00 AM"
click at [561, 438] on span at bounding box center [563, 427] width 81 height 21
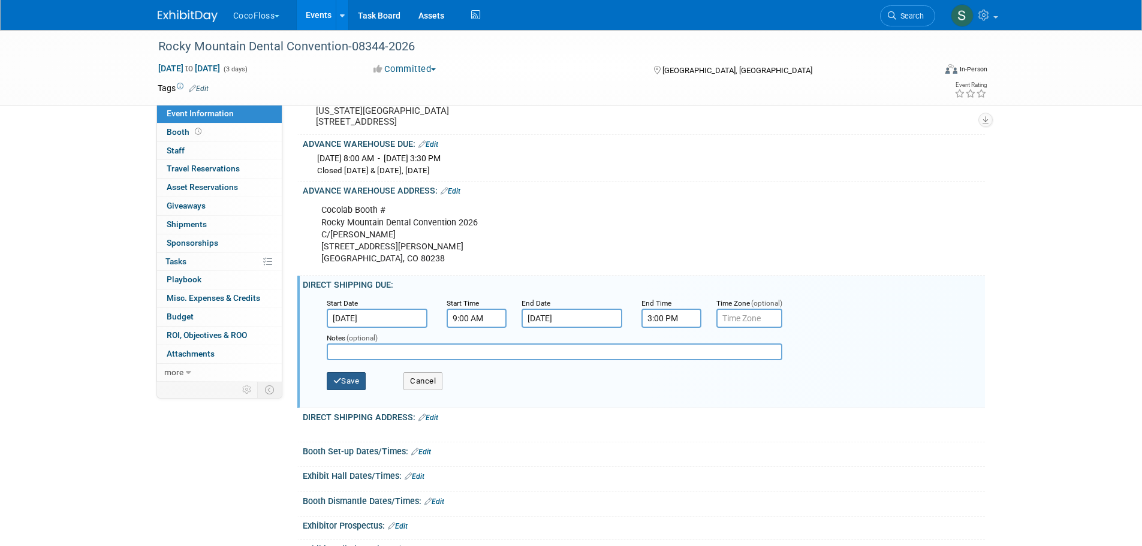
click at [366, 390] on button "Save" at bounding box center [347, 381] width 40 height 18
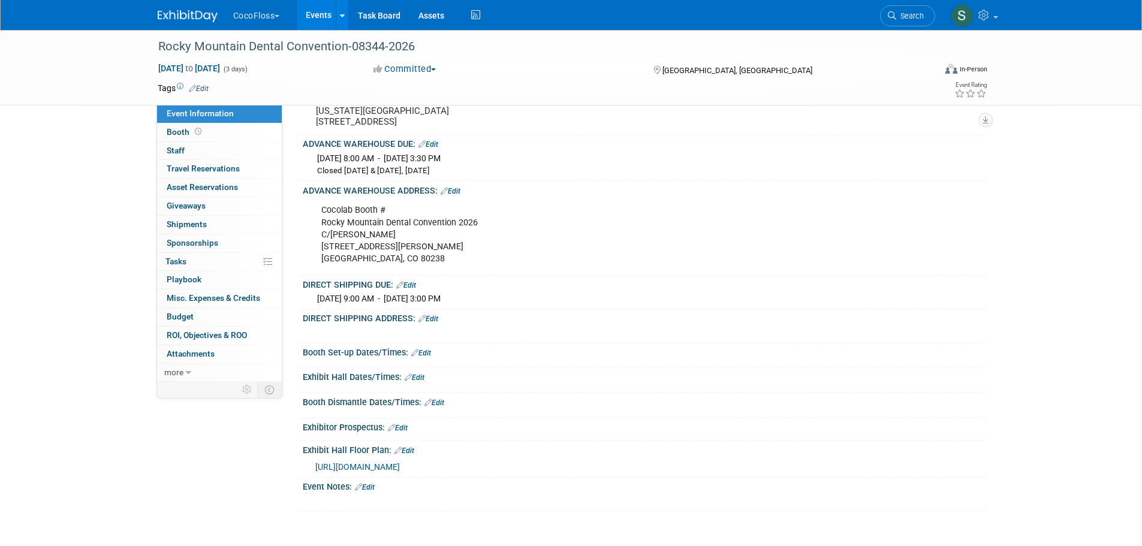
click at [430, 323] on link "Edit" at bounding box center [429, 319] width 20 height 8
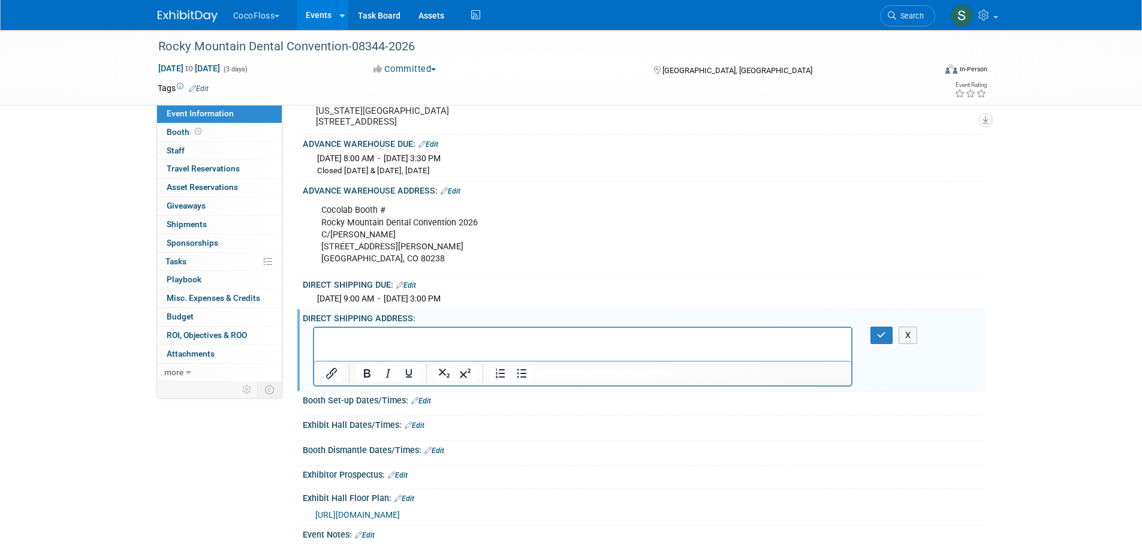
scroll to position [0, 0]
click at [408, 332] on p "Rich Text Area. Press ALT-0 for help." at bounding box center [583, 338] width 524 height 12
paste body "Rich Text Area. Press ALT-0 for help."
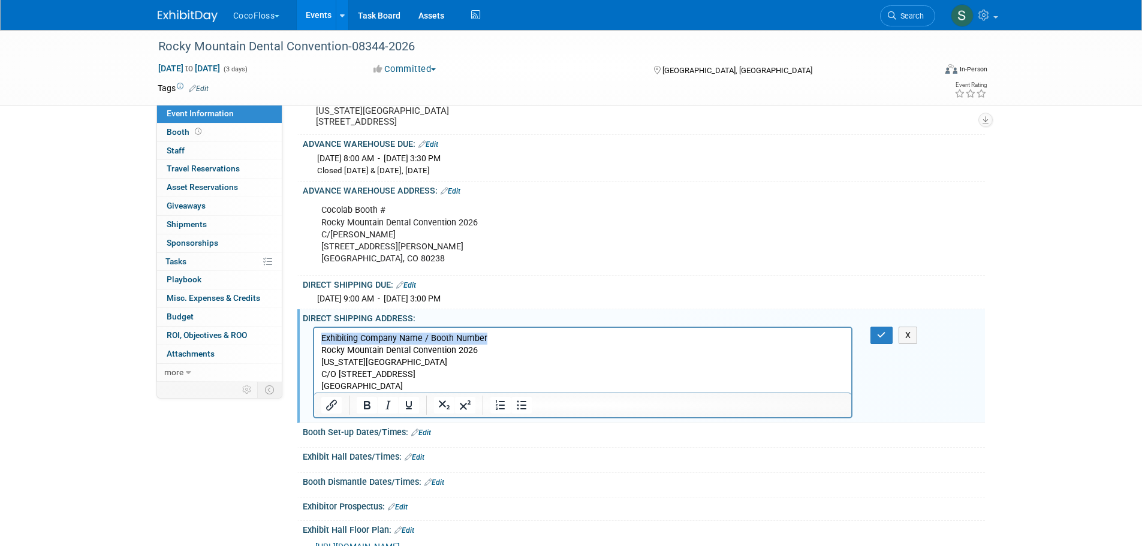
drag, startPoint x: 491, startPoint y: 337, endPoint x: 309, endPoint y: 333, distance: 181.7
click at [314, 333] on html "Exhibiting Company Name / Booth Number Rocky Mountain Dental Convention 2026 Co…" at bounding box center [583, 359] width 538 height 65
click at [887, 344] on button "button" at bounding box center [882, 335] width 22 height 17
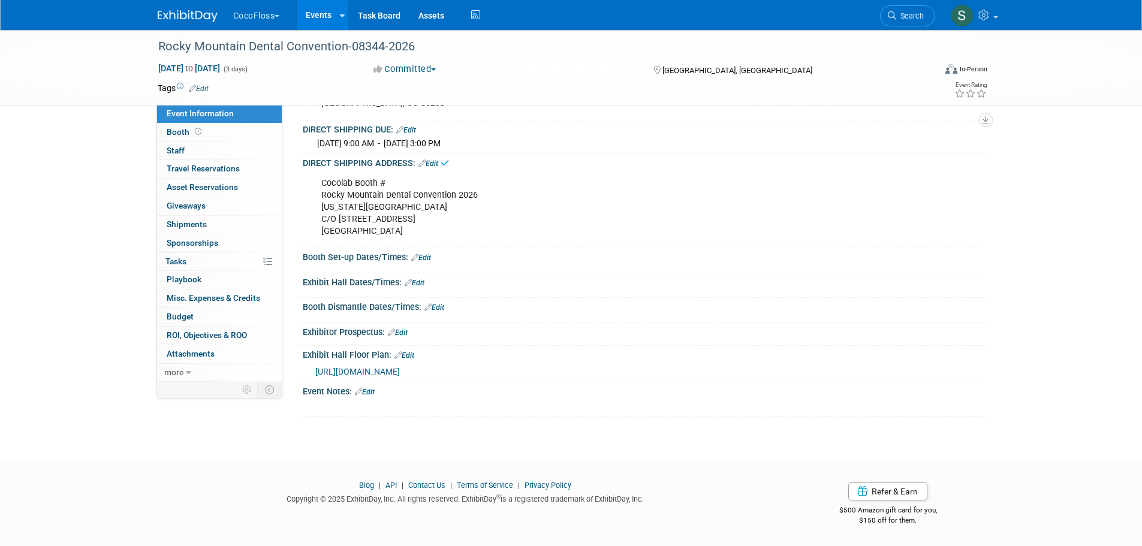
scroll to position [320, 0]
click at [424, 262] on link "Edit" at bounding box center [421, 258] width 20 height 8
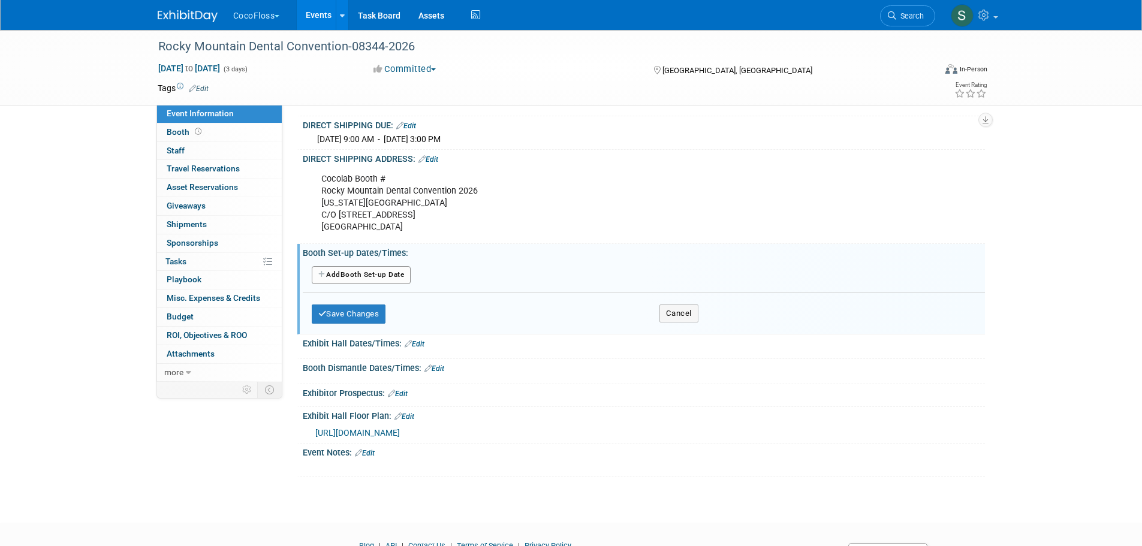
click at [383, 284] on button "Add Another Booth Set-up Date" at bounding box center [362, 275] width 100 height 18
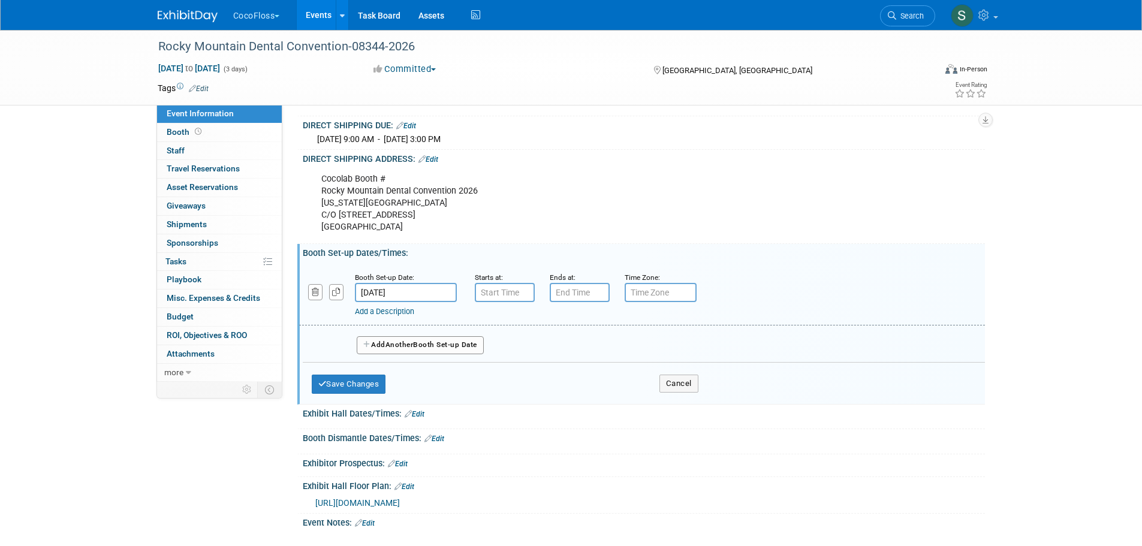
click at [405, 349] on span "Another" at bounding box center [400, 345] width 28 height 8
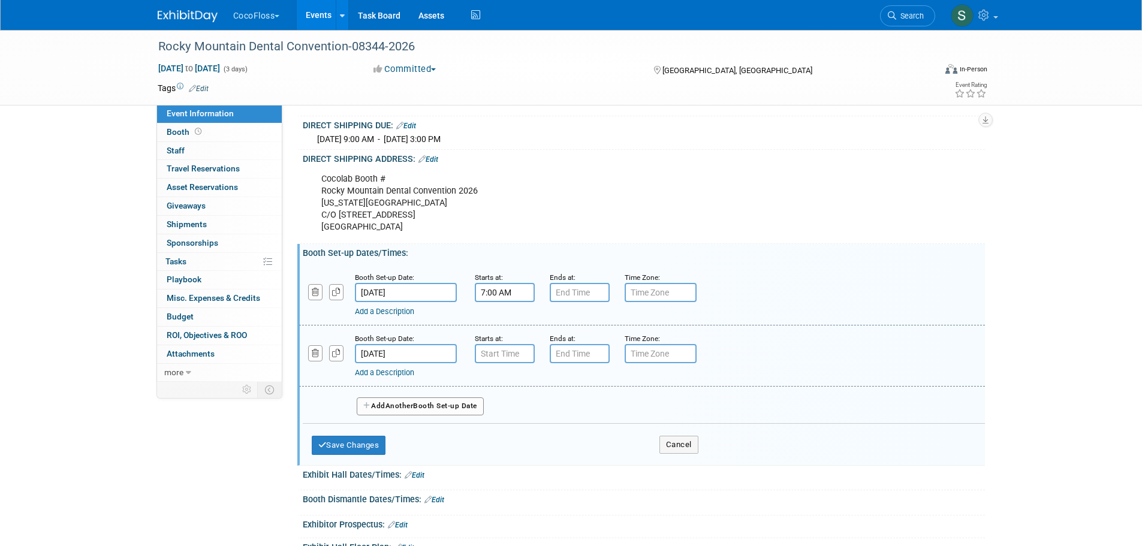
click at [513, 302] on input "7:00 AM" at bounding box center [505, 292] width 60 height 19
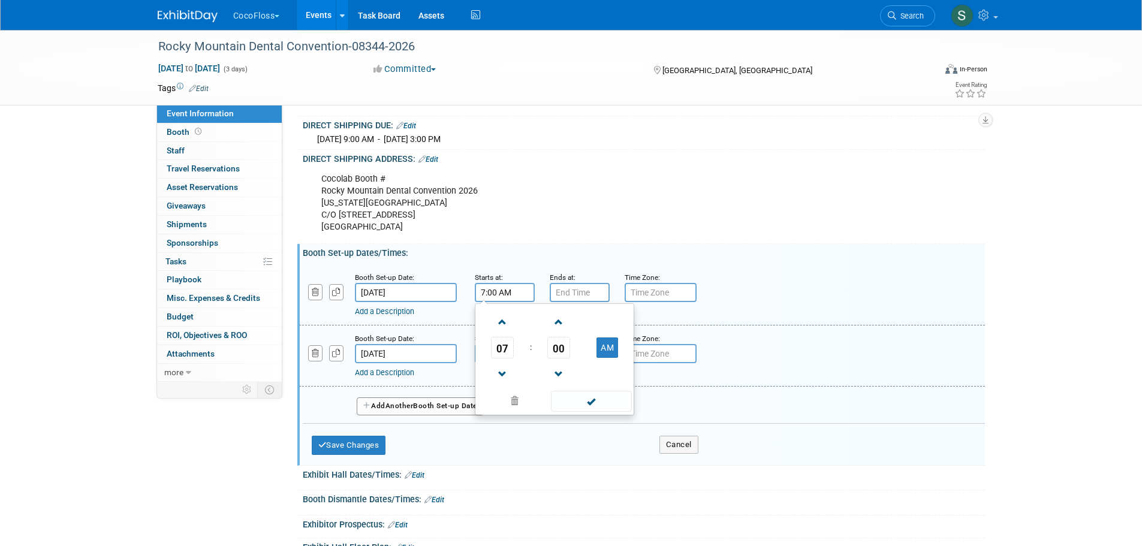
click at [504, 329] on span at bounding box center [502, 322] width 21 height 21
type input "10:00 AM"
click at [590, 411] on span at bounding box center [591, 401] width 81 height 21
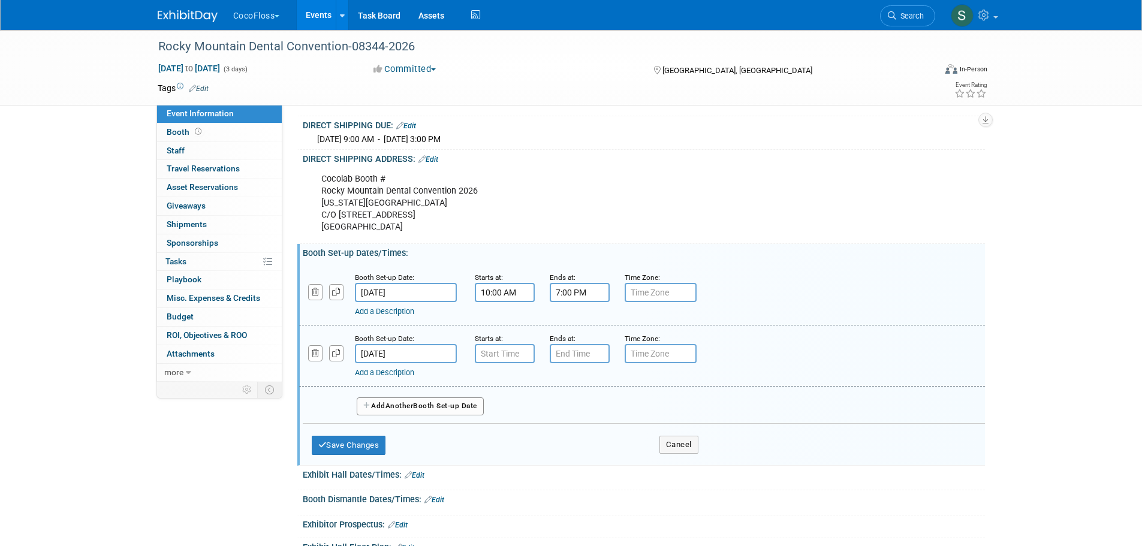
click at [567, 297] on input "7:00 PM" at bounding box center [580, 292] width 60 height 19
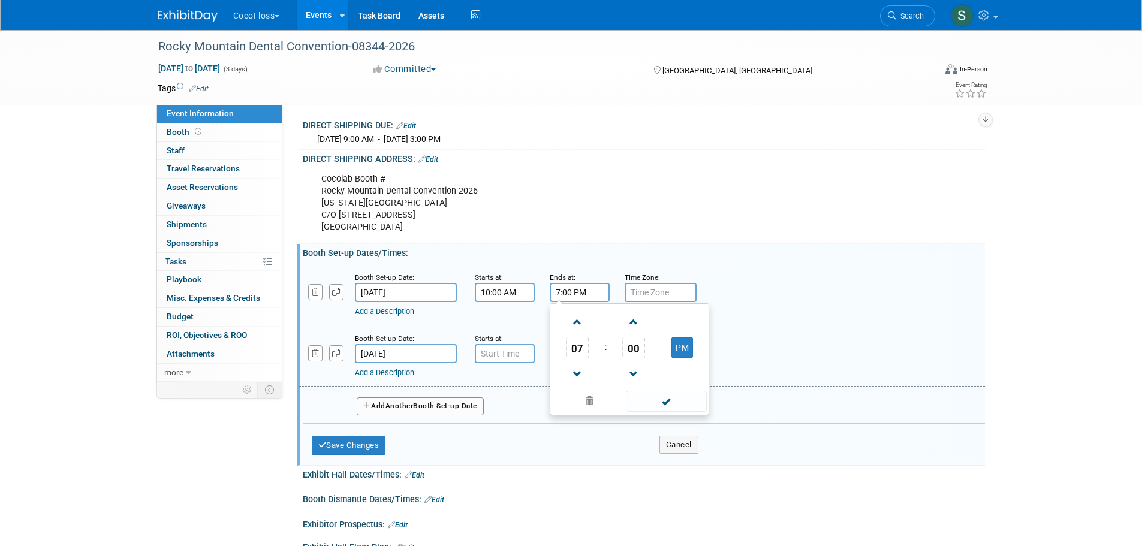
click at [582, 383] on span at bounding box center [577, 374] width 21 height 21
click at [637, 357] on span "00" at bounding box center [633, 348] width 23 height 22
click at [652, 369] on td "30" at bounding box center [649, 355] width 38 height 32
type input "5:30 PM"
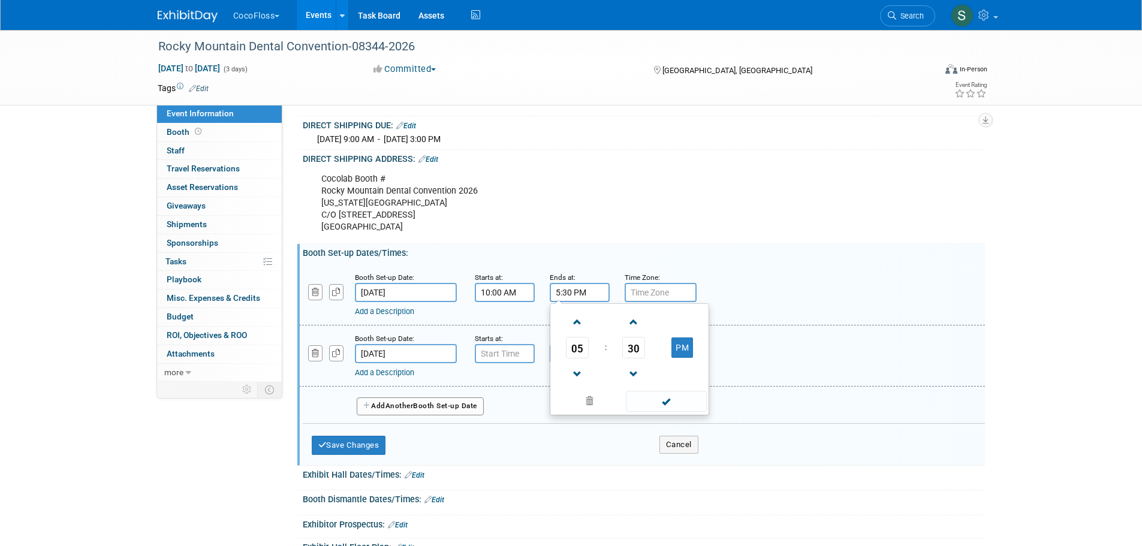
click at [651, 412] on span at bounding box center [666, 401] width 81 height 21
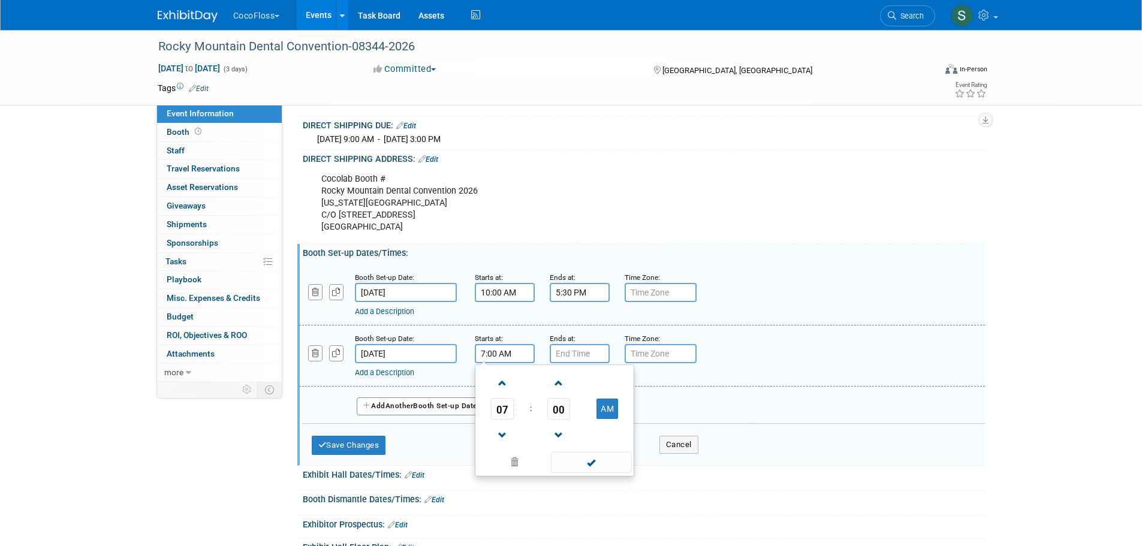
click at [499, 363] on input "7:00 AM" at bounding box center [505, 353] width 60 height 19
click at [499, 387] on span at bounding box center [502, 383] width 21 height 21
type input "10:00 AM"
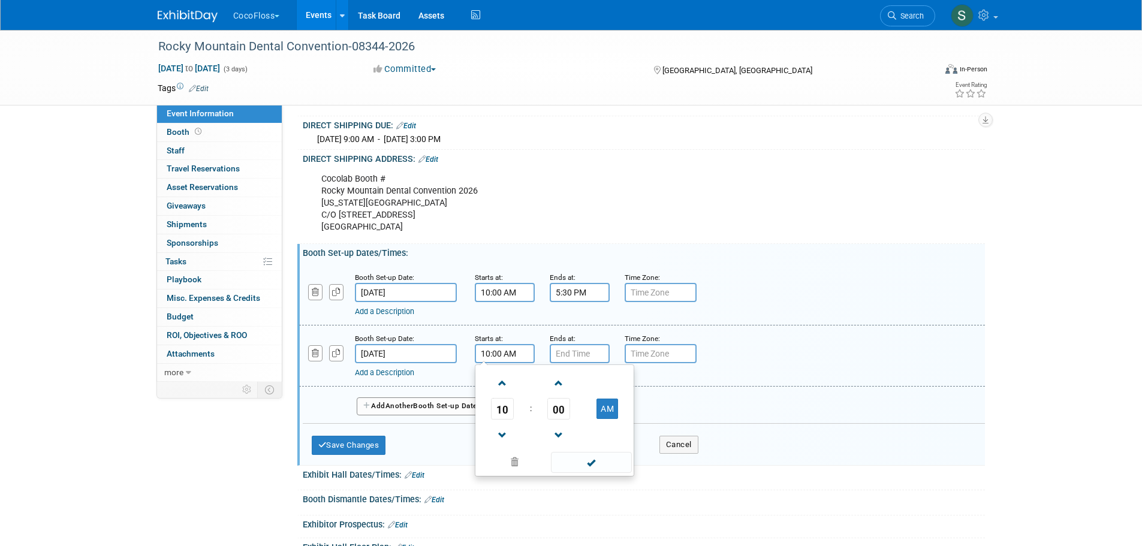
click at [581, 473] on span at bounding box center [591, 462] width 81 height 21
click at [586, 363] on input "7:00 PM" at bounding box center [580, 353] width 60 height 19
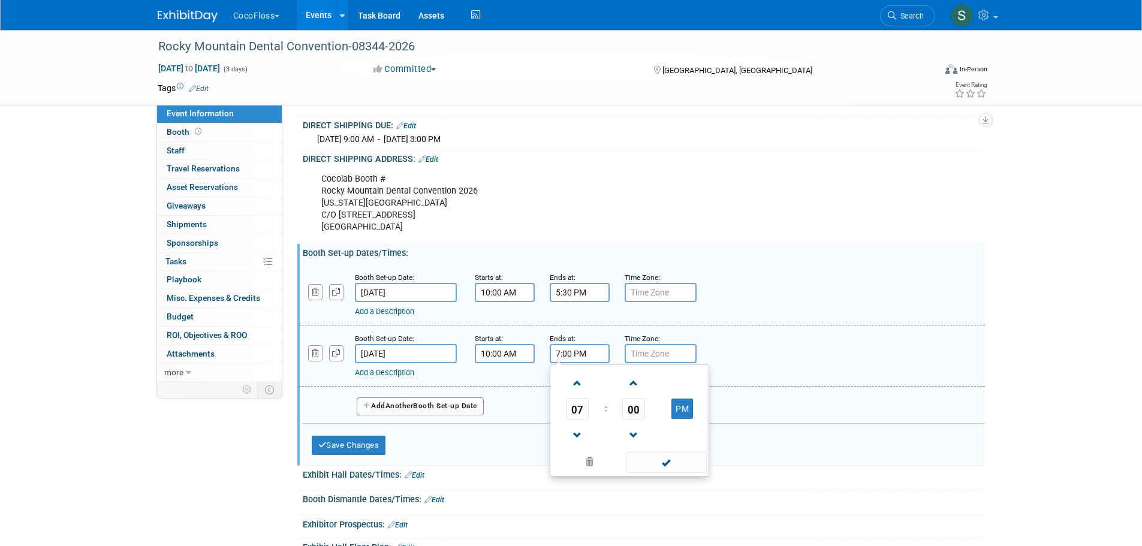
click at [577, 442] on span at bounding box center [577, 435] width 21 height 21
click at [576, 442] on span at bounding box center [577, 435] width 21 height 21
click at [633, 420] on span "00" at bounding box center [633, 409] width 23 height 22
click at [638, 432] on td "30" at bounding box center [649, 416] width 38 height 32
type input "5:30 PM"
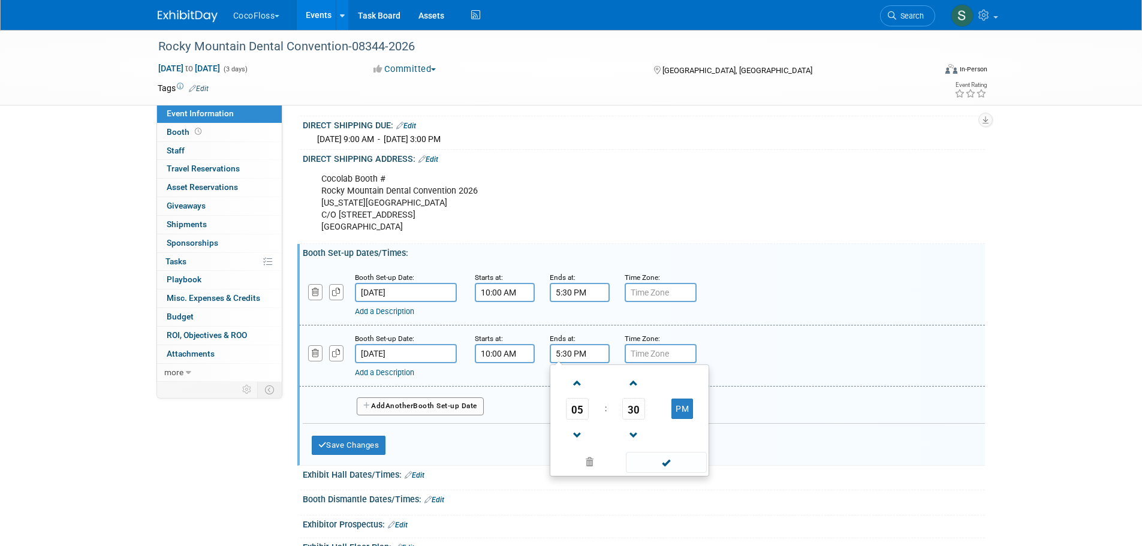
click at [651, 472] on span at bounding box center [666, 462] width 81 height 21
click at [396, 410] on span "Another" at bounding box center [400, 406] width 28 height 8
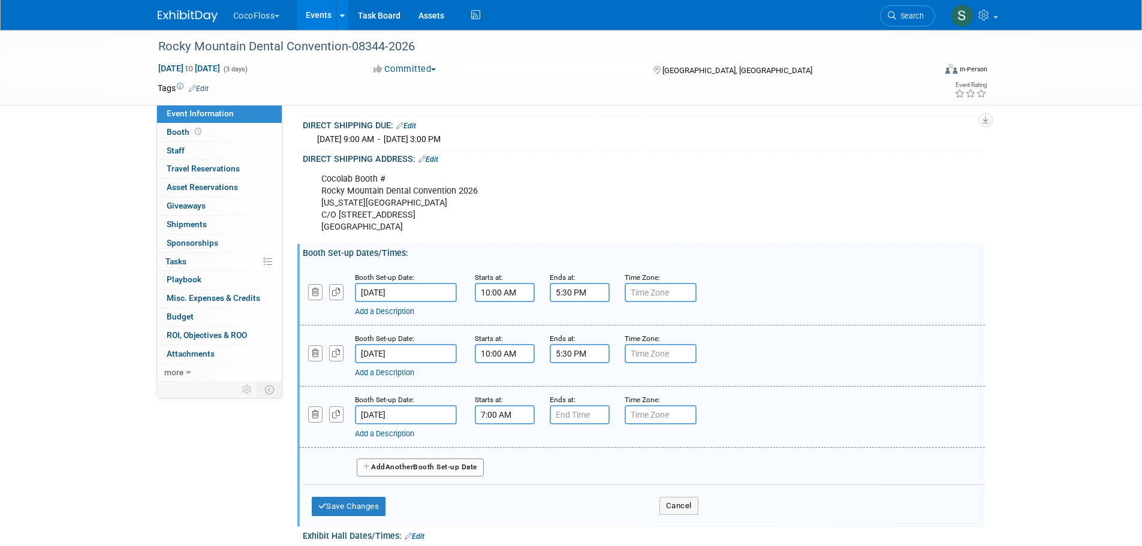
click at [502, 425] on input "7:00 AM" at bounding box center [505, 414] width 60 height 19
click at [506, 452] on span at bounding box center [502, 444] width 21 height 21
type input "10:00 AM"
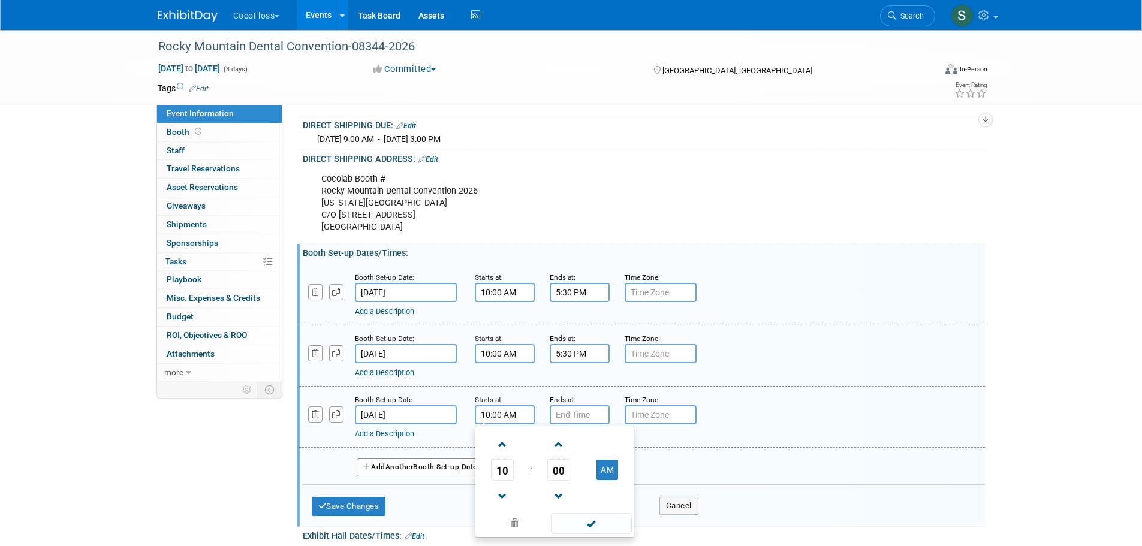
click at [584, 528] on span at bounding box center [591, 523] width 81 height 21
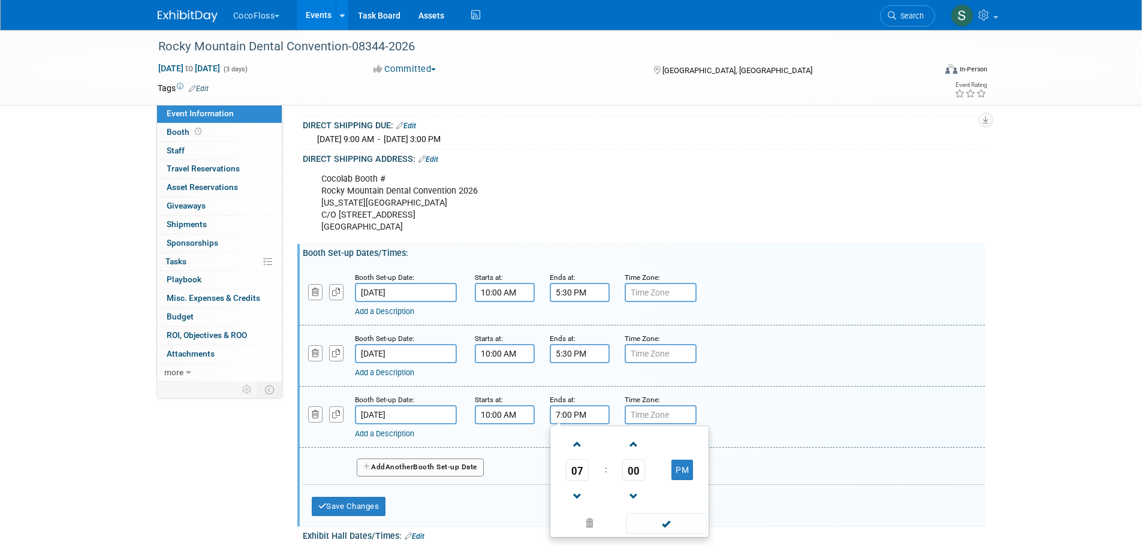
click at [579, 425] on input "7:00 PM" at bounding box center [580, 414] width 60 height 19
click at [574, 504] on span at bounding box center [577, 496] width 21 height 21
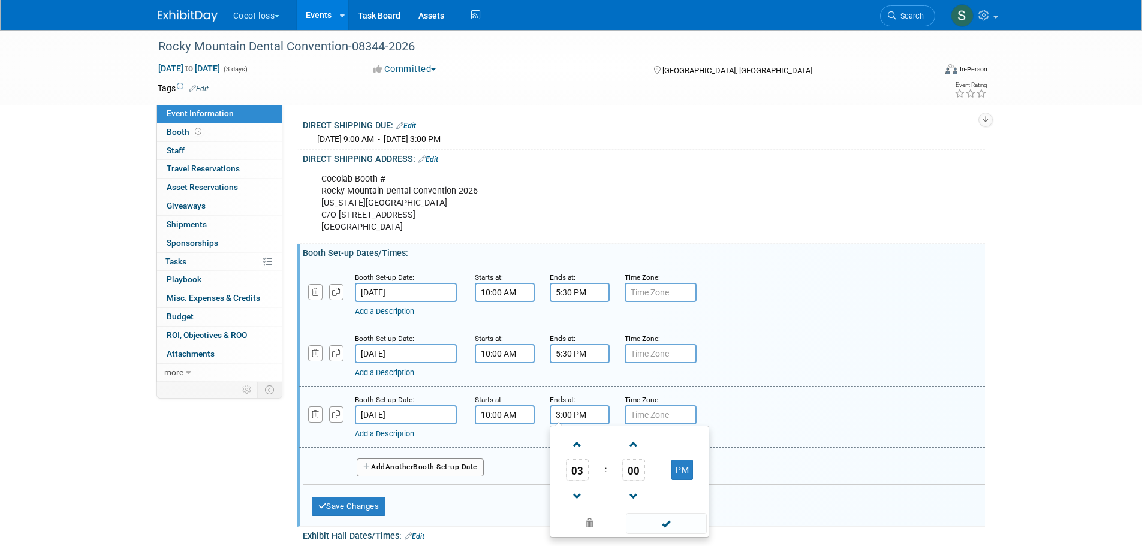
click at [574, 504] on span at bounding box center [577, 496] width 21 height 21
type input "1:00 PM"
click at [648, 528] on span at bounding box center [666, 523] width 81 height 21
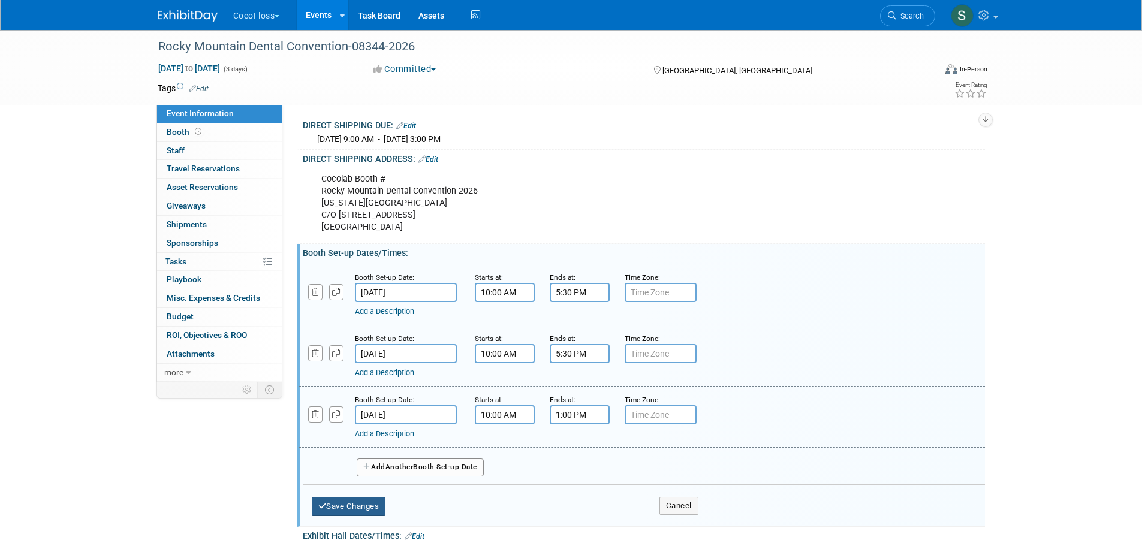
click at [377, 514] on button "Save Changes" at bounding box center [349, 506] width 74 height 19
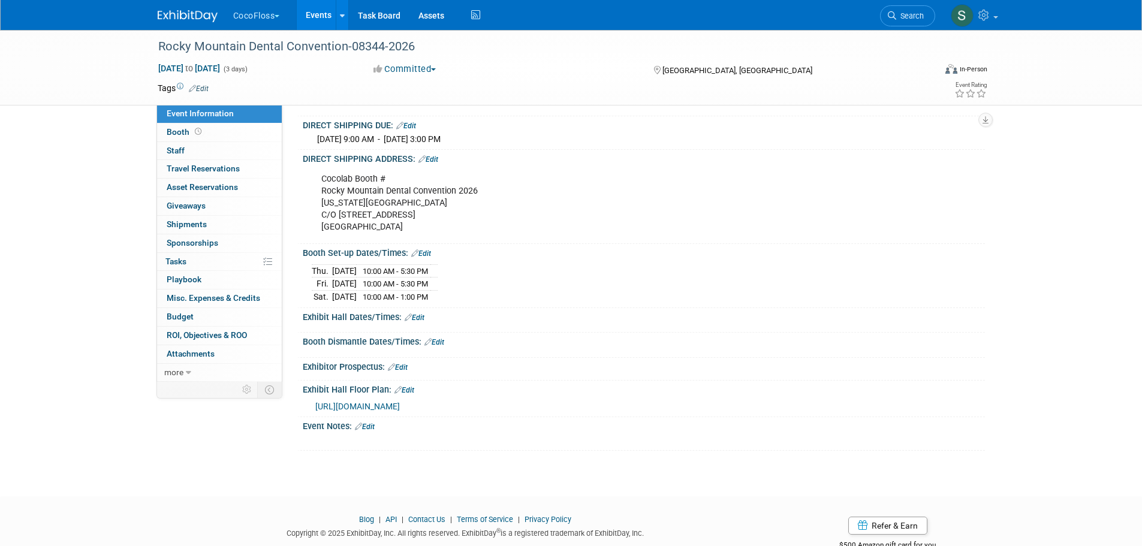
click at [430, 258] on link "Edit" at bounding box center [421, 253] width 20 height 8
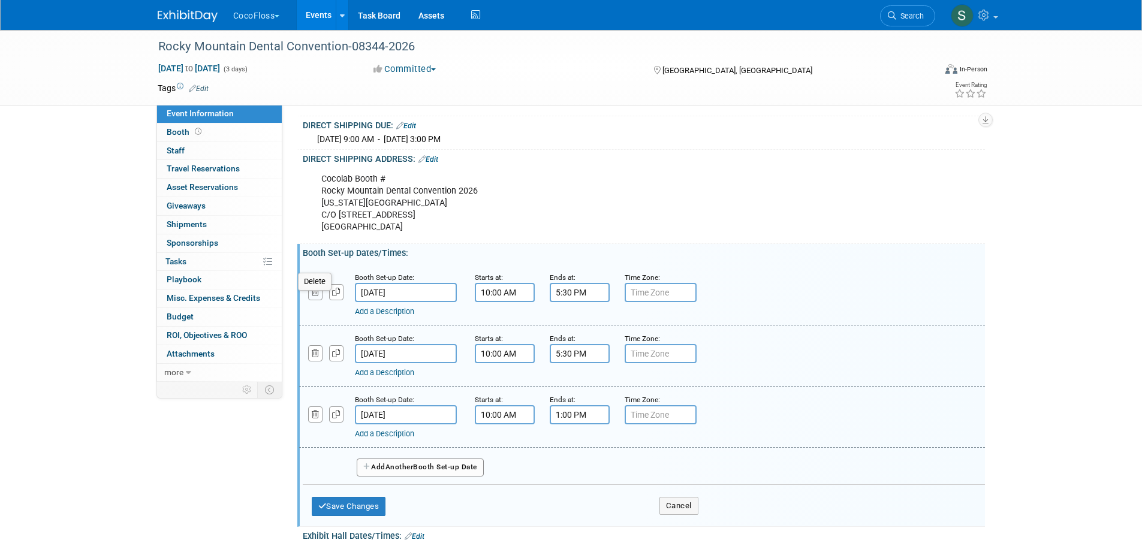
click at [320, 296] on button "button" at bounding box center [315, 292] width 15 height 16
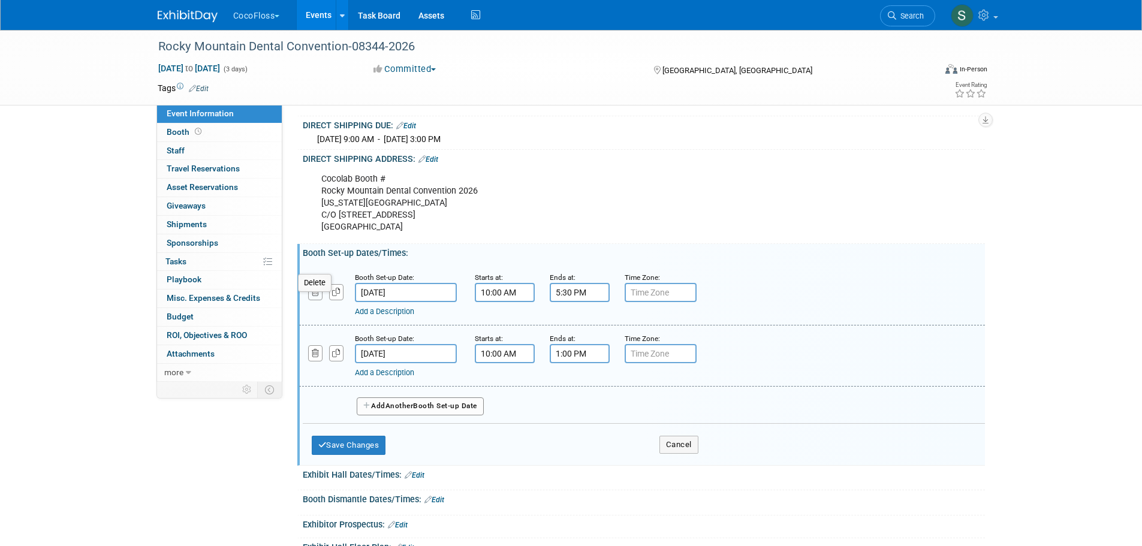
click at [320, 296] on button "button" at bounding box center [315, 292] width 15 height 16
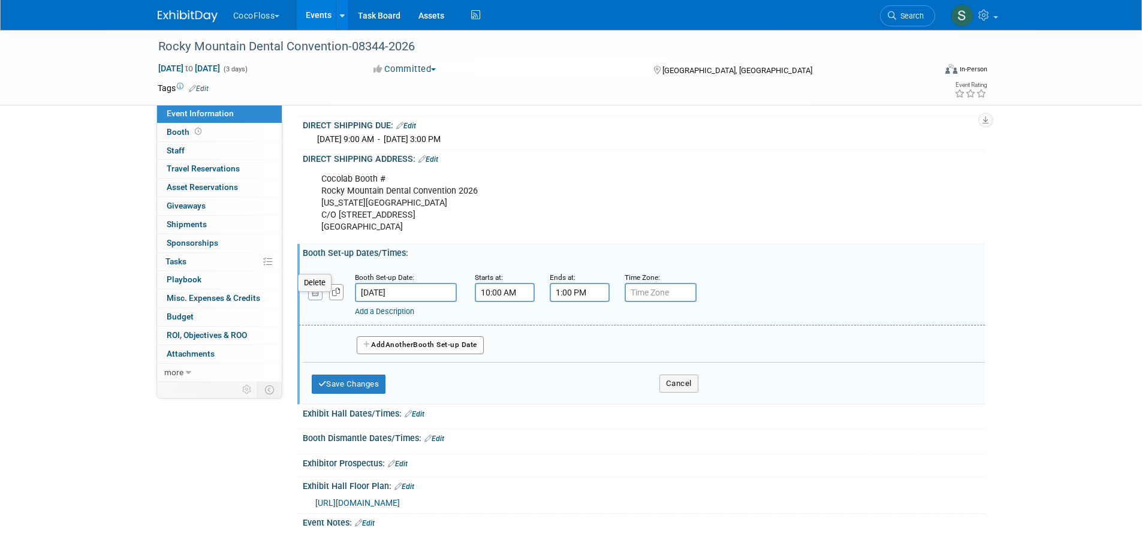
click at [320, 296] on button "button" at bounding box center [315, 292] width 15 height 16
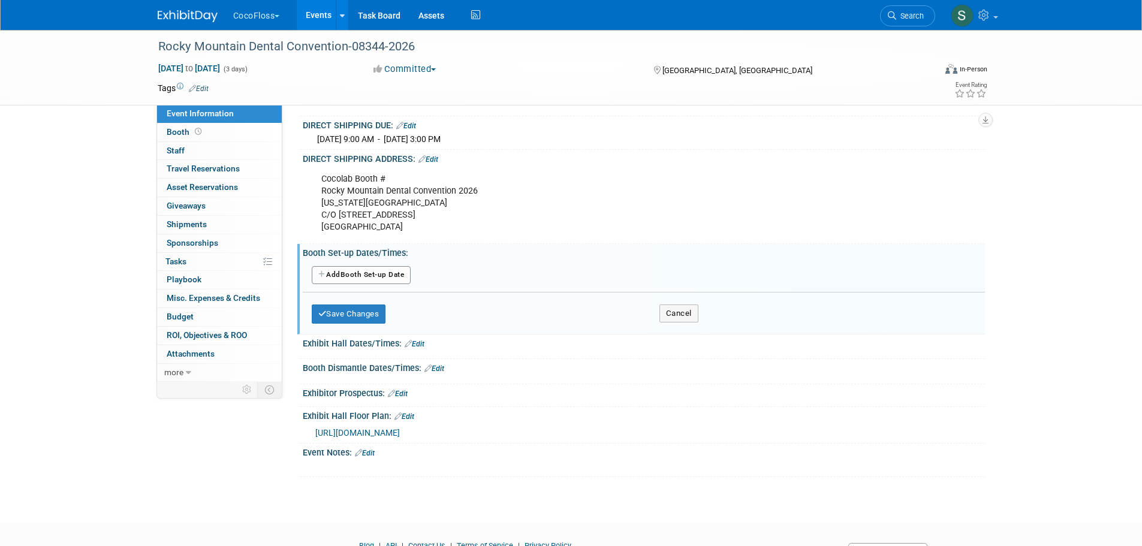
click at [379, 284] on button "Add Another Booth Set-up Date" at bounding box center [362, 275] width 100 height 18
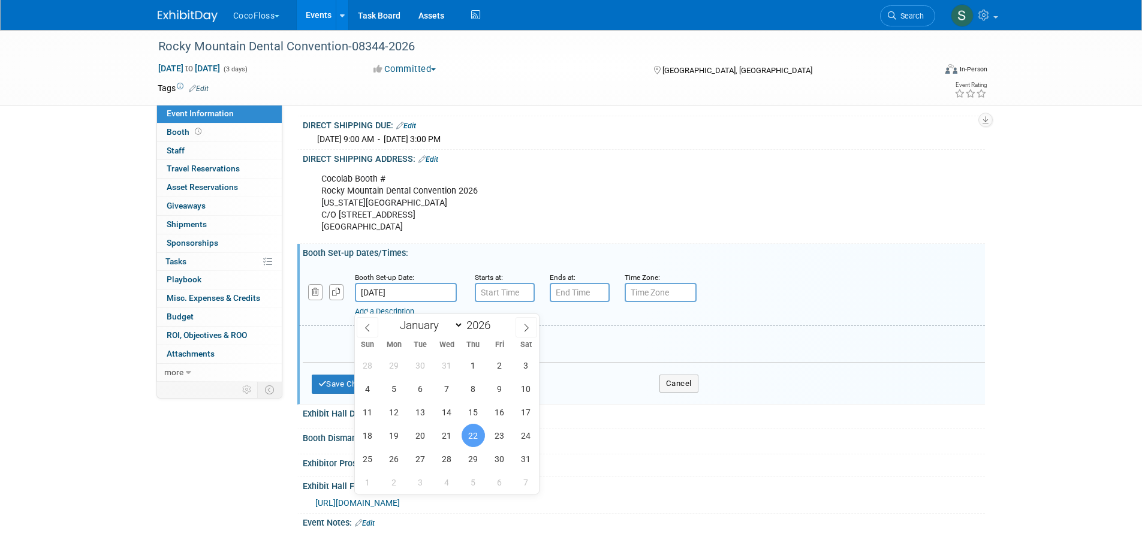
click at [433, 302] on input "Jan 22, 2026" at bounding box center [406, 292] width 102 height 19
click at [476, 434] on span "22" at bounding box center [473, 435] width 23 height 23
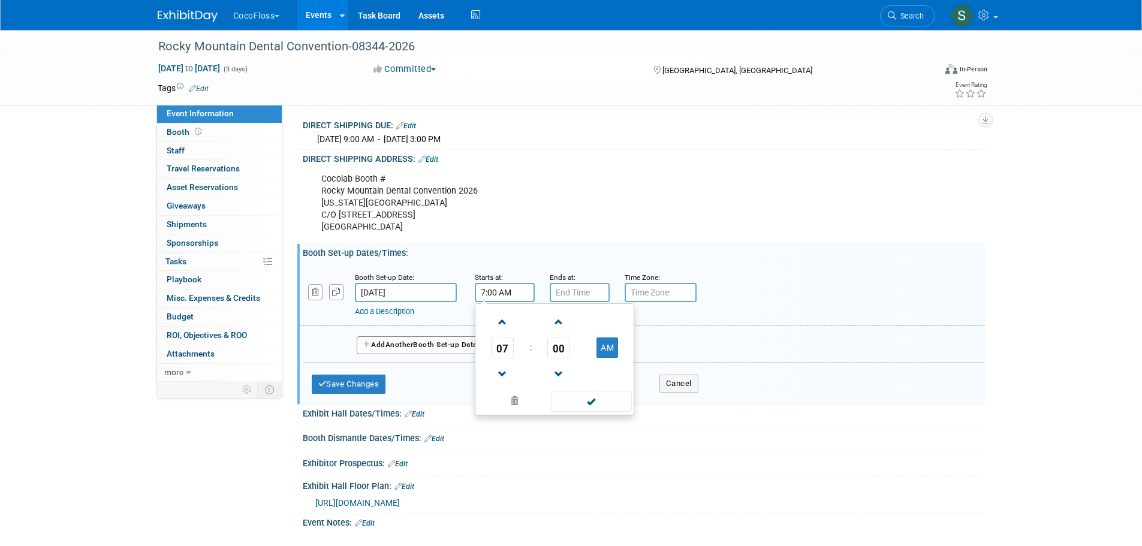
click at [512, 302] on input "7:00 AM" at bounding box center [505, 292] width 60 height 19
click at [507, 333] on span at bounding box center [502, 322] width 21 height 21
type input "8:00 AM"
click at [570, 412] on span at bounding box center [591, 401] width 81 height 21
click at [579, 302] on input "7:00 PM" at bounding box center [580, 292] width 60 height 19
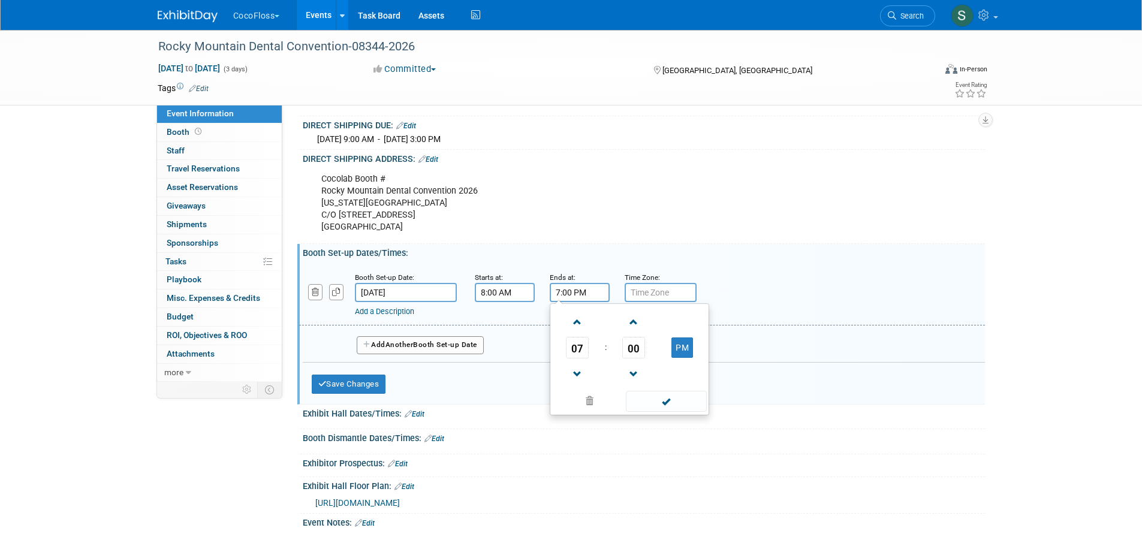
click at [578, 333] on span at bounding box center [577, 322] width 21 height 21
type input "8:00 PM"
click at [650, 412] on span at bounding box center [666, 401] width 81 height 21
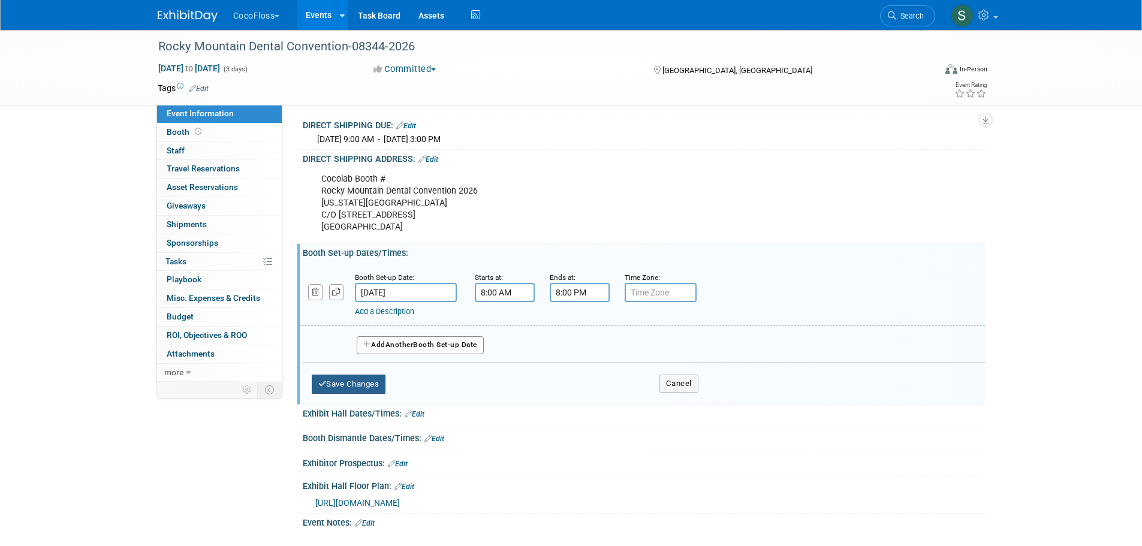
click at [375, 394] on button "Save Changes" at bounding box center [349, 384] width 74 height 19
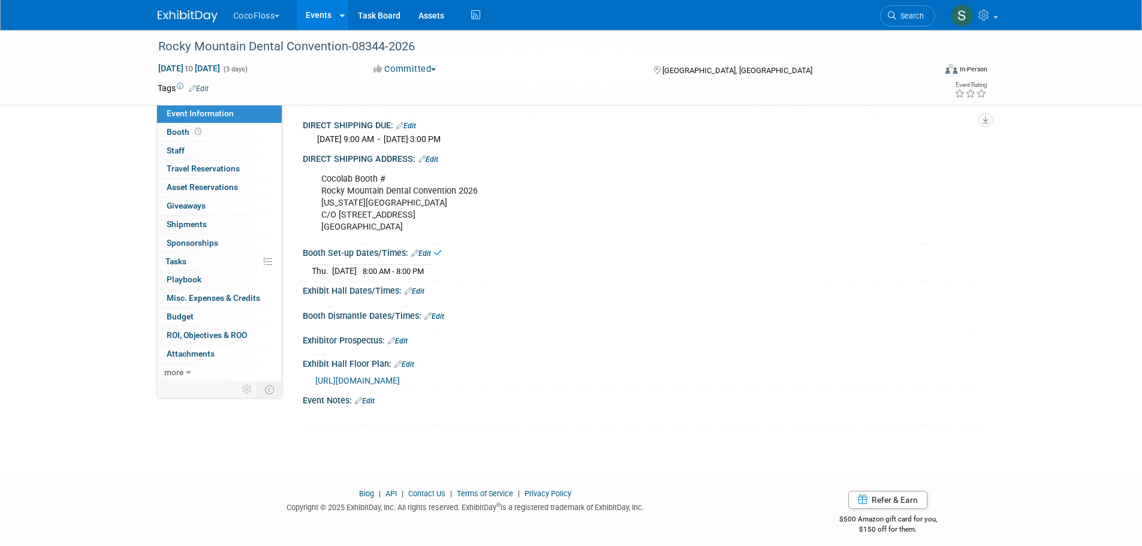
click at [413, 296] on link "Edit" at bounding box center [415, 291] width 20 height 8
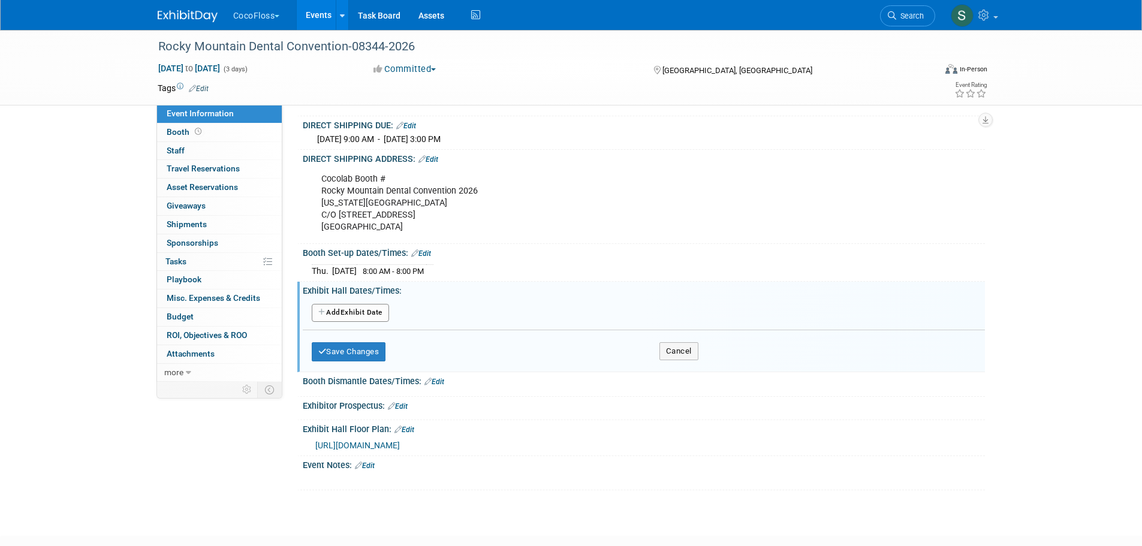
click at [368, 322] on button "Add Another Exhibit Date" at bounding box center [350, 313] width 77 height 18
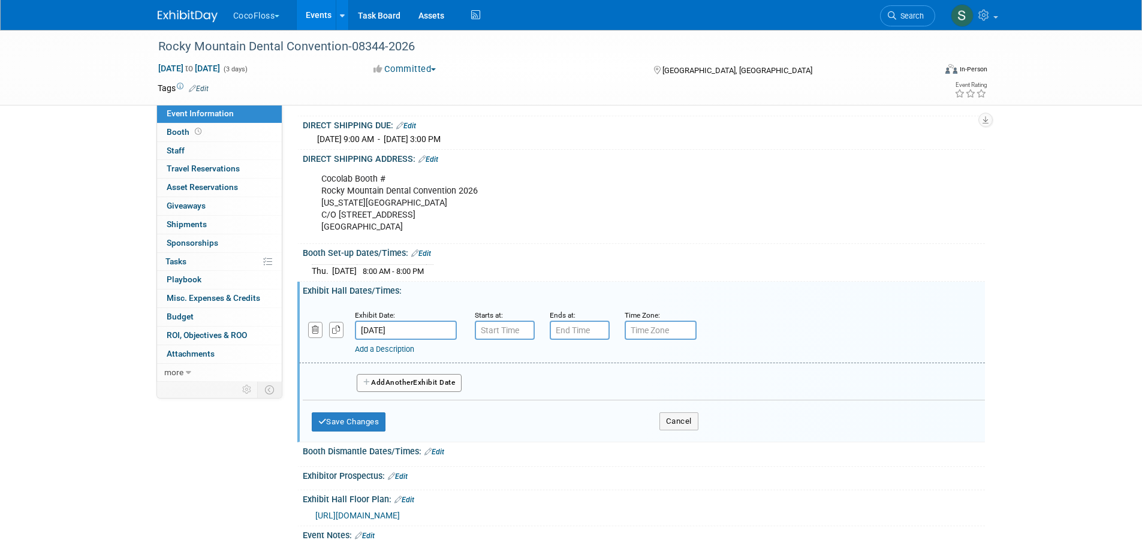
click at [386, 392] on button "Add Another Exhibit Date" at bounding box center [410, 383] width 106 height 18
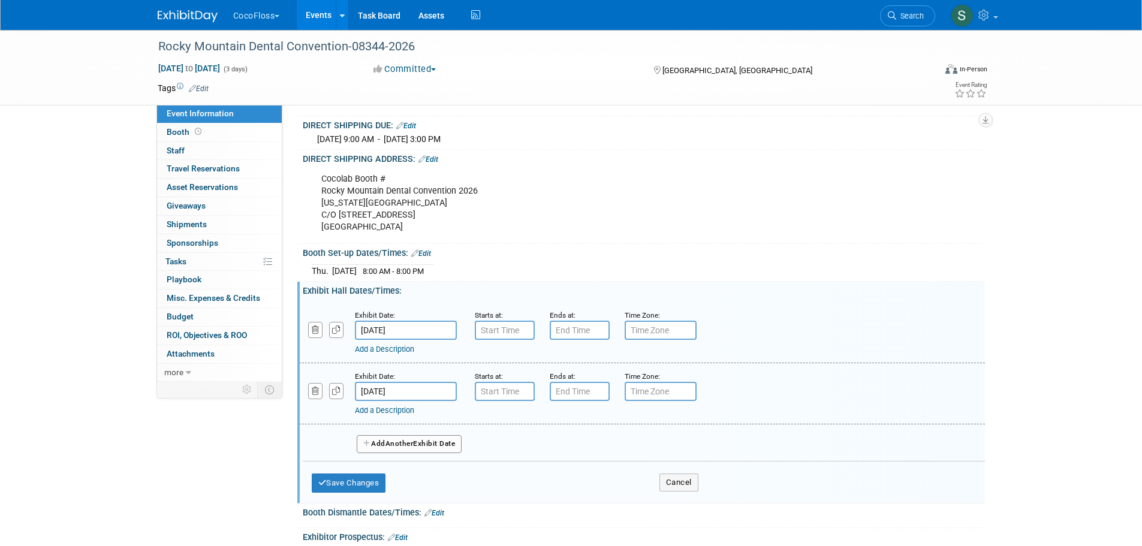
click at [422, 453] on button "Add Another Exhibit Date" at bounding box center [410, 444] width 106 height 18
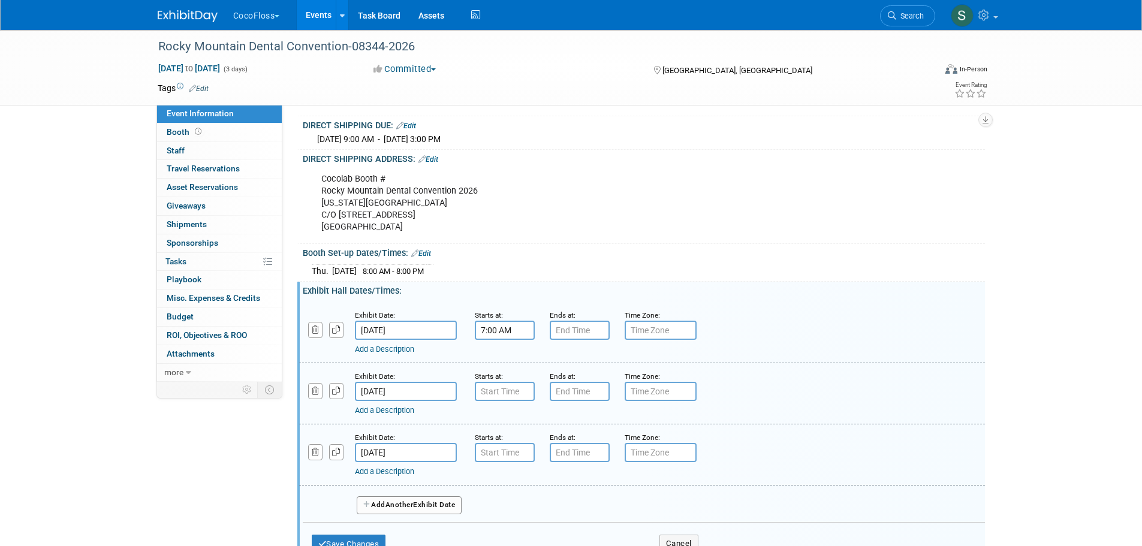
click at [510, 340] on input "7:00 AM" at bounding box center [505, 330] width 60 height 19
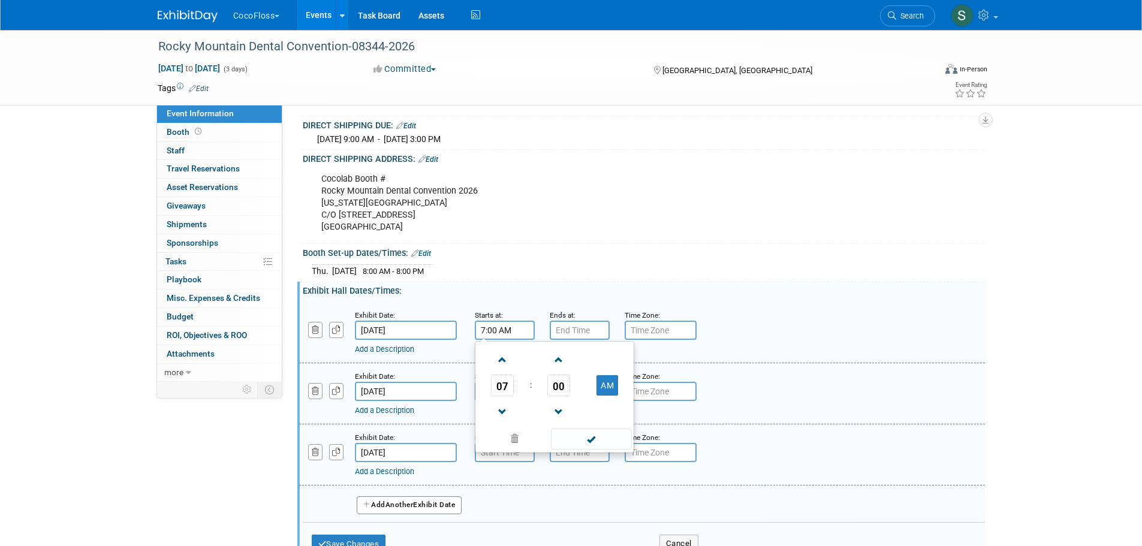
click at [505, 369] on span at bounding box center [502, 360] width 21 height 21
type input "10:00 AM"
click at [573, 450] on span at bounding box center [591, 439] width 81 height 21
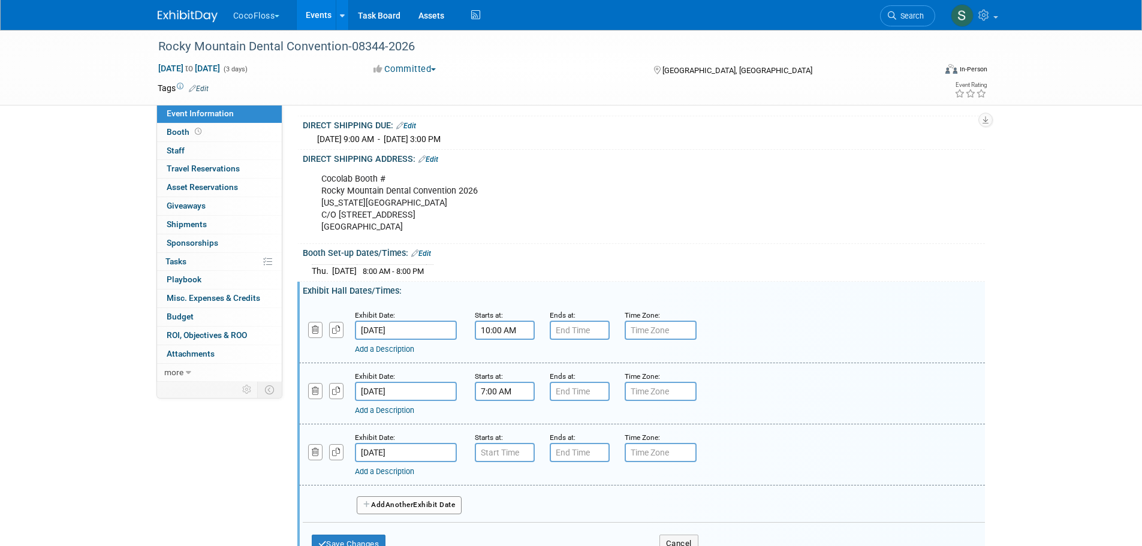
click at [503, 401] on input "7:00 AM" at bounding box center [505, 391] width 60 height 19
click at [501, 432] on span at bounding box center [502, 421] width 21 height 21
click at [498, 429] on span at bounding box center [502, 421] width 21 height 21
type input "10:00 AM"
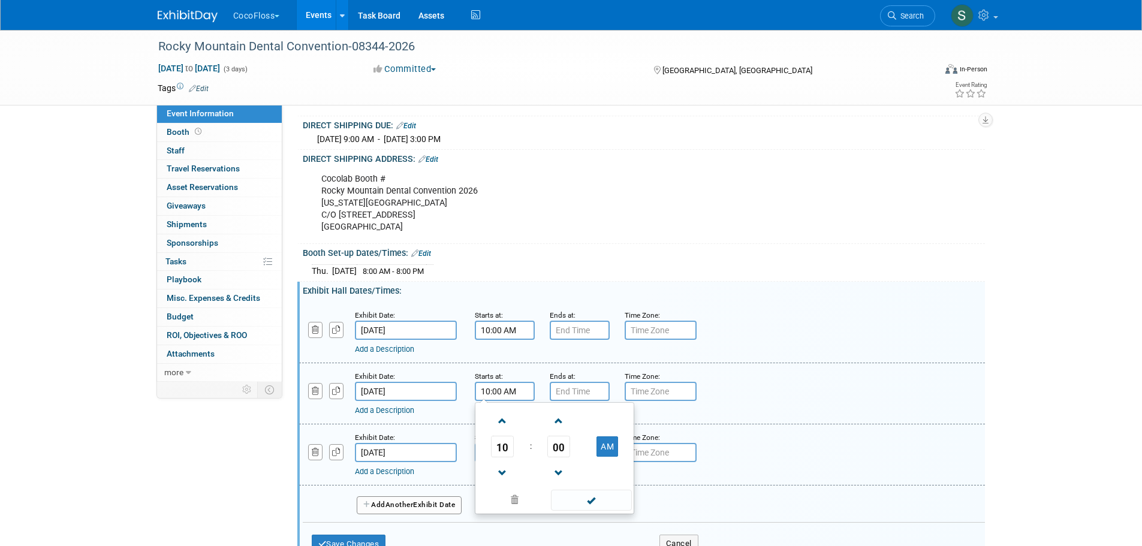
drag, startPoint x: 581, startPoint y: 513, endPoint x: 519, endPoint y: 488, distance: 67.2
click at [581, 511] on span at bounding box center [591, 500] width 81 height 21
click at [504, 462] on input "7:00 AM" at bounding box center [505, 452] width 60 height 19
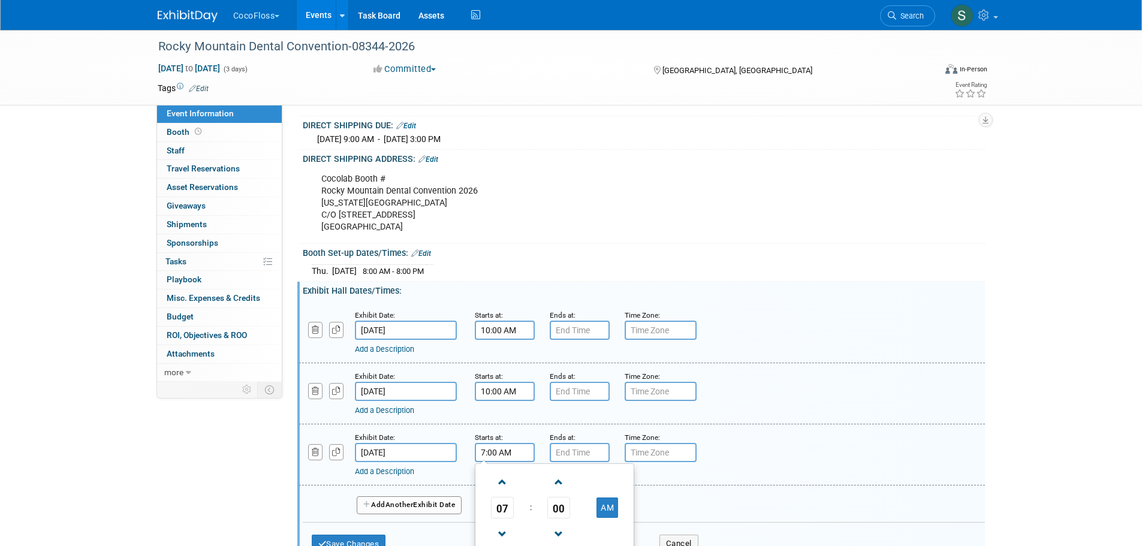
click at [503, 487] on span at bounding box center [502, 482] width 21 height 21
type input "10:00 AM"
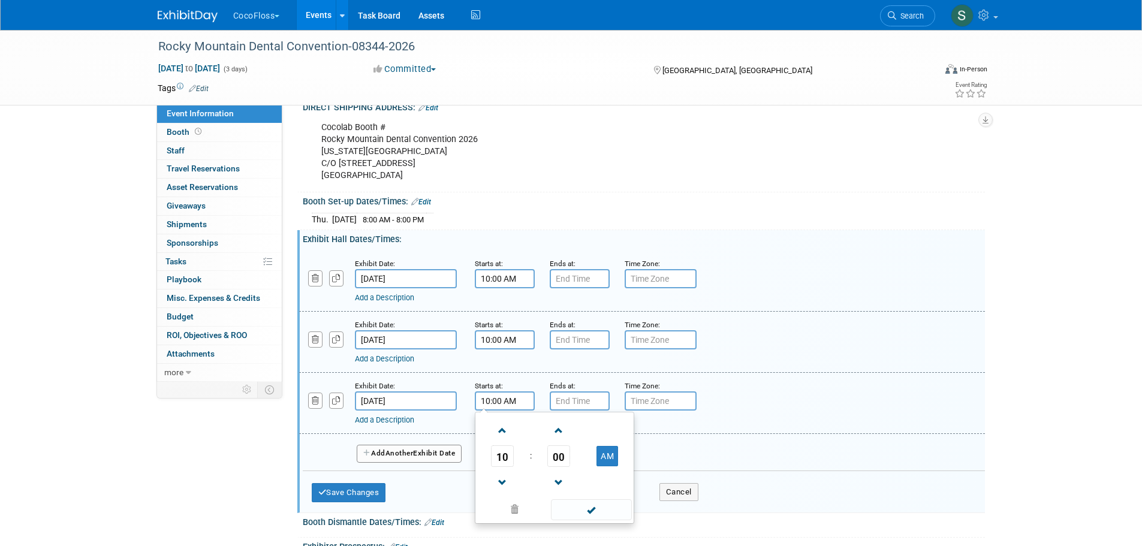
scroll to position [480, 0]
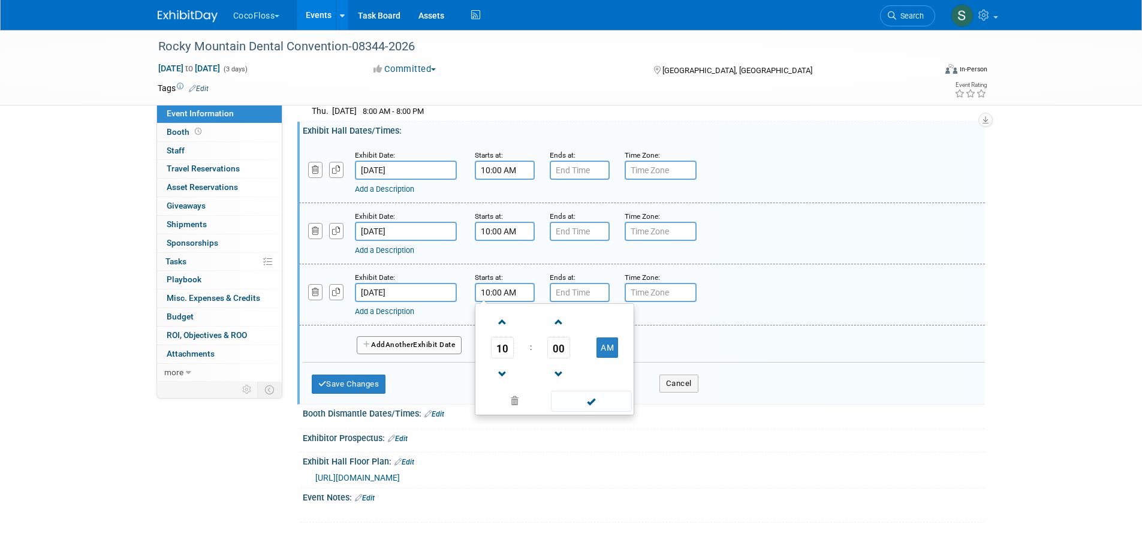
click at [582, 412] on span at bounding box center [591, 401] width 81 height 21
click at [591, 177] on input "7:00 PM" at bounding box center [580, 170] width 60 height 19
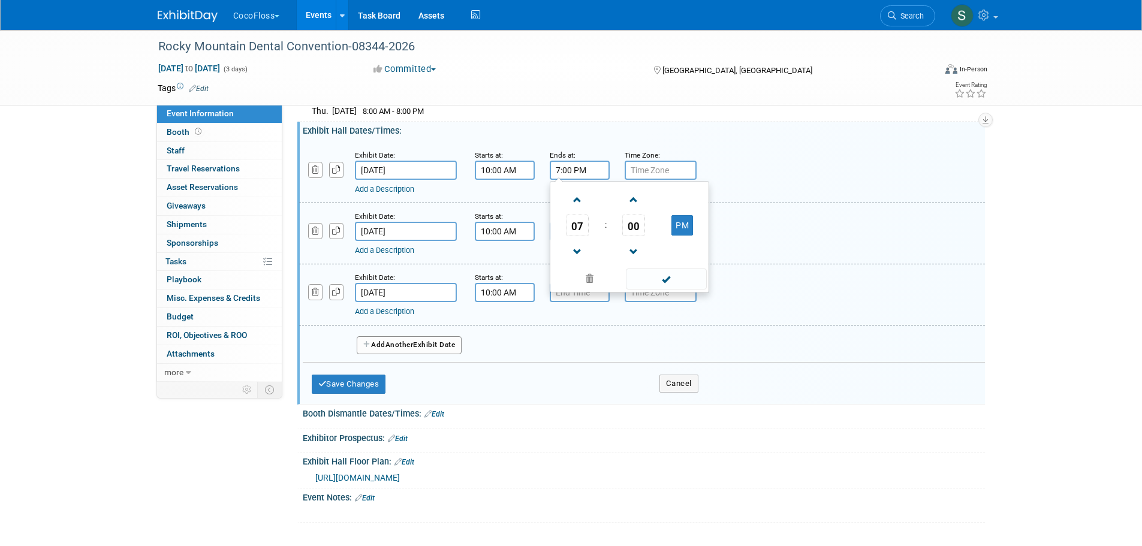
click at [568, 263] on span at bounding box center [577, 252] width 21 height 21
click at [630, 236] on span "00" at bounding box center [633, 226] width 23 height 22
click at [634, 249] on td "30" at bounding box center [649, 232] width 38 height 32
type input "5:30 PM"
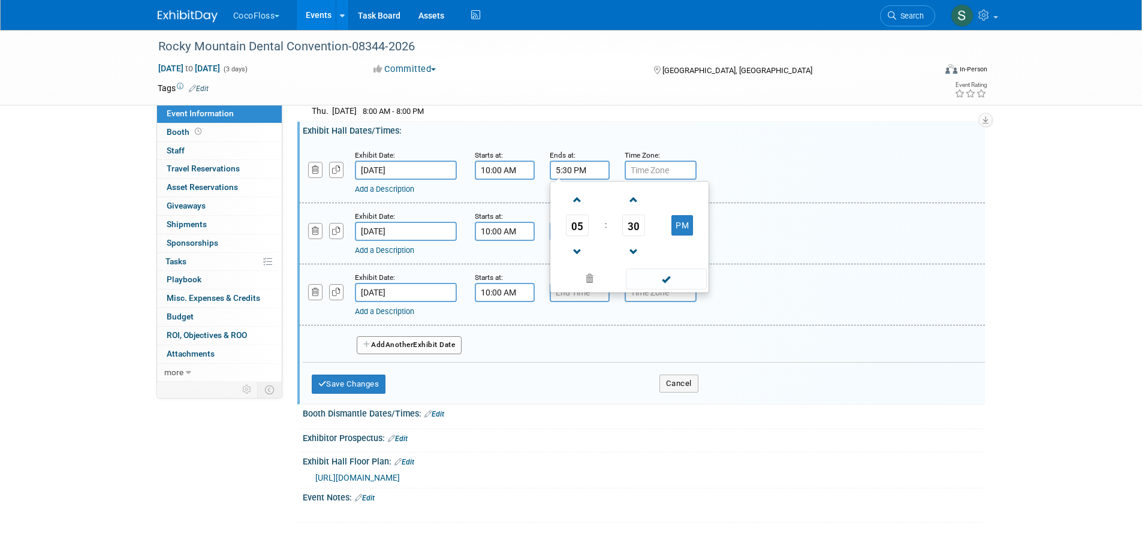
click at [644, 290] on span at bounding box center [666, 279] width 81 height 21
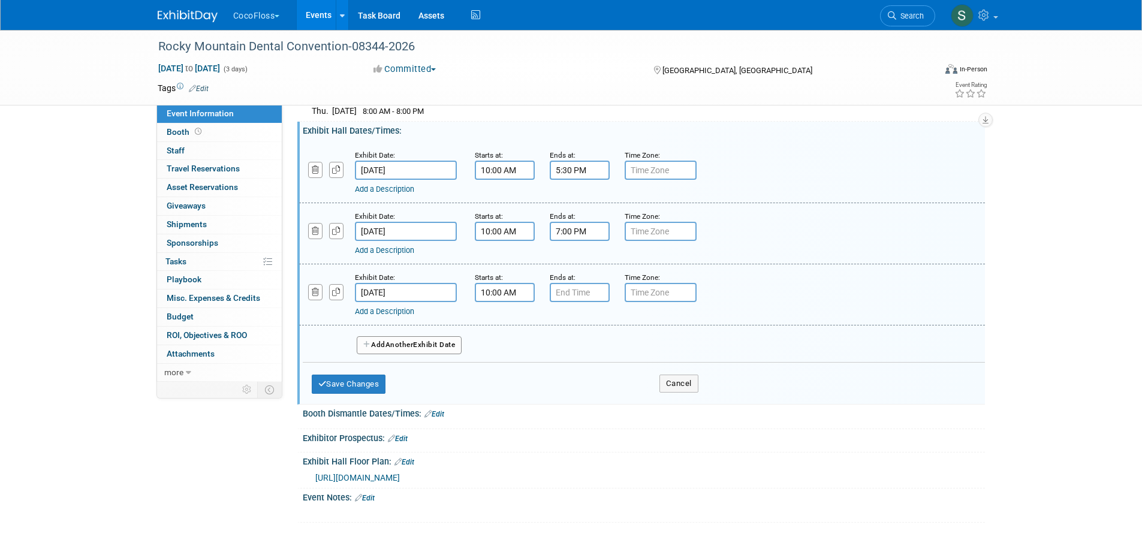
click at [585, 241] on input "7:00 PM" at bounding box center [580, 231] width 60 height 19
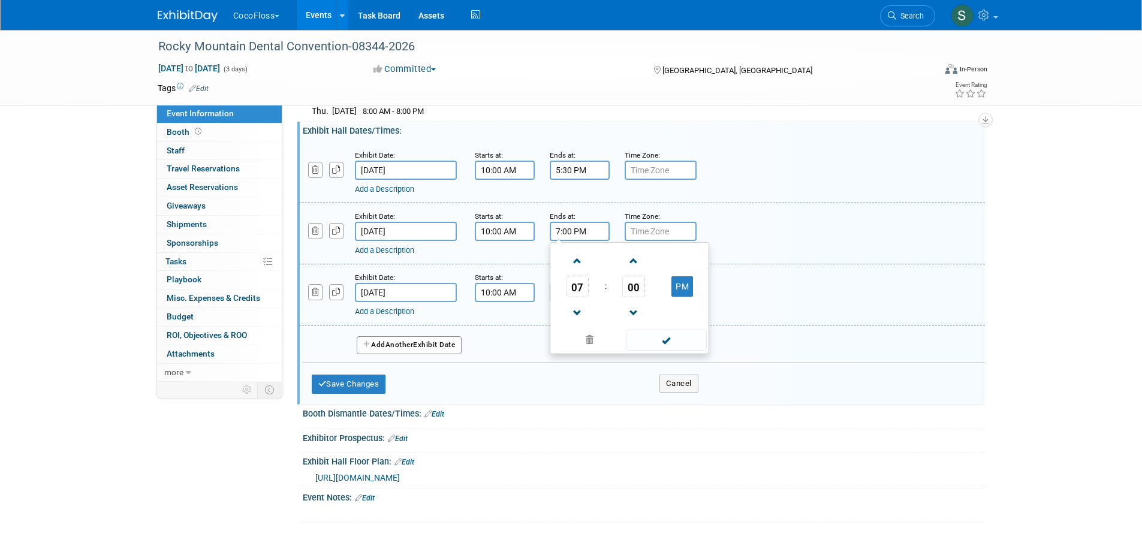
click at [581, 316] on span at bounding box center [577, 313] width 21 height 21
click at [631, 297] on span "00" at bounding box center [633, 287] width 23 height 22
click at [651, 303] on td "30" at bounding box center [649, 294] width 38 height 32
type input "5:30 PM"
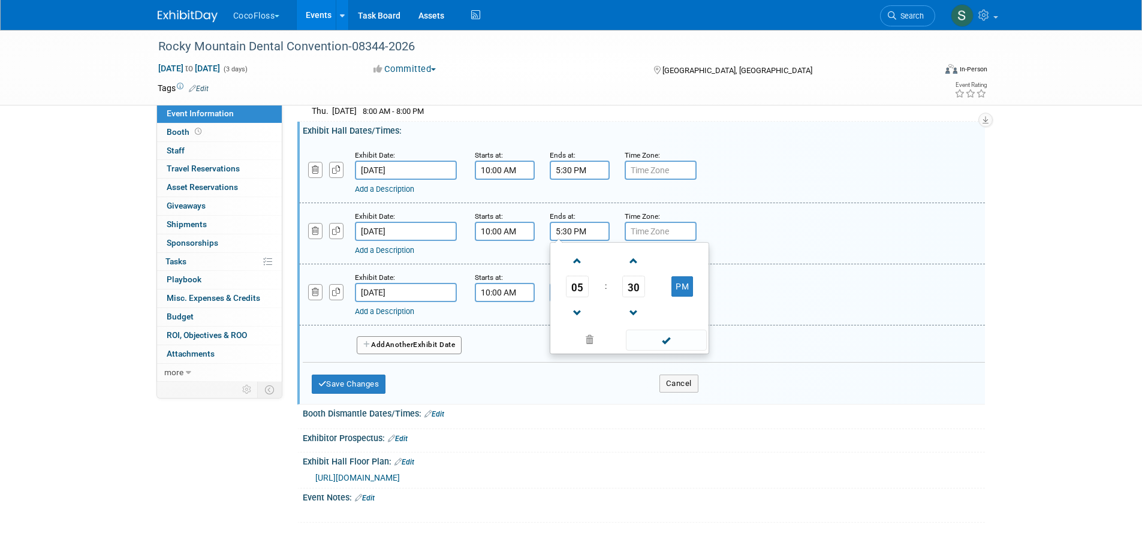
click at [664, 348] on span at bounding box center [666, 340] width 81 height 21
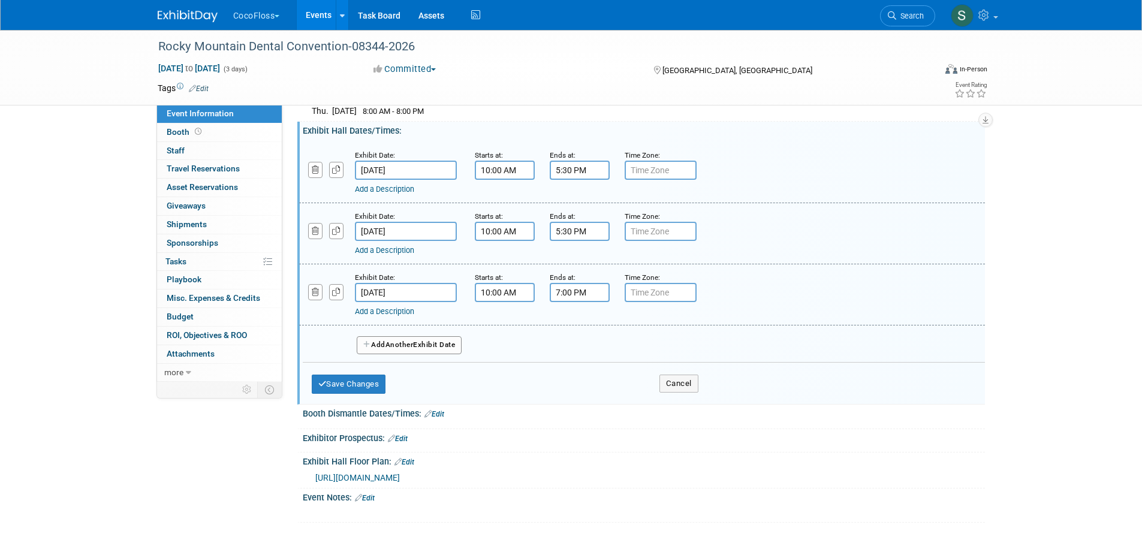
click at [572, 302] on input "7:00 PM" at bounding box center [580, 292] width 60 height 19
click at [581, 385] on span at bounding box center [577, 374] width 21 height 21
click at [578, 385] on span at bounding box center [577, 374] width 21 height 21
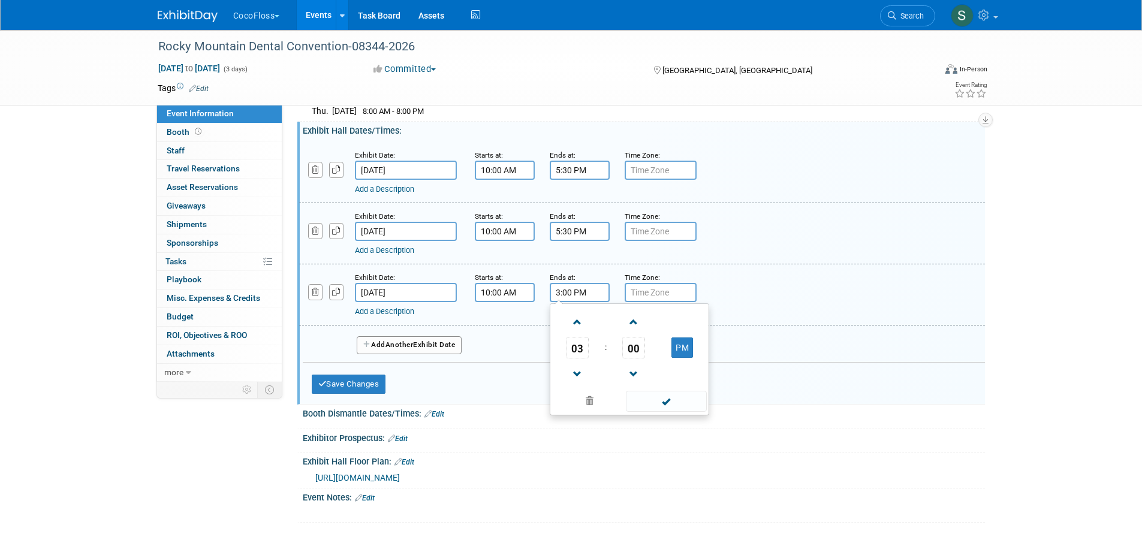
click at [578, 385] on span at bounding box center [577, 374] width 21 height 21
type input "1:00 PM"
click at [669, 412] on span at bounding box center [666, 401] width 81 height 21
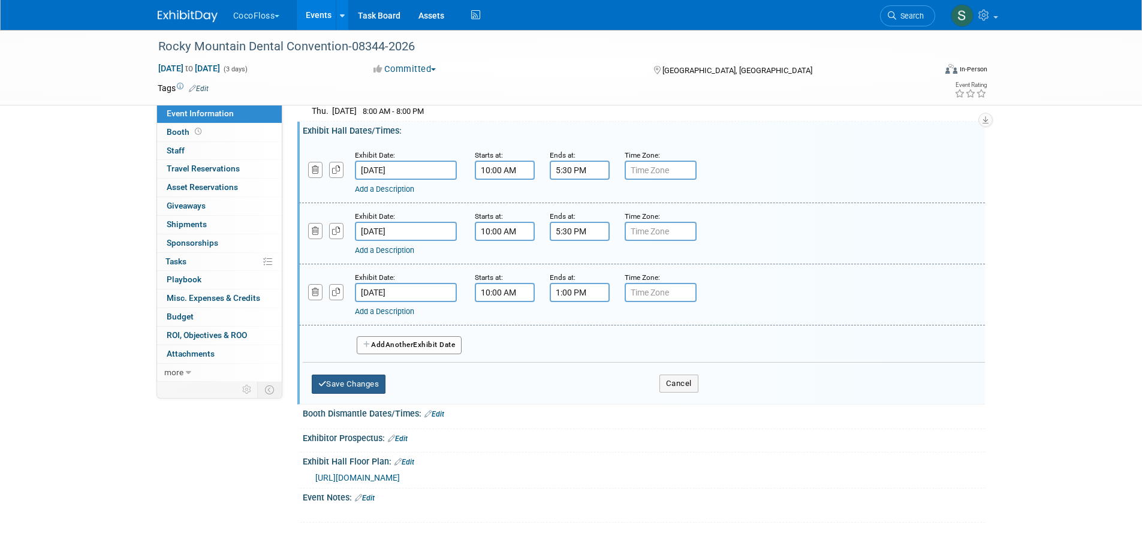
click at [374, 394] on button "Save Changes" at bounding box center [349, 384] width 74 height 19
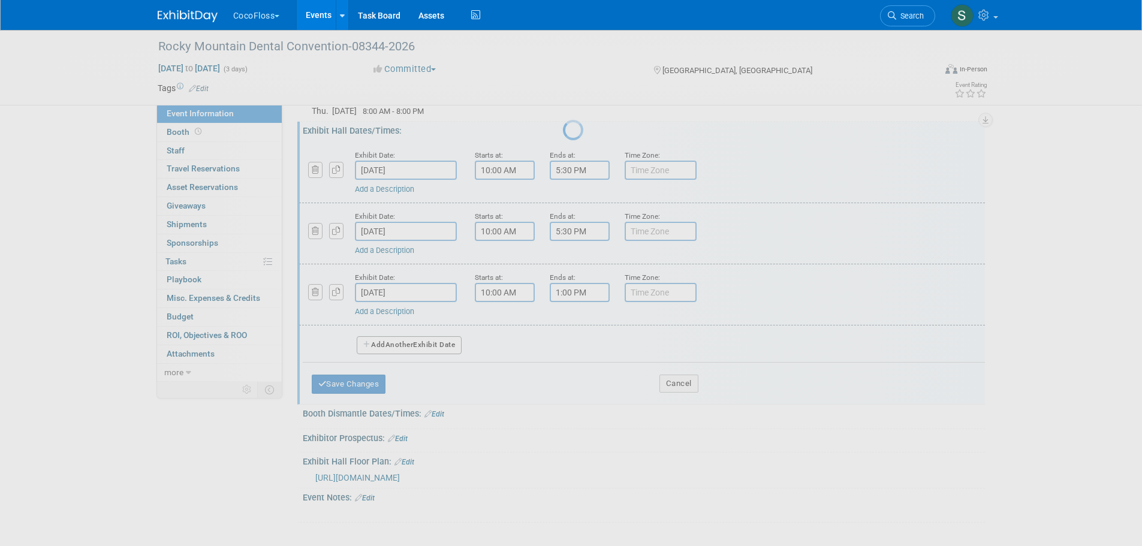
scroll to position [335, 0]
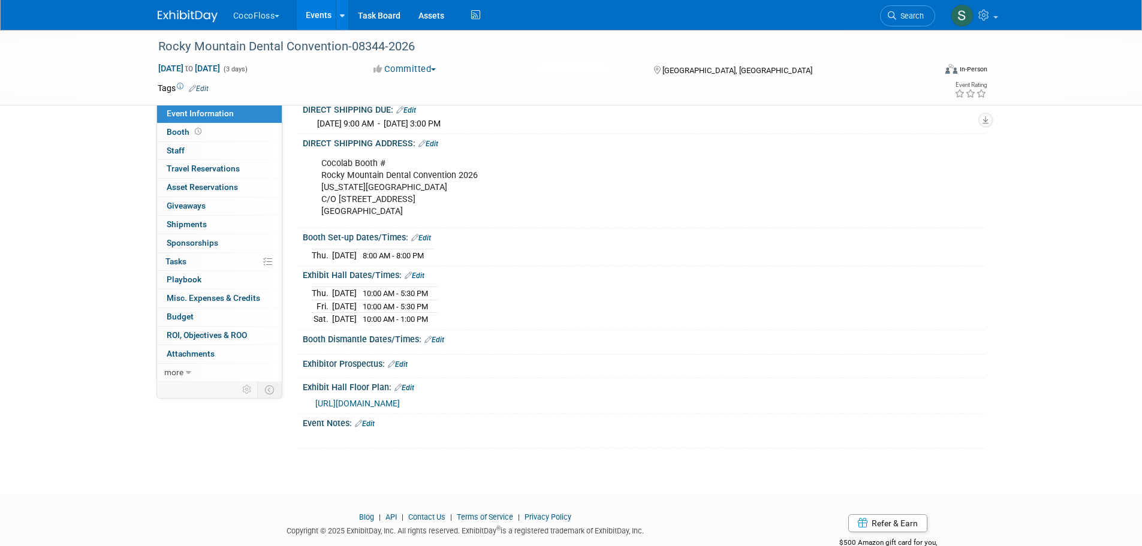
click at [444, 344] on link "Edit" at bounding box center [435, 340] width 20 height 8
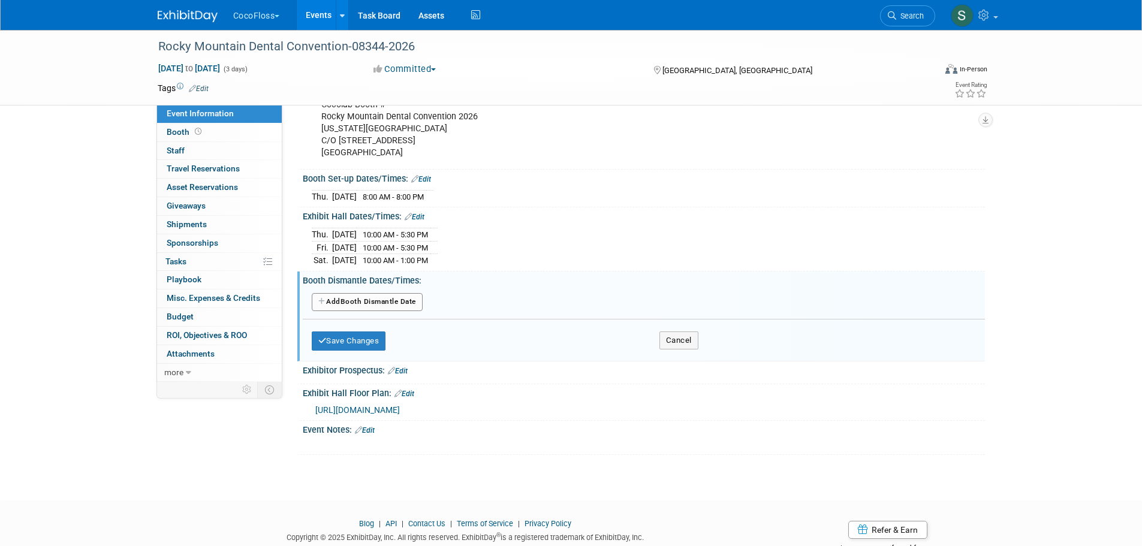
scroll to position [395, 0]
click at [396, 310] on button "Add Another Booth Dismantle Date" at bounding box center [367, 301] width 111 height 18
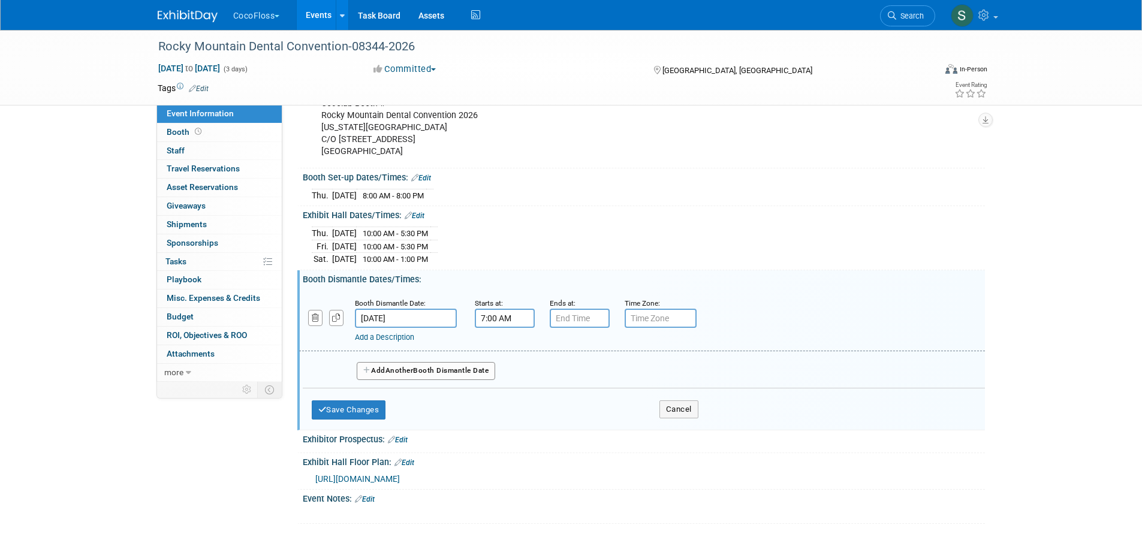
click at [508, 328] on input "7:00 AM" at bounding box center [505, 318] width 60 height 19
click at [499, 355] on span at bounding box center [502, 348] width 21 height 21
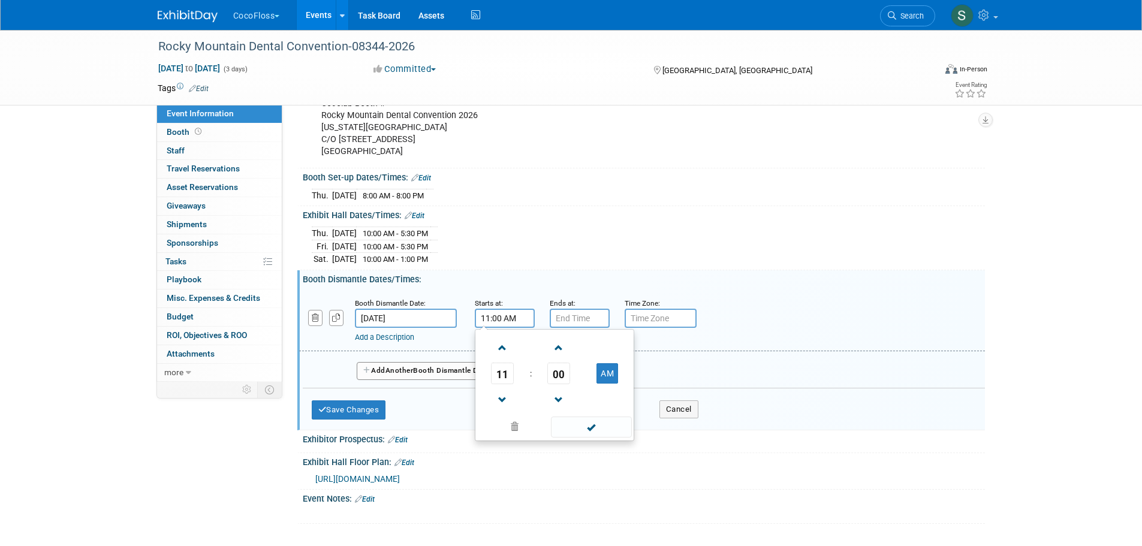
click at [499, 355] on span at bounding box center [502, 348] width 21 height 21
type input "1:00 PM"
click at [582, 435] on span at bounding box center [591, 427] width 81 height 21
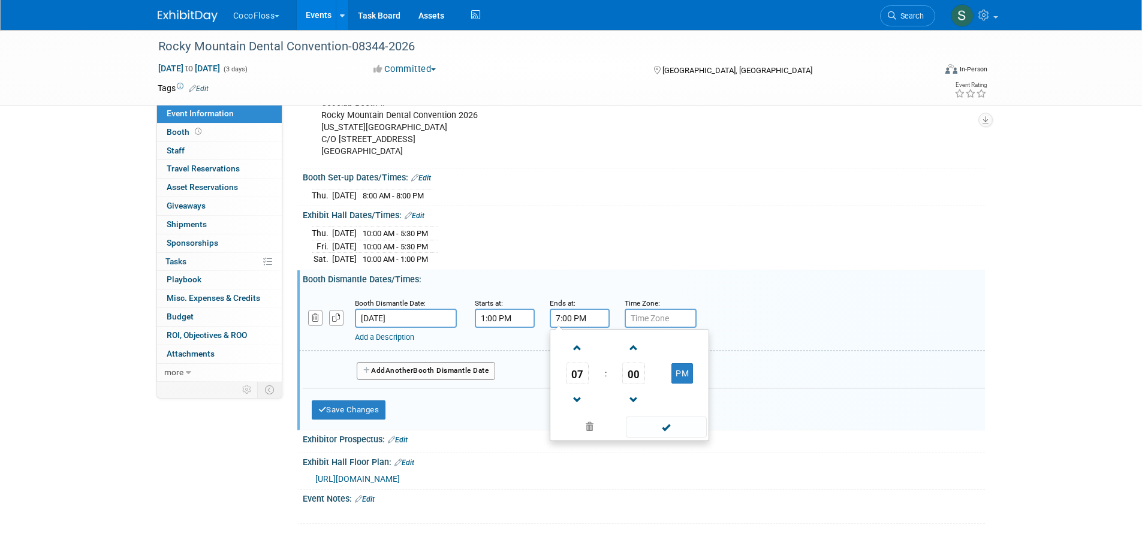
click at [571, 327] on input "7:00 PM" at bounding box center [580, 318] width 60 height 19
click at [573, 408] on span at bounding box center [577, 400] width 21 height 21
type input "6:00 PM"
click at [648, 438] on span at bounding box center [666, 427] width 81 height 21
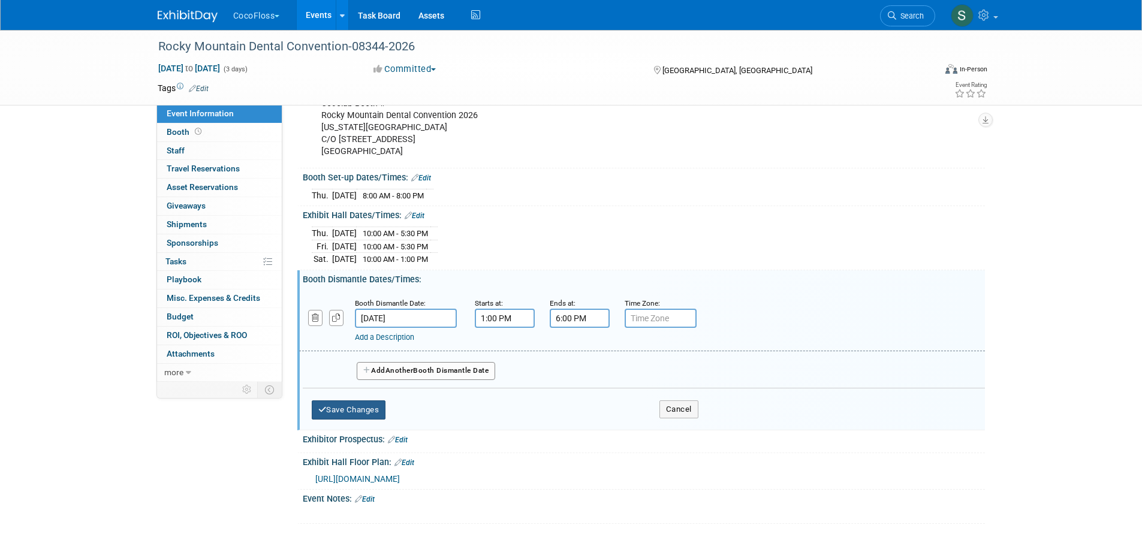
click at [364, 415] on button "Save Changes" at bounding box center [349, 410] width 74 height 19
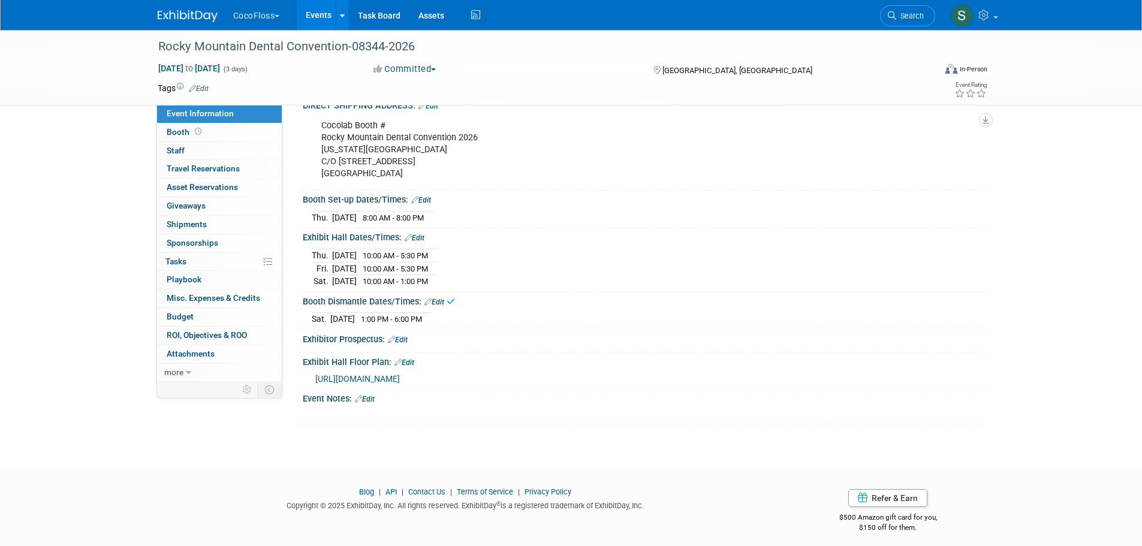
click at [404, 344] on link "Edit" at bounding box center [398, 340] width 20 height 8
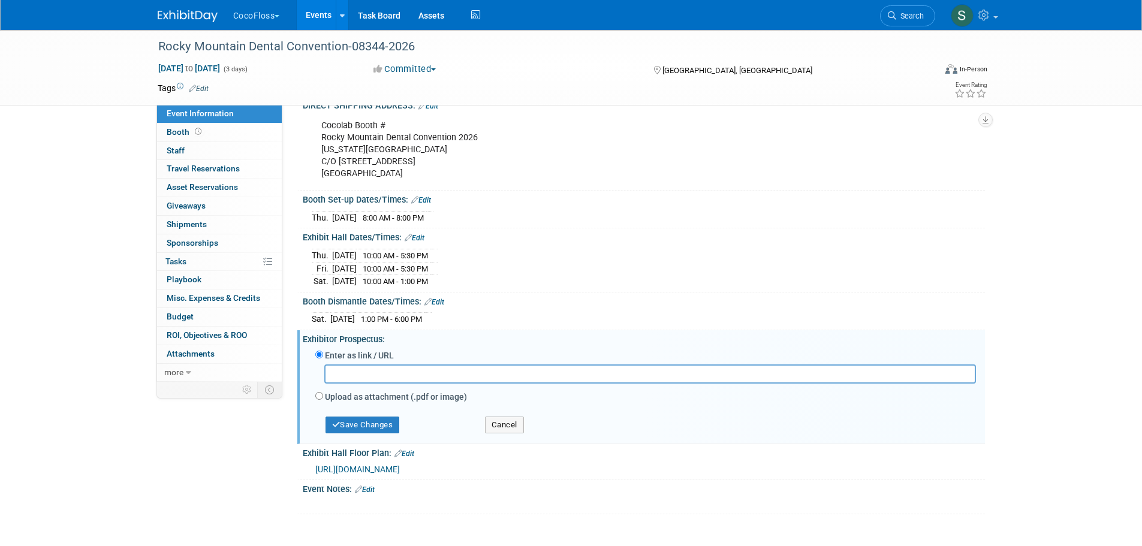
click at [368, 381] on input "text" at bounding box center [650, 374] width 652 height 19
paste input "https://s3.goeshow.com/mdds/rmdc/2026/checklist.cfm"
type input "https://s3.goeshow.com/mdds/rmdc/2026/checklist.cfm"
drag, startPoint x: 579, startPoint y: 381, endPoint x: 221, endPoint y: 411, distance: 359.2
click at [225, 406] on div "Event Information Event Info Booth Booth 0 Staff 0 Staff 0 Travel Reservations …" at bounding box center [571, 85] width 845 height 857
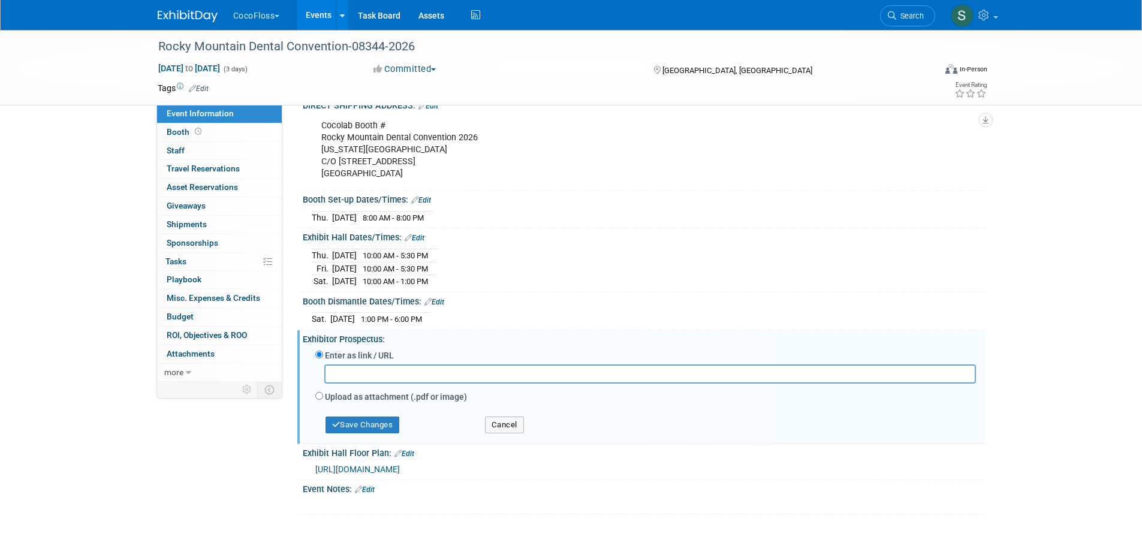
click at [375, 383] on input "text" at bounding box center [650, 374] width 652 height 19
paste input "https://www.freemanco.com/documents/quick-facts?showId=539626&venueId=100000685…"
type input "https://www.freemanco.com/documents/quick-facts?showId=539626&venueId=100000685…"
click at [379, 433] on button "Save Changes" at bounding box center [363, 425] width 74 height 17
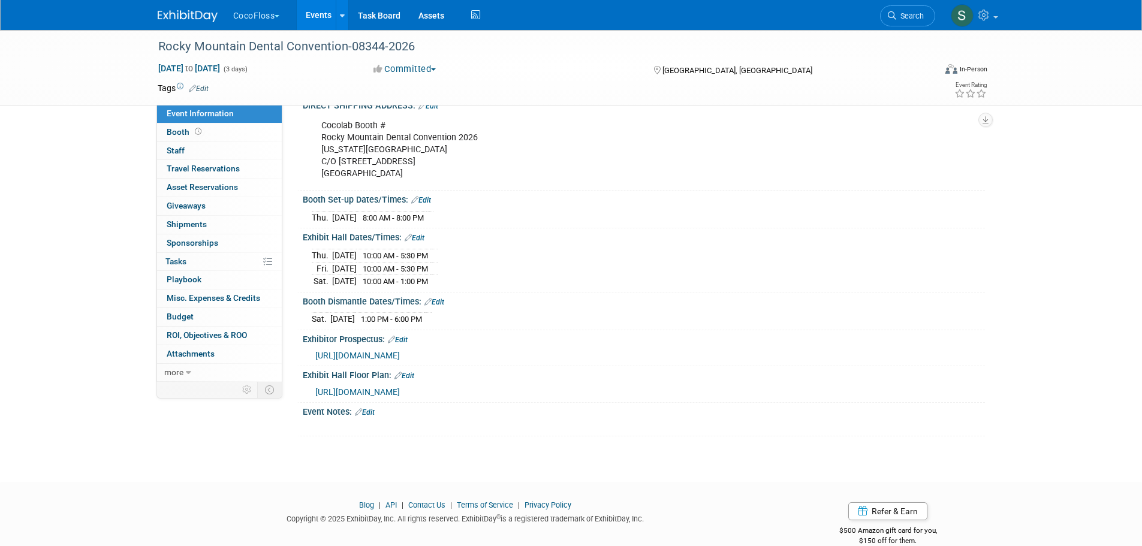
click at [369, 417] on link "Edit" at bounding box center [365, 412] width 20 height 8
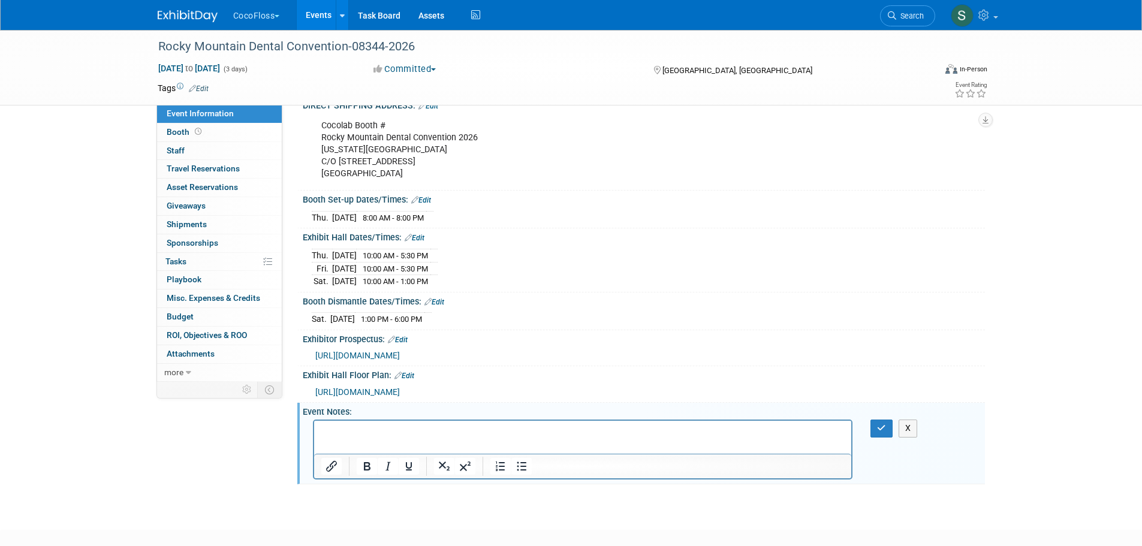
scroll to position [0, 0]
click at [345, 430] on p "Rich Text Area. Press ALT-0 for help." at bounding box center [583, 432] width 524 height 12
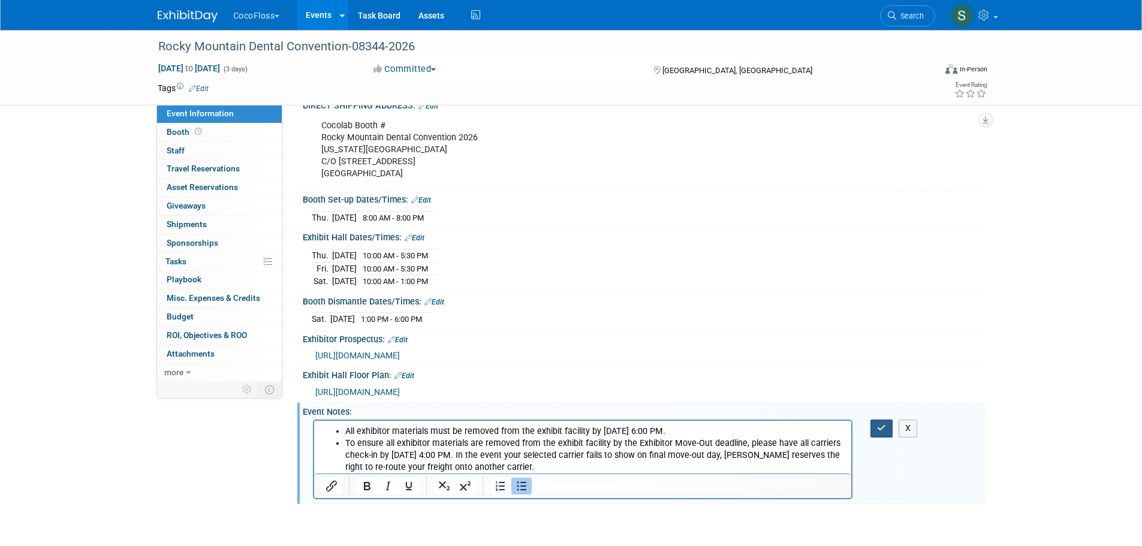
click at [886, 432] on icon "button" at bounding box center [881, 428] width 9 height 8
